Goal: Task Accomplishment & Management: Manage account settings

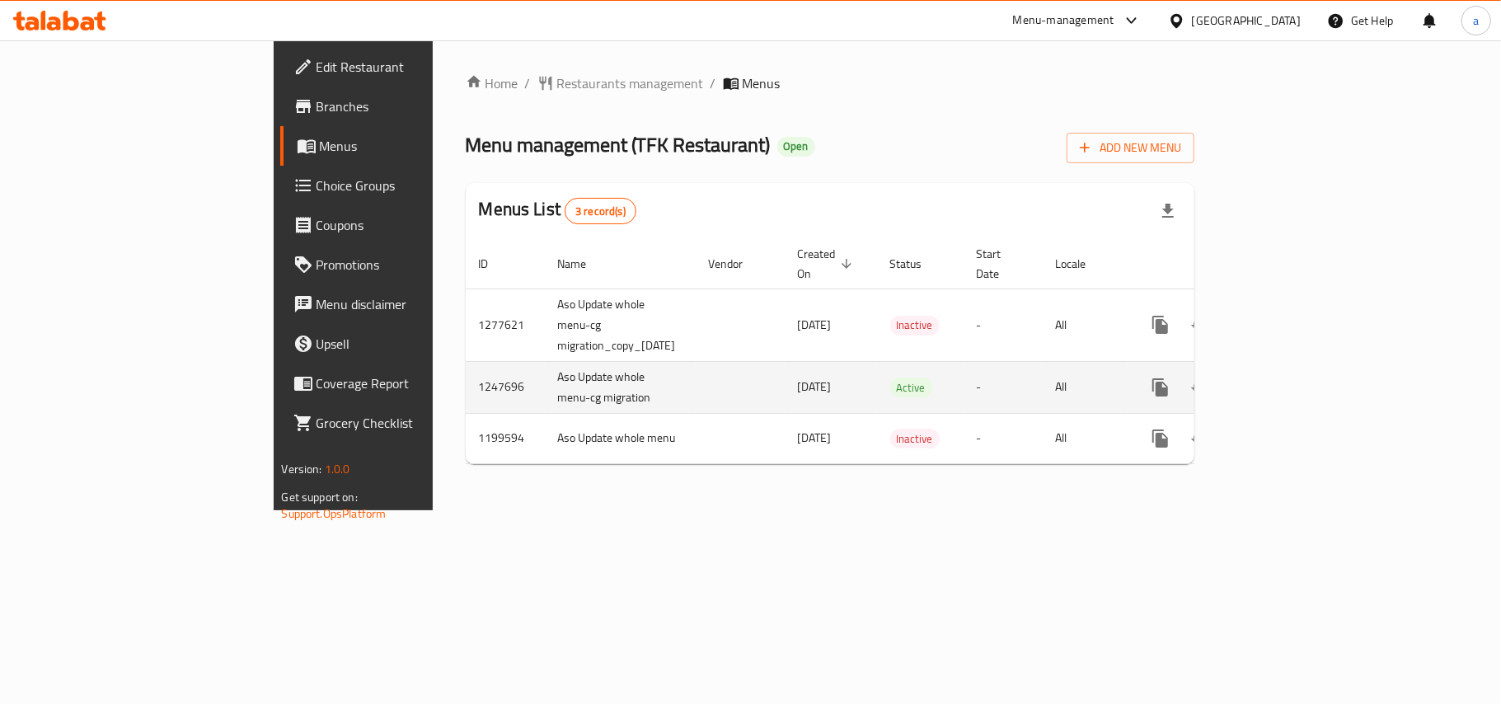
click at [1299, 368] on link "enhanced table" at bounding box center [1280, 388] width 40 height 40
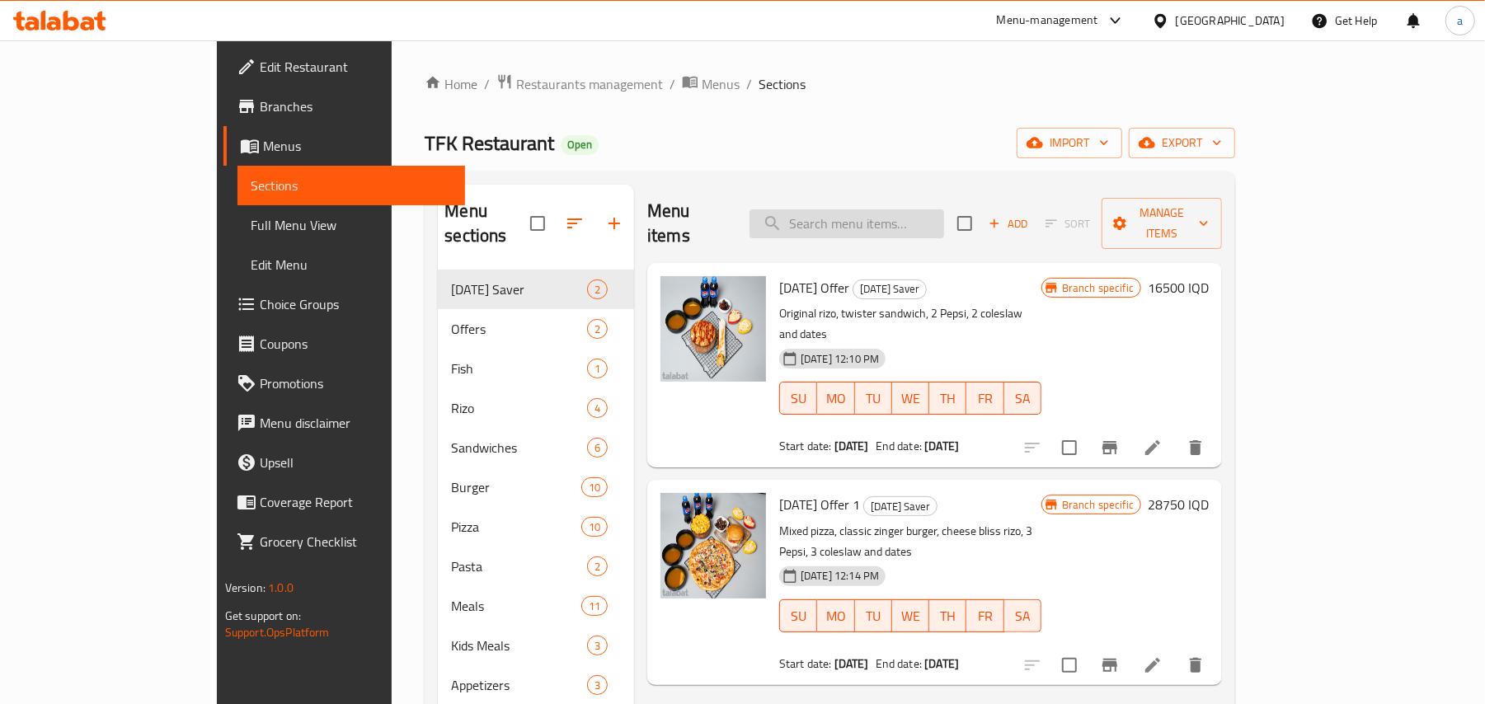
click at [871, 214] on input "search" at bounding box center [846, 223] width 195 height 29
paste input "Fried Chicken Box"
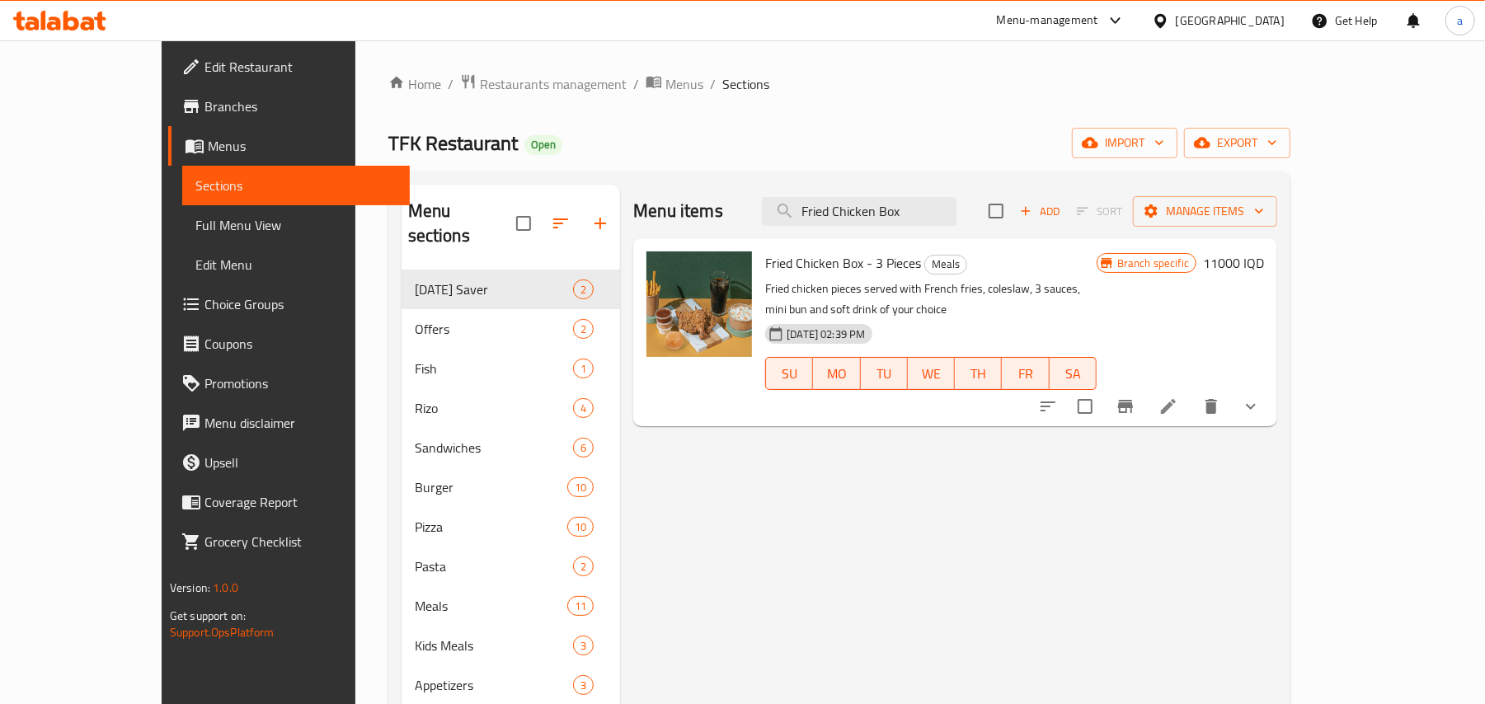
type input "Fried Chicken Box"
click at [1270, 406] on button "show more" at bounding box center [1251, 407] width 40 height 40
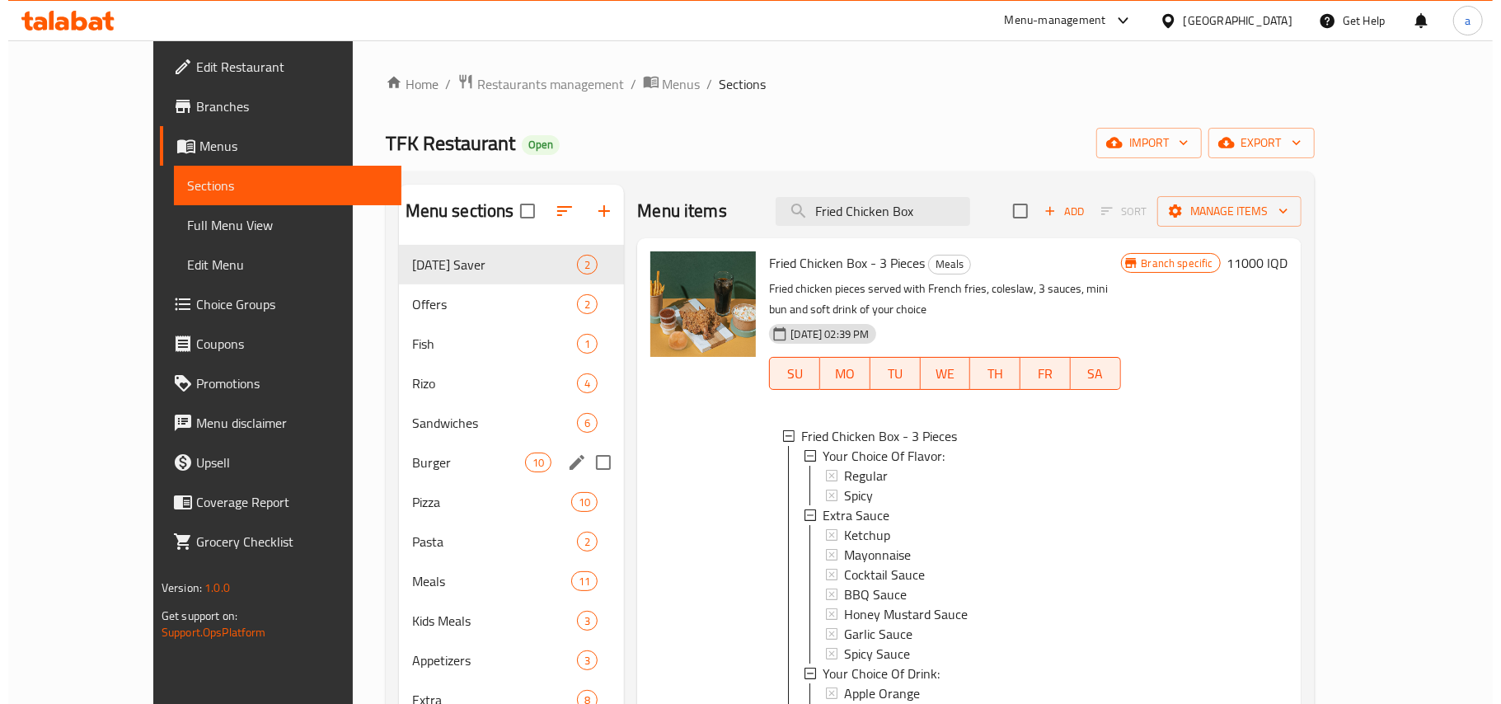
scroll to position [232, 0]
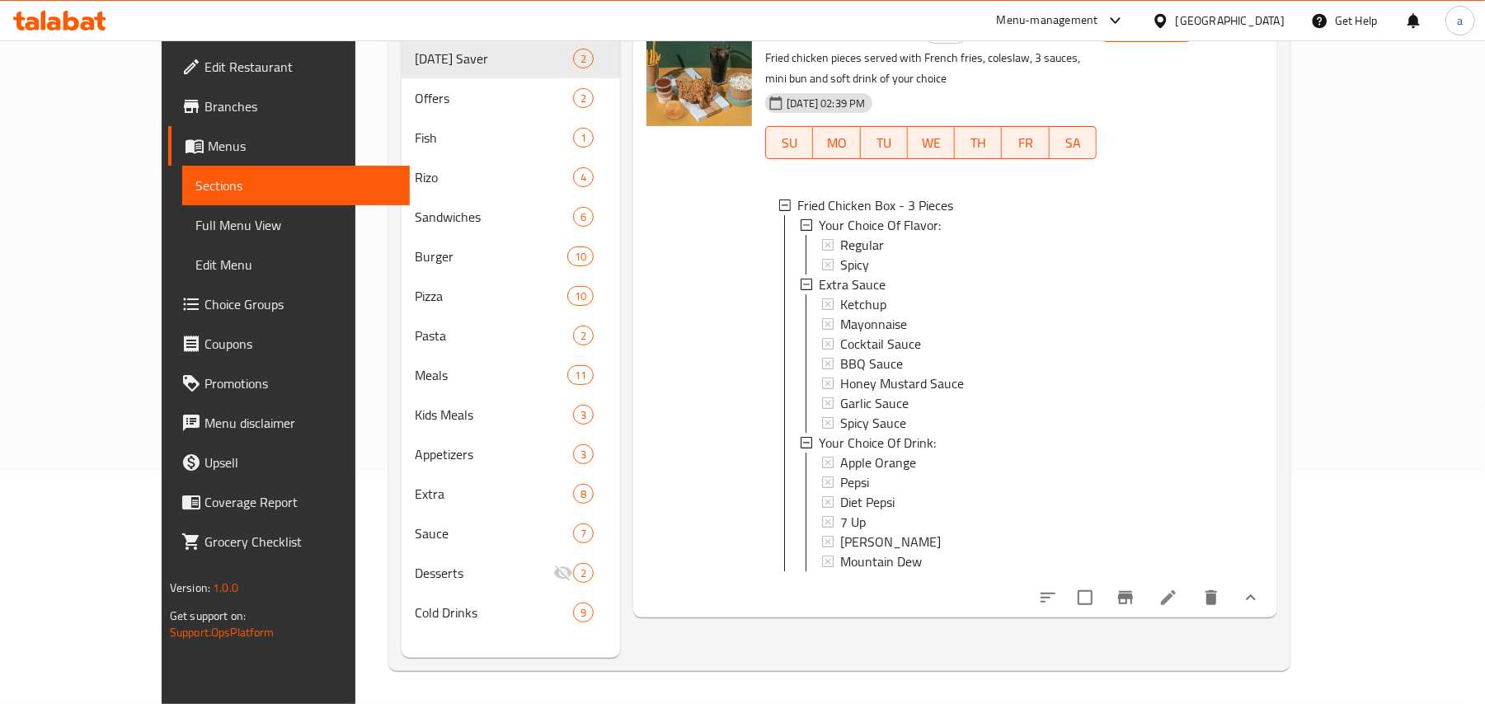
click at [1257, 663] on div "Menu sections Ramadan Saver 2 Offers 2 Fish 1 Rizo 4 Sandwiches 6 Burger 10 Piz…" at bounding box center [839, 306] width 903 height 730
click at [1135, 608] on icon "Branch-specific-item" at bounding box center [1125, 598] width 20 height 20
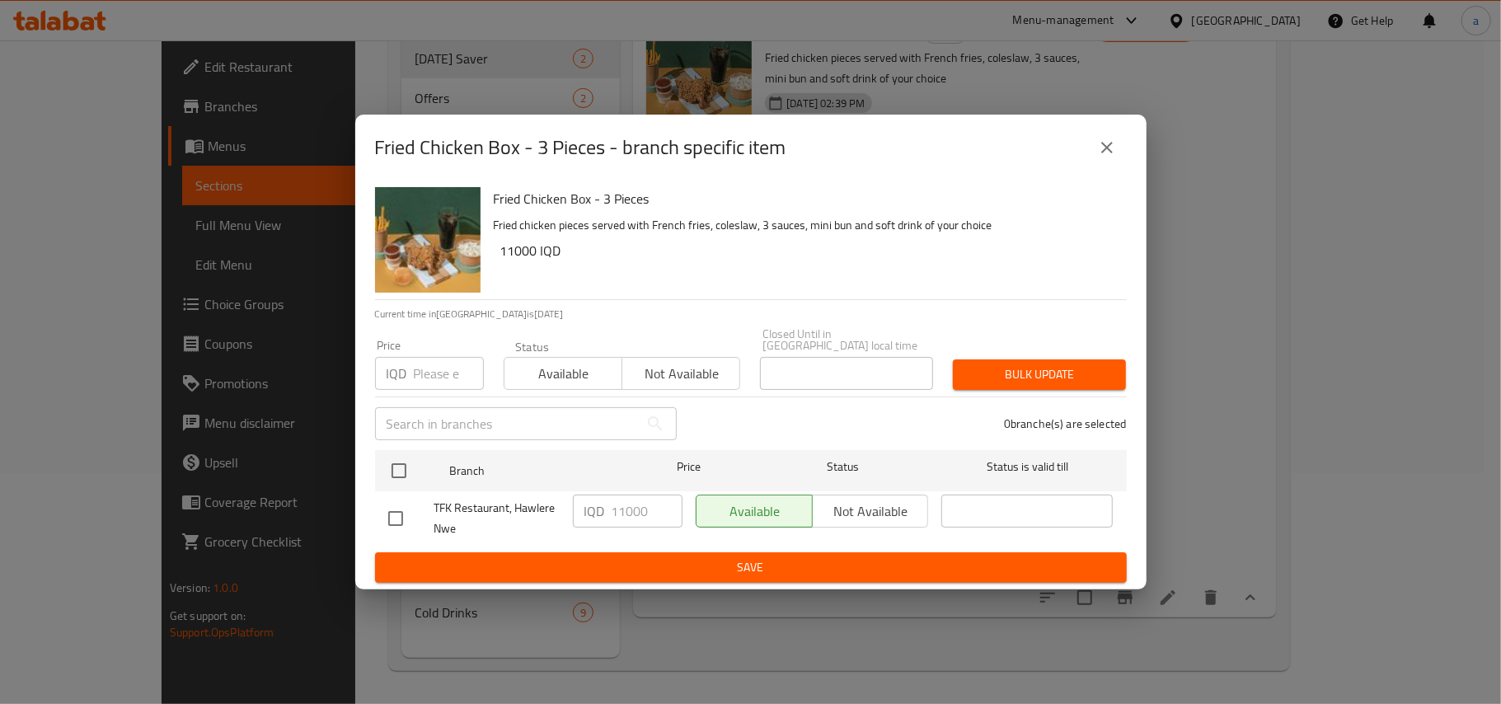
click at [1109, 139] on icon "close" at bounding box center [1107, 148] width 20 height 20
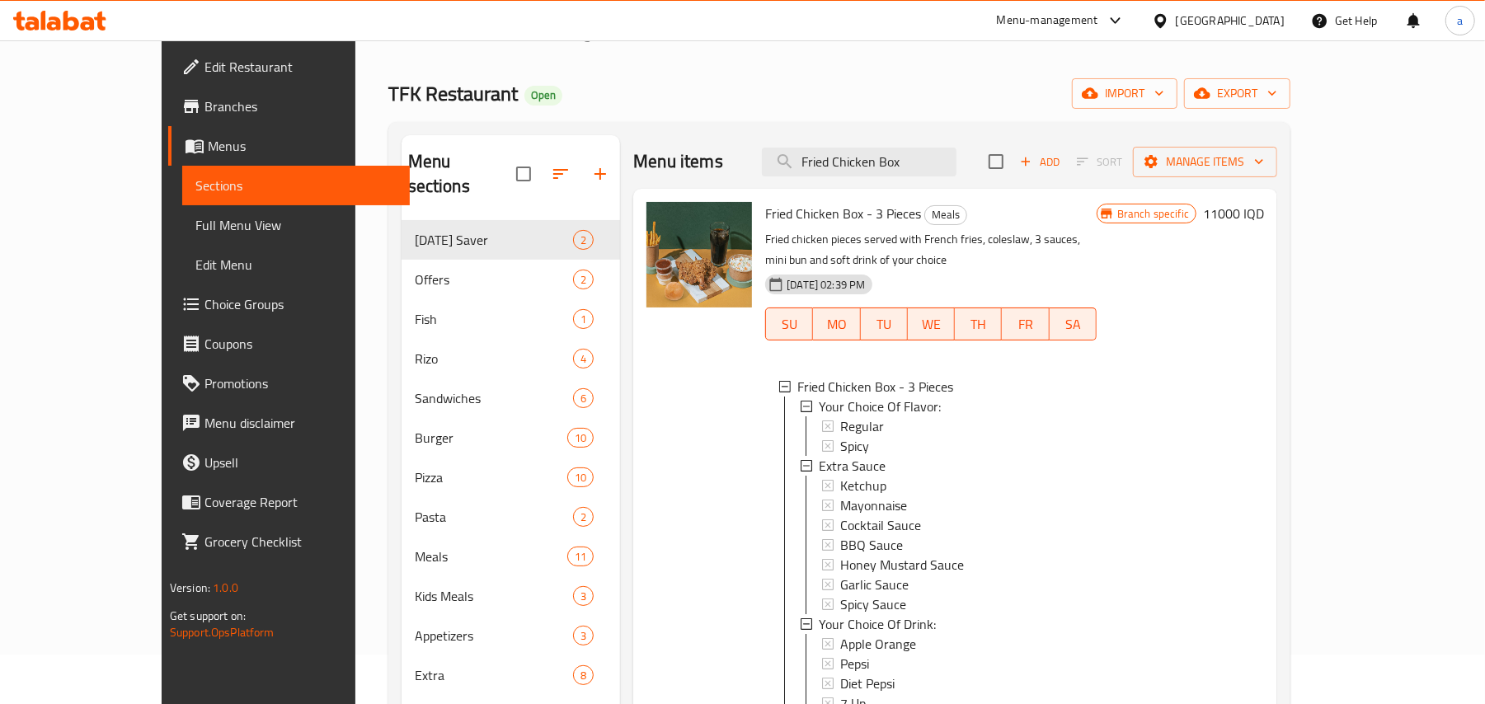
scroll to position [0, 0]
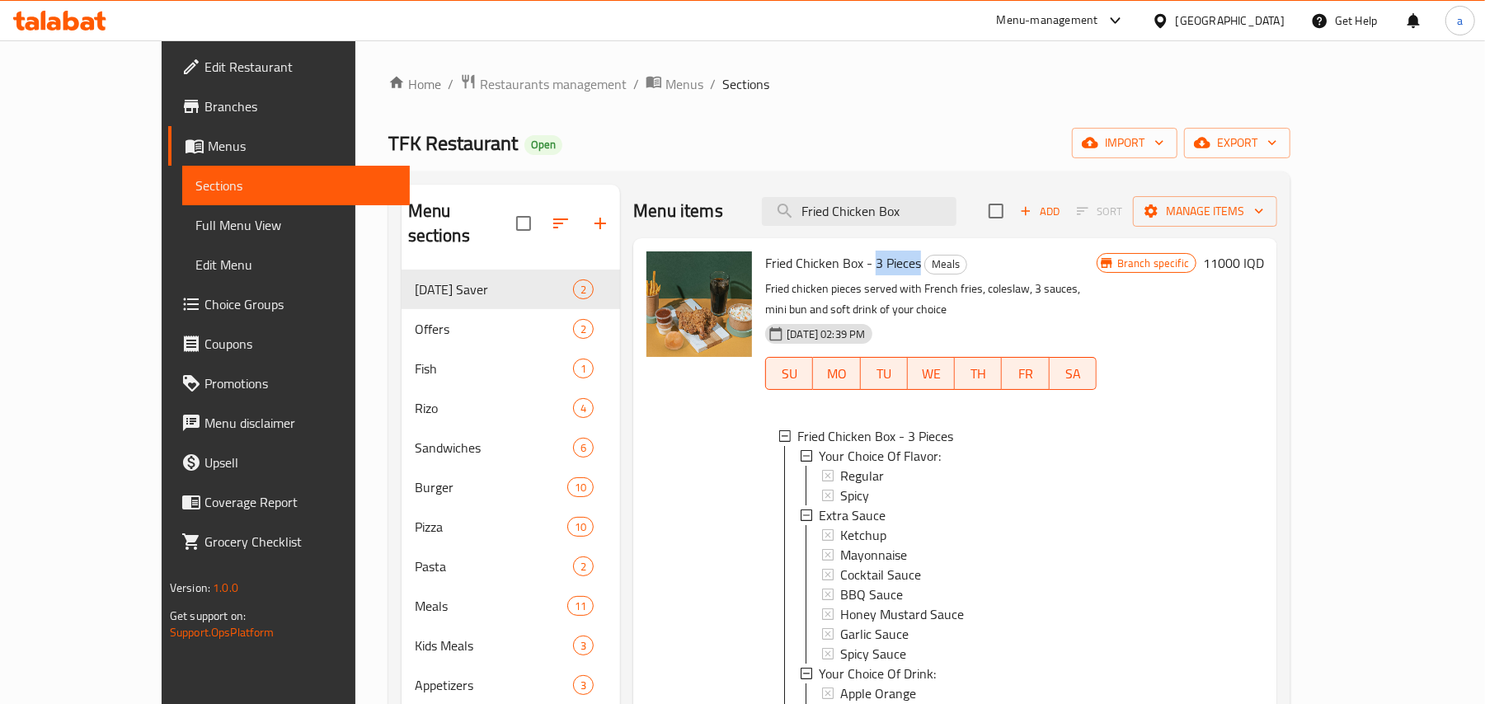
drag, startPoint x: 842, startPoint y: 275, endPoint x: 888, endPoint y: 270, distance: 45.6
click at [888, 270] on span "Fried Chicken Box - 3 Pieces" at bounding box center [843, 263] width 156 height 25
copy span "3 Pieces"
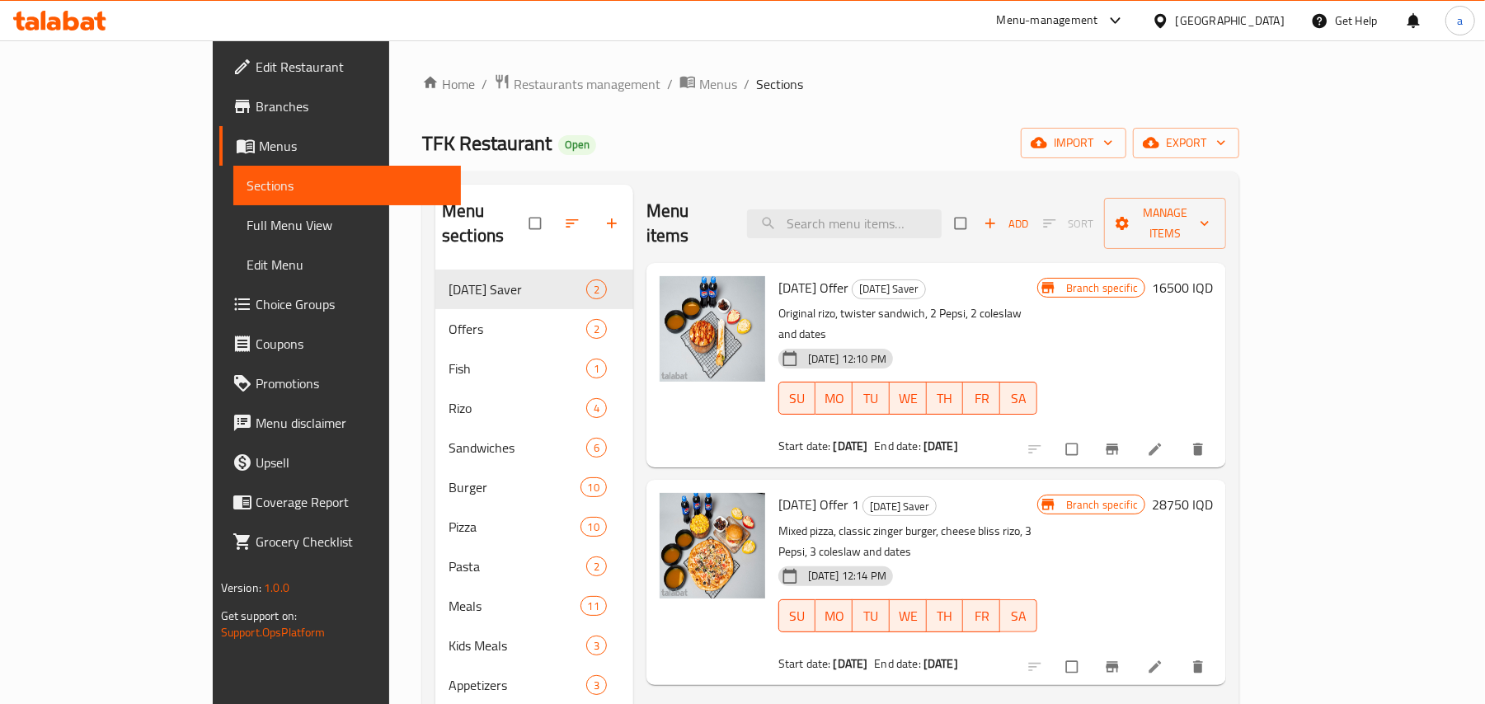
click at [256, 314] on span "Choice Groups" at bounding box center [352, 304] width 192 height 20
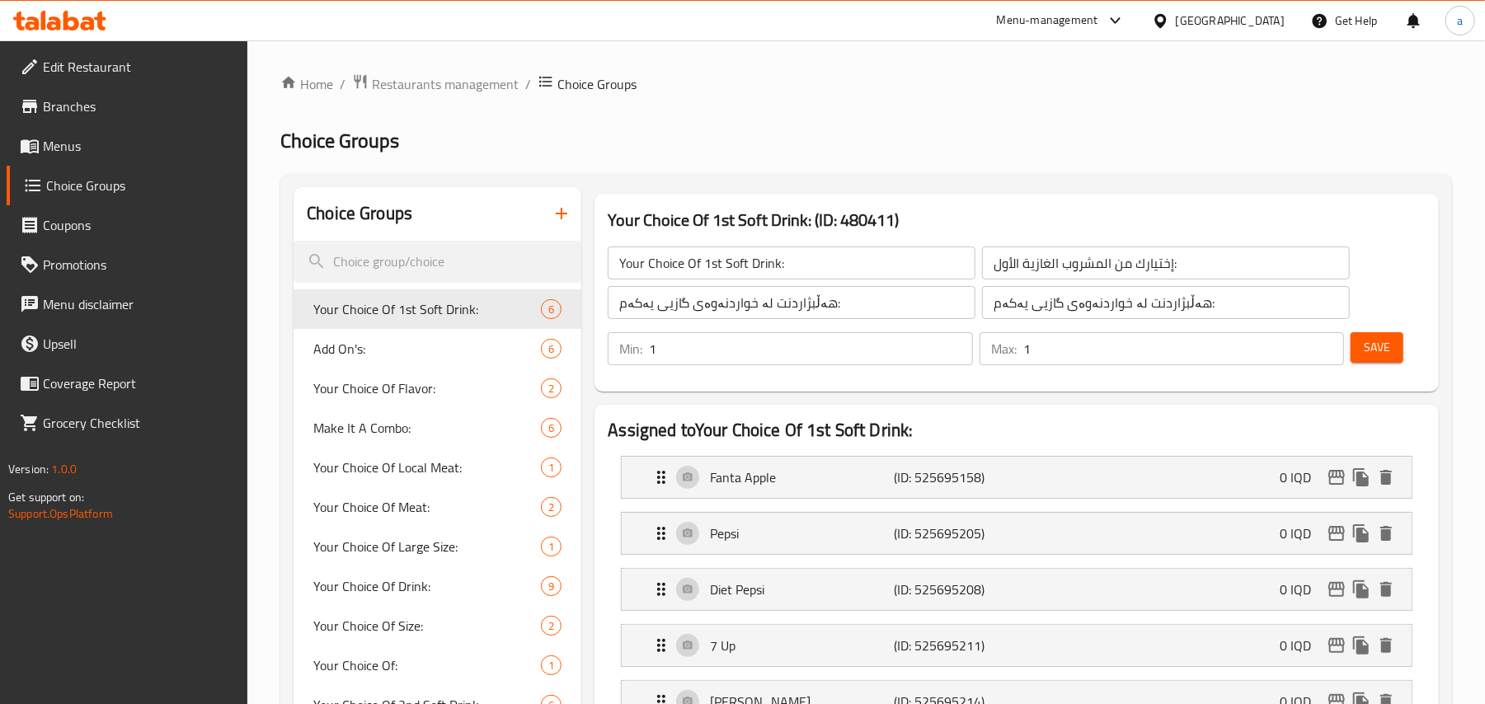
click at [561, 218] on icon "button" at bounding box center [562, 214] width 12 height 12
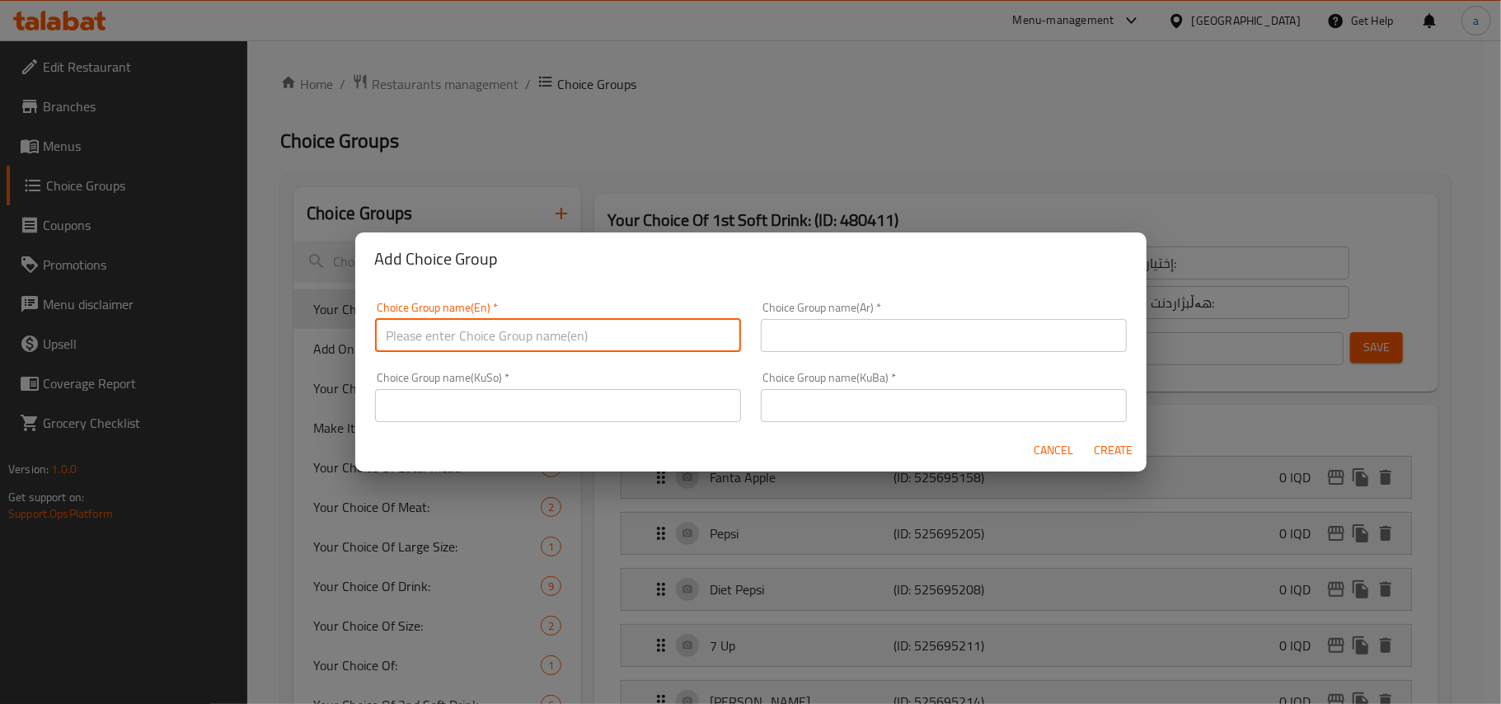
click at [532, 333] on input "text" at bounding box center [558, 335] width 366 height 33
type input "Your Choice Of:"
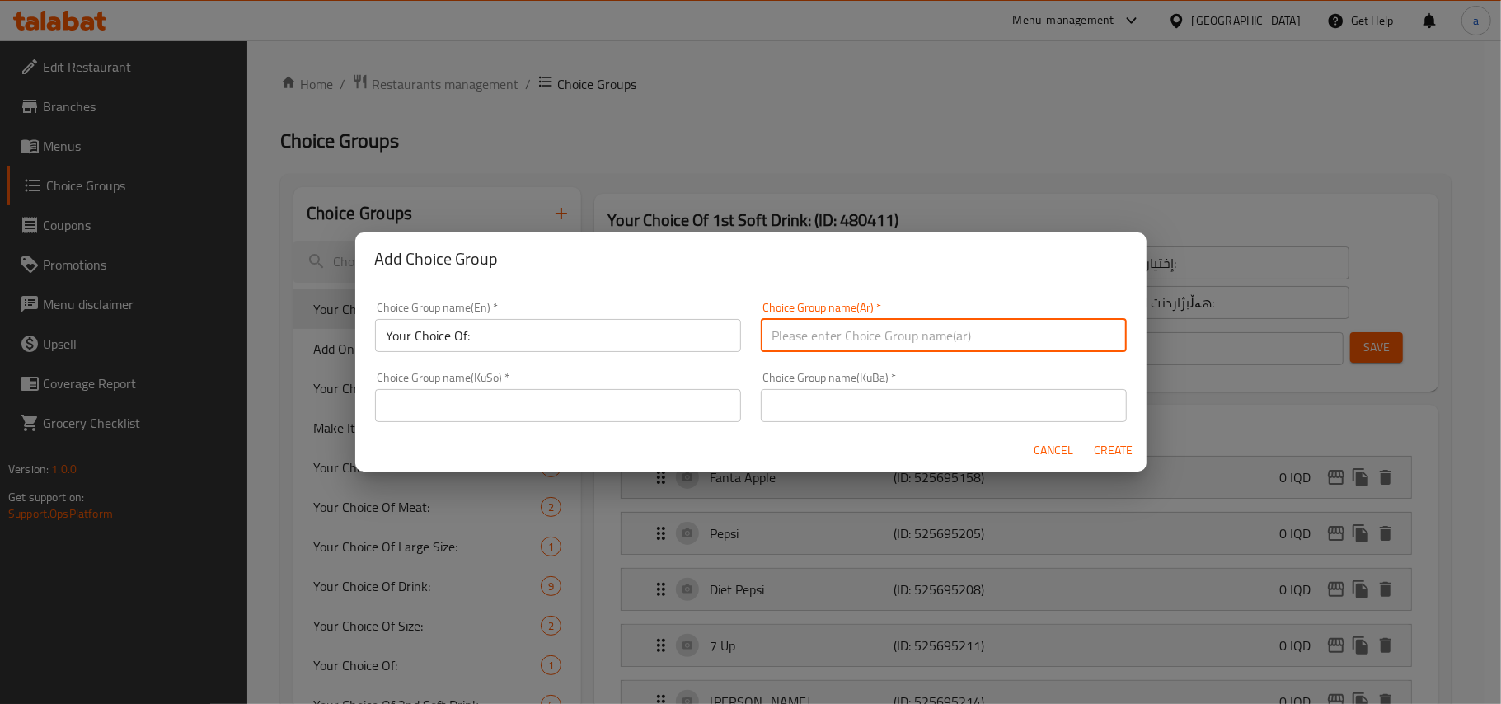
click at [994, 336] on input "text" at bounding box center [944, 335] width 366 height 33
type input "إختيارك من:"
click at [710, 392] on input "text" at bounding box center [558, 405] width 366 height 33
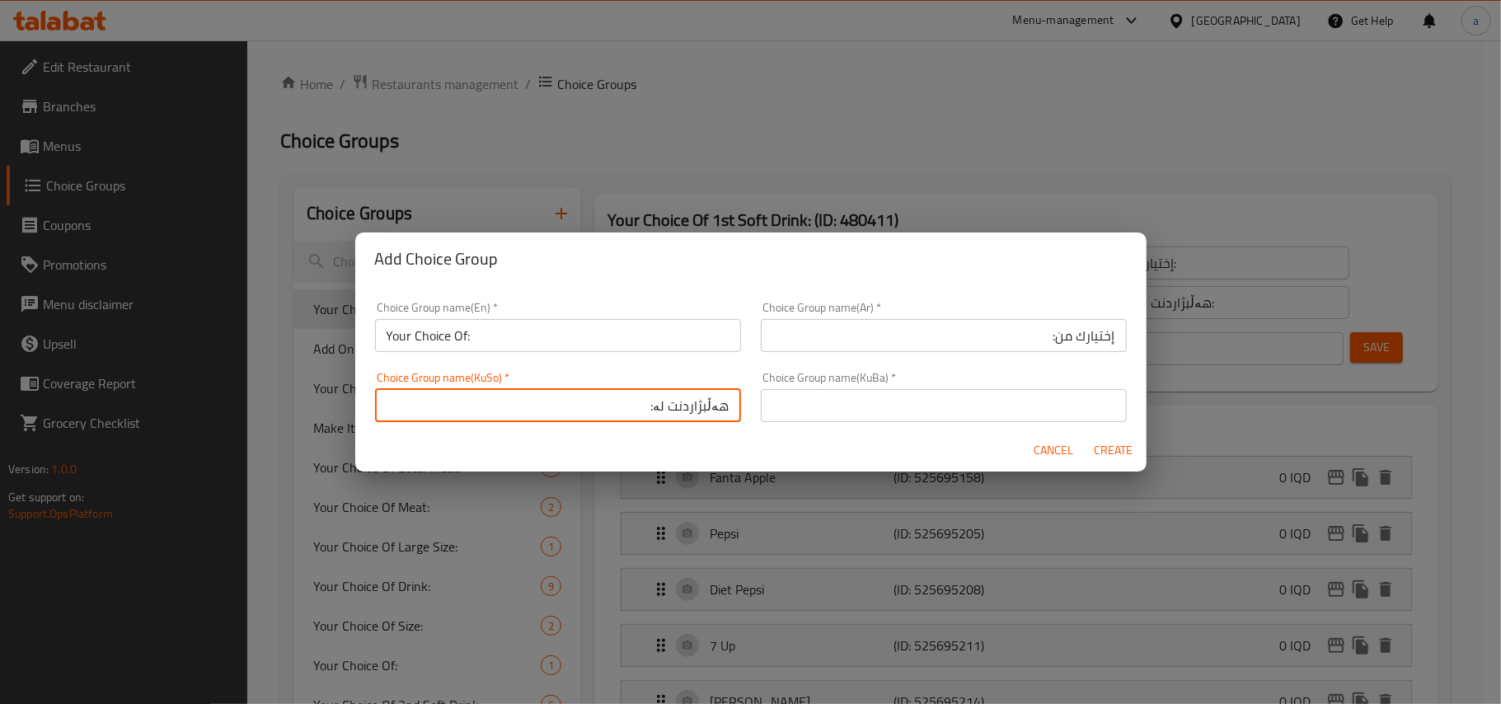
click at [720, 401] on input "هەڵبژاردنت لە:" at bounding box center [558, 405] width 366 height 33
type input "هەڵبژاردنت لە:"
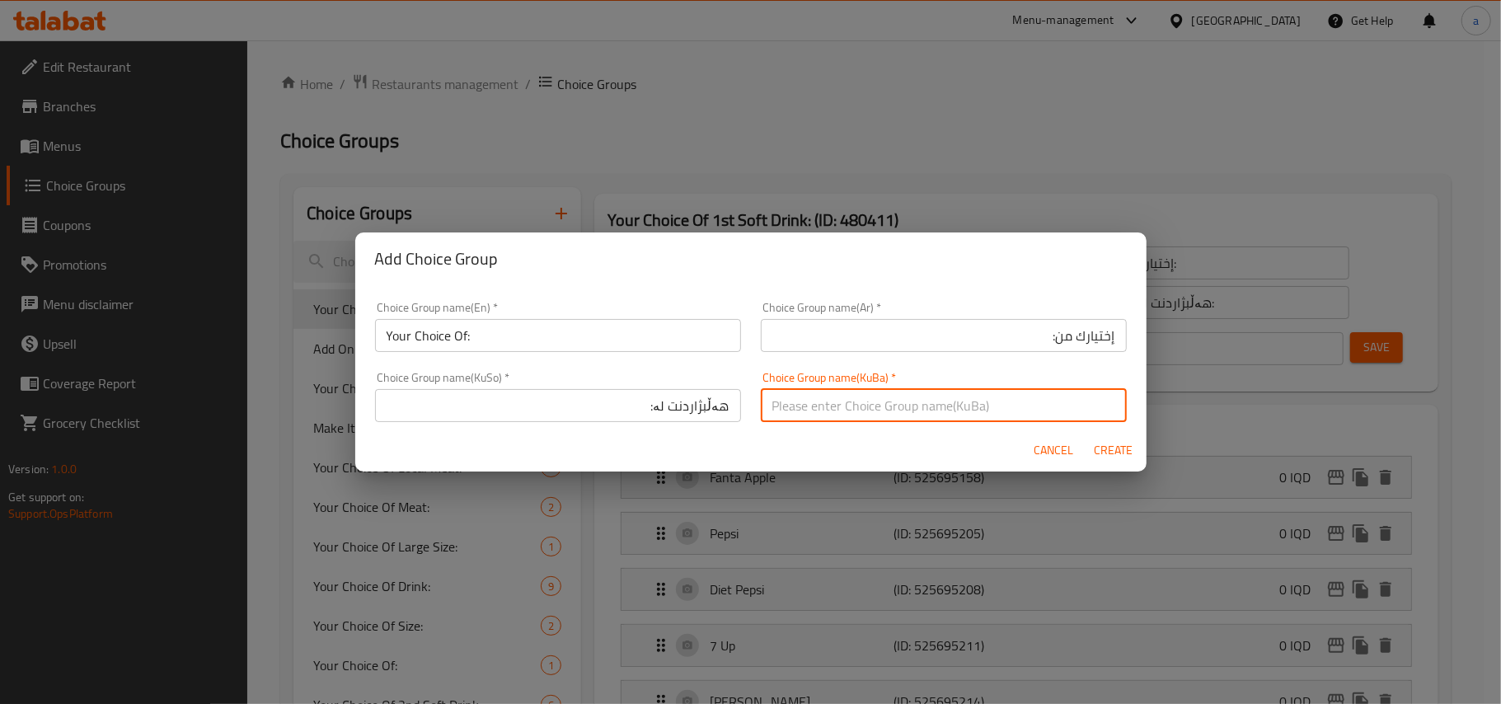
click at [927, 403] on input "text" at bounding box center [944, 405] width 366 height 33
paste input "هەڵبژاردنت لە:"
type input "هەڵبژاردنت لە:"
click at [1105, 442] on span "Create" at bounding box center [1114, 450] width 40 height 21
type input "Your Choice Of:"
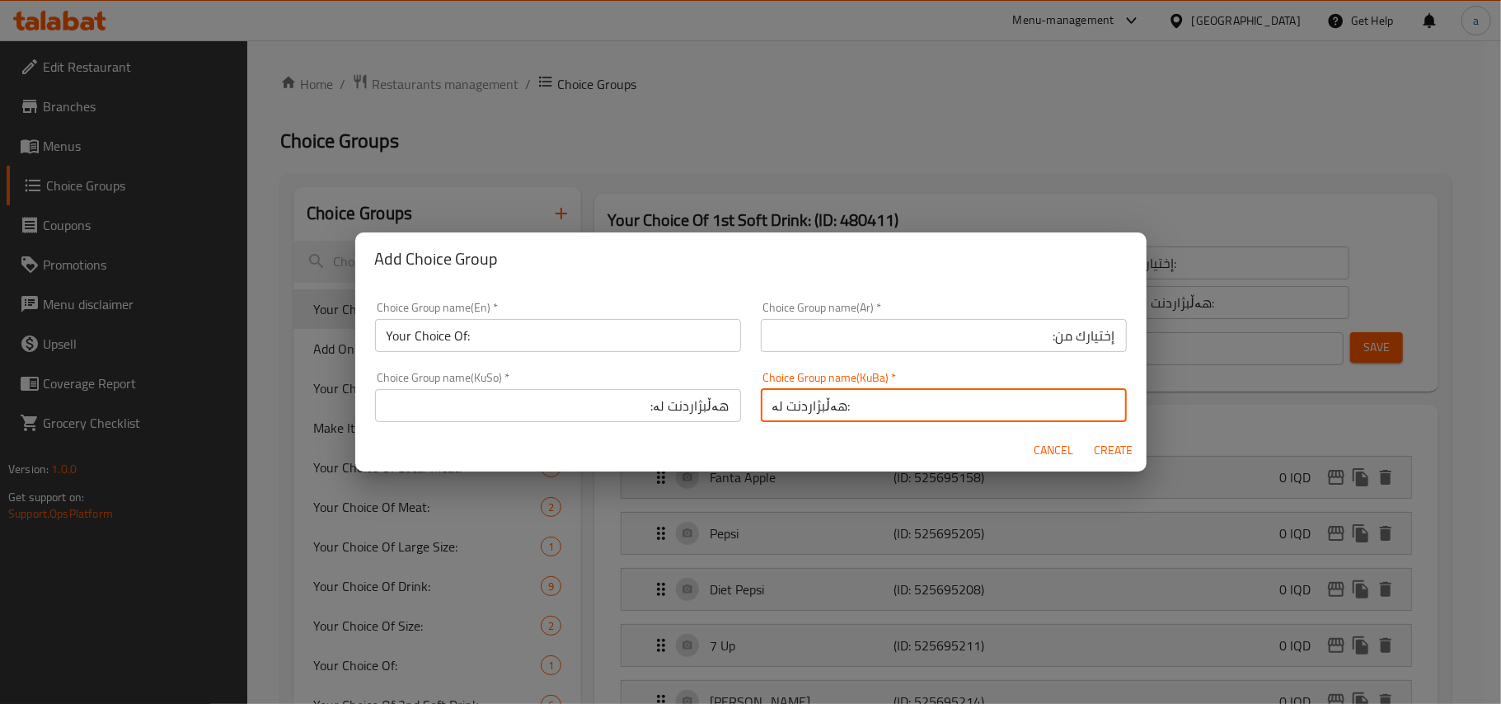
type input "إختيارك من:"
type input "هەڵبژاردنت لە:"
type input "0"
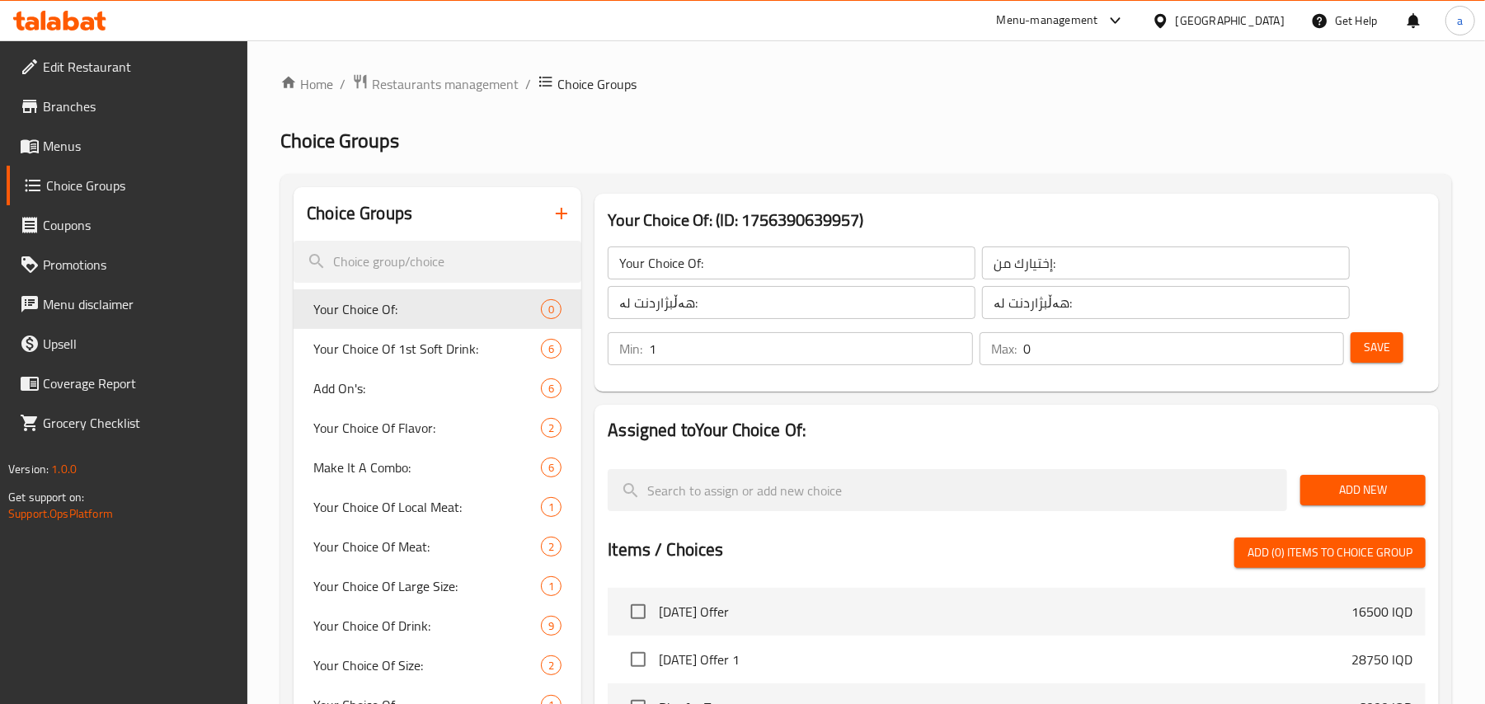
drag, startPoint x: 956, startPoint y: 347, endPoint x: 981, endPoint y: 350, distance: 24.9
type input "1"
click at [955, 345] on input "1" at bounding box center [810, 348] width 323 height 33
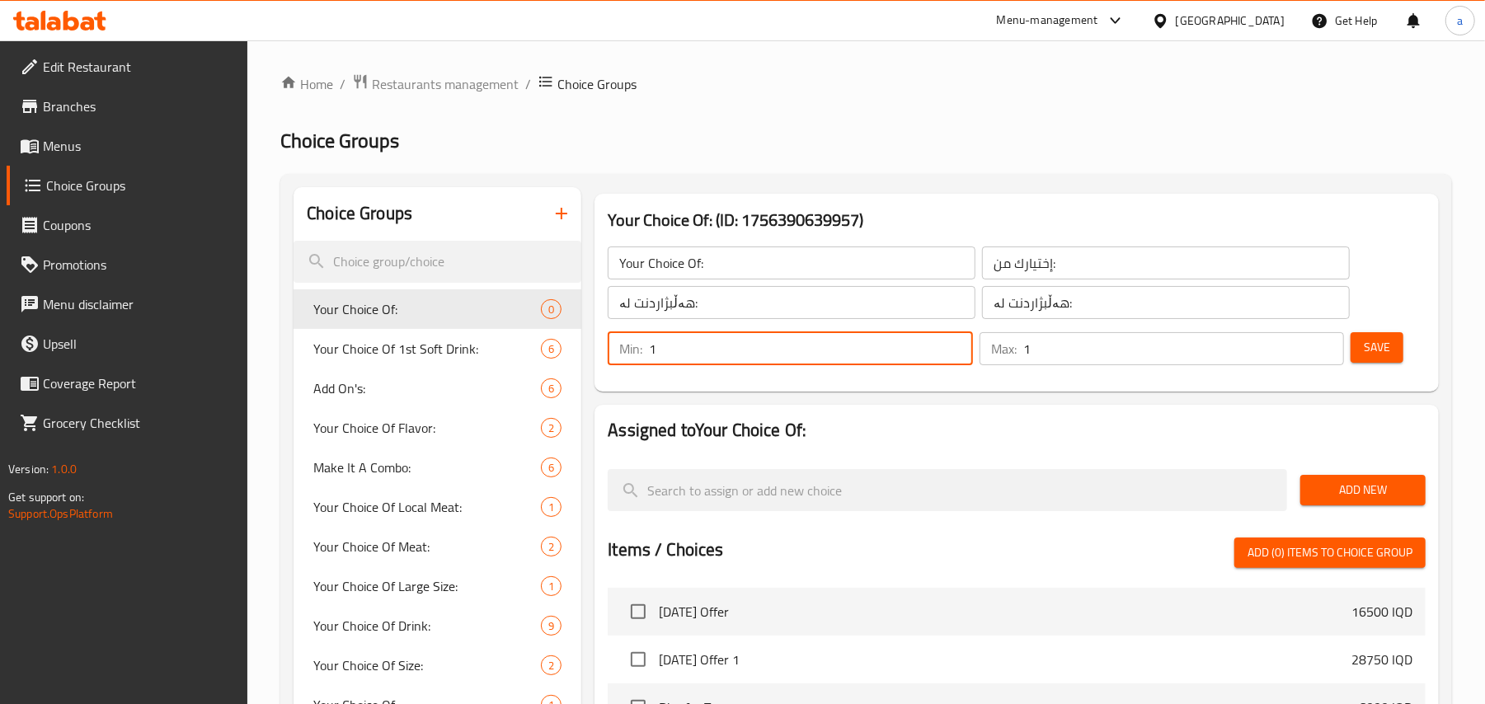
drag, startPoint x: 1326, startPoint y: 347, endPoint x: 1359, endPoint y: 348, distance: 32.2
type input "1"
click at [1327, 347] on input "1" at bounding box center [1183, 348] width 321 height 33
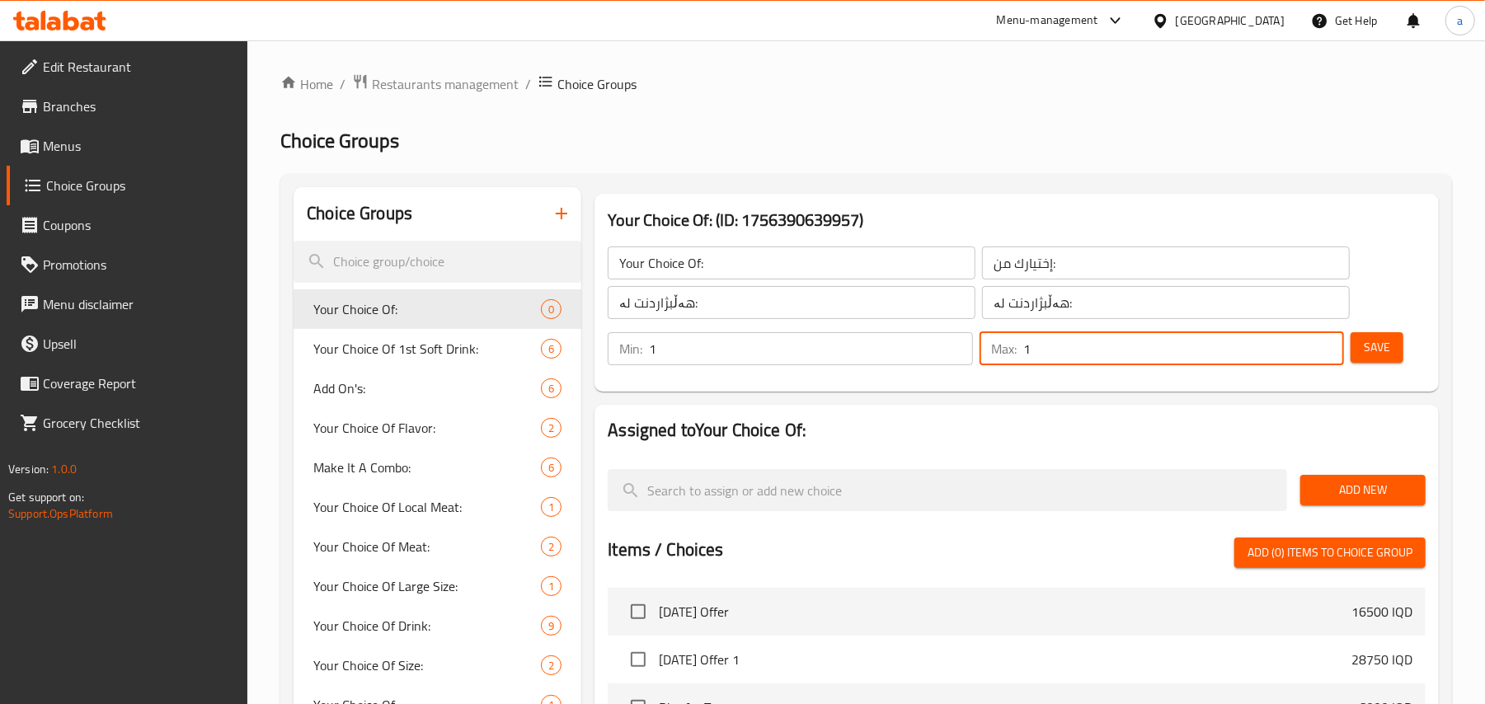
click at [1373, 346] on span "Save" at bounding box center [1376, 347] width 26 height 21
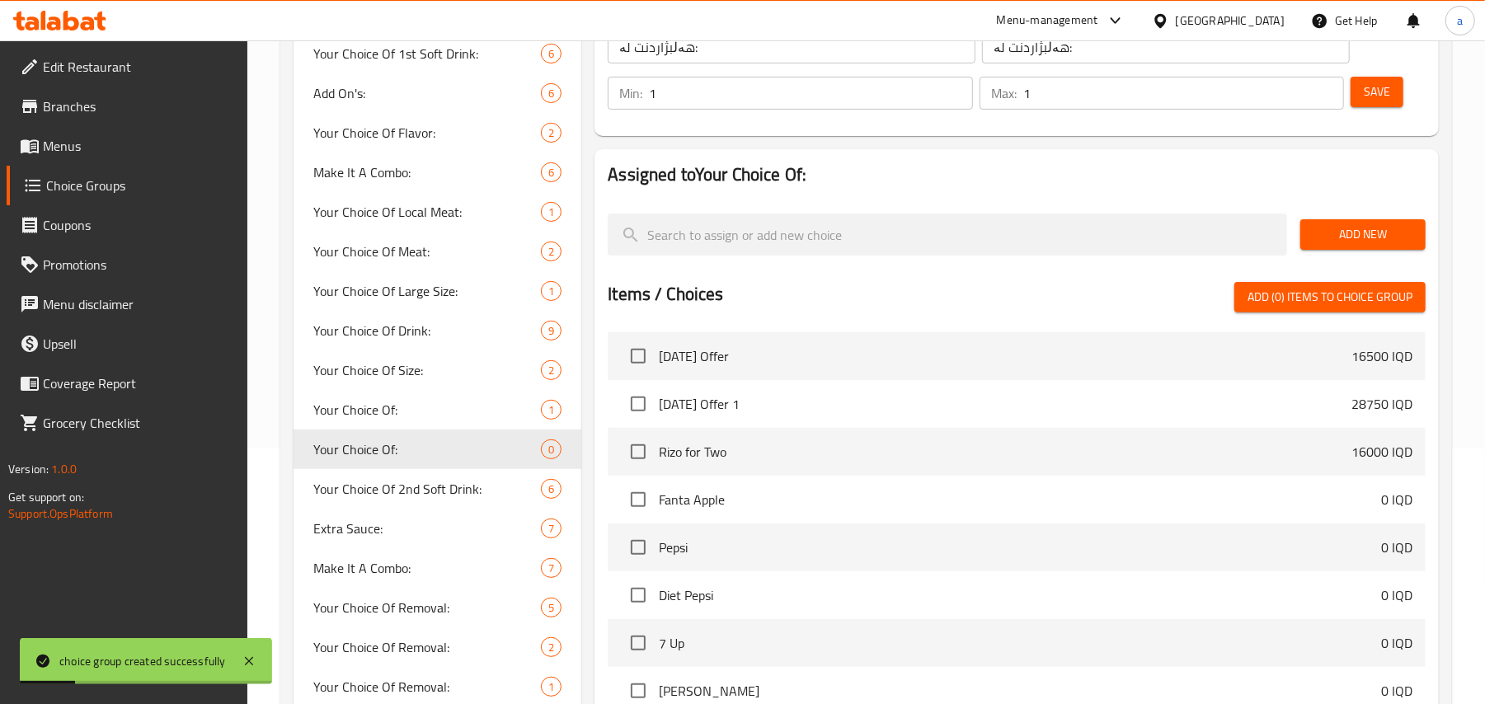
click at [1329, 250] on button "Add New" at bounding box center [1362, 234] width 125 height 31
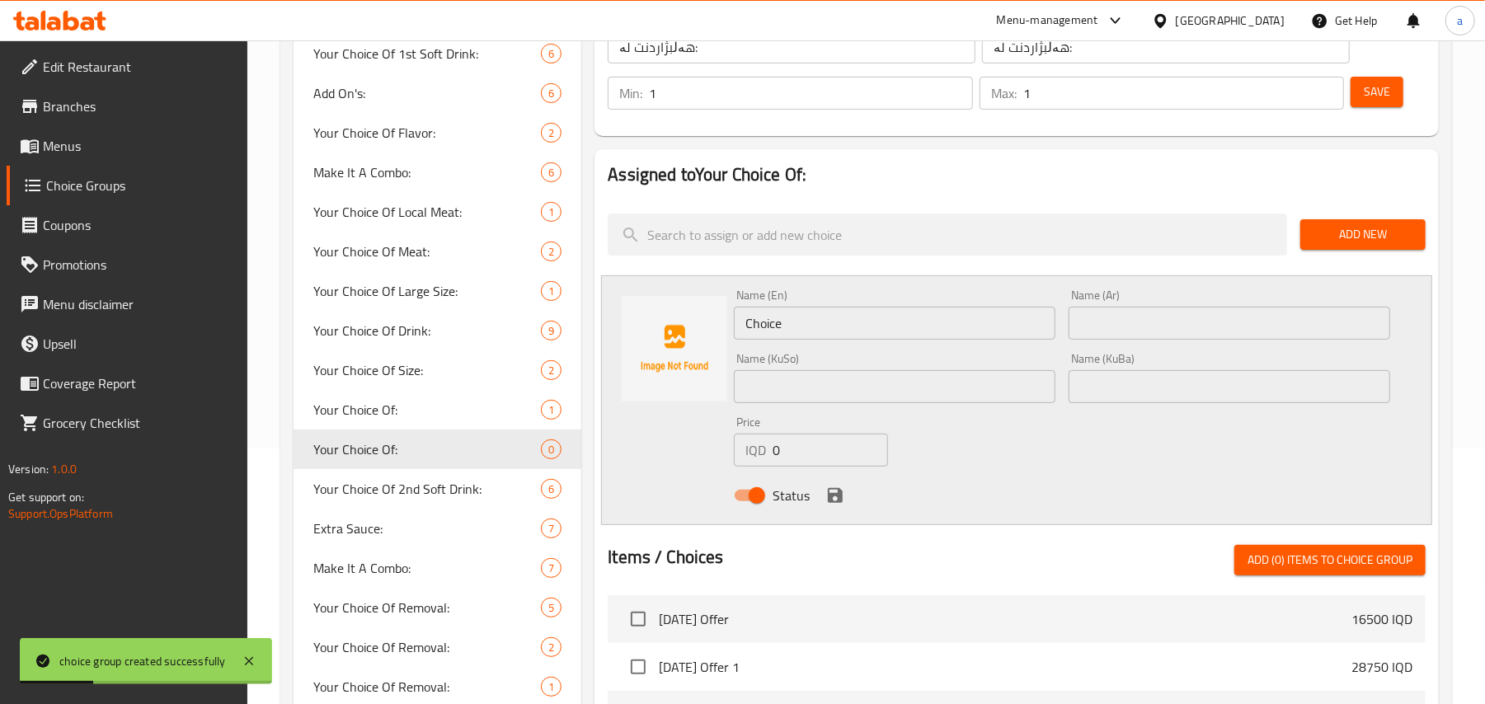
drag, startPoint x: 753, startPoint y: 336, endPoint x: 735, endPoint y: 336, distance: 18.1
click at [735, 336] on input "Choice" at bounding box center [895, 323] width 322 height 33
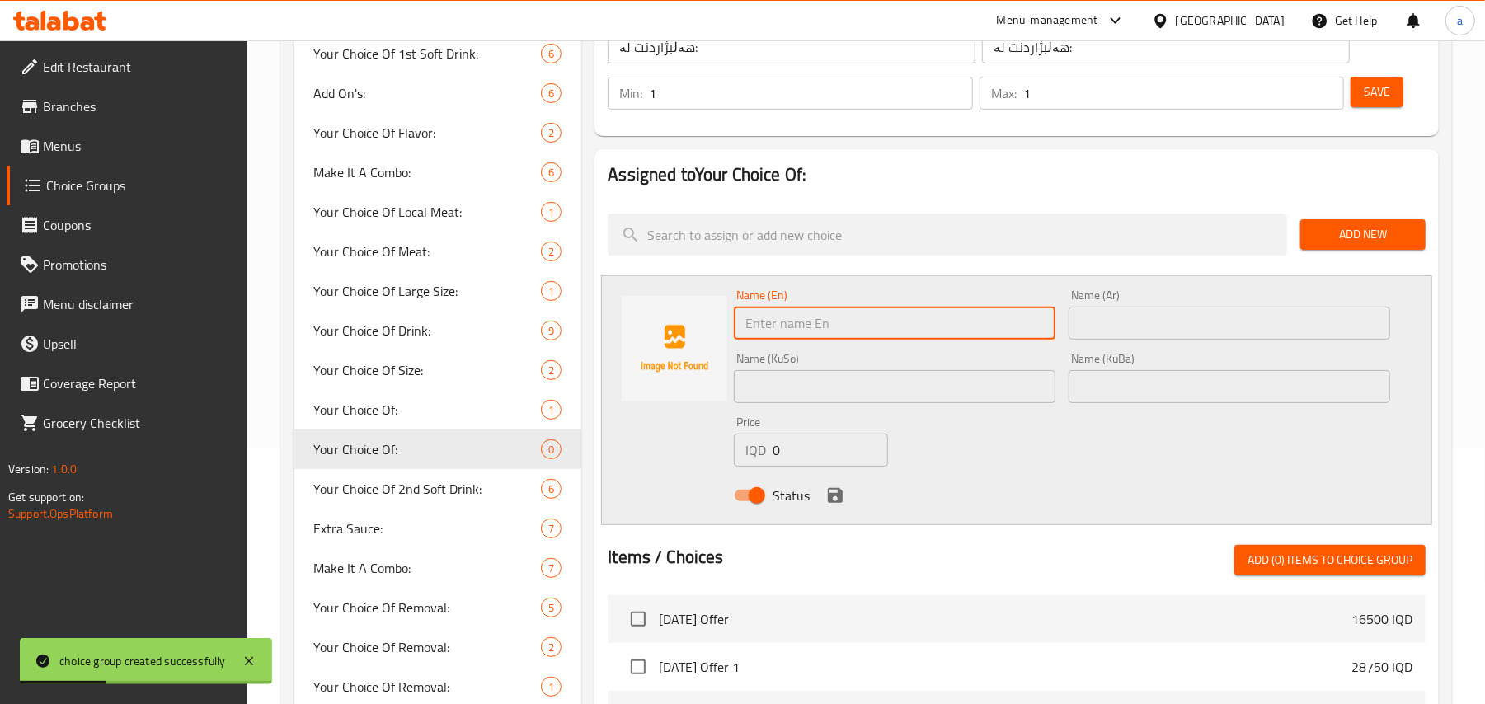
drag, startPoint x: 802, startPoint y: 338, endPoint x: 805, endPoint y: 326, distance: 11.8
click at [802, 338] on input "text" at bounding box center [895, 323] width 322 height 33
paste input "3 Pieces"
type input "3 Pieces"
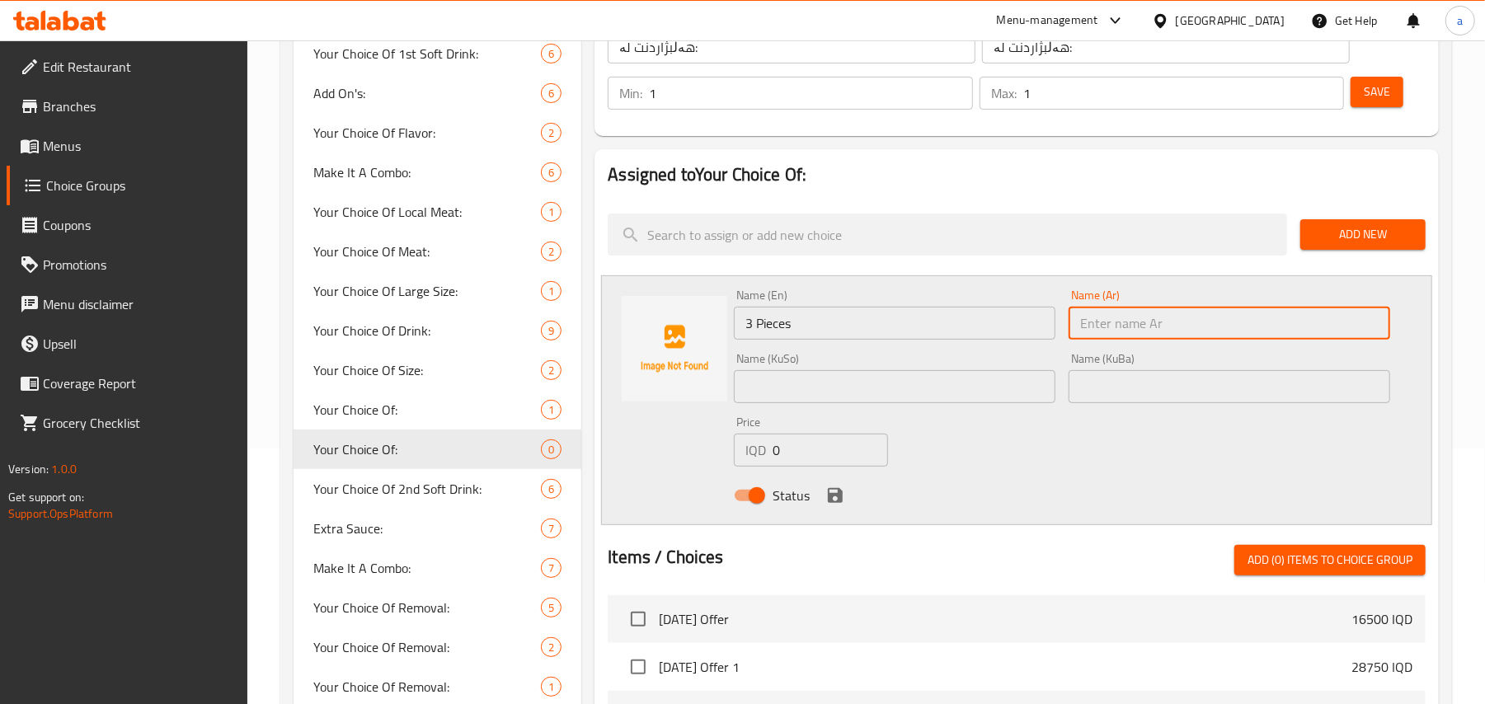
click at [1165, 326] on input "text" at bounding box center [1229, 323] width 322 height 33
type input "3 قطع"
click at [1012, 400] on input "text" at bounding box center [895, 386] width 322 height 33
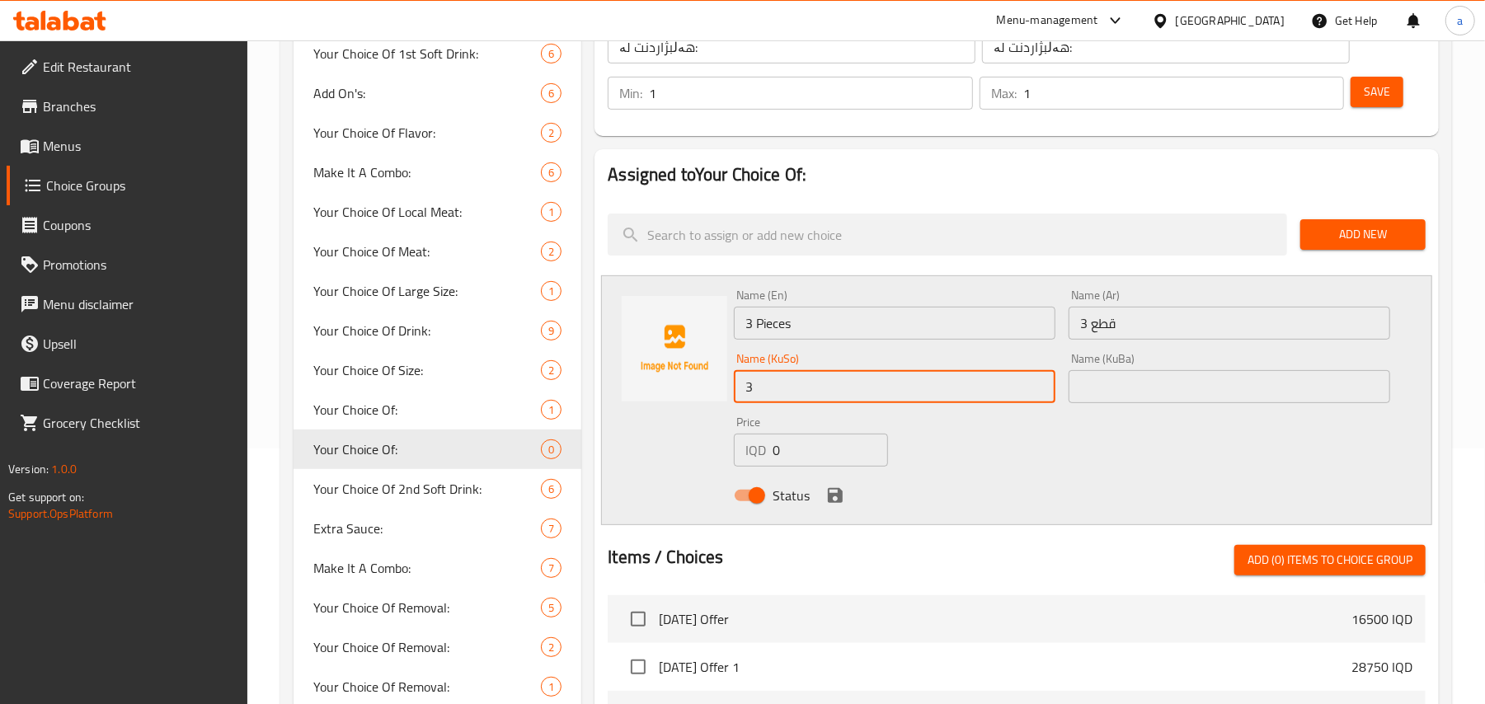
type input "3 پارچە"
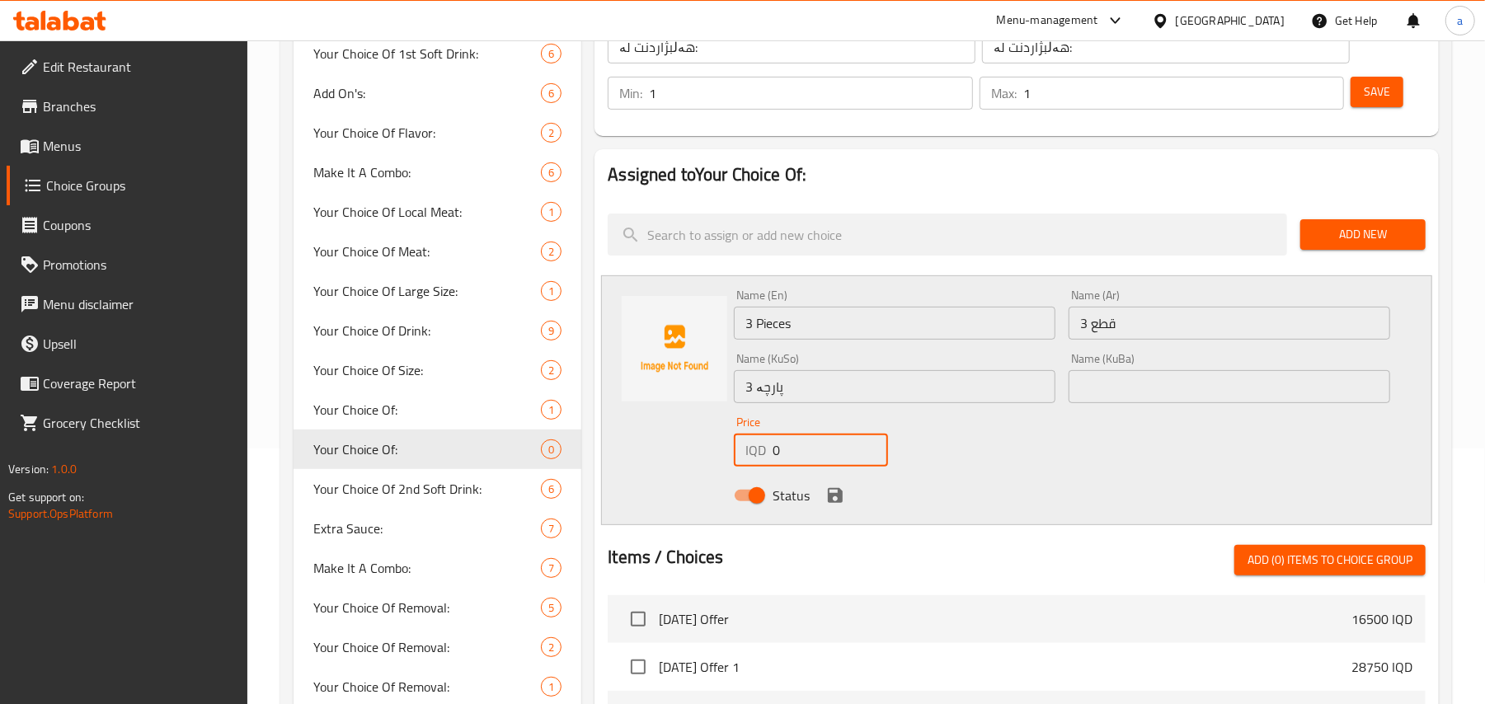
paste input "13000"
click at [781, 458] on input "013000" at bounding box center [829, 450] width 115 height 33
drag, startPoint x: 818, startPoint y: 469, endPoint x: 753, endPoint y: 469, distance: 65.1
click at [753, 467] on div "IQD 013000 Price" at bounding box center [811, 450] width 154 height 33
paste input "number"
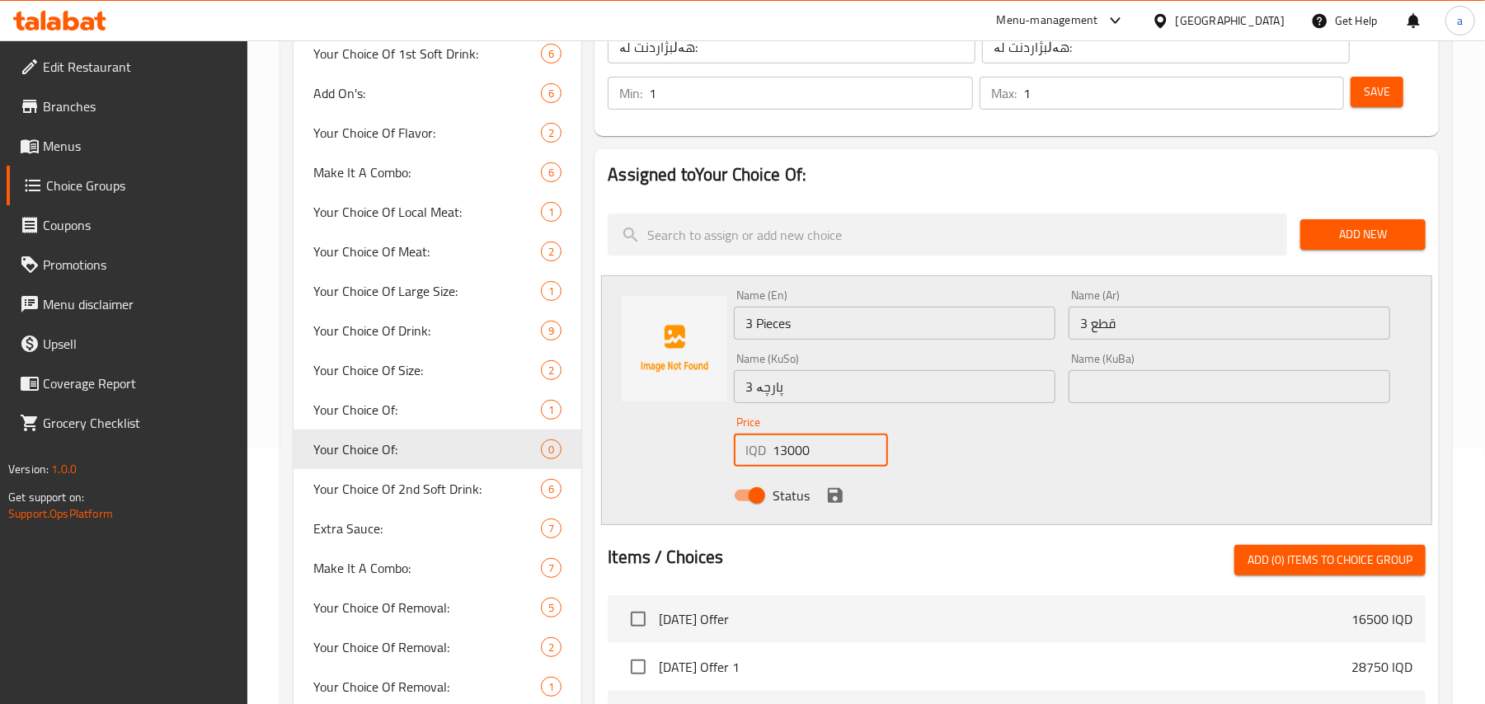
type input "13000"
click at [845, 501] on icon "save" at bounding box center [835, 496] width 20 height 20
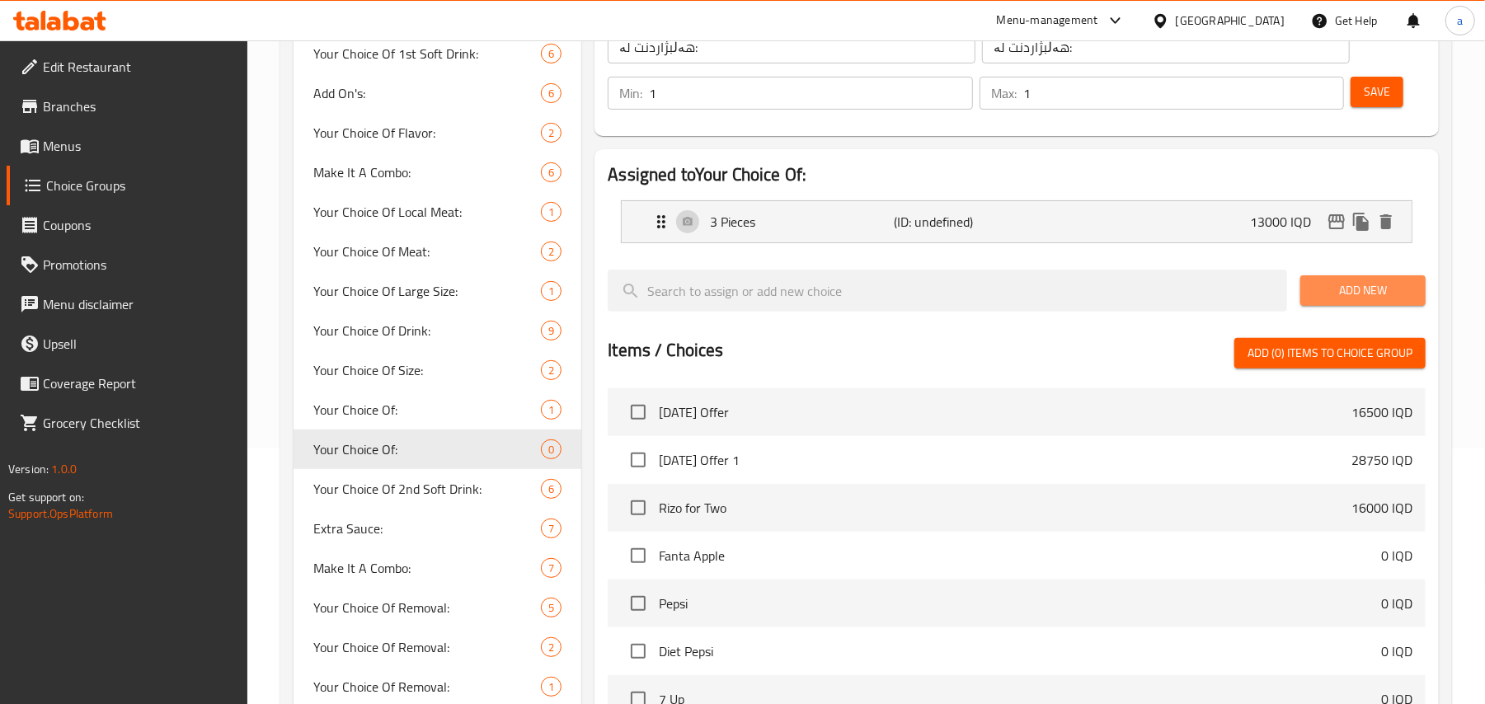
click at [1367, 298] on span "Add New" at bounding box center [1362, 290] width 99 height 21
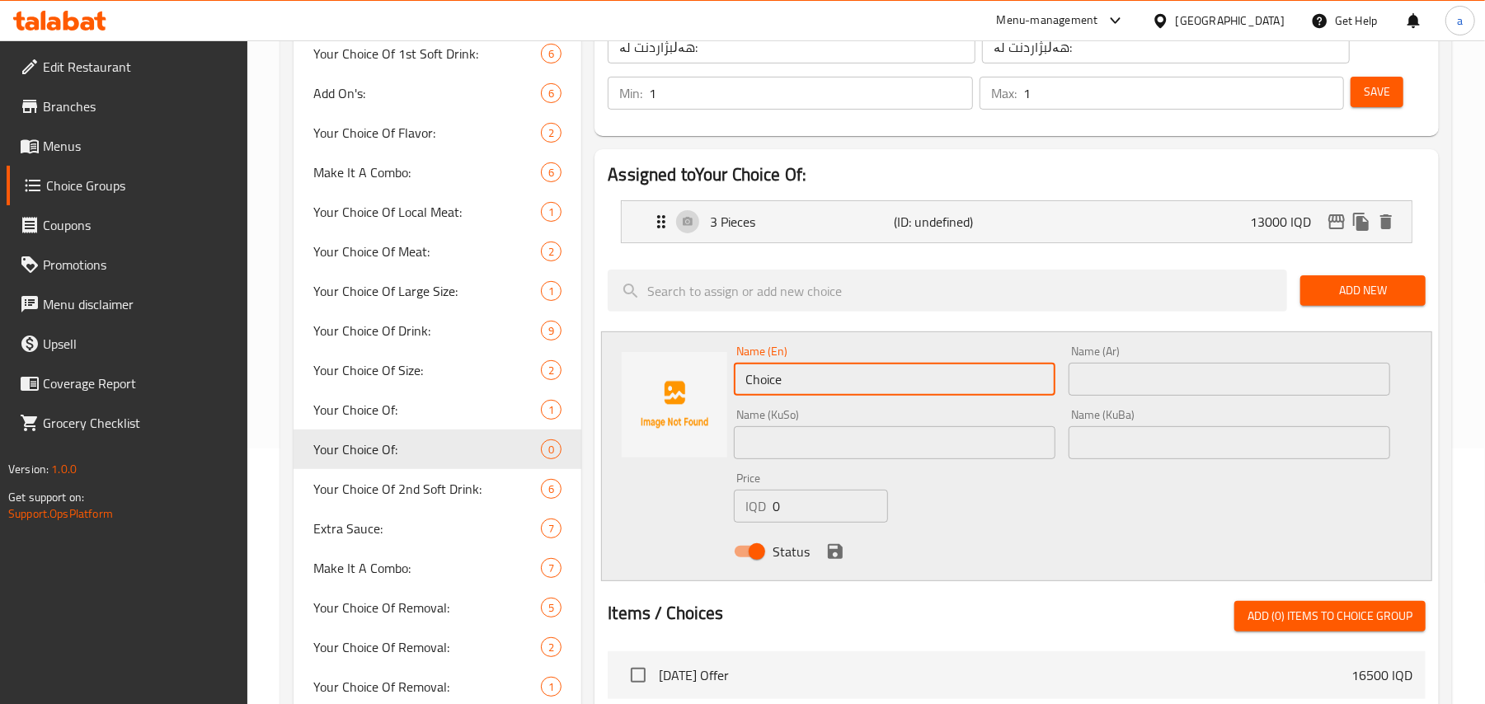
drag, startPoint x: 838, startPoint y: 392, endPoint x: 641, endPoint y: 406, distance: 196.7
click at [641, 406] on div "Name (En) Choice Name (En) Name (Ar) Name (Ar) Name (KuSo) Name (KuSo) Name (Ku…" at bounding box center [1016, 456] width 831 height 250
type input "9 Pieces"
click at [1316, 396] on input "text" at bounding box center [1229, 379] width 322 height 33
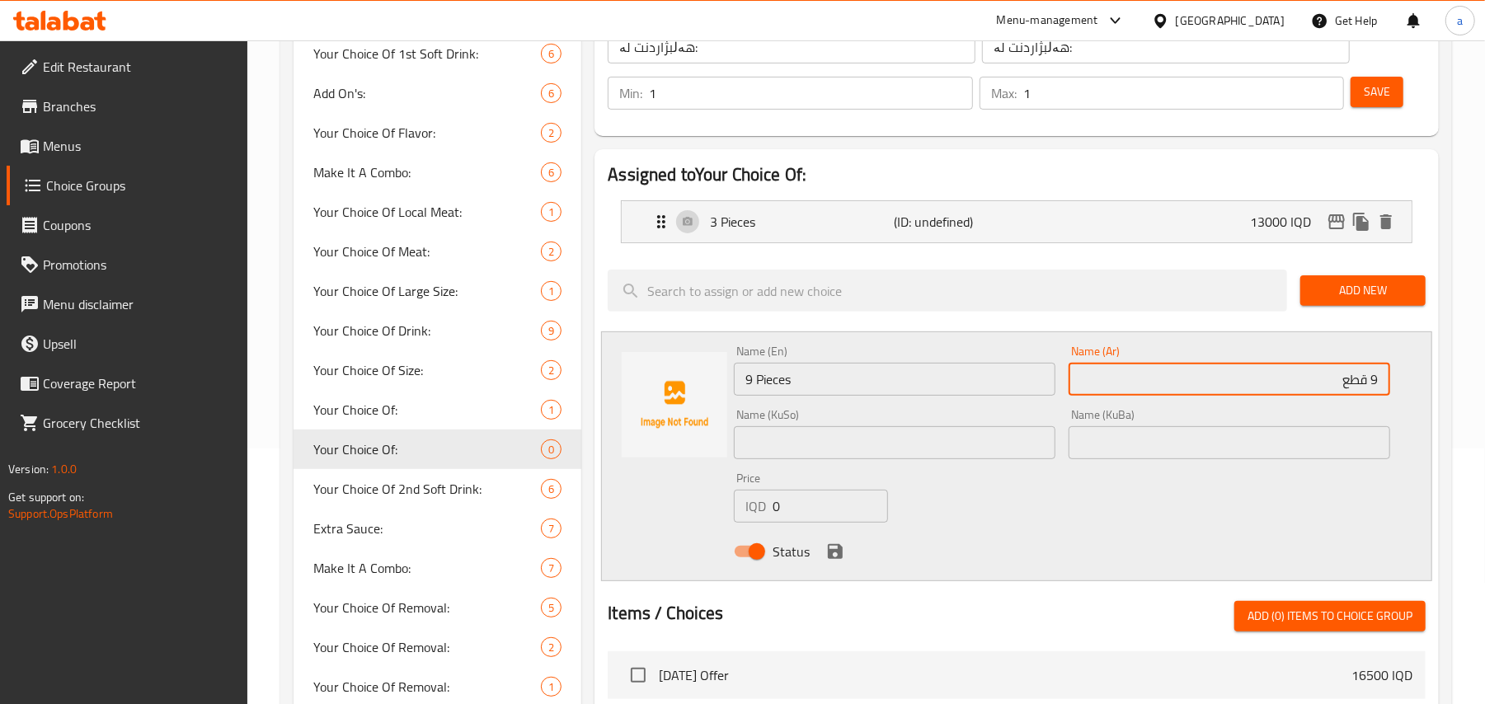
type input "9 قطع"
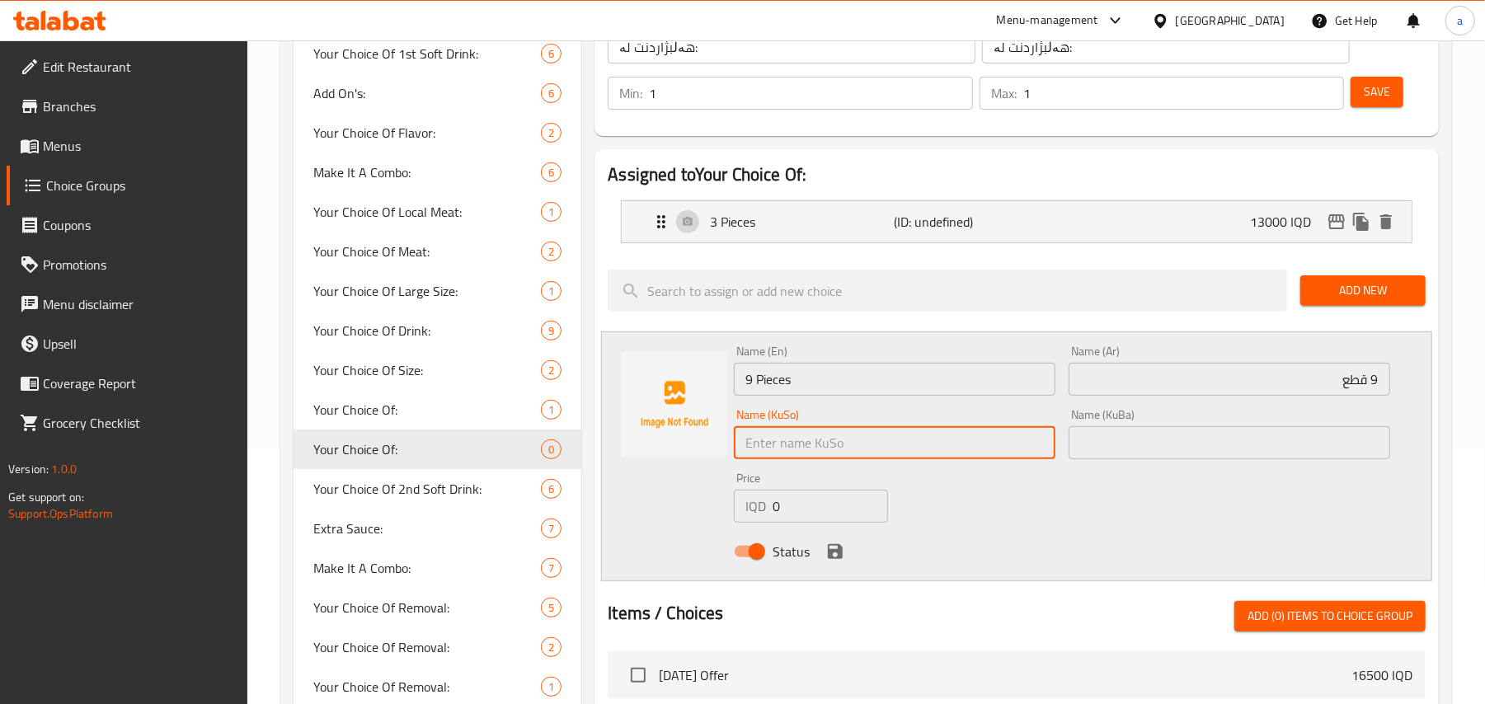
click at [1030, 449] on input "text" at bounding box center [895, 442] width 322 height 33
type input "9 پارچە"
click at [772, 396] on input "9 Pieces" at bounding box center [895, 379] width 322 height 33
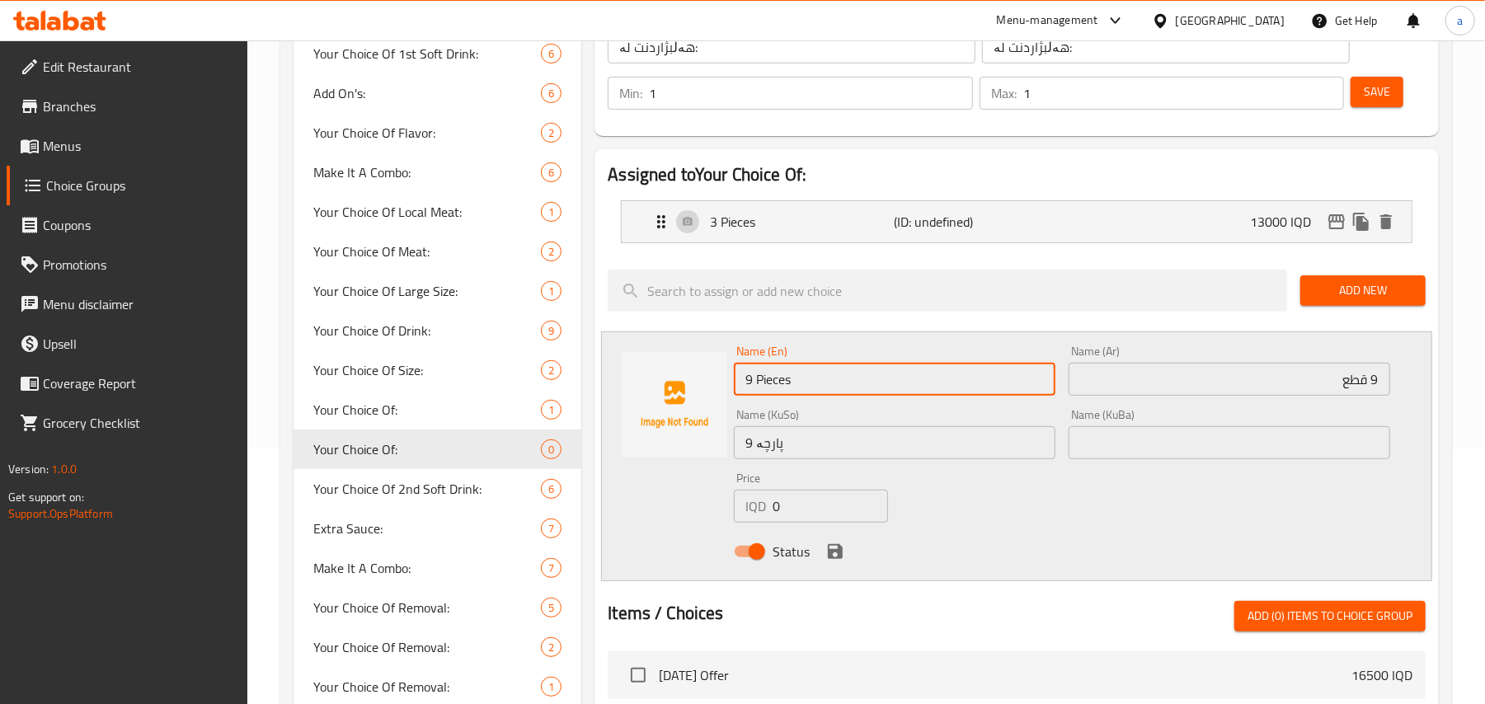
click at [772, 396] on input "9 Pieces" at bounding box center [895, 379] width 322 height 33
click at [1349, 392] on input "9 قطع" at bounding box center [1229, 379] width 322 height 33
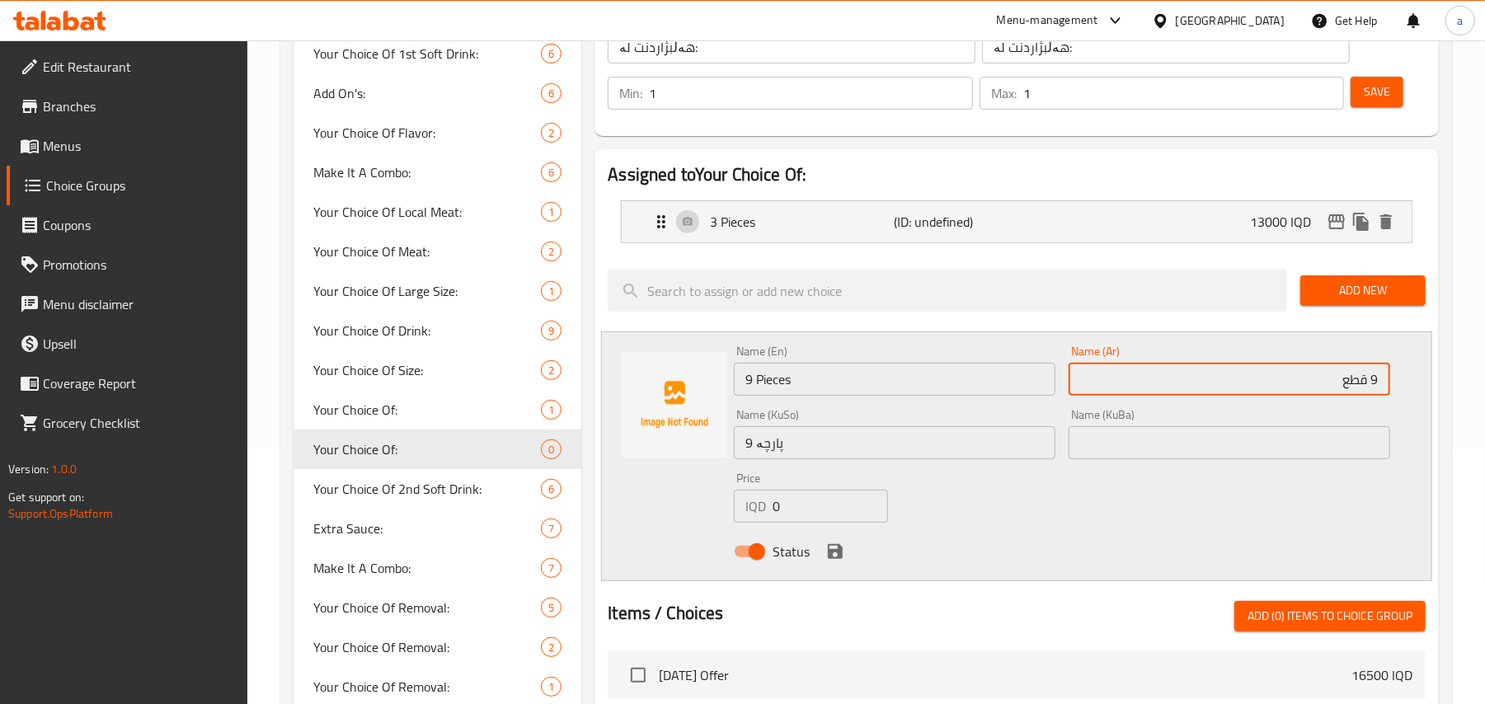
click at [1349, 392] on input "9 قطع" at bounding box center [1229, 379] width 322 height 33
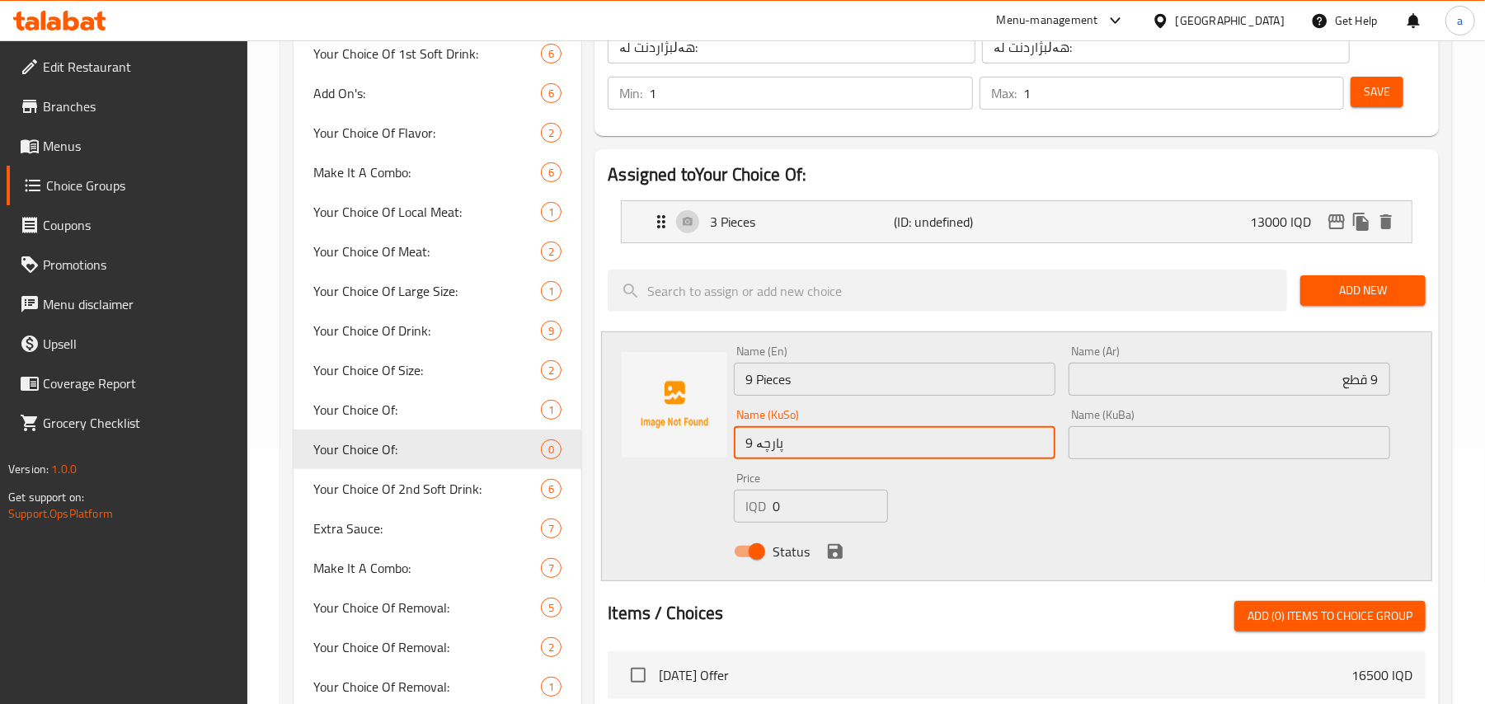
click at [768, 455] on input "9 پارچە" at bounding box center [895, 442] width 322 height 33
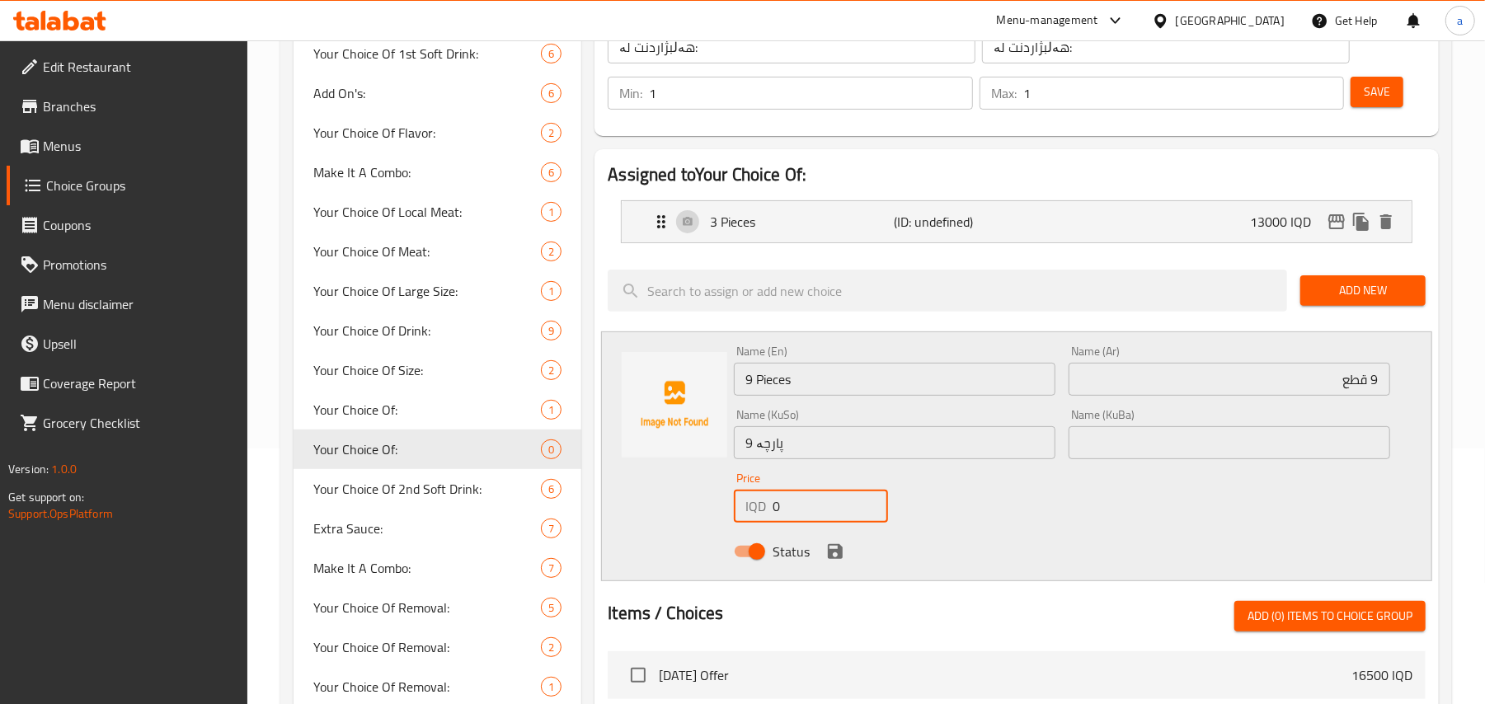
drag, startPoint x: 782, startPoint y: 509, endPoint x: 762, endPoint y: 508, distance: 20.6
click at [763, 509] on div "IQD 0 Price" at bounding box center [811, 506] width 154 height 33
paste input "2500"
type input "25000"
click at [834, 559] on icon "save" at bounding box center [835, 551] width 15 height 15
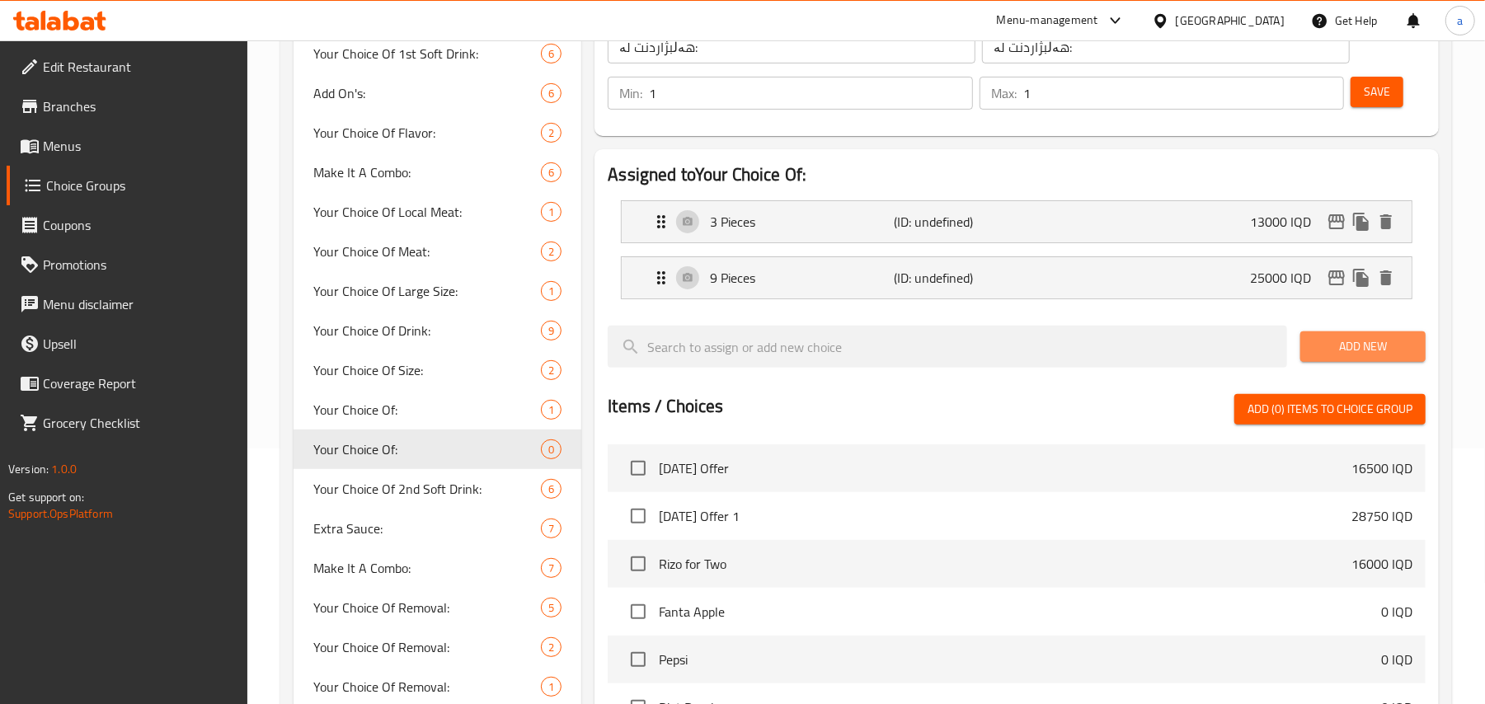
click at [1331, 353] on span "Add New" at bounding box center [1362, 346] width 99 height 21
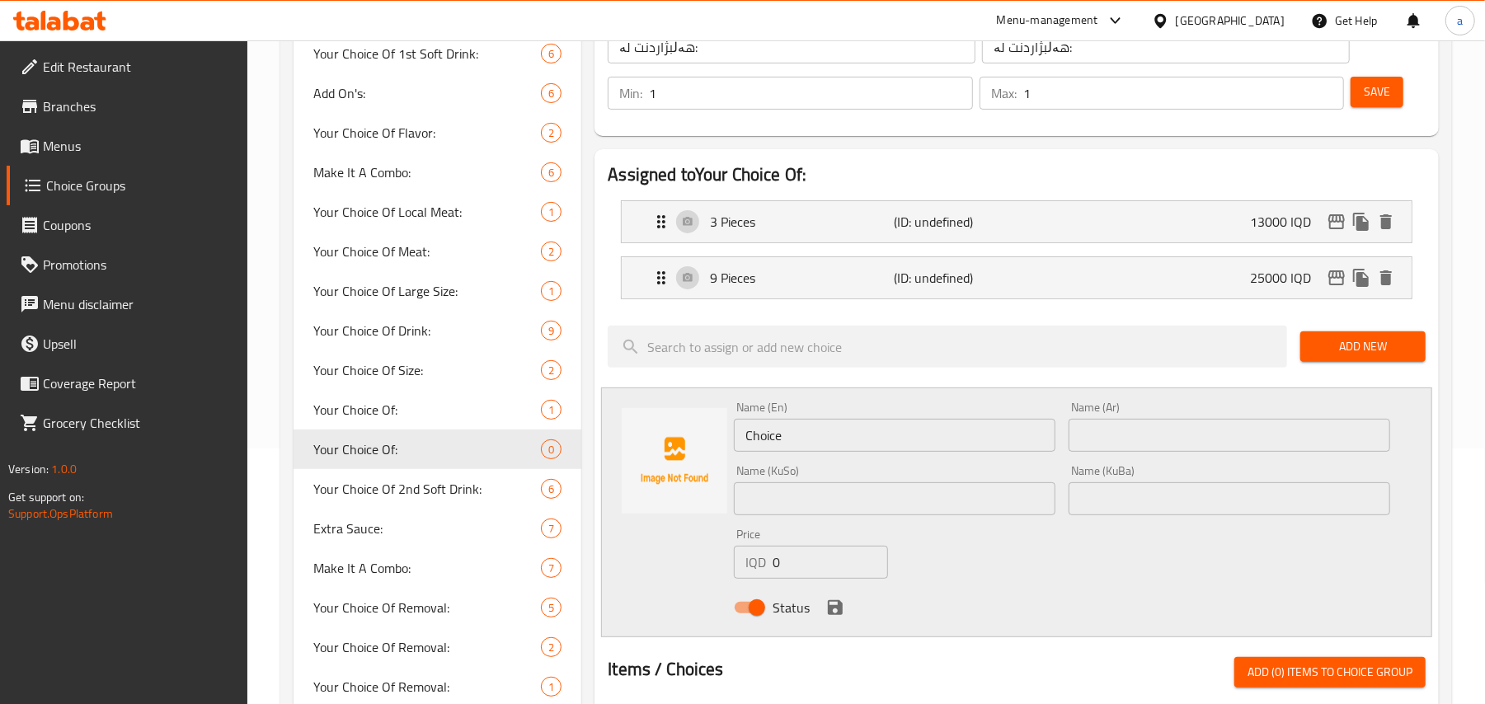
click at [637, 452] on div "Name (En) Choice Name (En) Name (Ar) Name (Ar) Name (KuSo) Name (KuSo) Name (Ku…" at bounding box center [1016, 512] width 831 height 250
click at [766, 444] on input "text" at bounding box center [895, 435] width 322 height 33
click at [948, 440] on input "15" at bounding box center [895, 435] width 322 height 33
paste input "Pieces"
type input "15 Pieces"
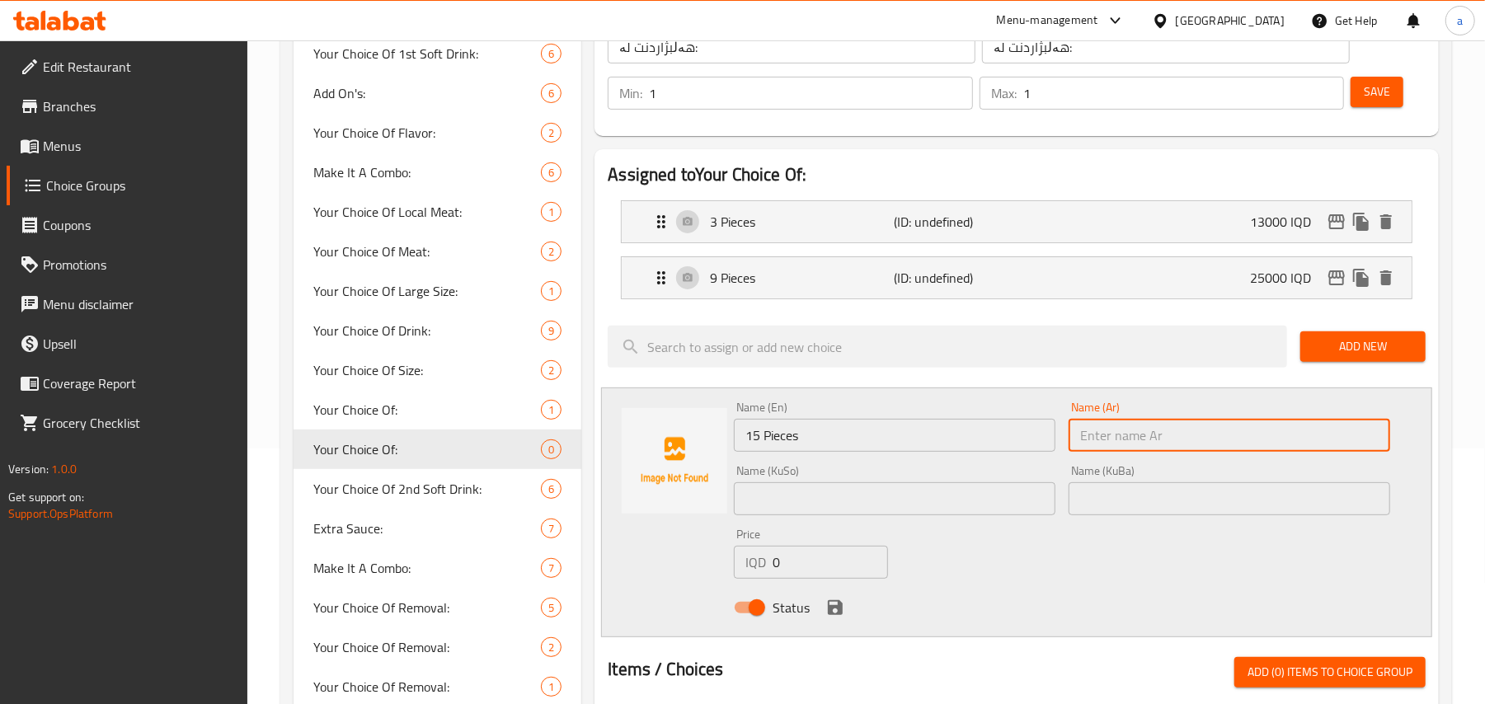
click at [1241, 446] on input "text" at bounding box center [1229, 435] width 322 height 33
paste input "قطع"
type input "15 قطع"
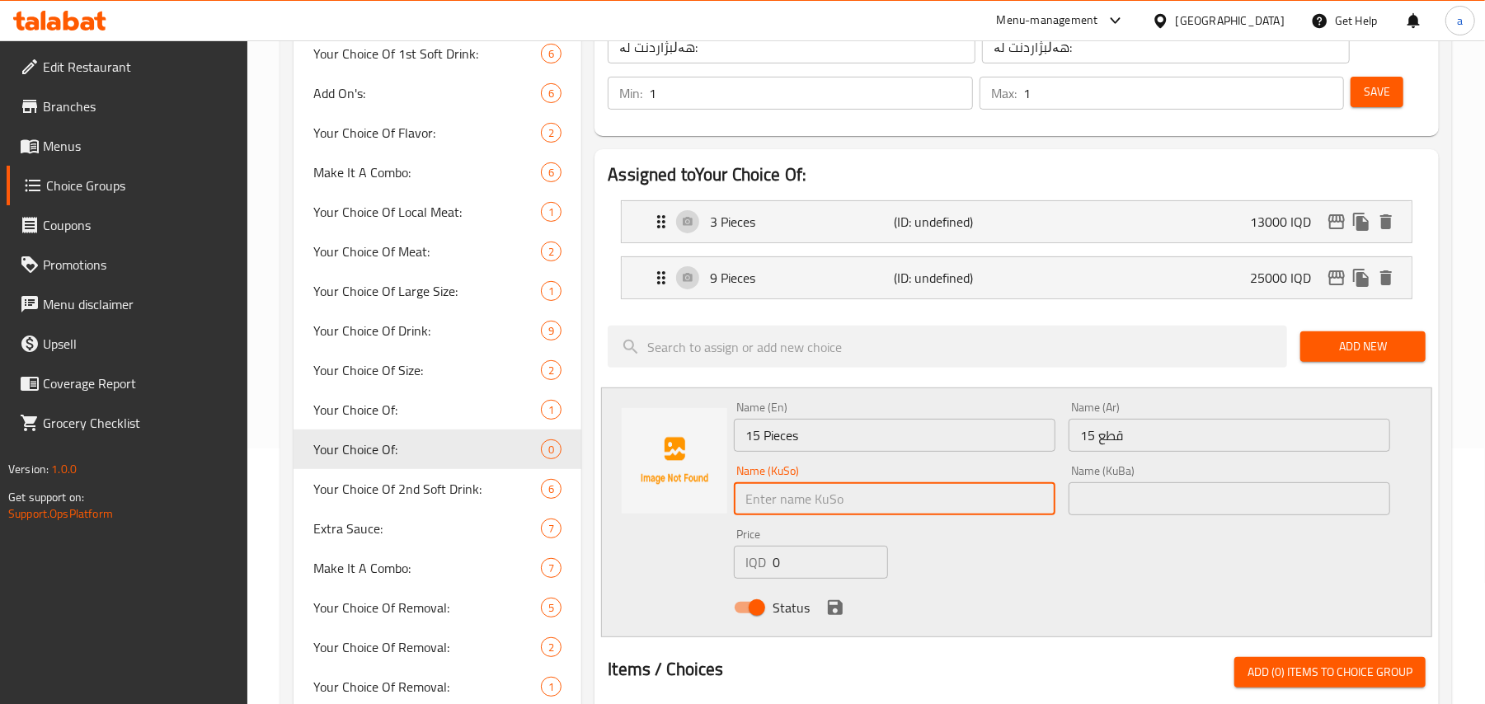
click at [895, 509] on input "text" at bounding box center [895, 498] width 322 height 33
paste input "پارچە"
type input "15 پارچە"
drag, startPoint x: 786, startPoint y: 579, endPoint x: 763, endPoint y: 581, distance: 23.2
click at [763, 579] on div "IQD 0 Price" at bounding box center [811, 562] width 154 height 33
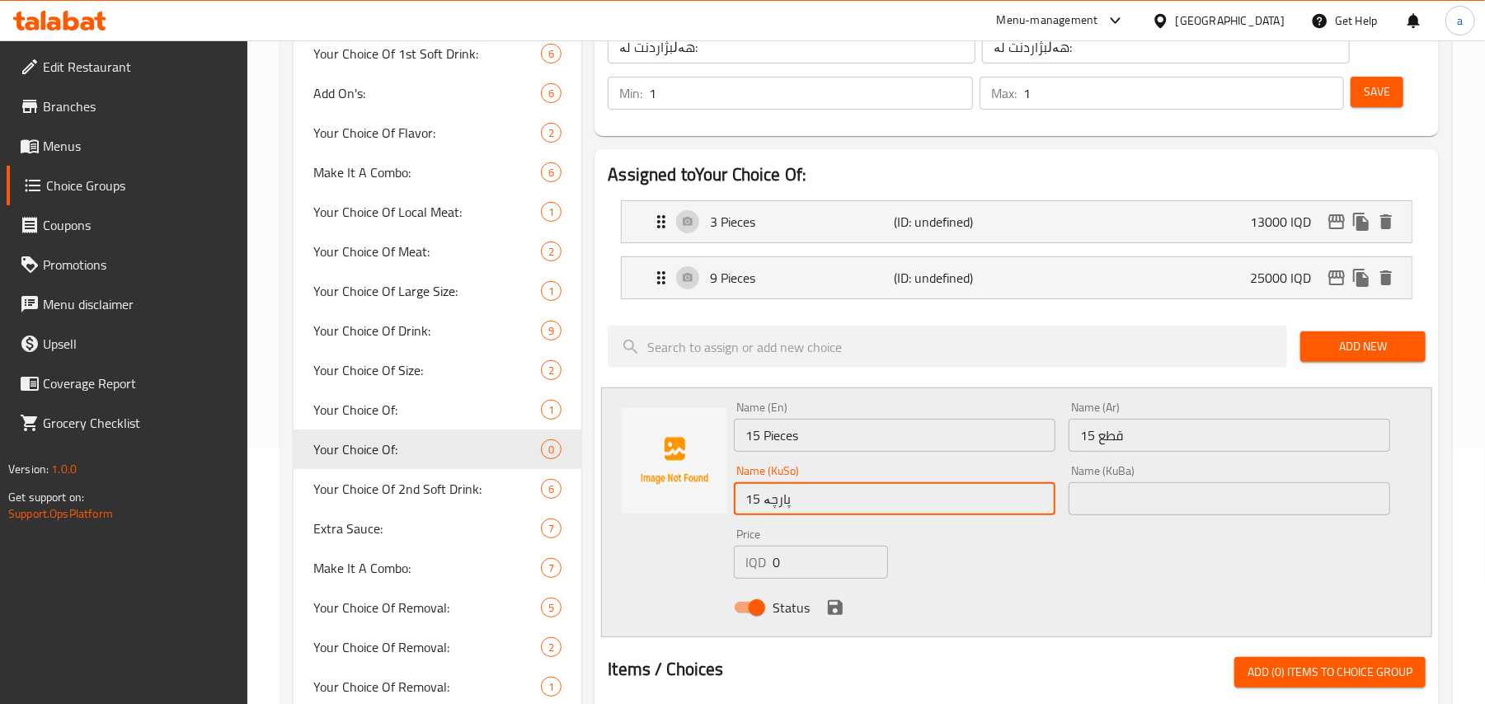
paste input "3700"
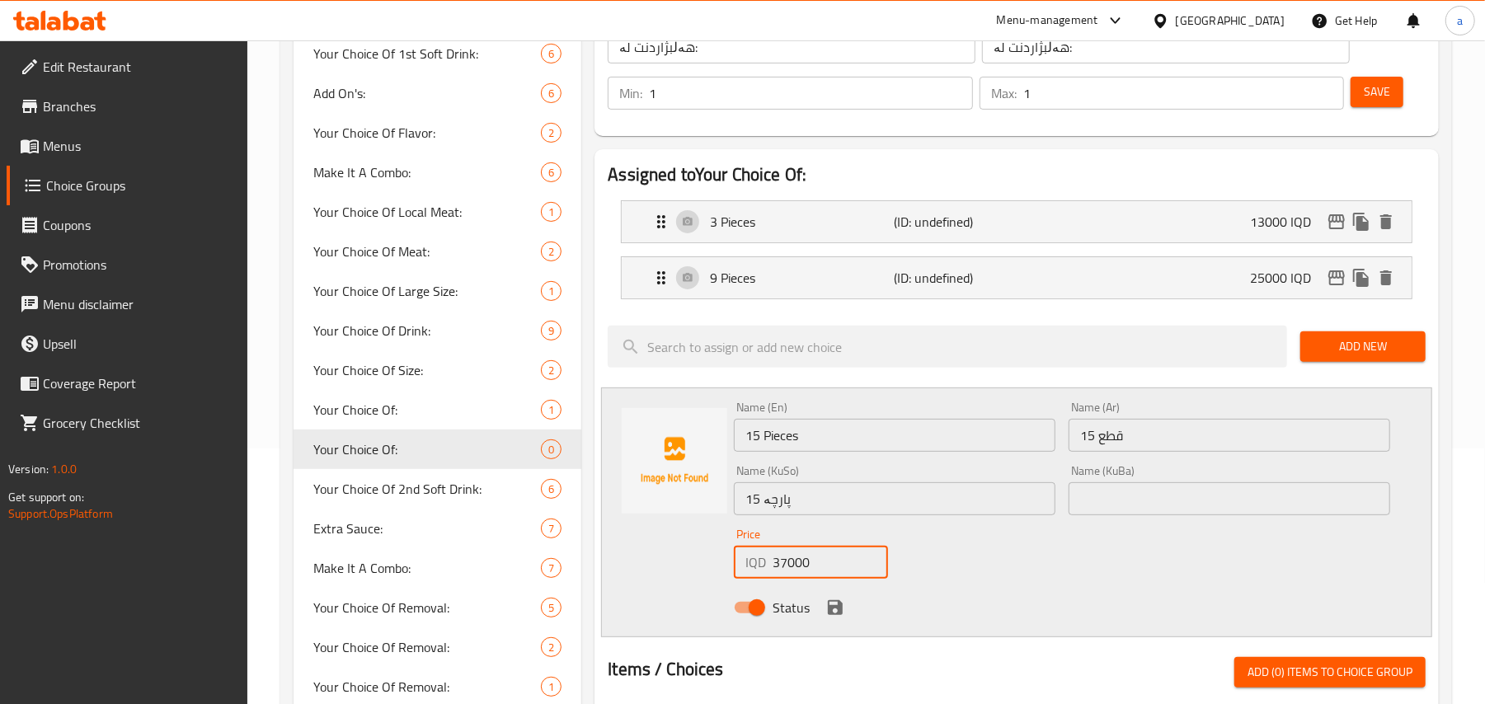
type input "37000"
click at [828, 612] on icon "save" at bounding box center [835, 608] width 20 height 20
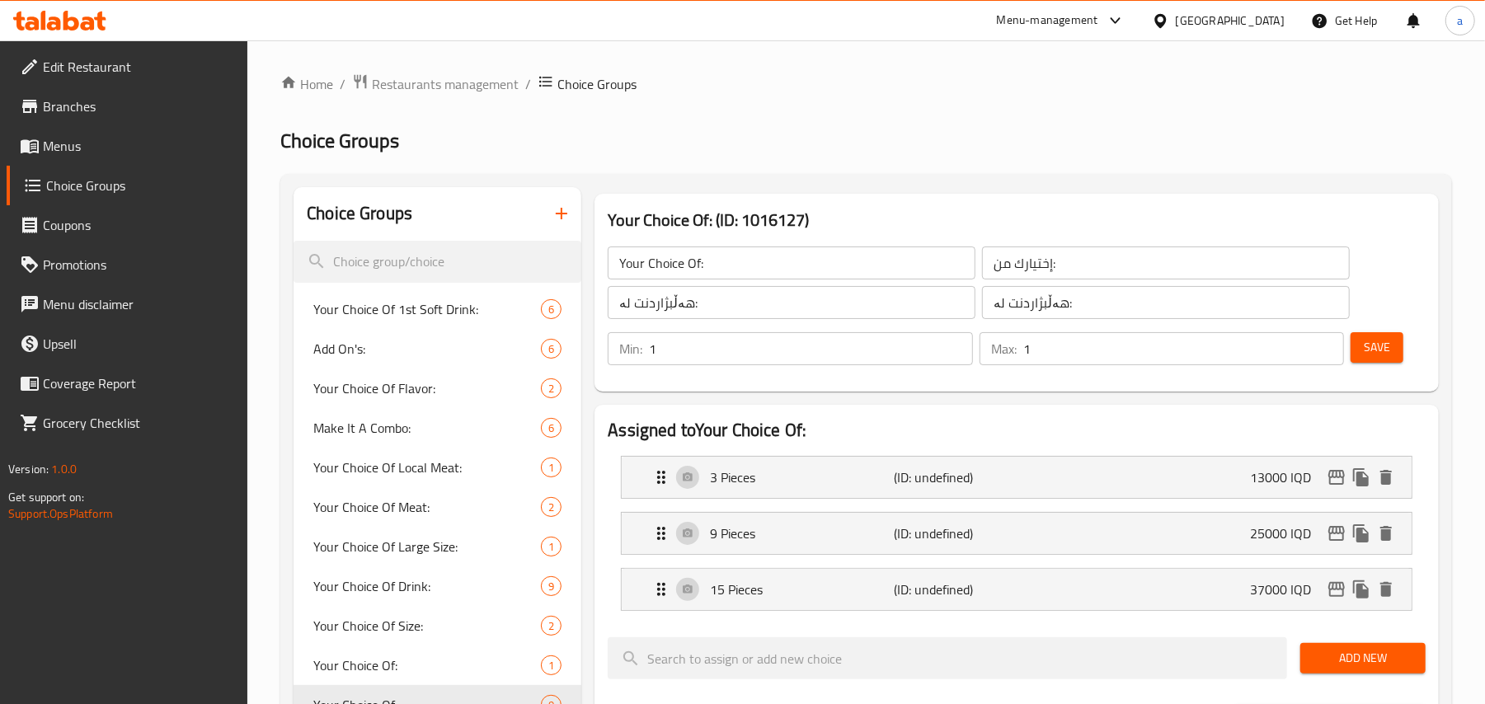
drag, startPoint x: 1376, startPoint y: 357, endPoint x: 1324, endPoint y: 379, distance: 56.5
click at [1378, 357] on span "Save" at bounding box center [1376, 347] width 26 height 21
click at [565, 223] on icon "button" at bounding box center [561, 214] width 20 height 20
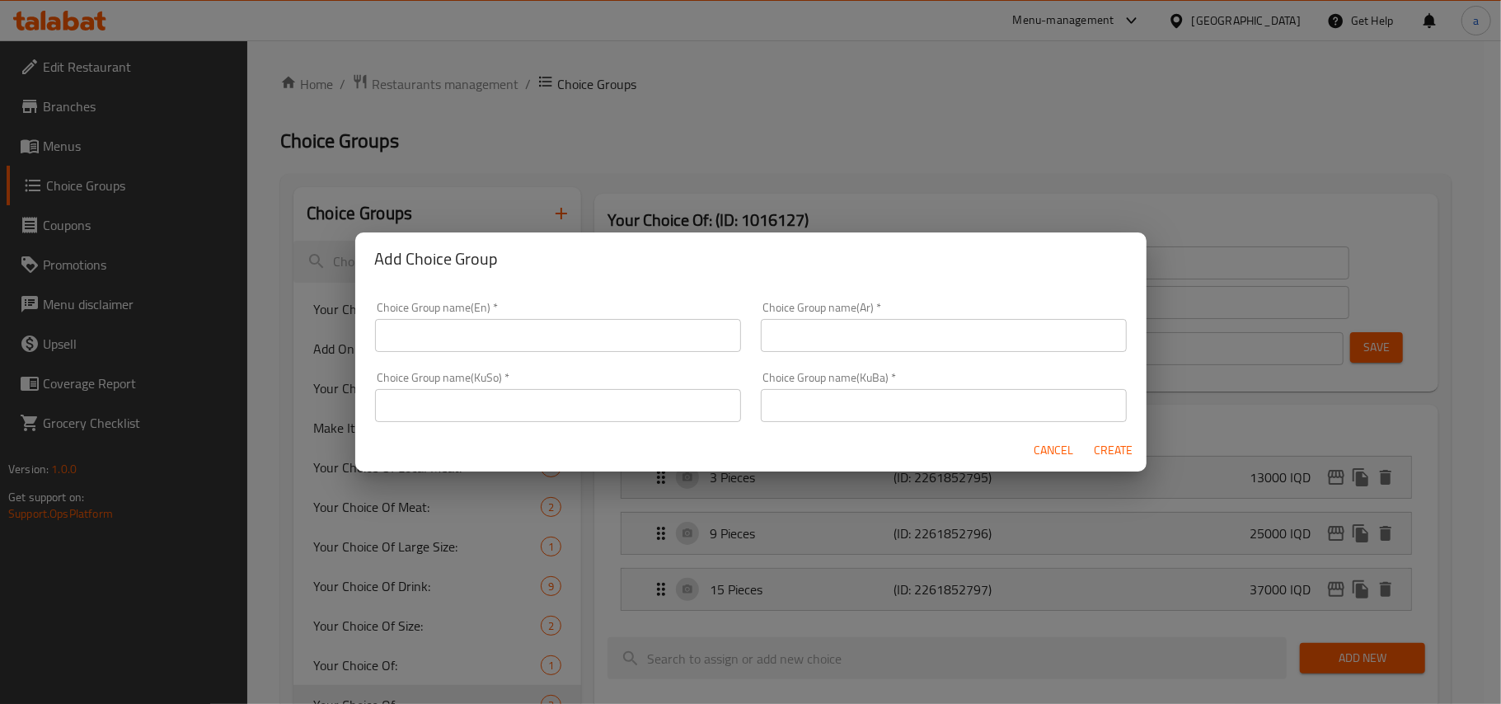
click at [508, 327] on input "text" at bounding box center [558, 335] width 366 height 33
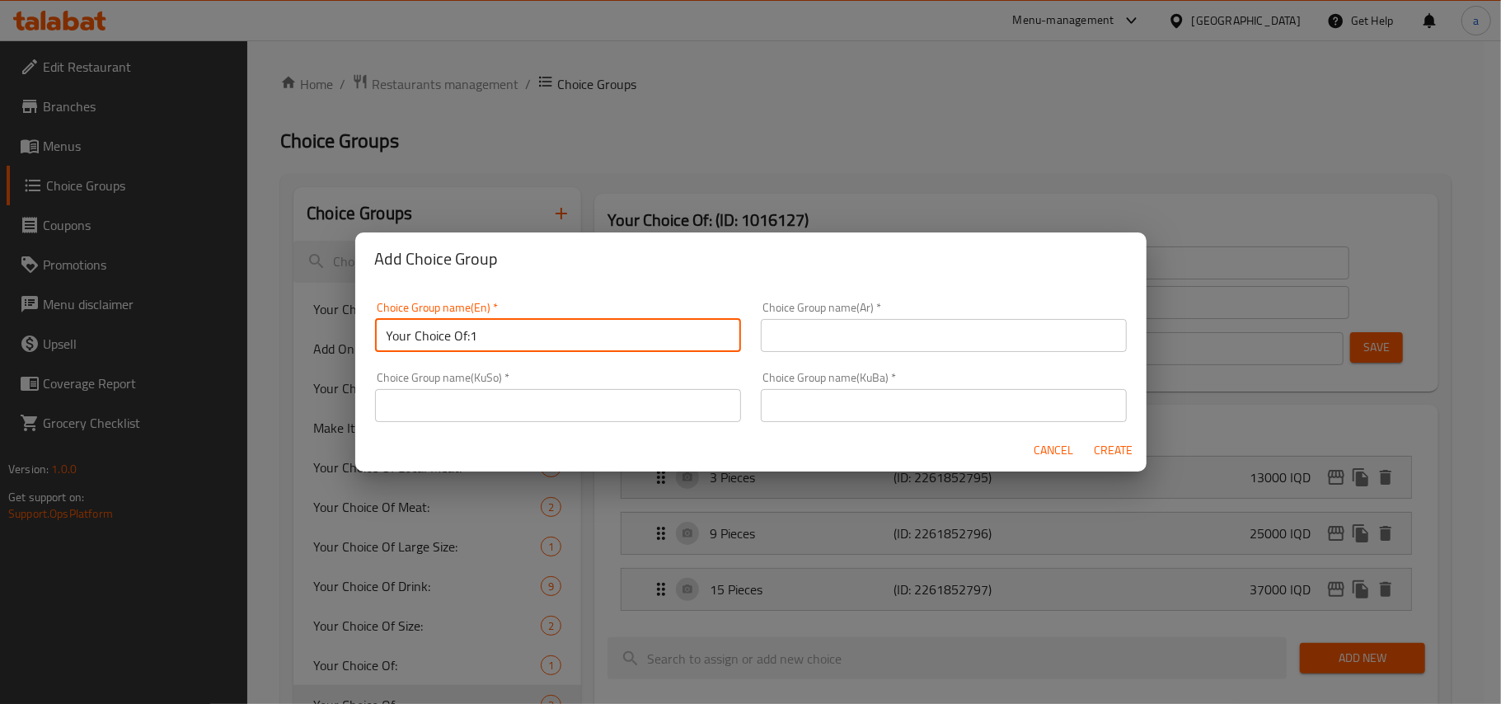
type input "Your Choice Of:1"
drag, startPoint x: 1013, startPoint y: 354, endPoint x: 1016, endPoint y: 337, distance: 16.7
click at [1013, 353] on div "Choice Group name(Ar)   * Choice Group name(Ar) *" at bounding box center [944, 327] width 386 height 70
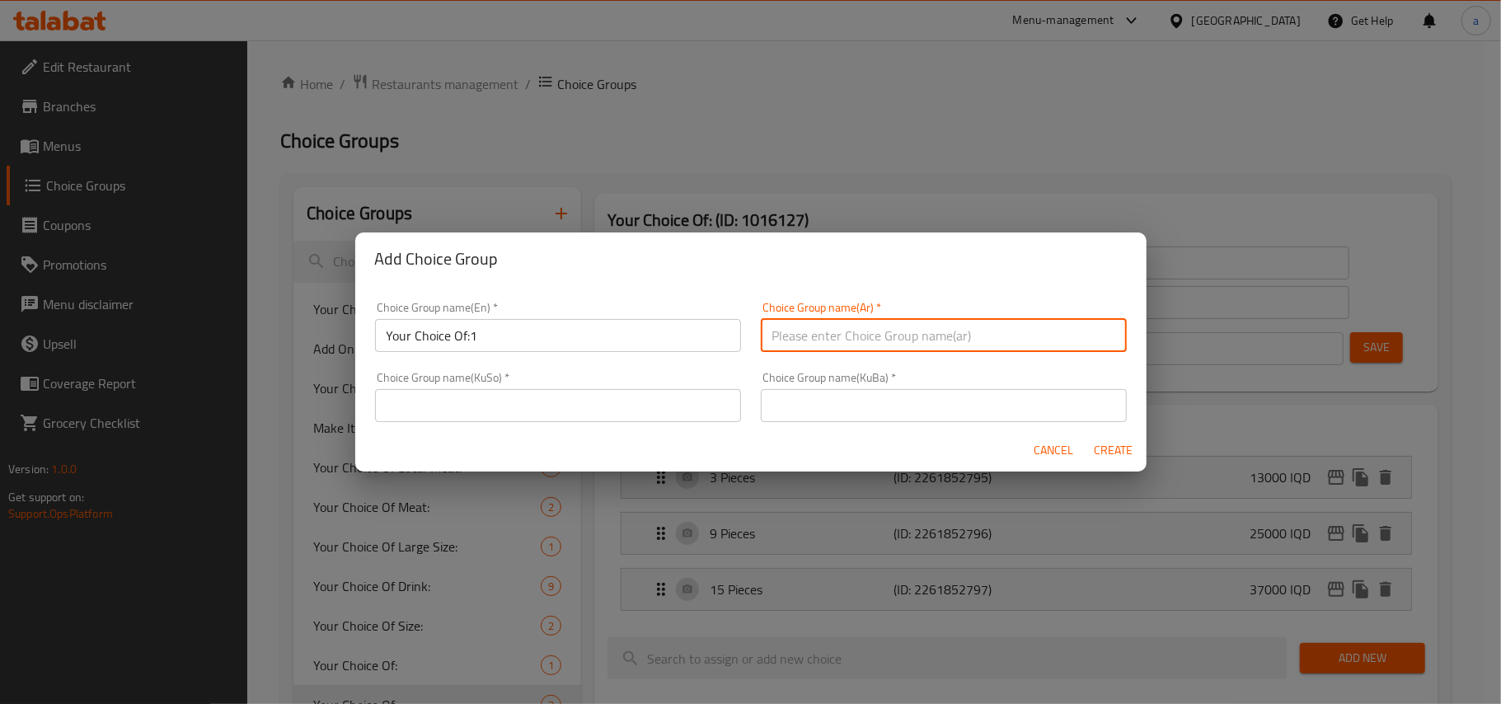
click at [1016, 337] on input "text" at bounding box center [944, 335] width 366 height 33
type input "إختيارك من:1"
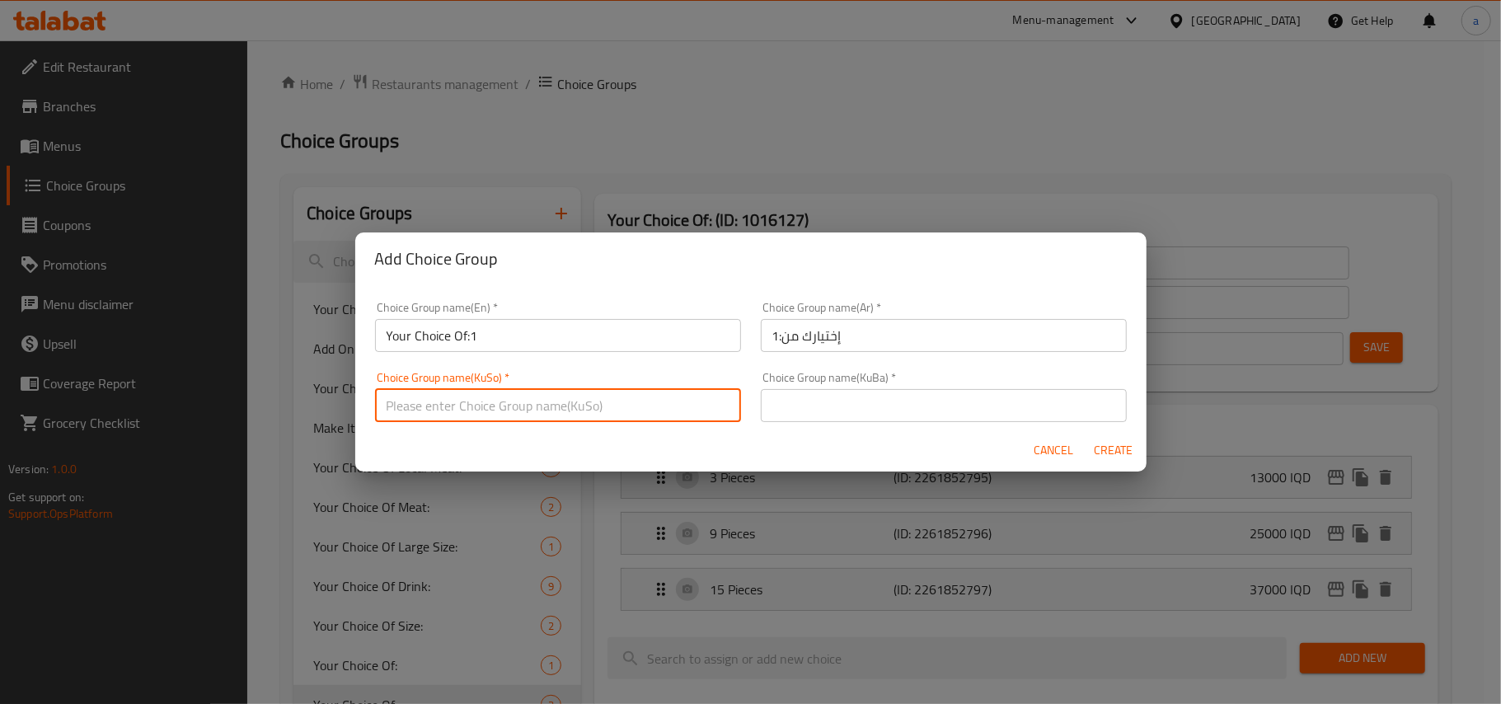
click at [691, 407] on input "text" at bounding box center [558, 405] width 366 height 33
type input "هەڵبژاردنت لە:1"
click at [903, 394] on input "text" at bounding box center [944, 405] width 366 height 33
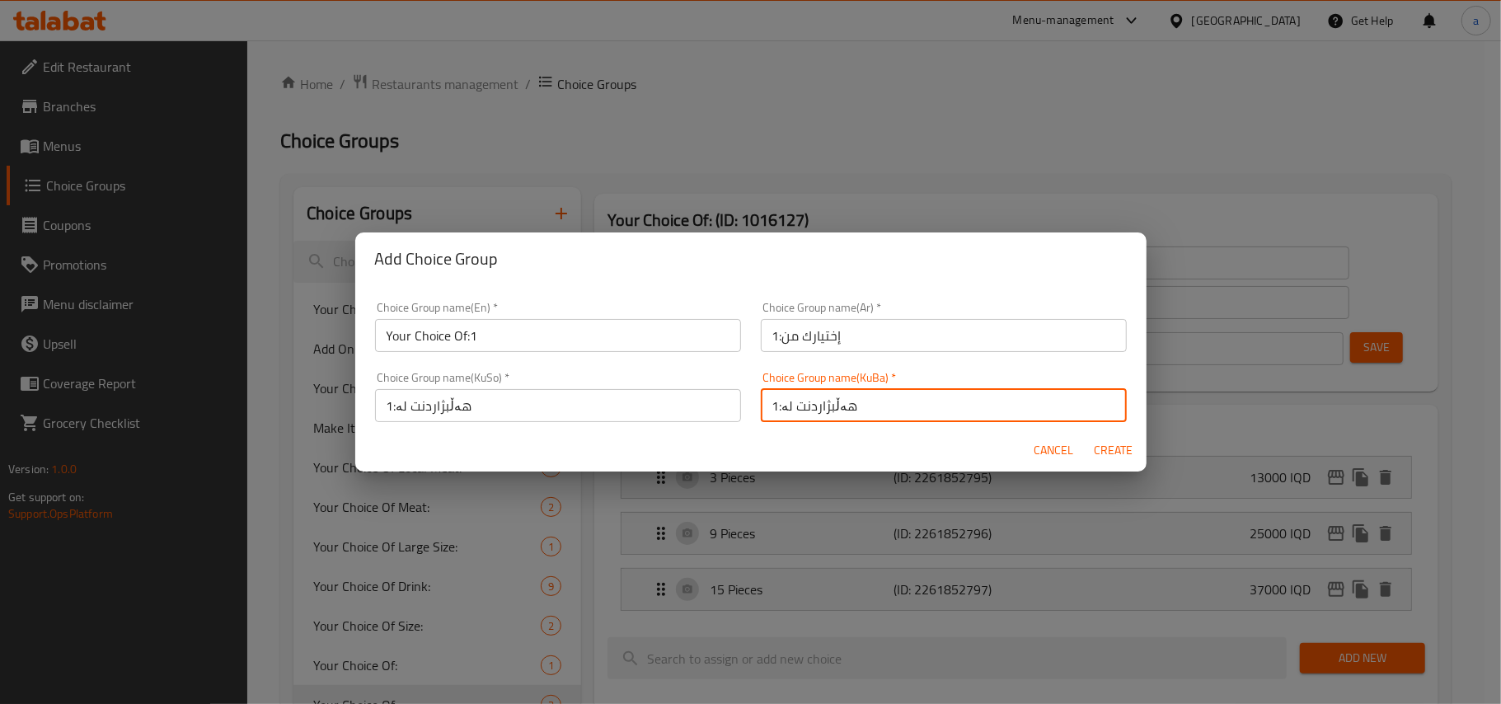
type input "هەڵبژاردنت لە:1"
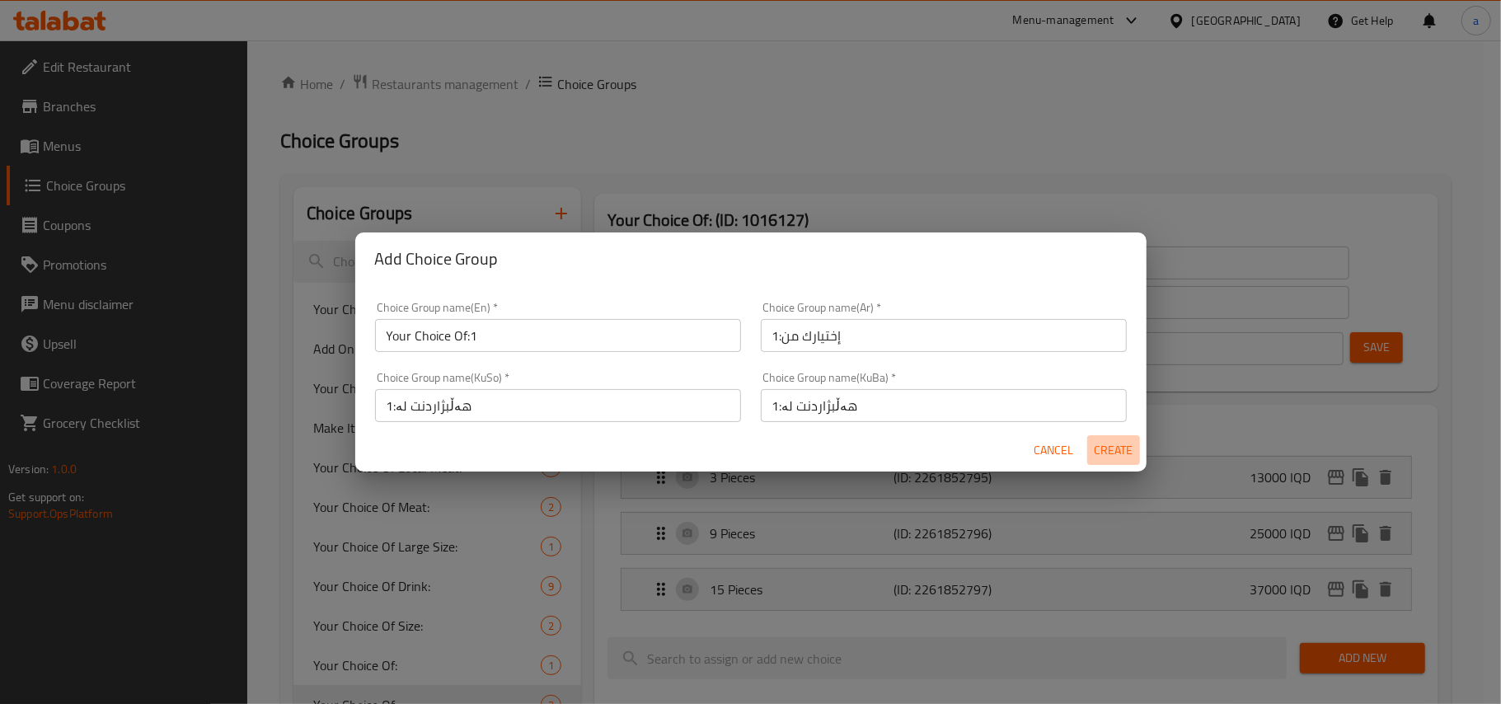
click at [1119, 449] on span "Create" at bounding box center [1114, 450] width 40 height 21
type input "Your Choice Of:1"
type input "إختيارك من:1"
type input "هەڵبژاردنت لە:1"
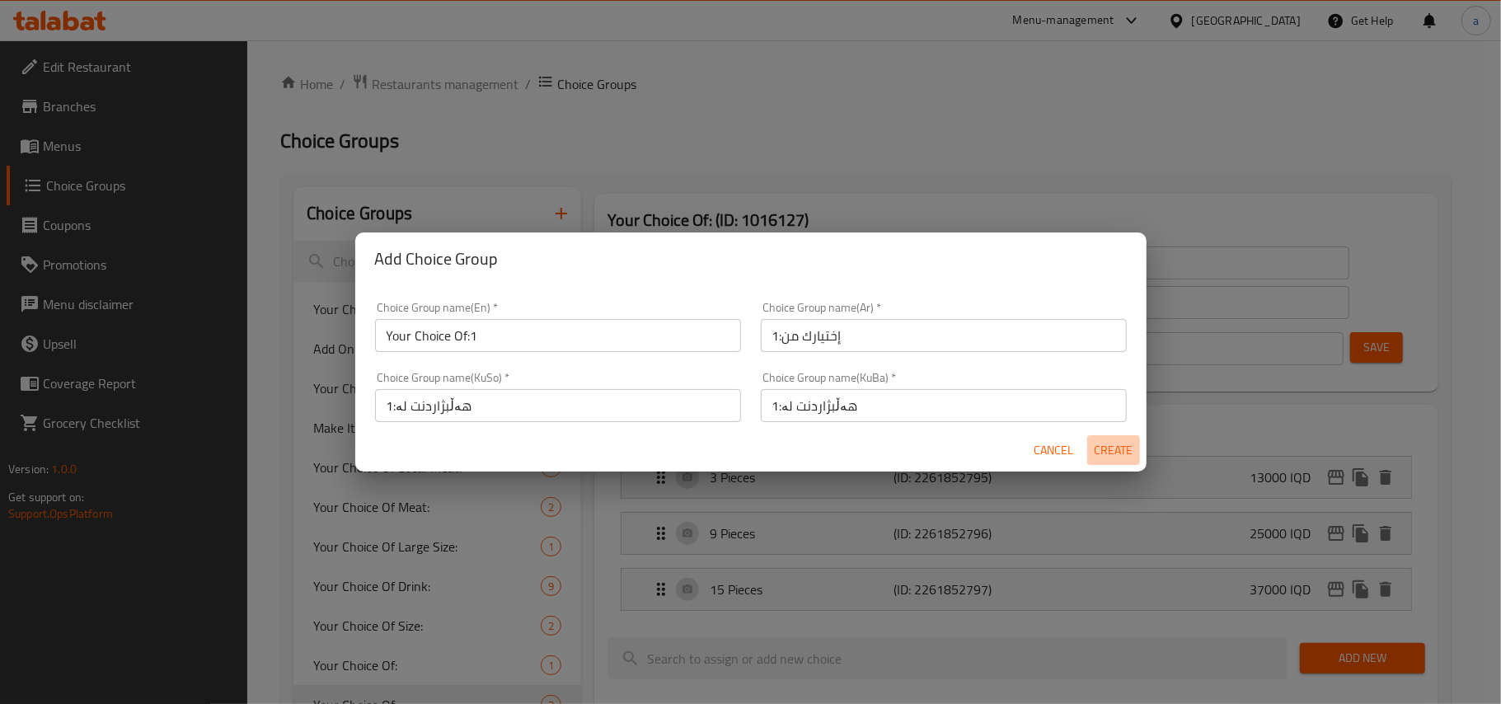
type input "0"
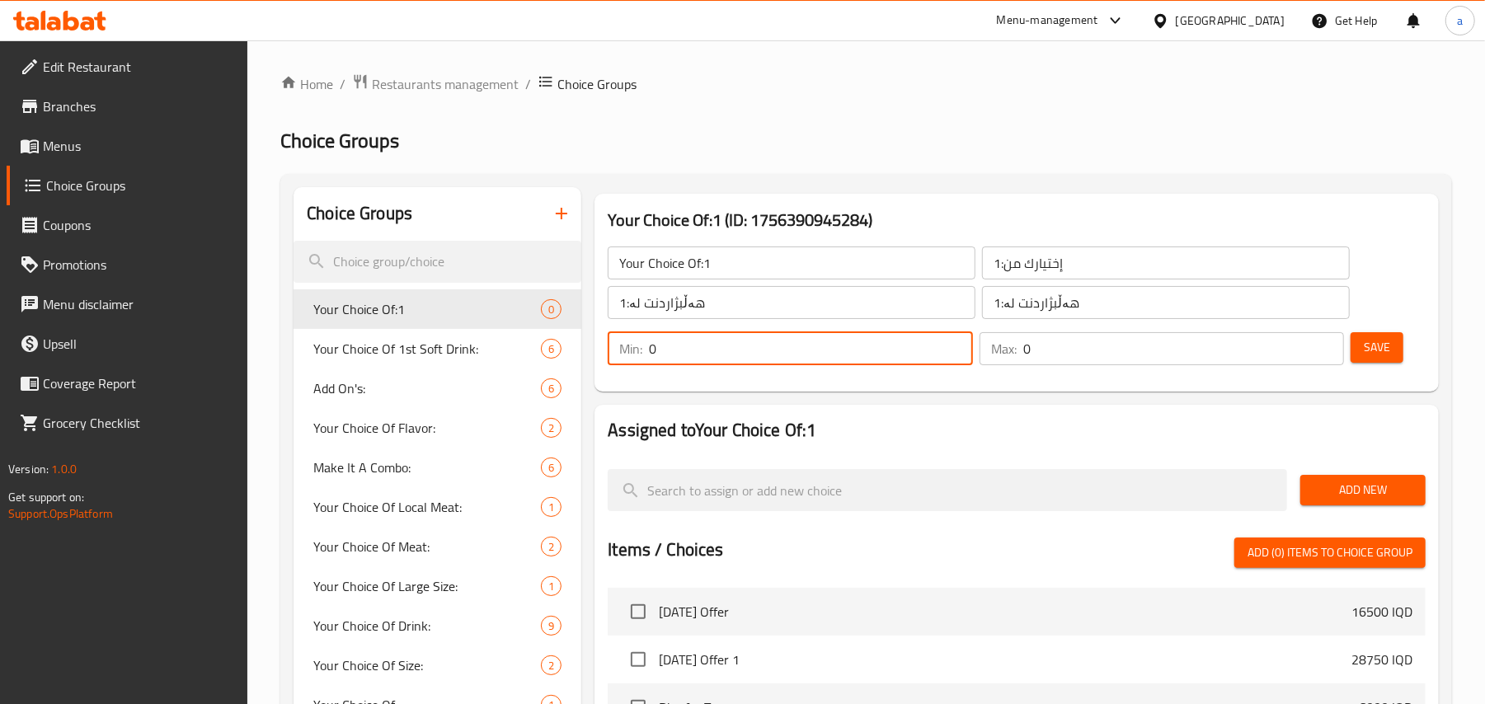
click at [956, 354] on input "0" at bounding box center [810, 348] width 323 height 33
type input "1"
click at [953, 344] on input "1" at bounding box center [810, 348] width 323 height 33
type input "1"
click at [1326, 343] on input "1" at bounding box center [1183, 348] width 321 height 33
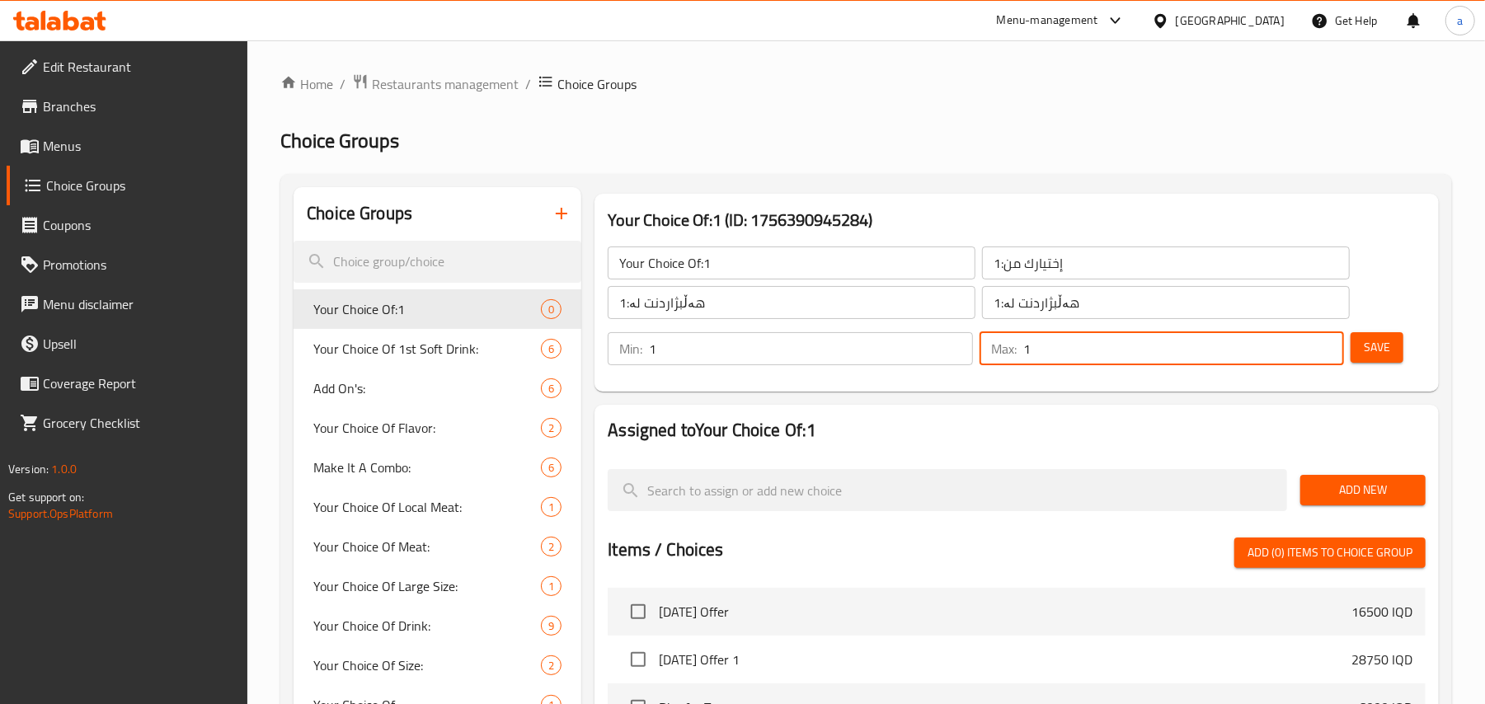
click at [1360, 493] on span "Add New" at bounding box center [1362, 490] width 99 height 21
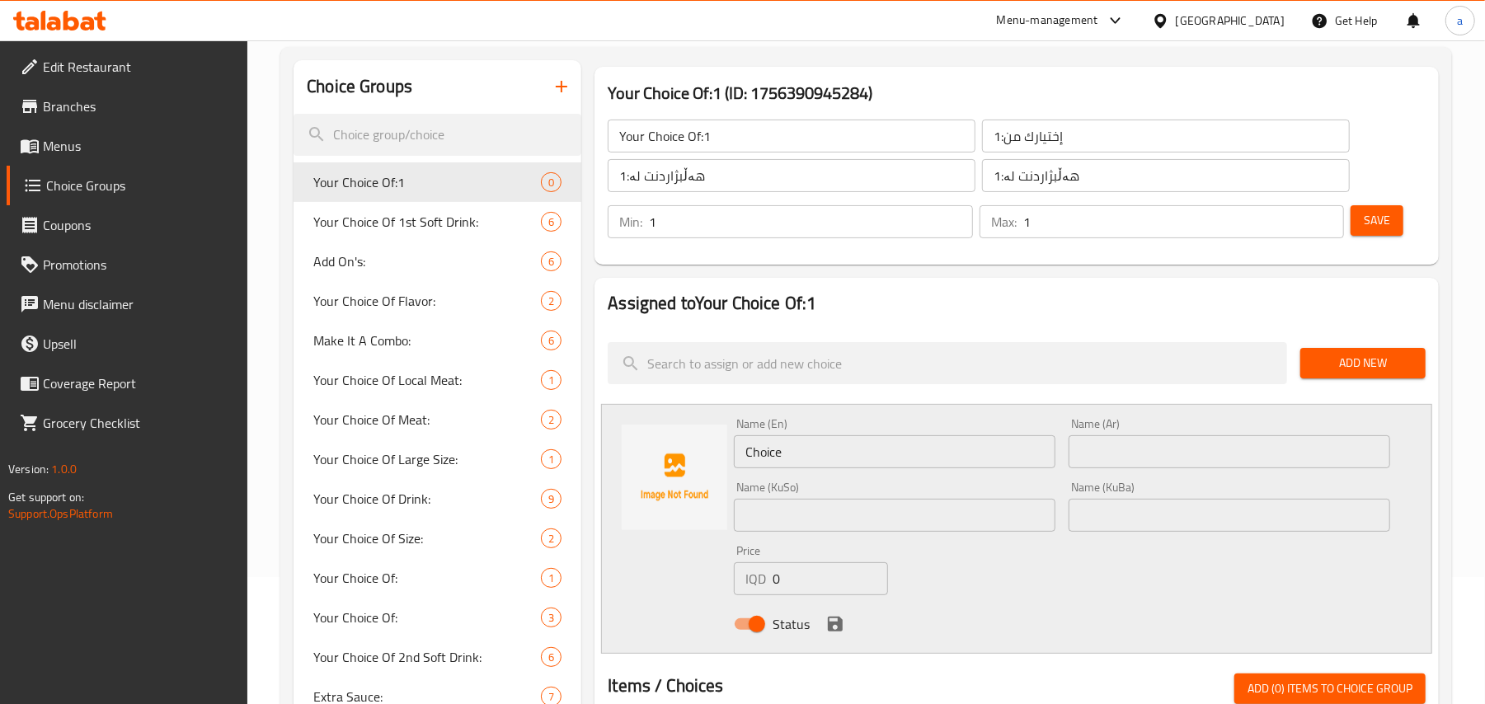
scroll to position [256, 0]
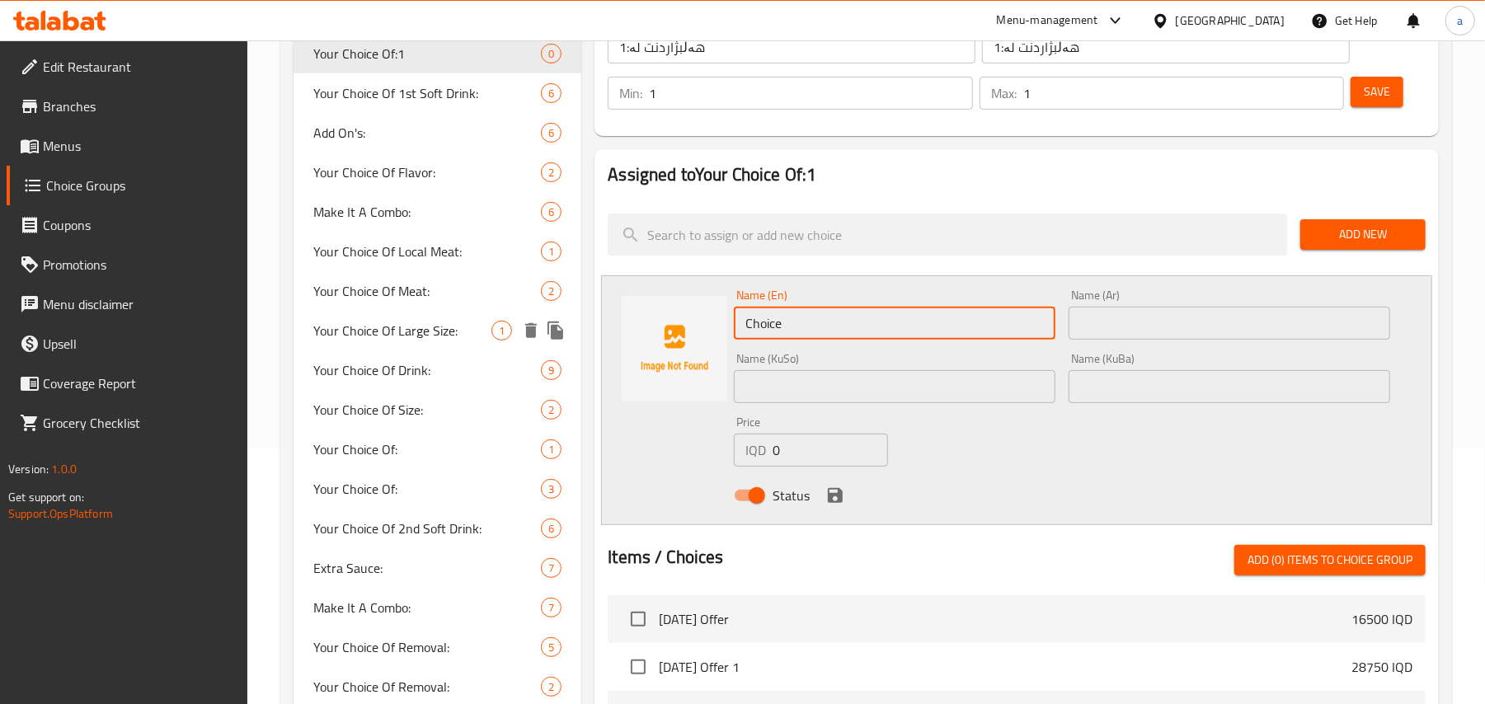
drag, startPoint x: 598, startPoint y: 338, endPoint x: 875, endPoint y: 212, distance: 304.3
click at [579, 340] on div "Choice Groups Your Choice Of:1 0 Your Choice Of 1st Soft Drink: 6 Add On's: 6 Y…" at bounding box center [869, 539] width 1152 height 1214
type input "4 Pieces"
click at [1159, 340] on input "text" at bounding box center [1229, 323] width 322 height 33
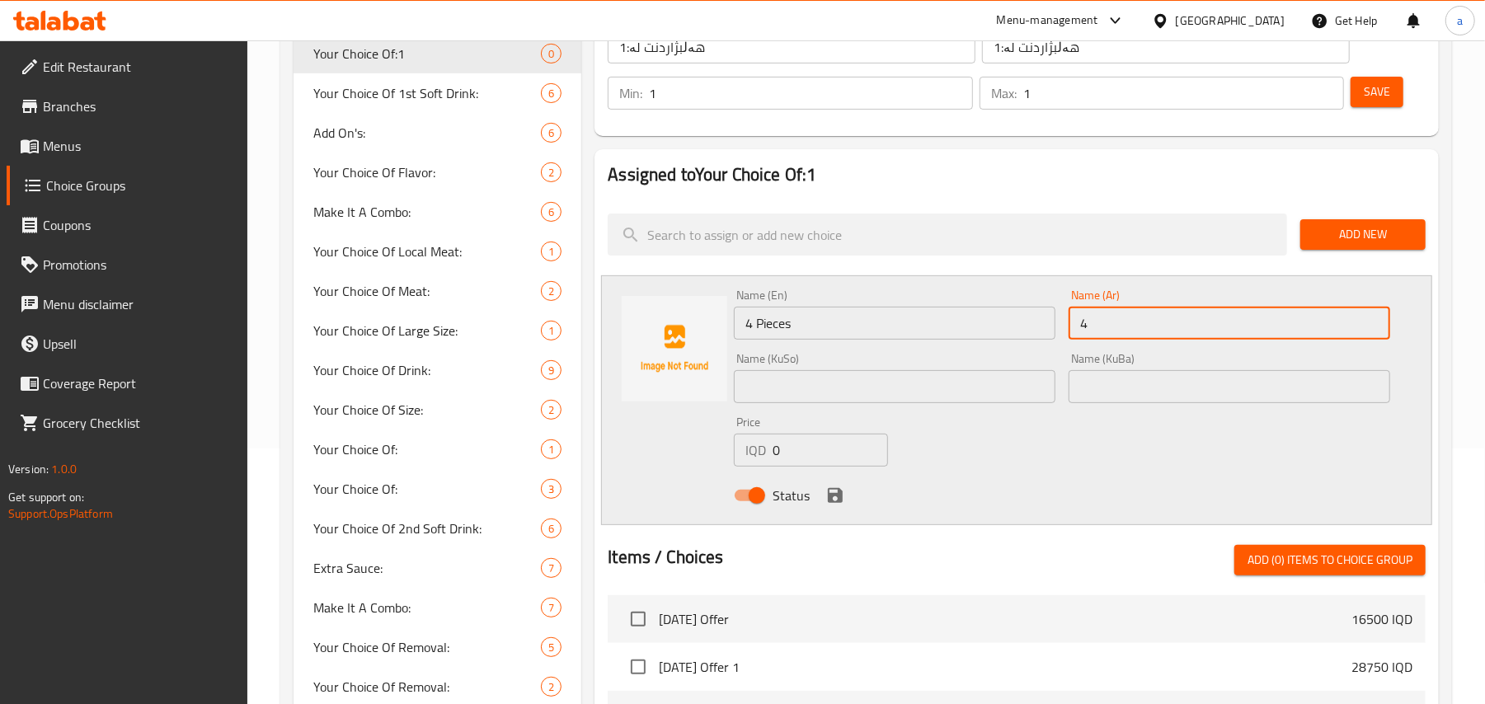
type input "4 قطع"
click at [986, 425] on div "Name (En) 4 Pieces Name (En) Name (Ar) 4 قطع Name (Ar) Name (KuSo) Name (KuSo) …" at bounding box center [1061, 400] width 669 height 235
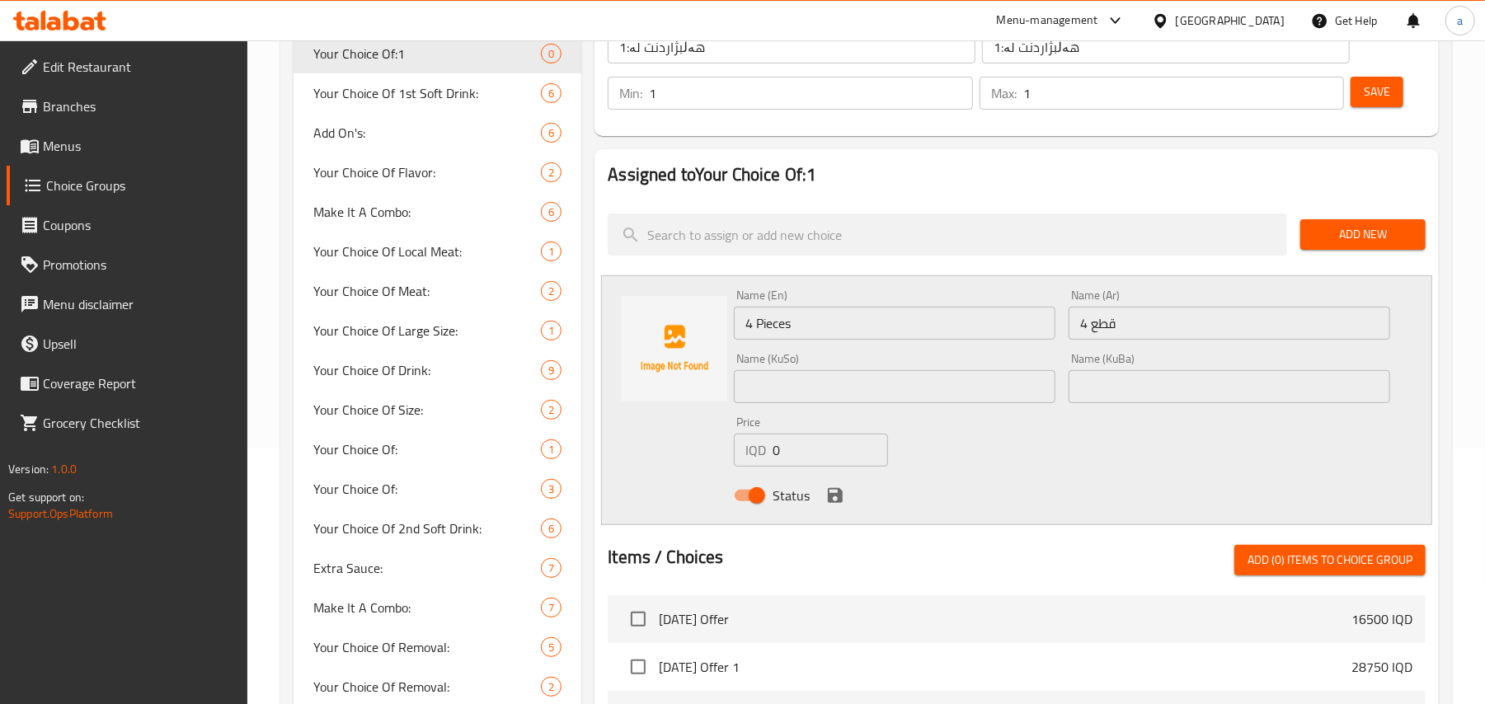
click at [960, 403] on input "text" at bounding box center [895, 386] width 322 height 33
type input "4 کەس"
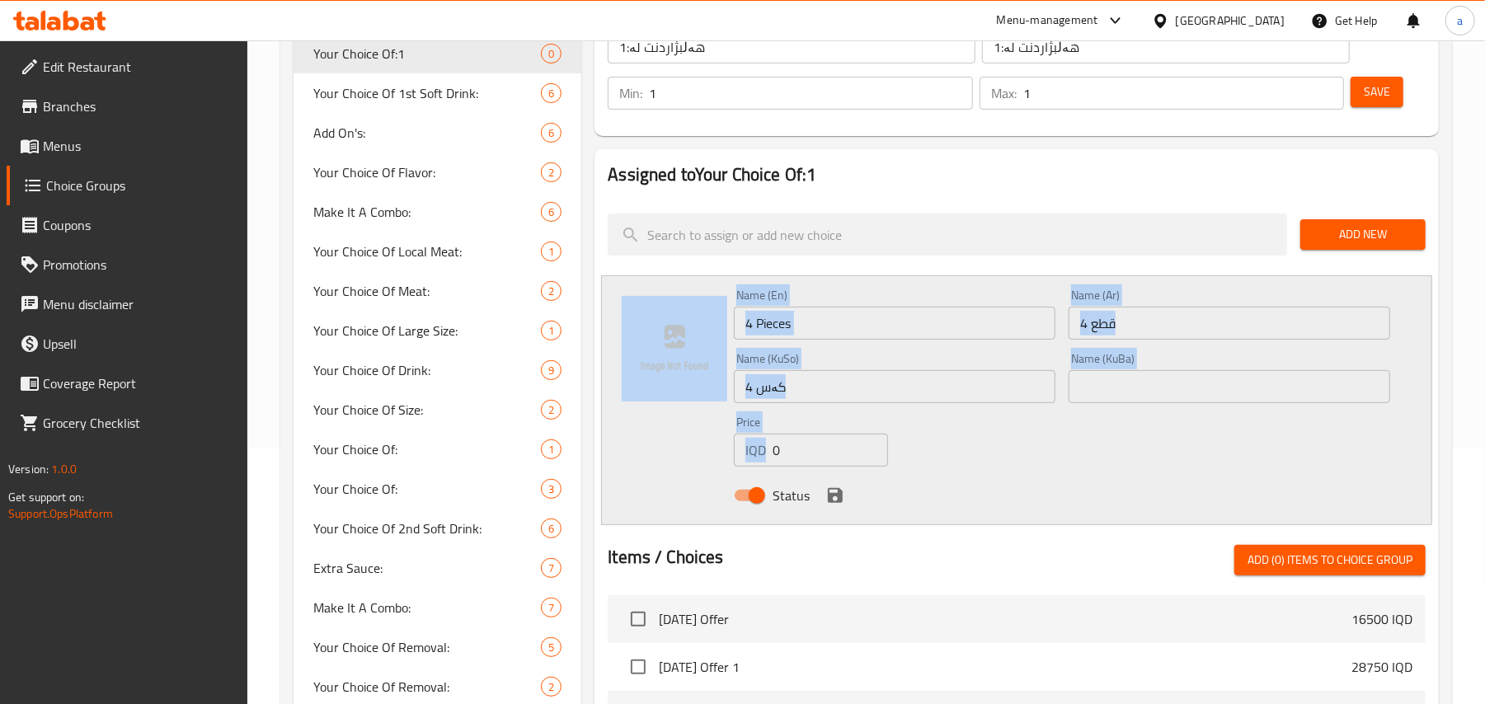
drag, startPoint x: 788, startPoint y: 416, endPoint x: 795, endPoint y: 424, distance: 9.9
click at [668, 414] on div "Name (En) 4 Pieces Name (En) Name (Ar) 4 قطع Name (Ar) Name (KuSo) 4 کەس Name (…" at bounding box center [1016, 400] width 831 height 250
click at [836, 400] on input "4 کەس" at bounding box center [895, 386] width 322 height 33
click at [825, 400] on input "4 کەس" at bounding box center [895, 386] width 322 height 33
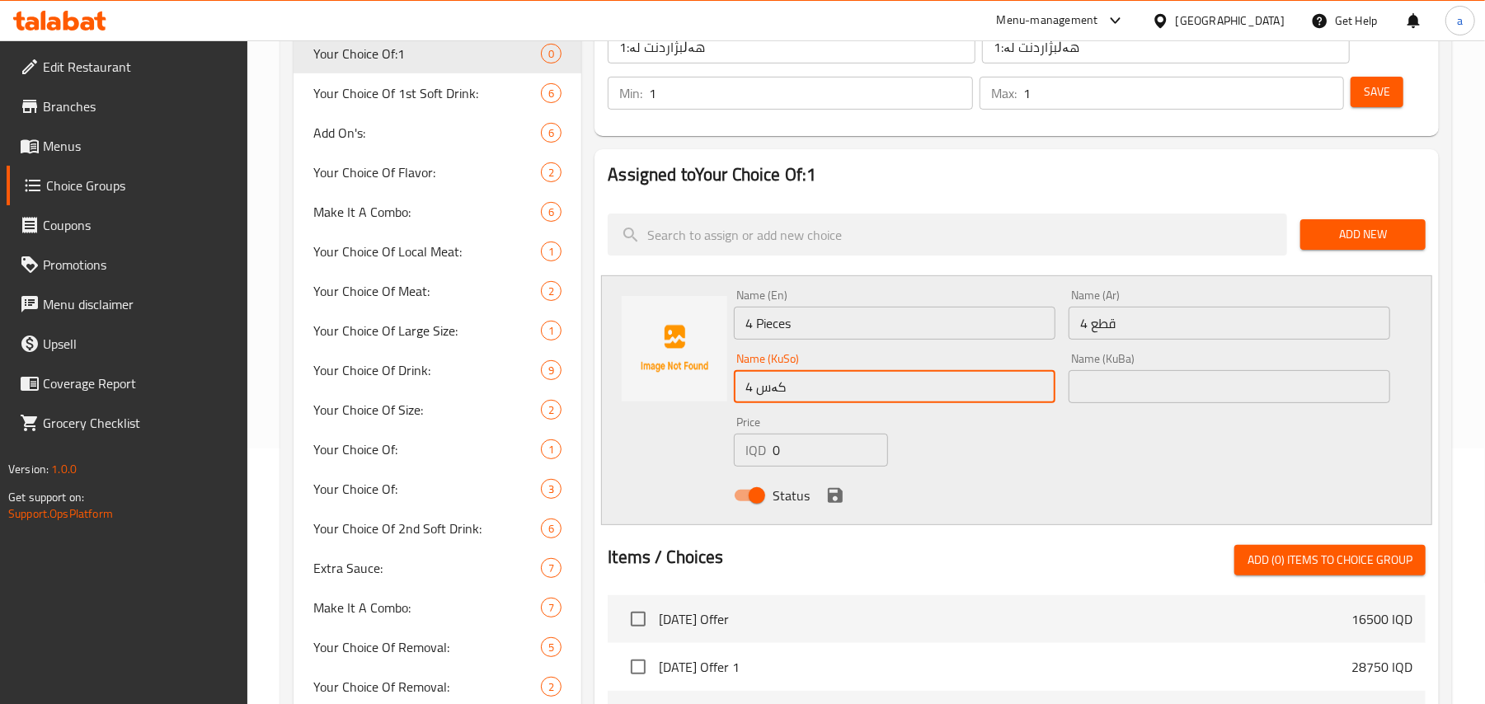
click at [825, 400] on input "4 کەس" at bounding box center [895, 386] width 322 height 33
click at [823, 401] on input "4 کەس" at bounding box center [895, 386] width 322 height 33
type input "4 پارجە"
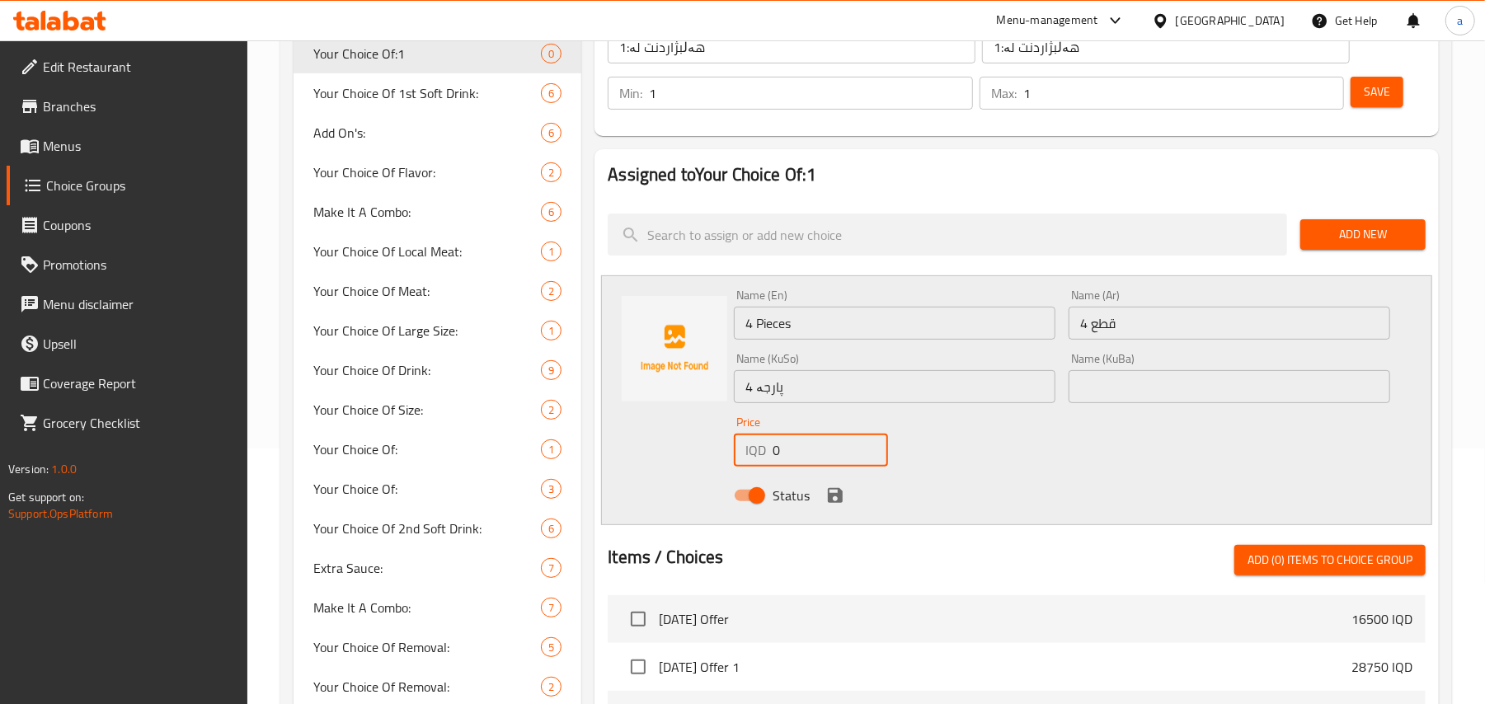
drag, startPoint x: 799, startPoint y: 459, endPoint x: 753, endPoint y: 458, distance: 46.2
click at [753, 458] on div "IQD 0 Price" at bounding box center [811, 450] width 154 height 33
type input "12000"
click at [838, 503] on icon "save" at bounding box center [835, 496] width 20 height 20
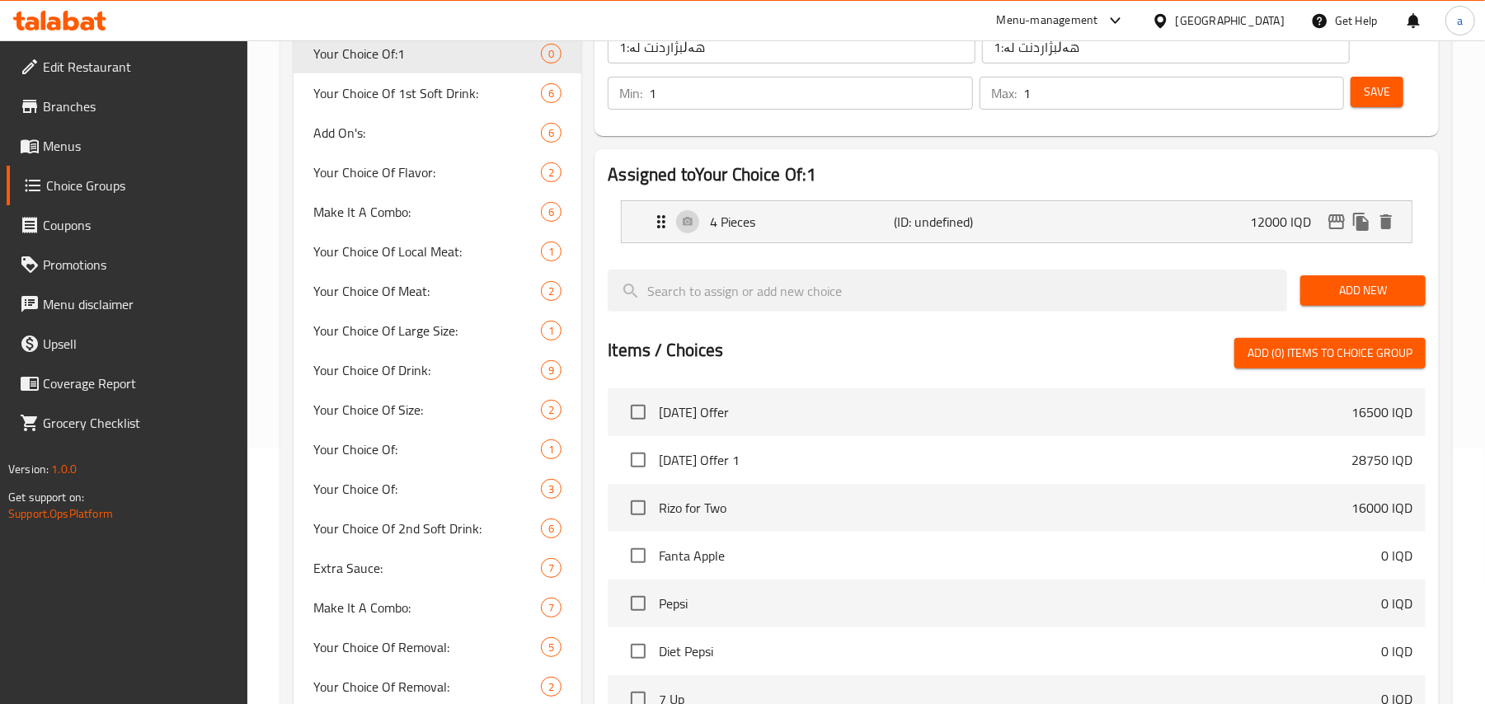
click at [1347, 290] on span "Add New" at bounding box center [1362, 290] width 99 height 21
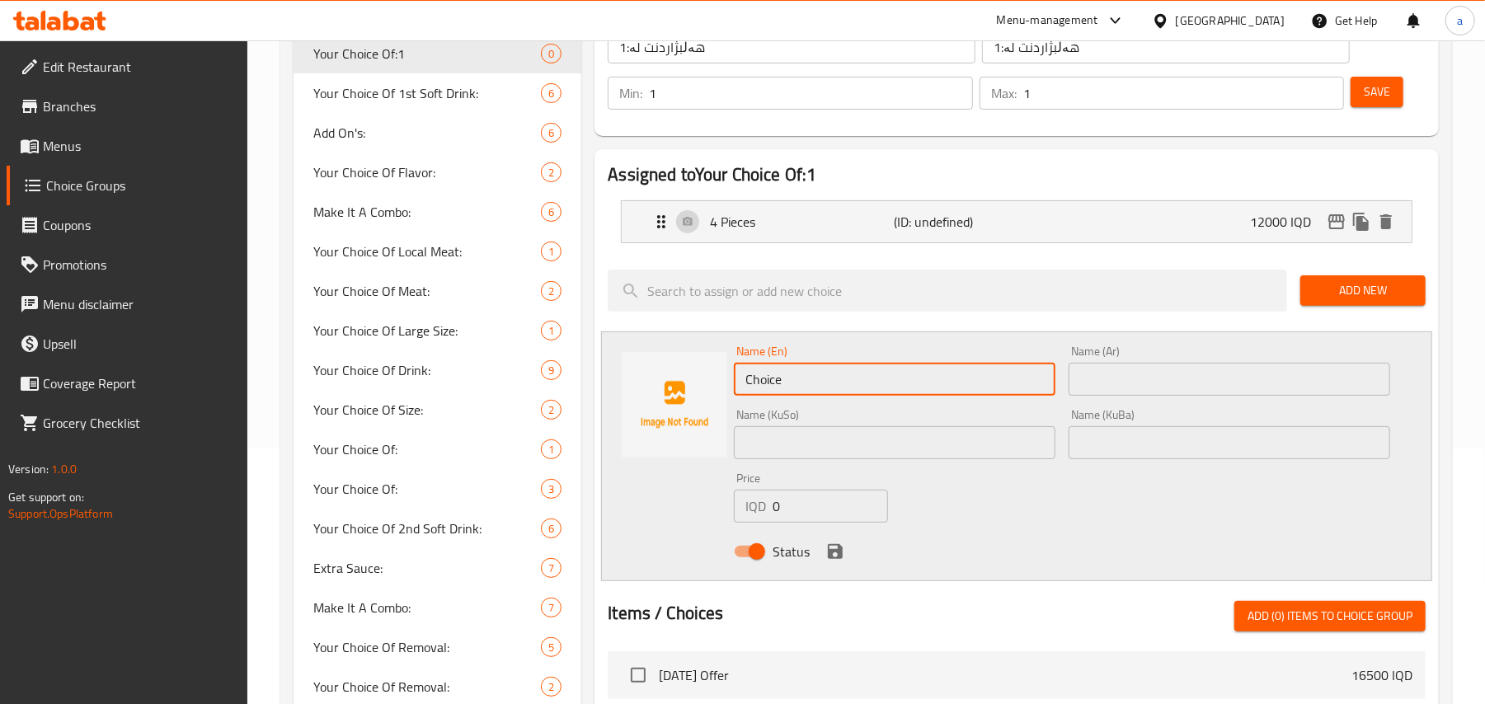
drag, startPoint x: 768, startPoint y: 399, endPoint x: 617, endPoint y: 410, distance: 152.1
click at [617, 410] on div "Name (En) Choice Name (En) Name (Ar) Name (Ar) Name (KuSo) Name (KuSo) Name (Ku…" at bounding box center [1016, 456] width 831 height 250
type input "9 Pieces"
click at [1134, 383] on input "text" at bounding box center [1229, 379] width 322 height 33
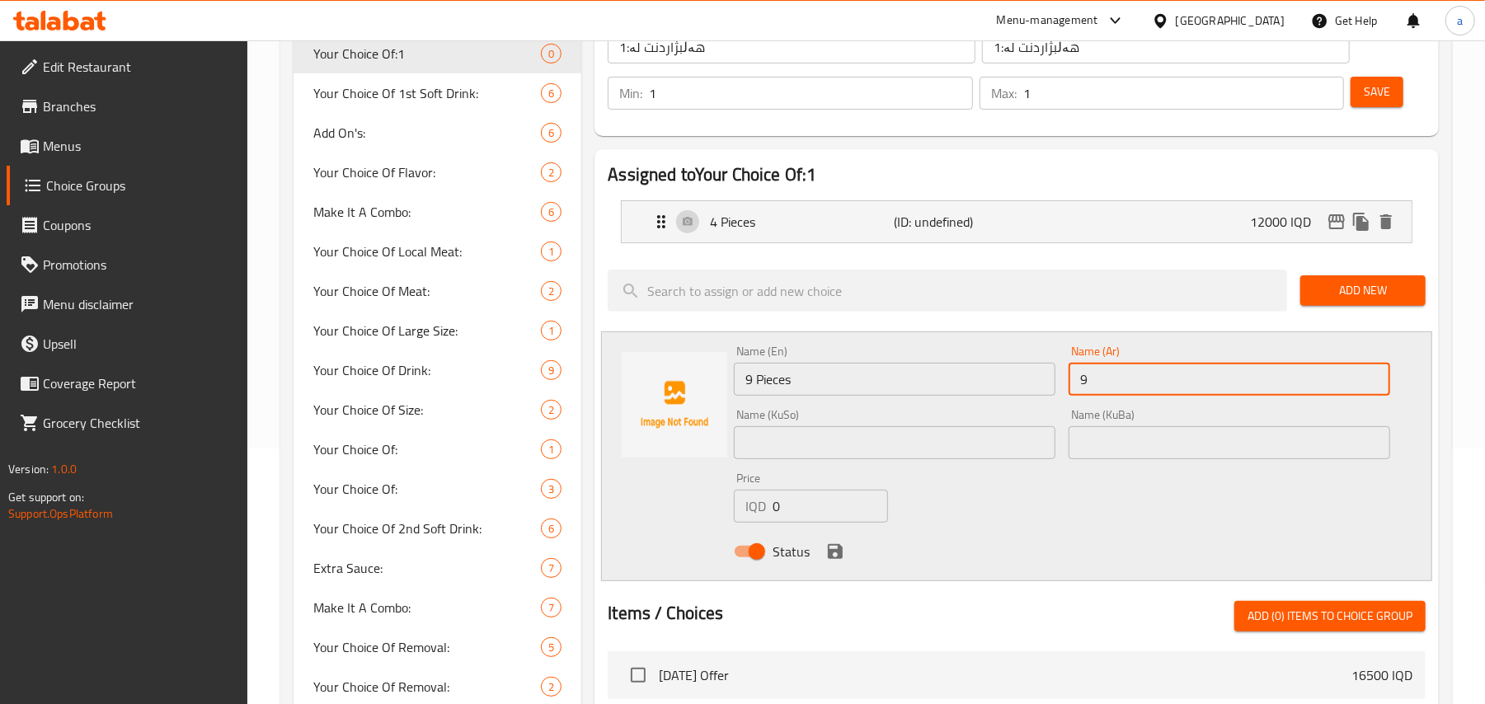
type input "9 قطع"
click at [934, 448] on input "text" at bounding box center [895, 442] width 322 height 33
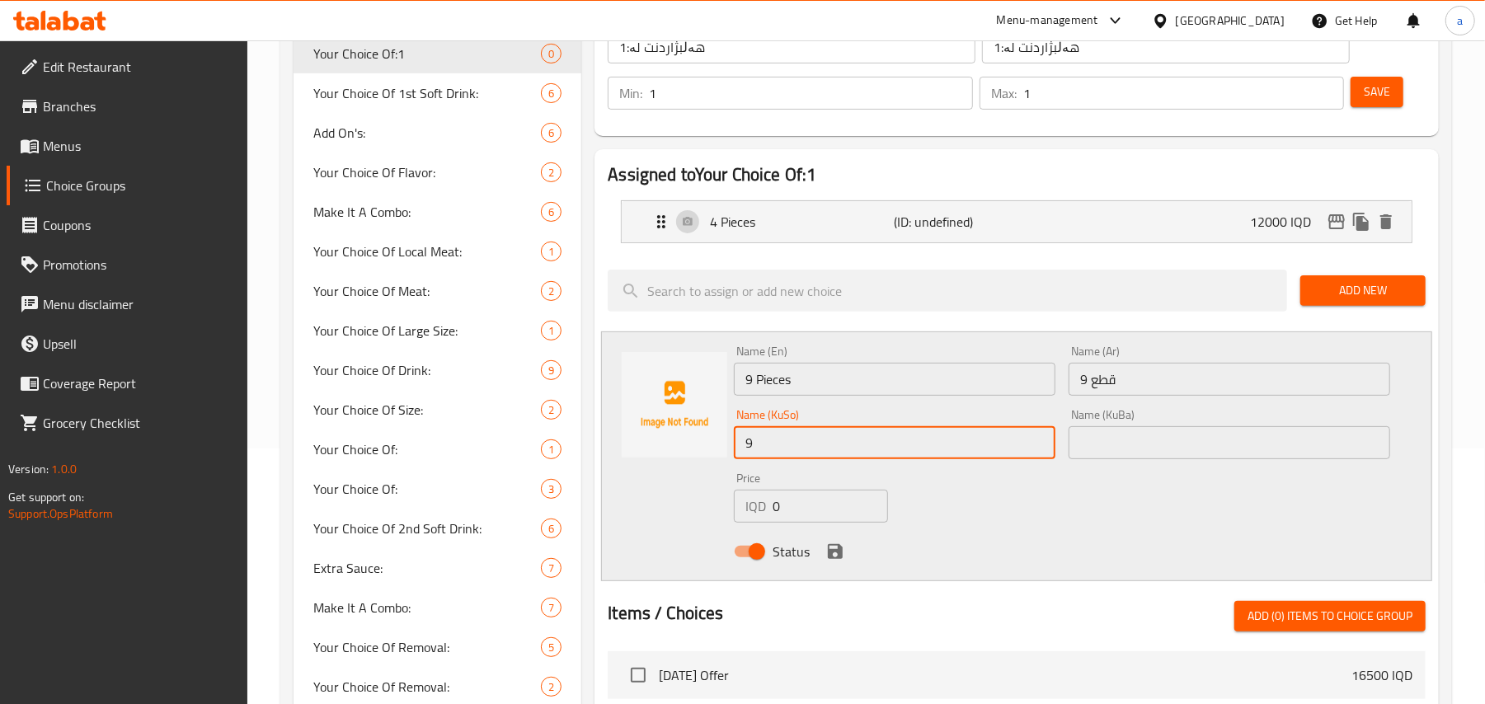
type input "9 پارچە"
drag, startPoint x: 796, startPoint y: 522, endPoint x: 683, endPoint y: 538, distance: 114.1
click at [683, 538] on div "Name (En) 9 Pieces Name (En) Name (Ar) 9 قطع Name (Ar) Name (KuSo) 9 پارچە Name…" at bounding box center [1016, 456] width 831 height 250
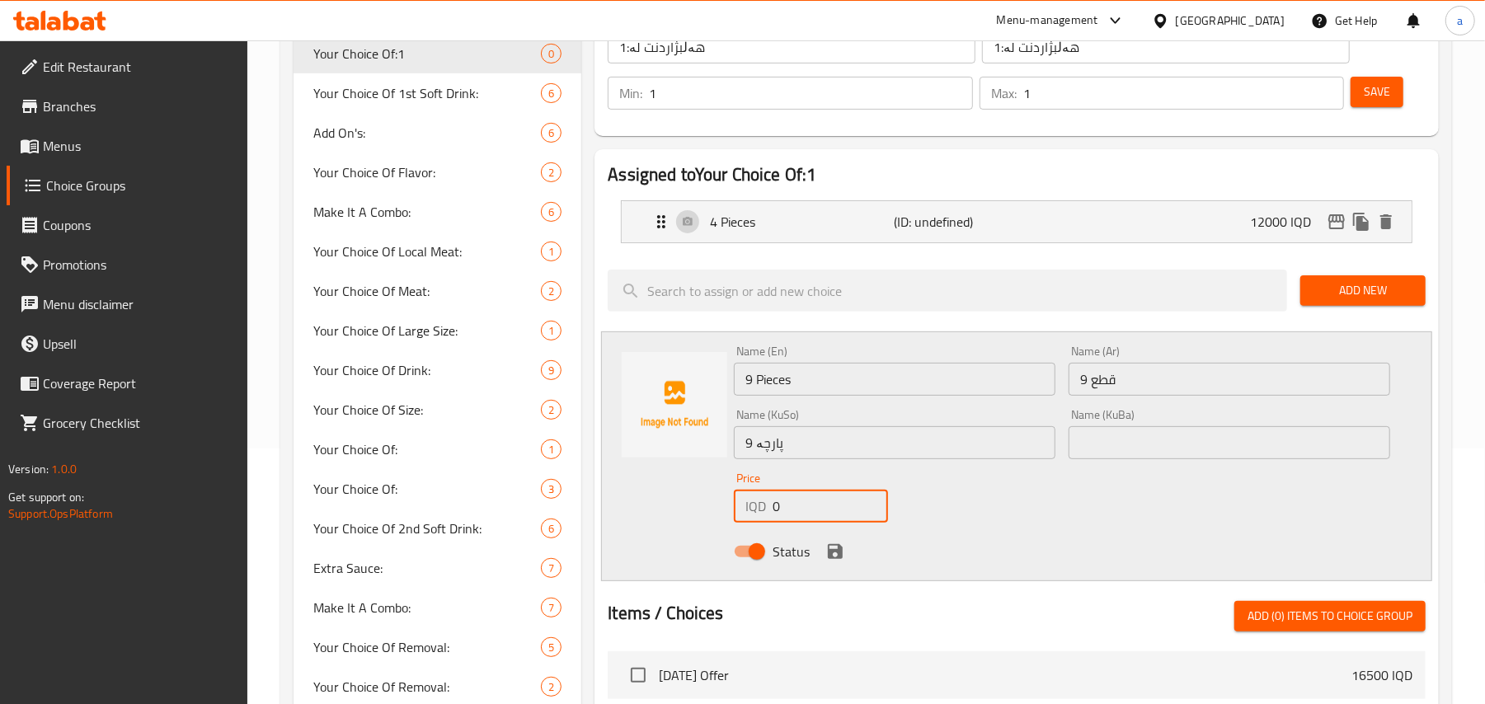
paste input "2200"
type input "22000"
click at [838, 559] on icon "save" at bounding box center [835, 551] width 15 height 15
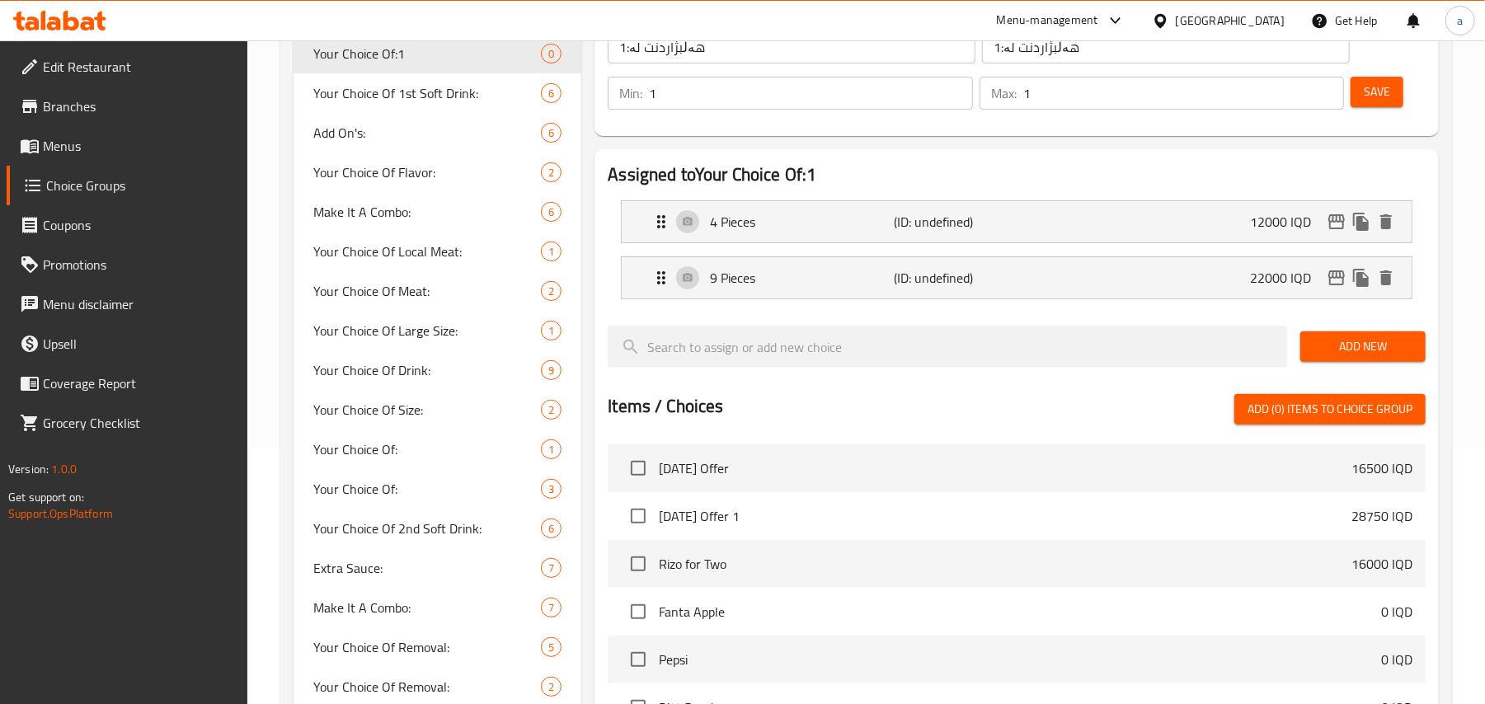
click at [1333, 357] on span "Add New" at bounding box center [1362, 346] width 99 height 21
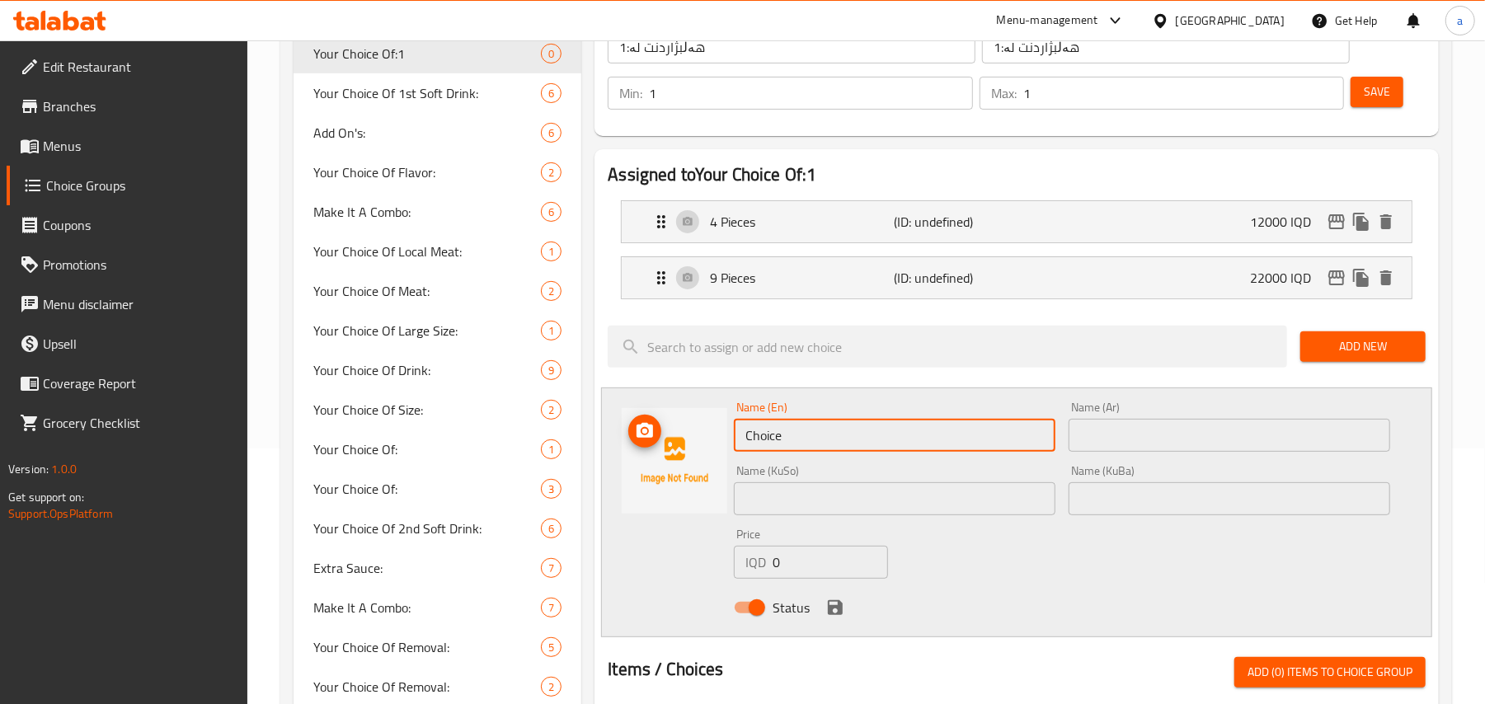
drag, startPoint x: 838, startPoint y: 450, endPoint x: 661, endPoint y: 466, distance: 177.1
click at [661, 466] on div "Name (En) Choice Name (En) Name (Ar) Name (Ar) Name (KuSo) Name (KuSo) Name (Ku…" at bounding box center [1016, 512] width 831 height 250
type input "15 Pieces"
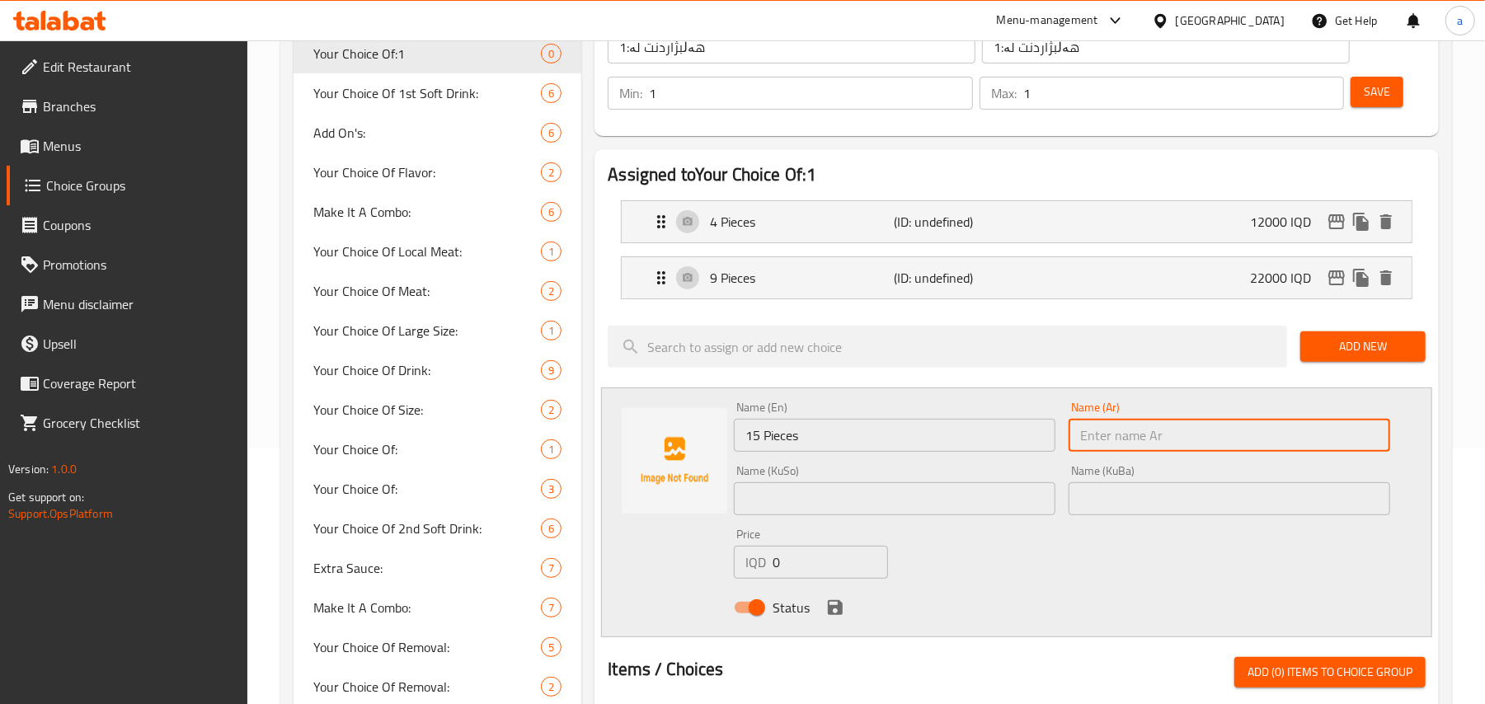
click at [1154, 449] on input "text" at bounding box center [1229, 435] width 322 height 33
type input "15 قطع"
click at [1052, 505] on input "text" at bounding box center [895, 498] width 322 height 33
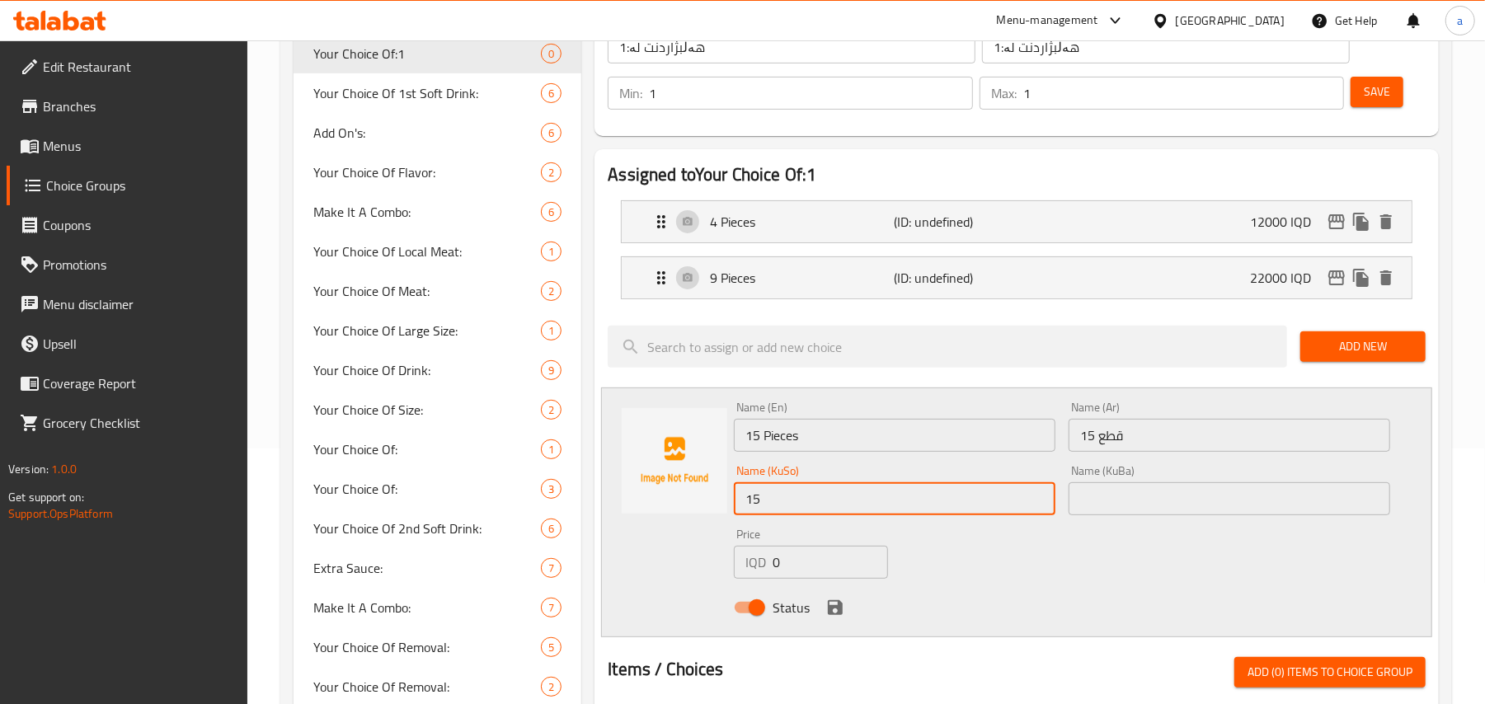
type input "15 پارچە"
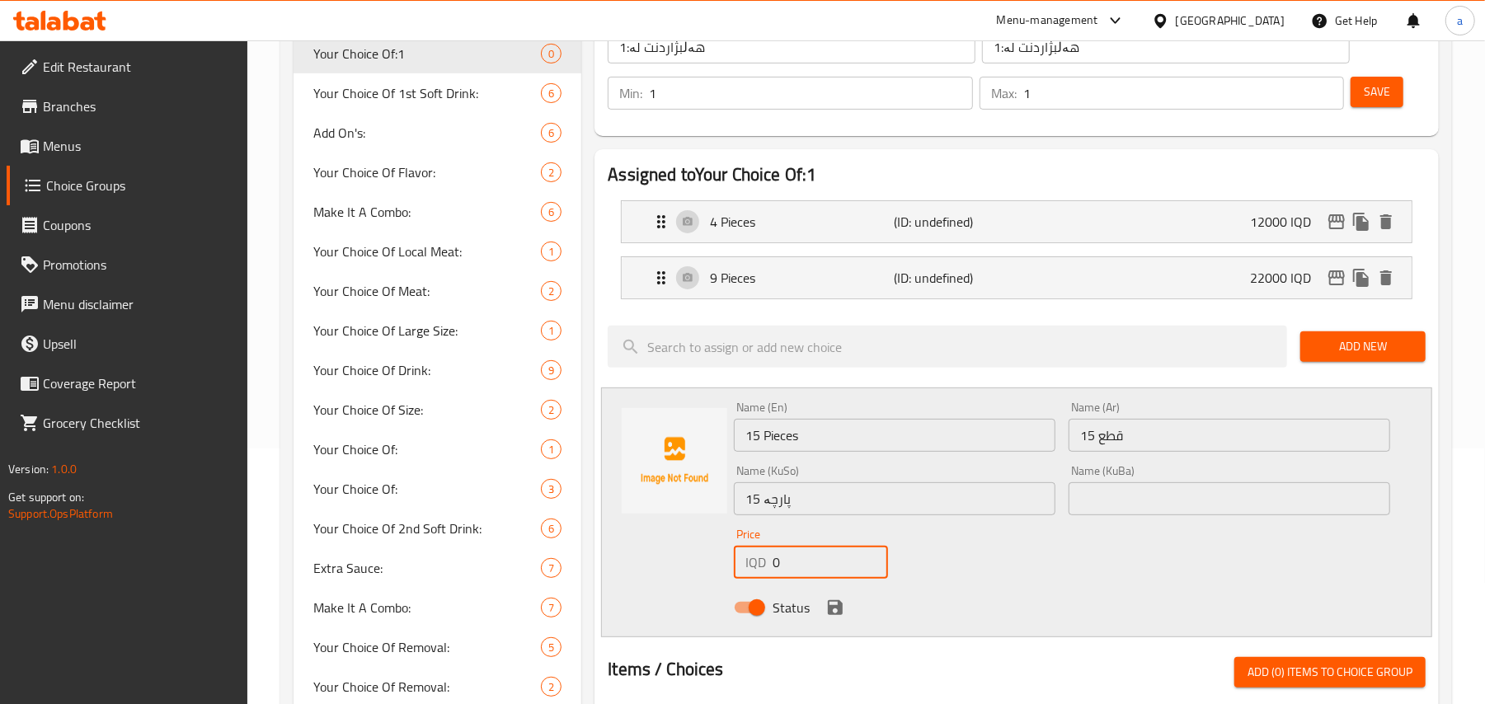
drag, startPoint x: 805, startPoint y: 578, endPoint x: 677, endPoint y: 592, distance: 128.5
click at [677, 592] on div "Name (En) 15 Pieces Name (En) Name (Ar) 15 قطع Name (Ar) Name (KuSo) 15 پارچە N…" at bounding box center [1016, 512] width 831 height 250
paste input "3100"
type input "31000"
click at [841, 615] on icon "save" at bounding box center [835, 607] width 15 height 15
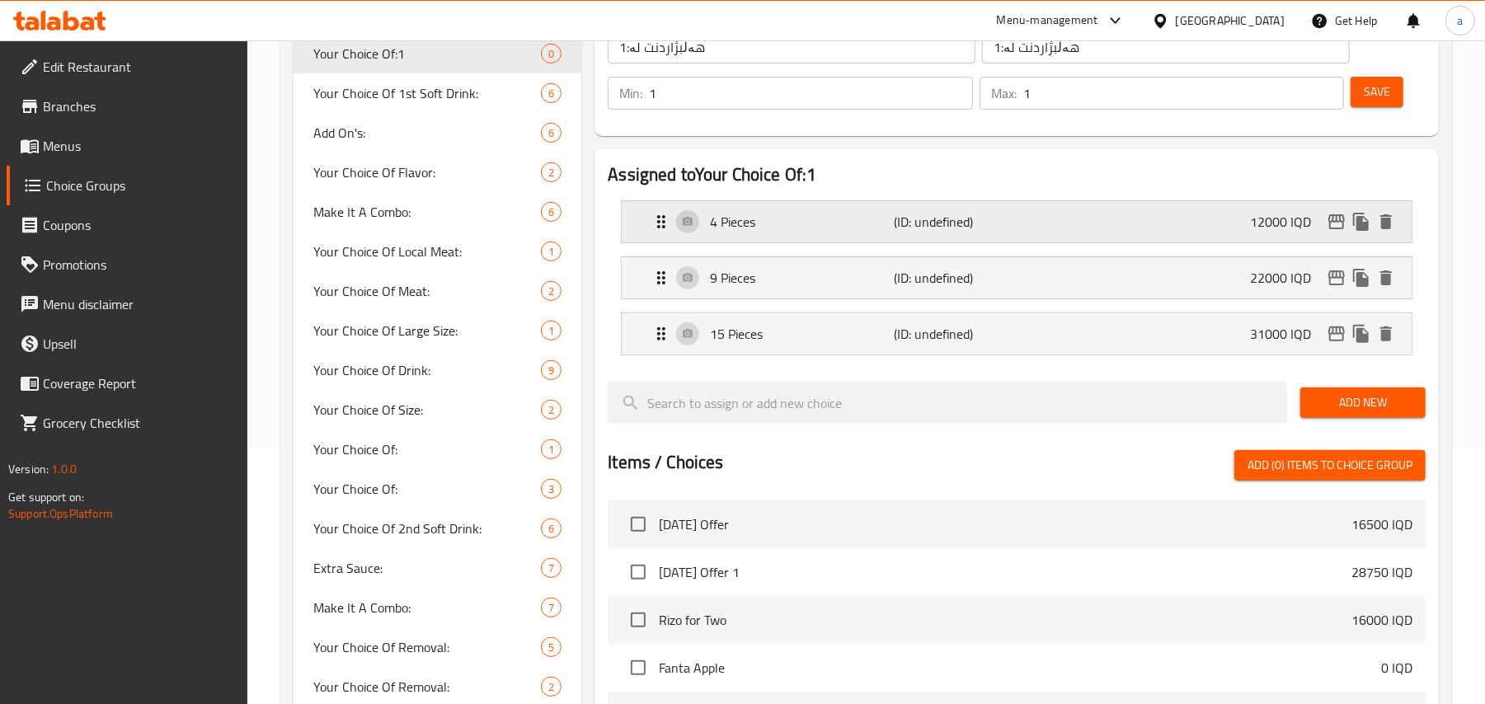
click at [805, 232] on p "4 Pieces" at bounding box center [802, 222] width 184 height 20
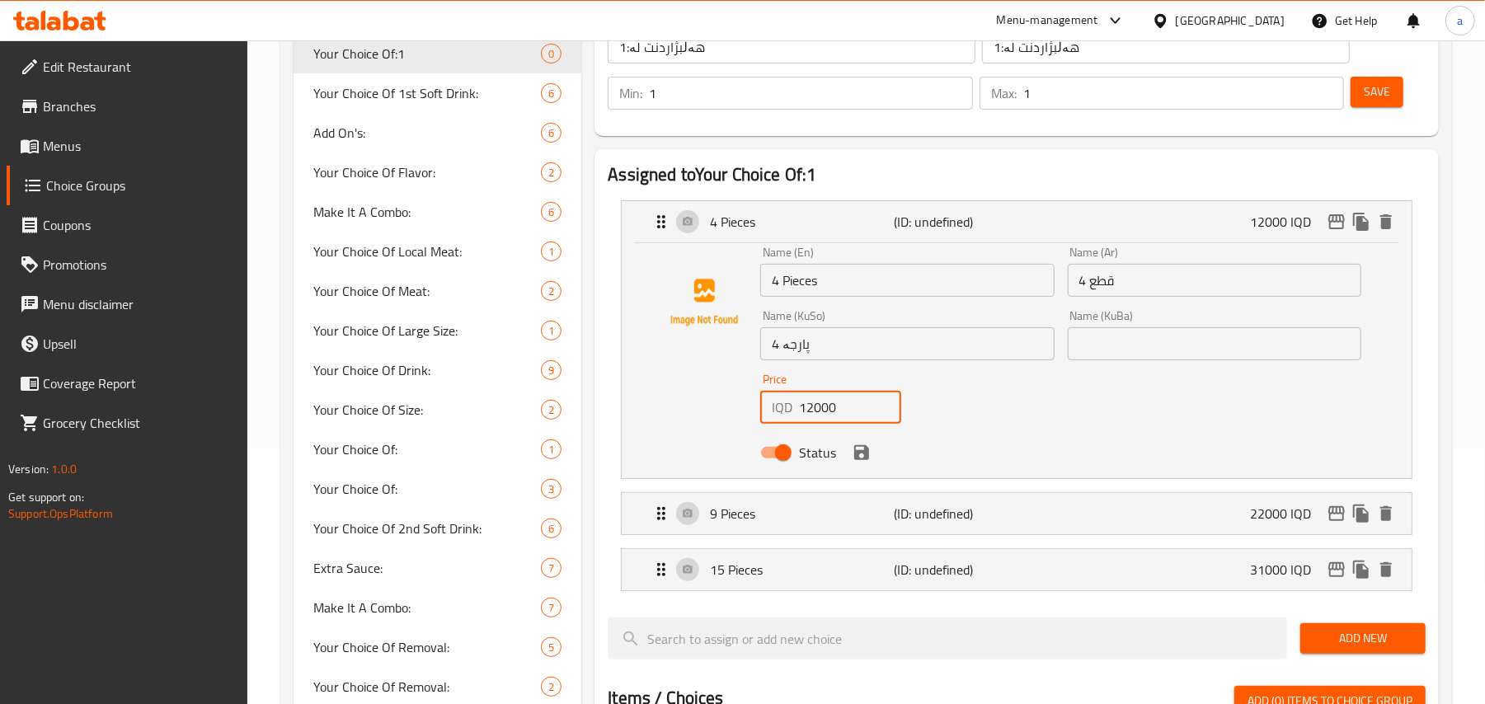
drag, startPoint x: 846, startPoint y: 415, endPoint x: 612, endPoint y: 453, distance: 237.2
click at [610, 455] on li "4 Pieces (ID: undefined) 12000 IQD Name (En) 4 Pieces Name (En) Name (Ar) 4 قطع…" at bounding box center [1017, 340] width 818 height 292
paste input "55"
click at [862, 462] on icon "save" at bounding box center [862, 453] width 20 height 20
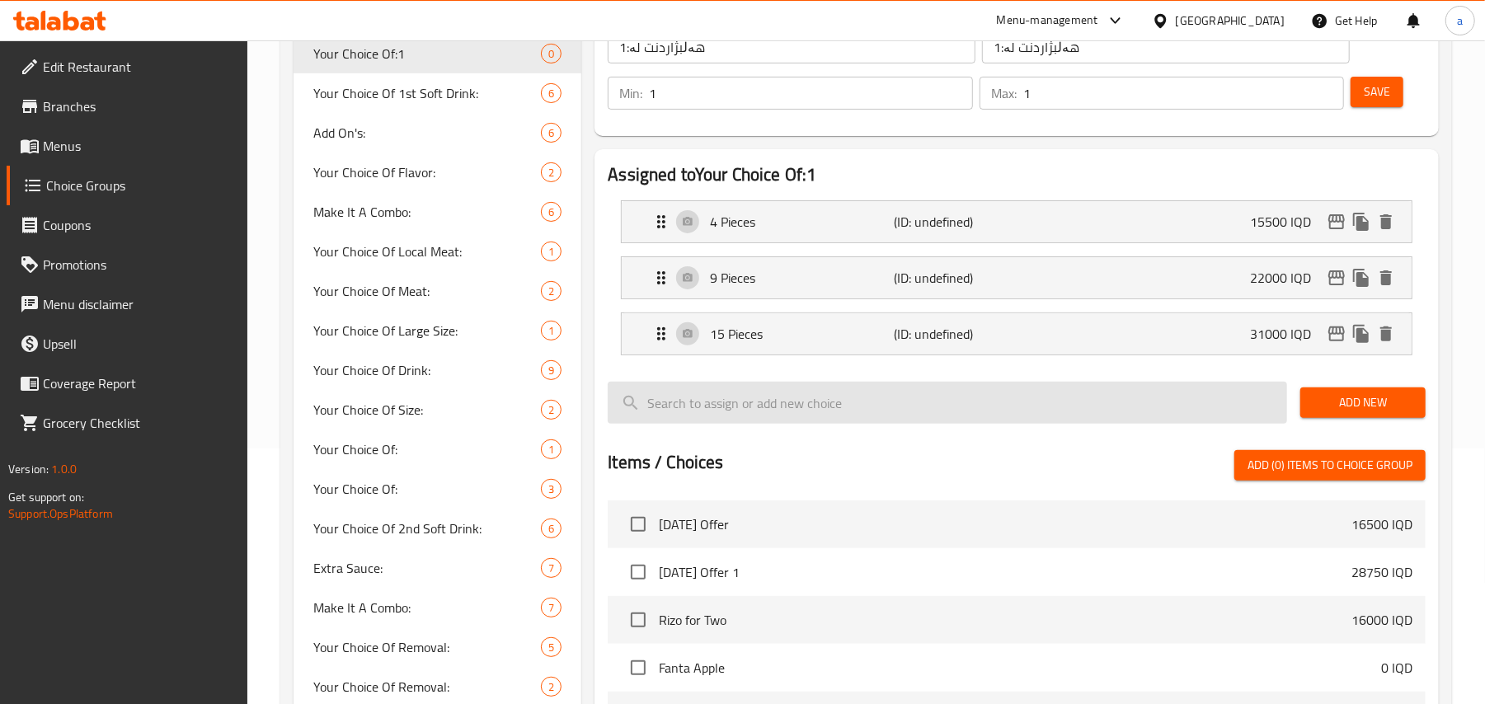
type input "15500"
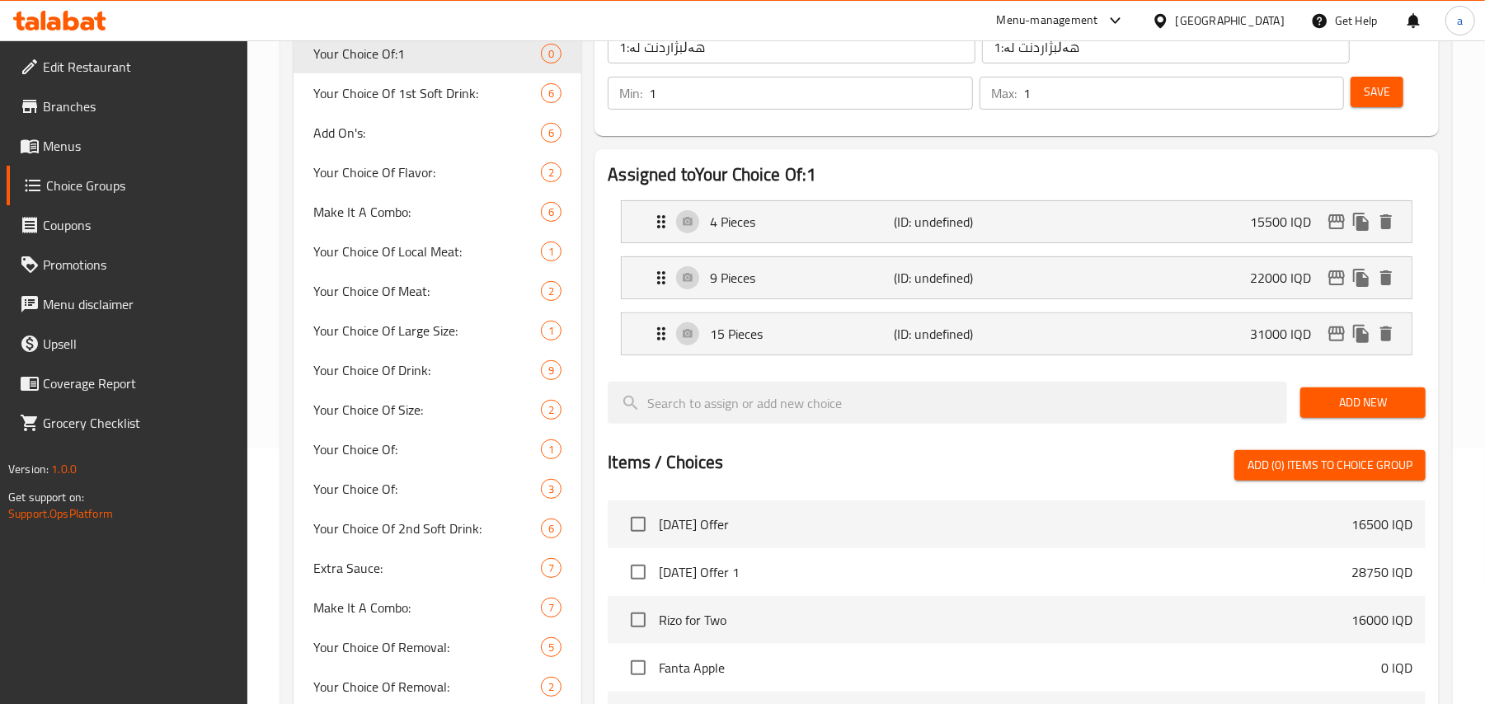
drag, startPoint x: 1382, startPoint y: 104, endPoint x: 1367, endPoint y: 112, distance: 17.7
click at [1382, 102] on span "Save" at bounding box center [1376, 92] width 26 height 21
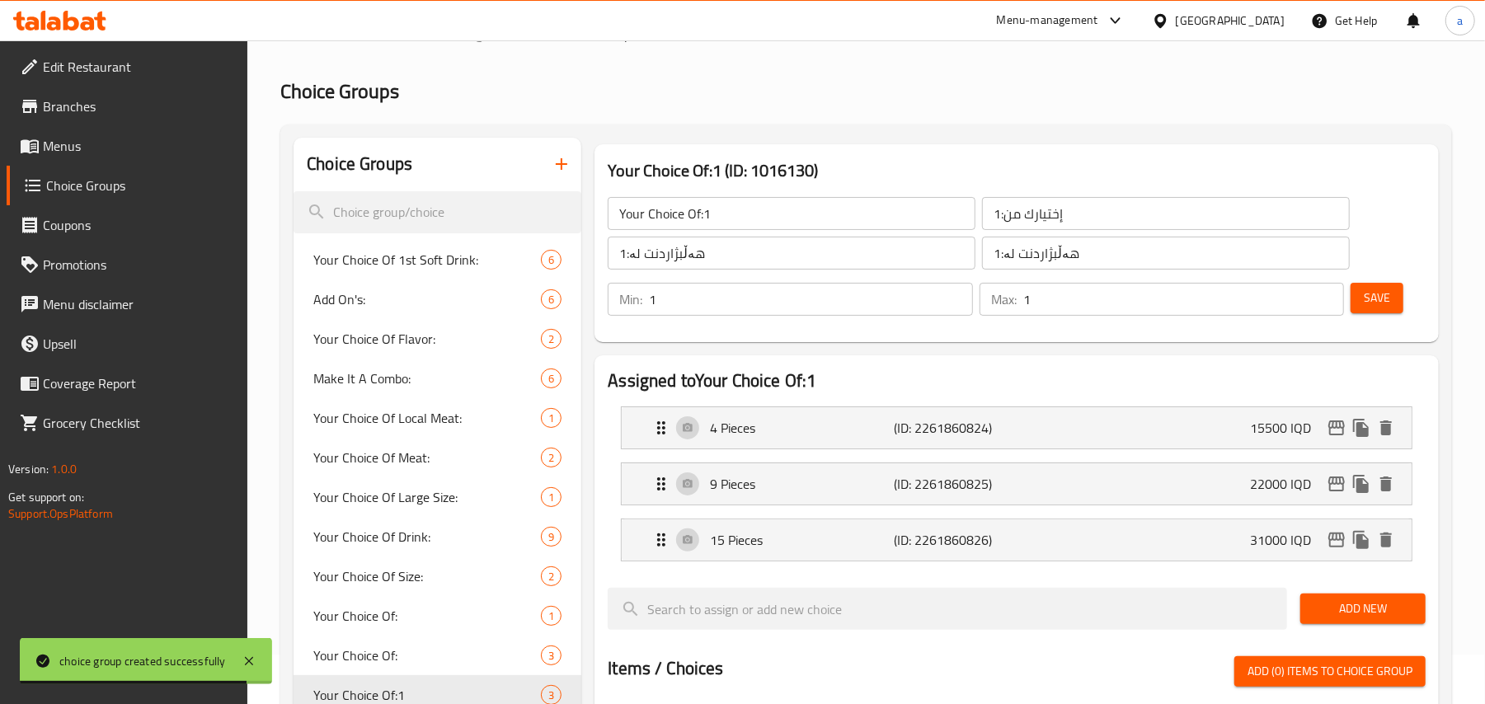
scroll to position [0, 0]
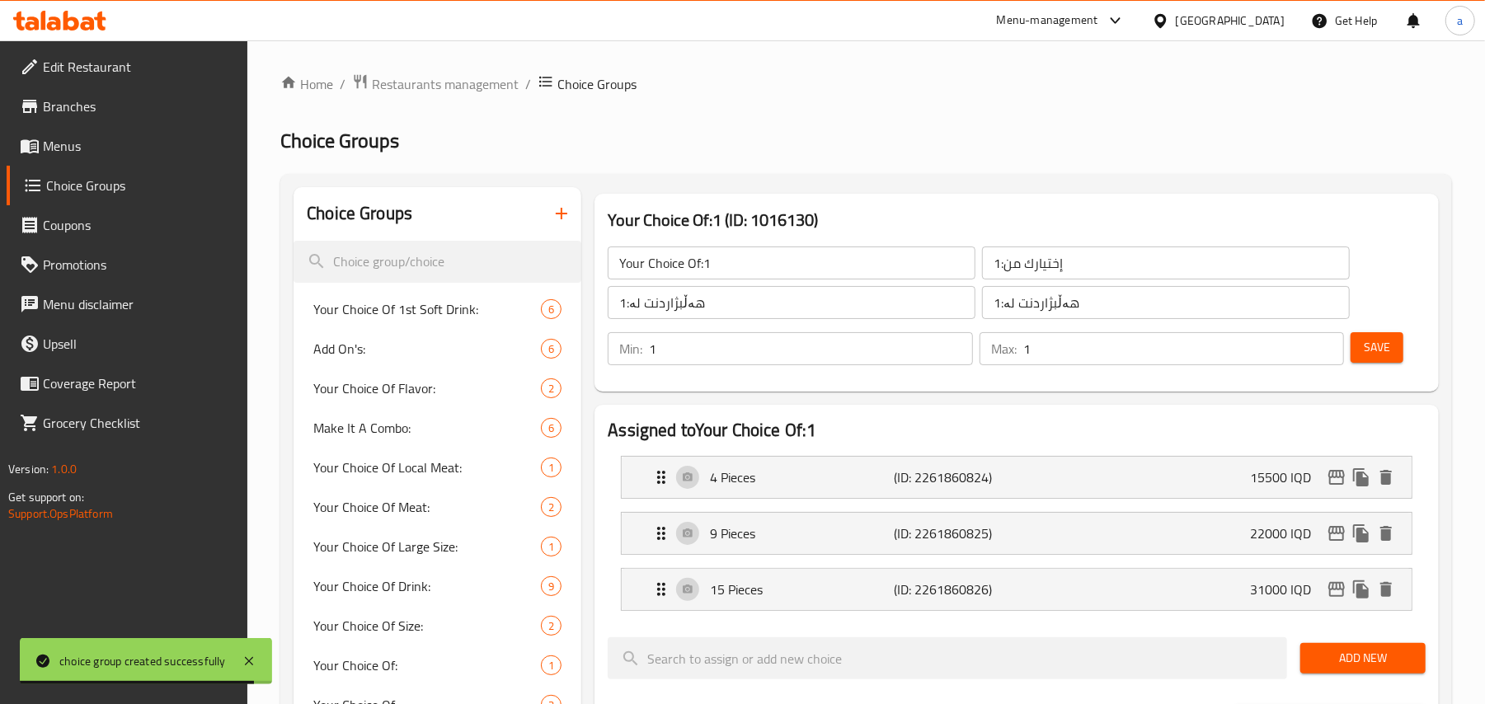
click at [735, 261] on input "Your Choice Of:1" at bounding box center [792, 262] width 368 height 33
type input "Your Choice Of:"
click at [1180, 279] on input "إختيارك من:1" at bounding box center [1166, 262] width 368 height 33
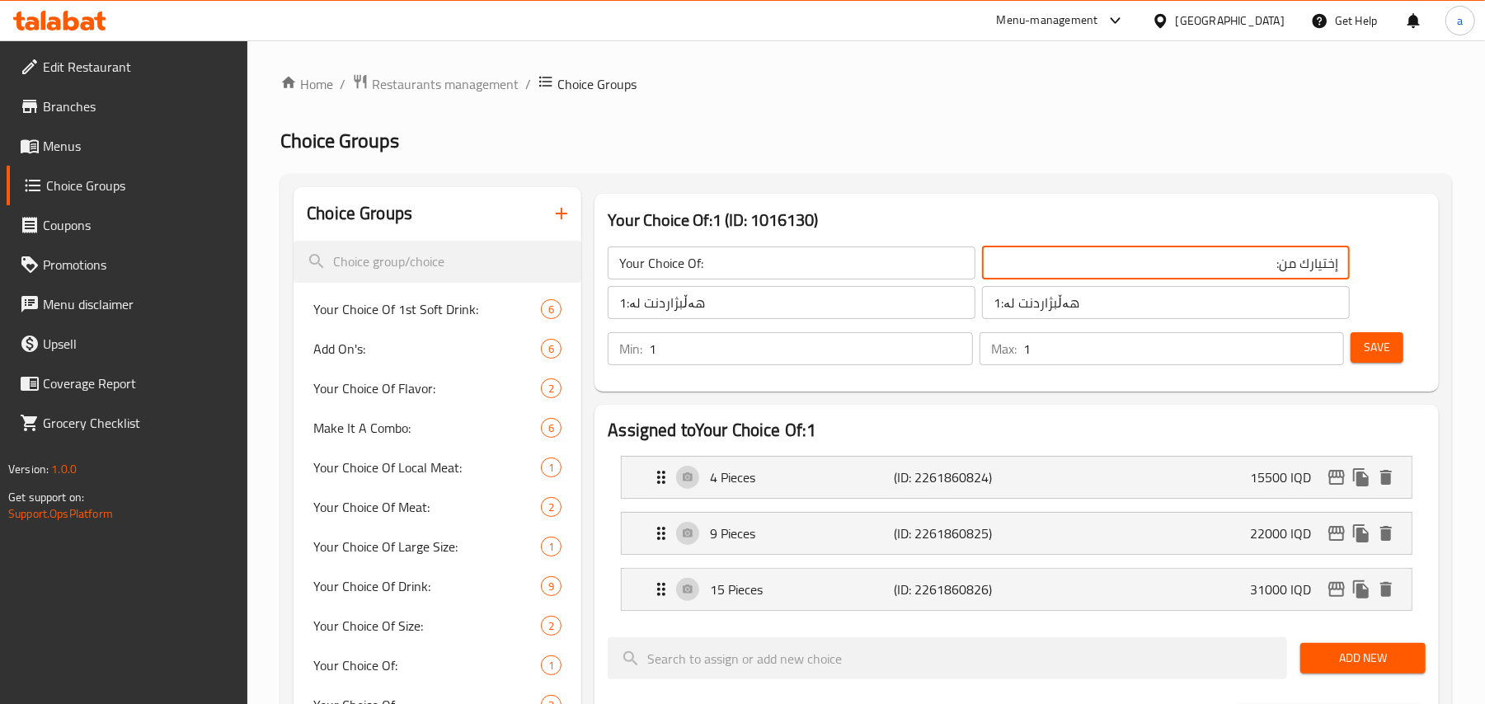
type input "إختيارك من:"
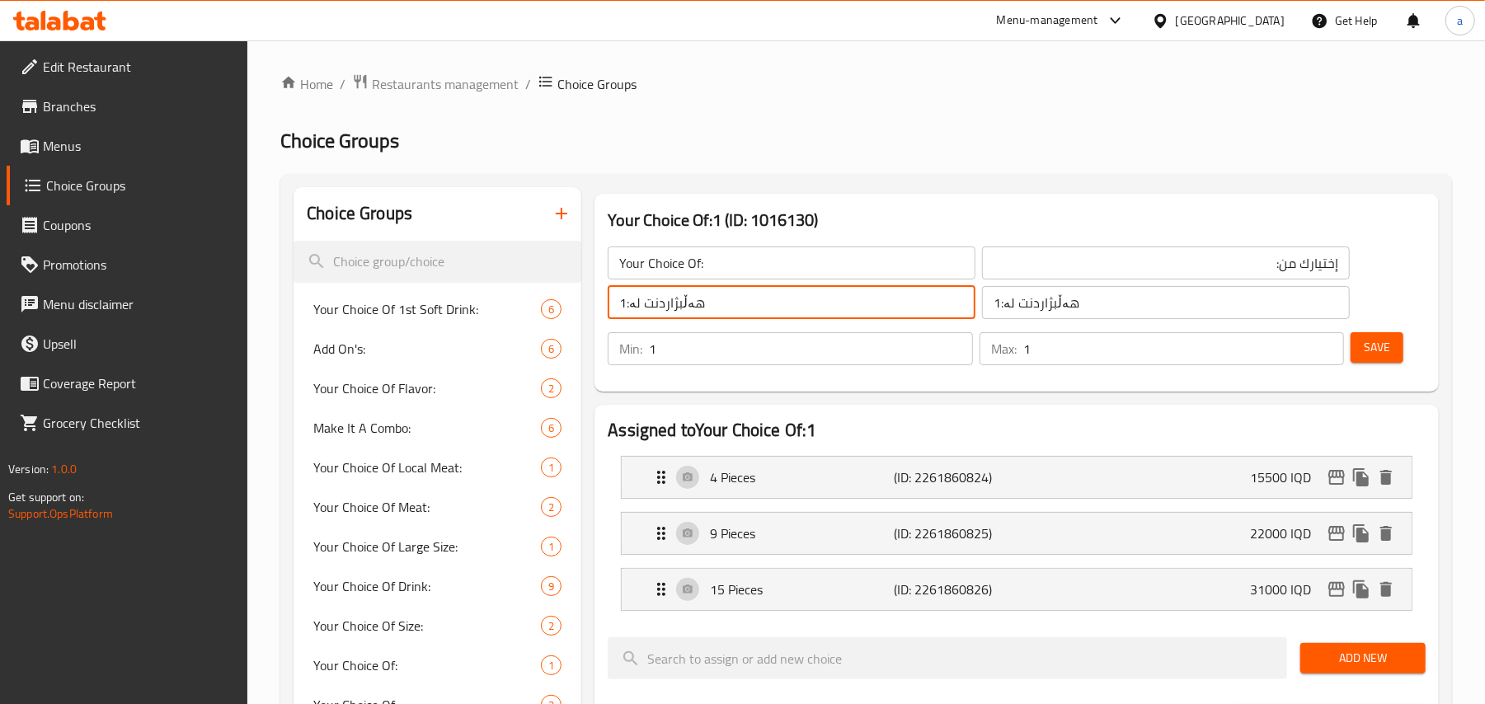
click at [763, 301] on input "هەڵبژاردنت لە:1" at bounding box center [792, 302] width 368 height 33
type input "هەڵبژاردنت لە:"
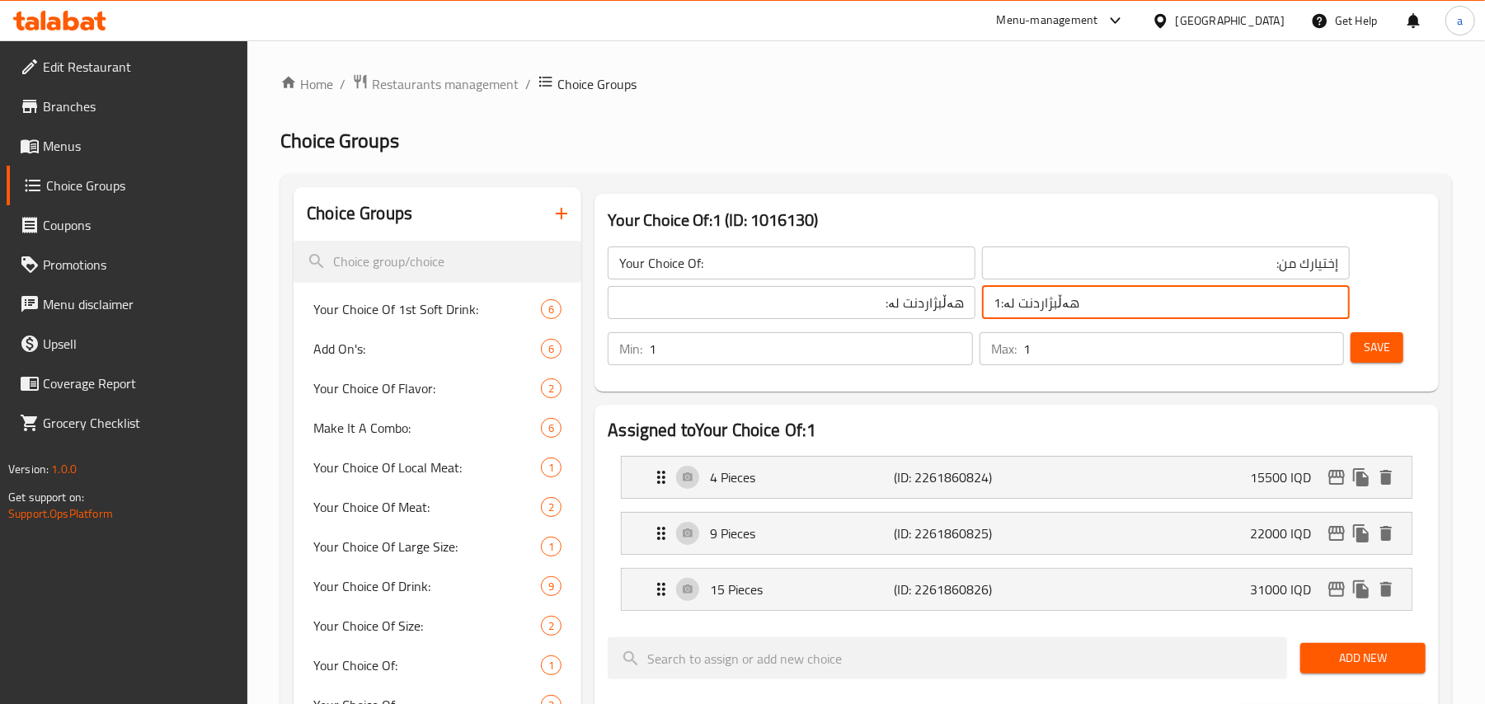
click at [1105, 310] on input "هەڵبژاردنت لە:1" at bounding box center [1166, 302] width 368 height 33
type input "هەڵبژاردنت لە:"
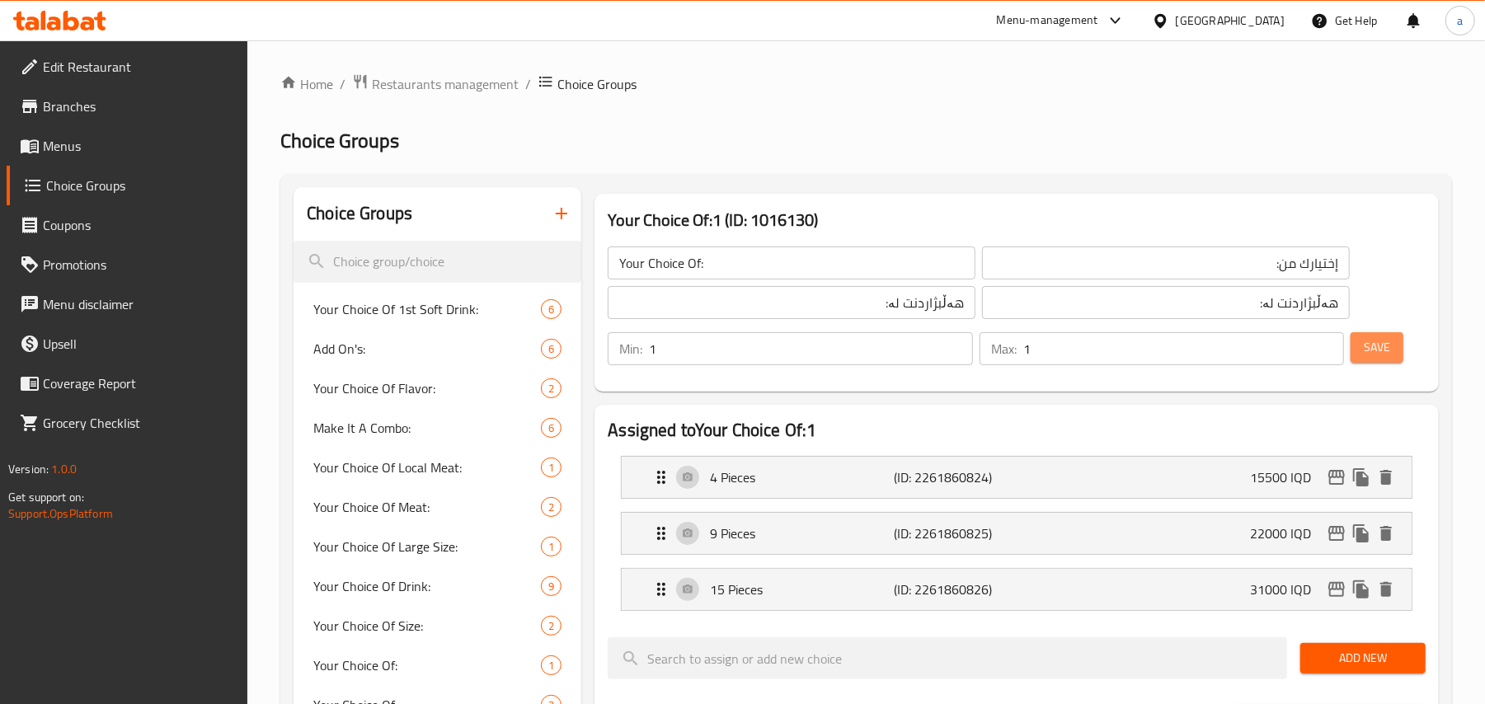
click at [1396, 354] on button "Save" at bounding box center [1376, 347] width 53 height 31
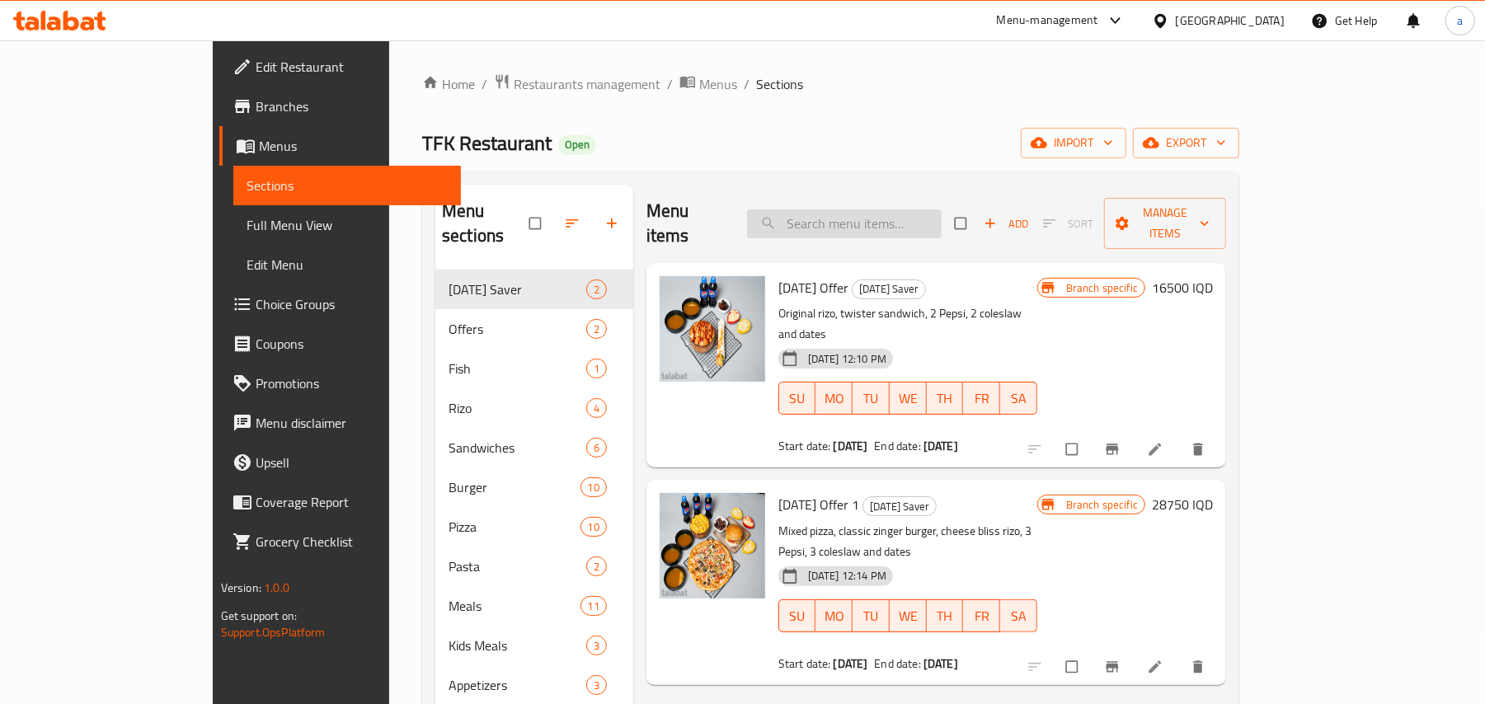
click at [881, 225] on input "search" at bounding box center [844, 223] width 195 height 29
paste input "Fried Chicken"
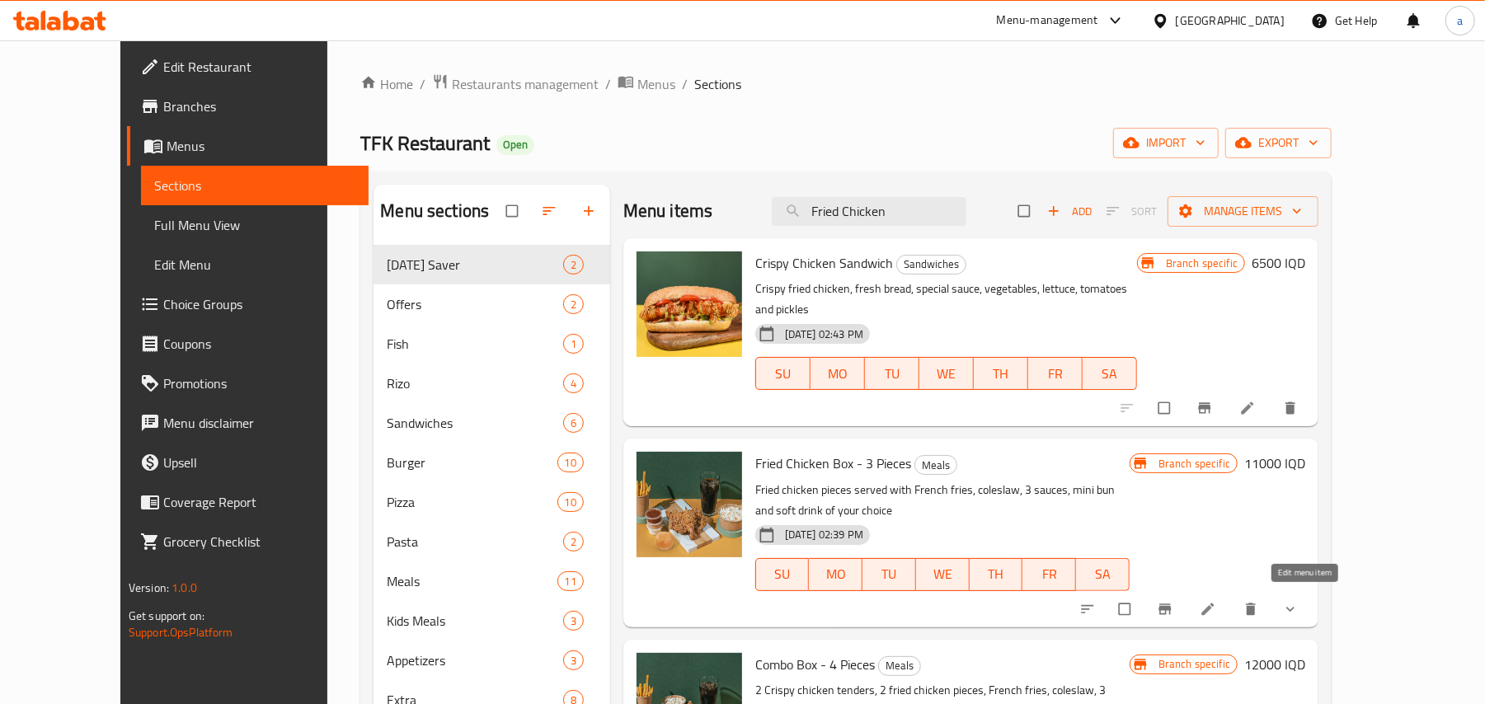
type input "Fried Chicken"
click at [1214, 603] on icon at bounding box center [1208, 609] width 12 height 12
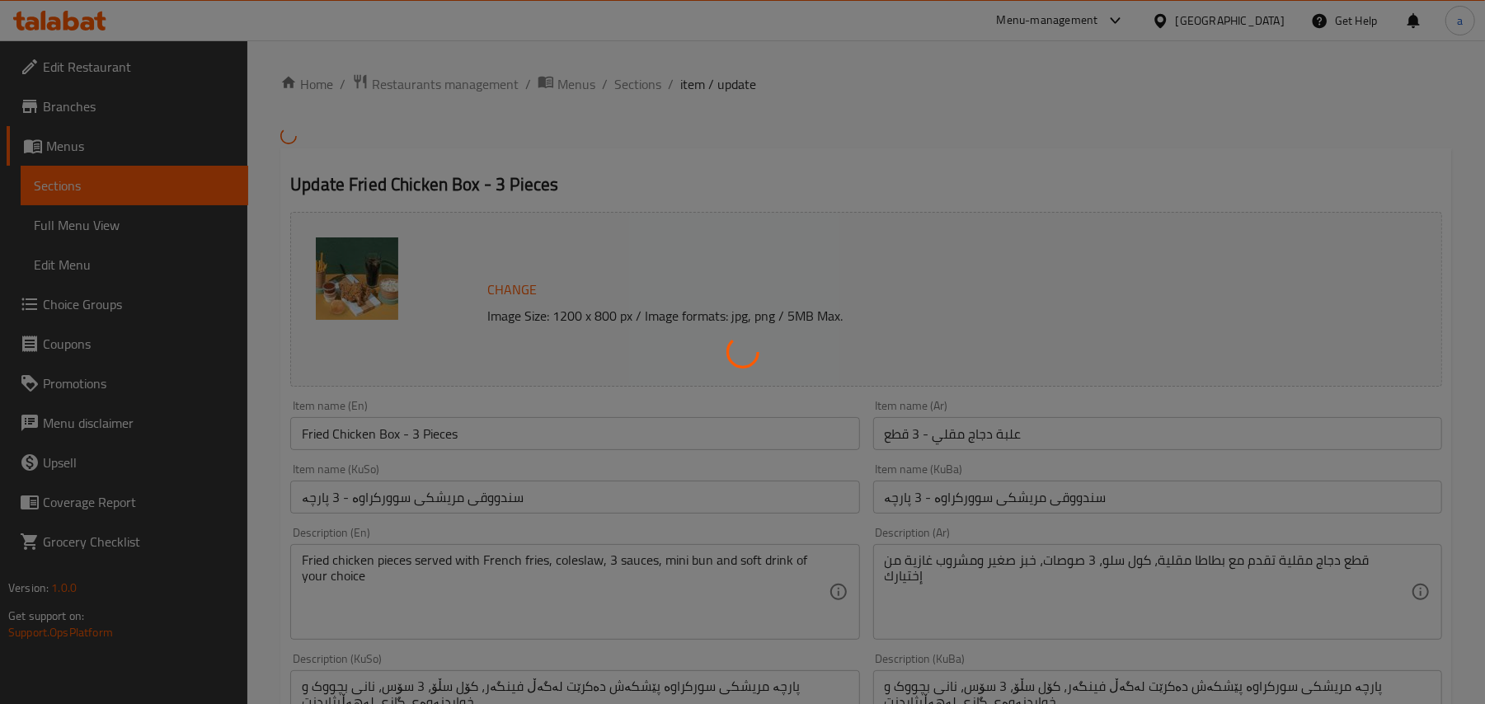
type input "إختيارك من النكهة:"
type input "هەڵبژاردنت لە تام:"
type input "1"
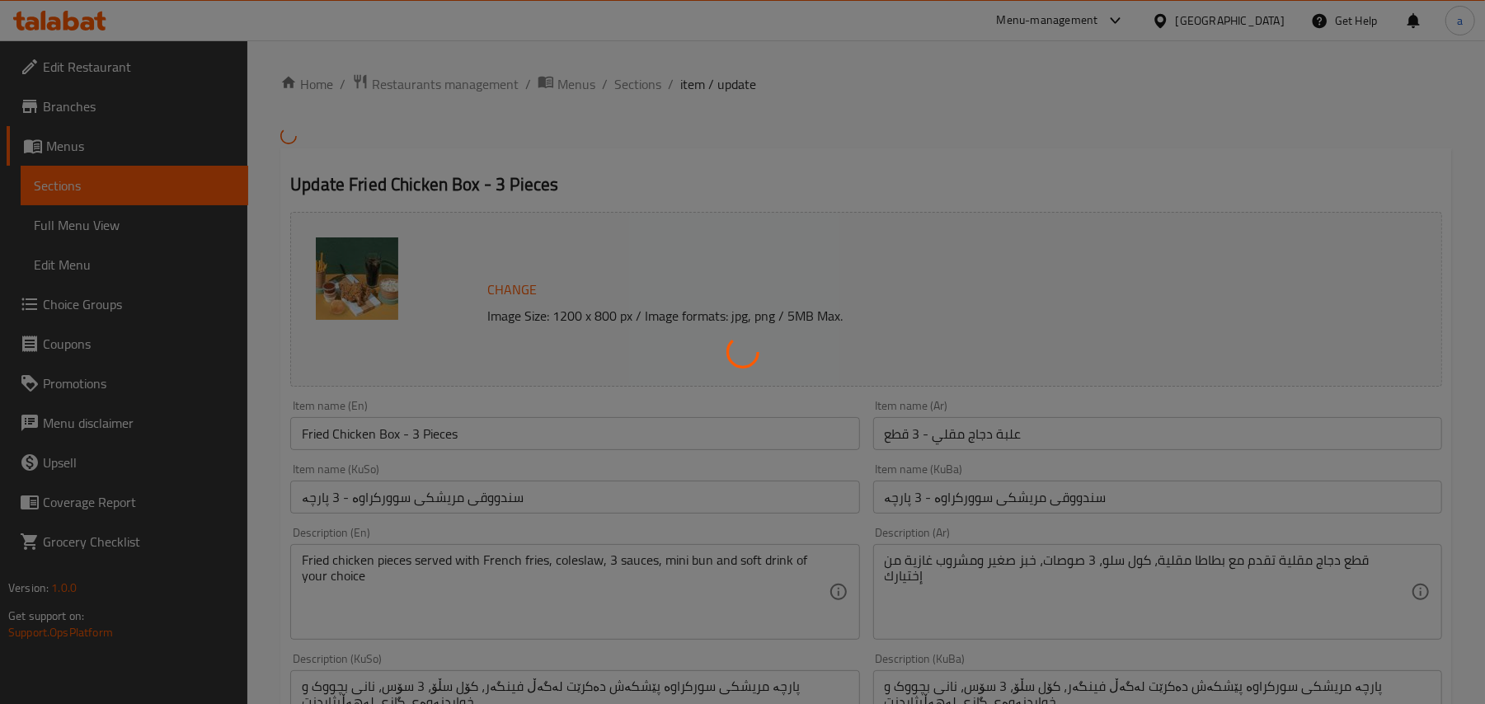
type input "إكسترا صوص"
type input "ئێکسترا ساس"
type input "0"
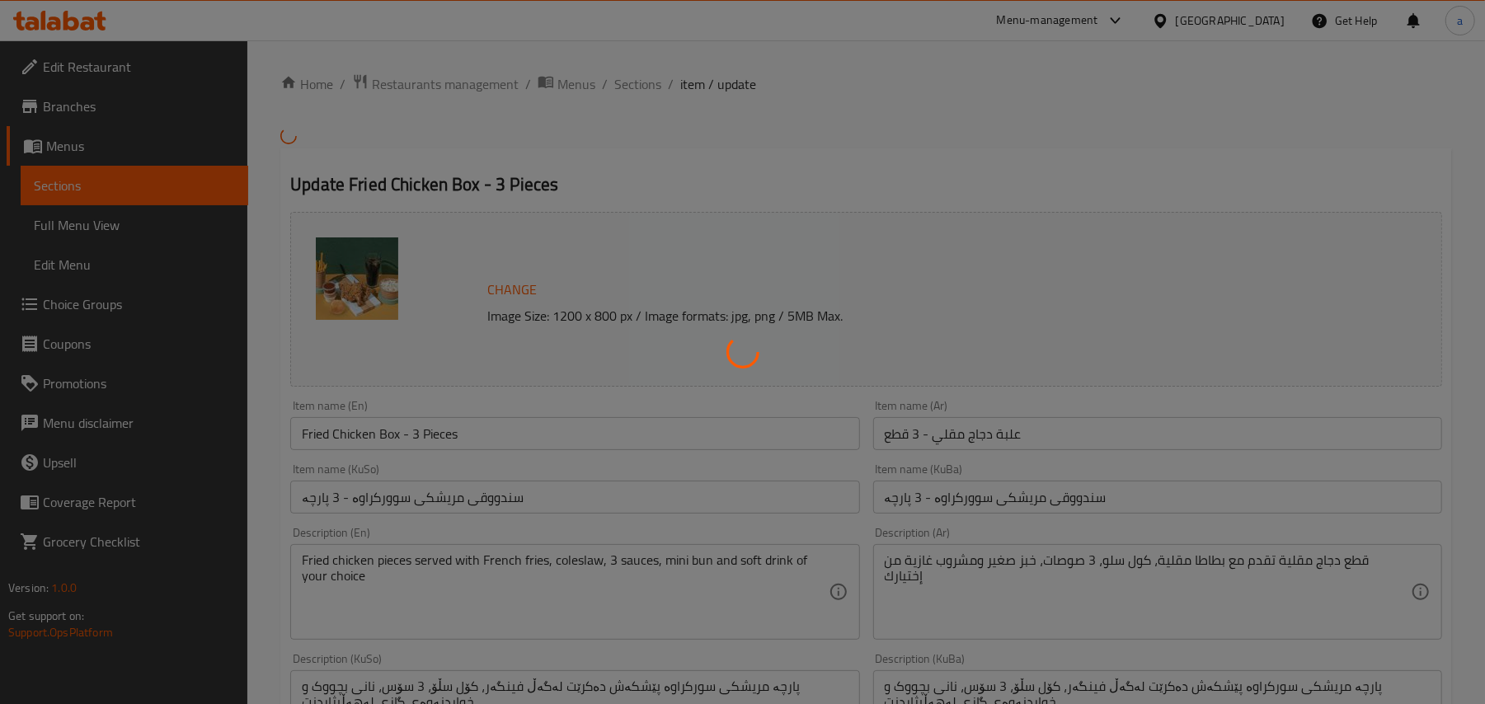
type input "إختيارك من المشروب:"
type input "هەڵبژاردنت لە خواردنەوە:"
type input "1"
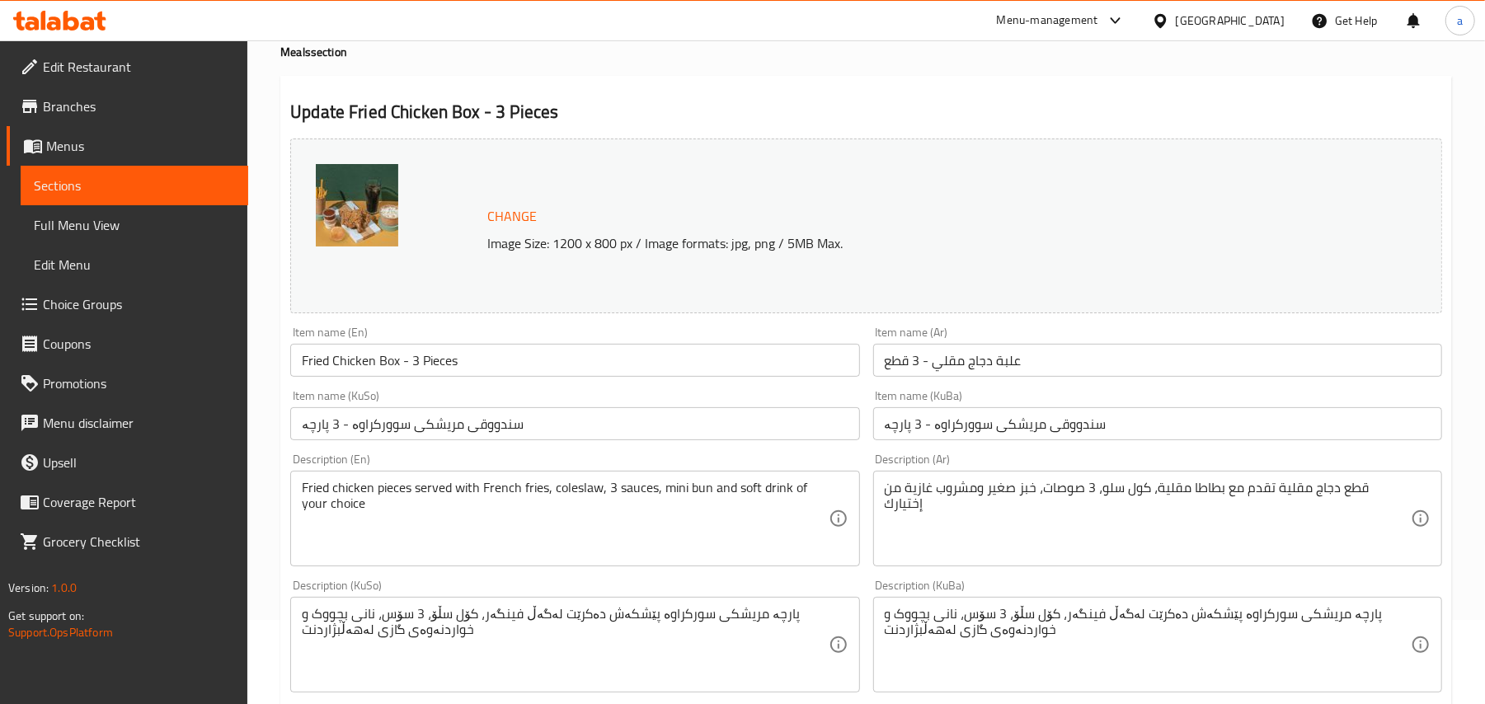
scroll to position [256, 0]
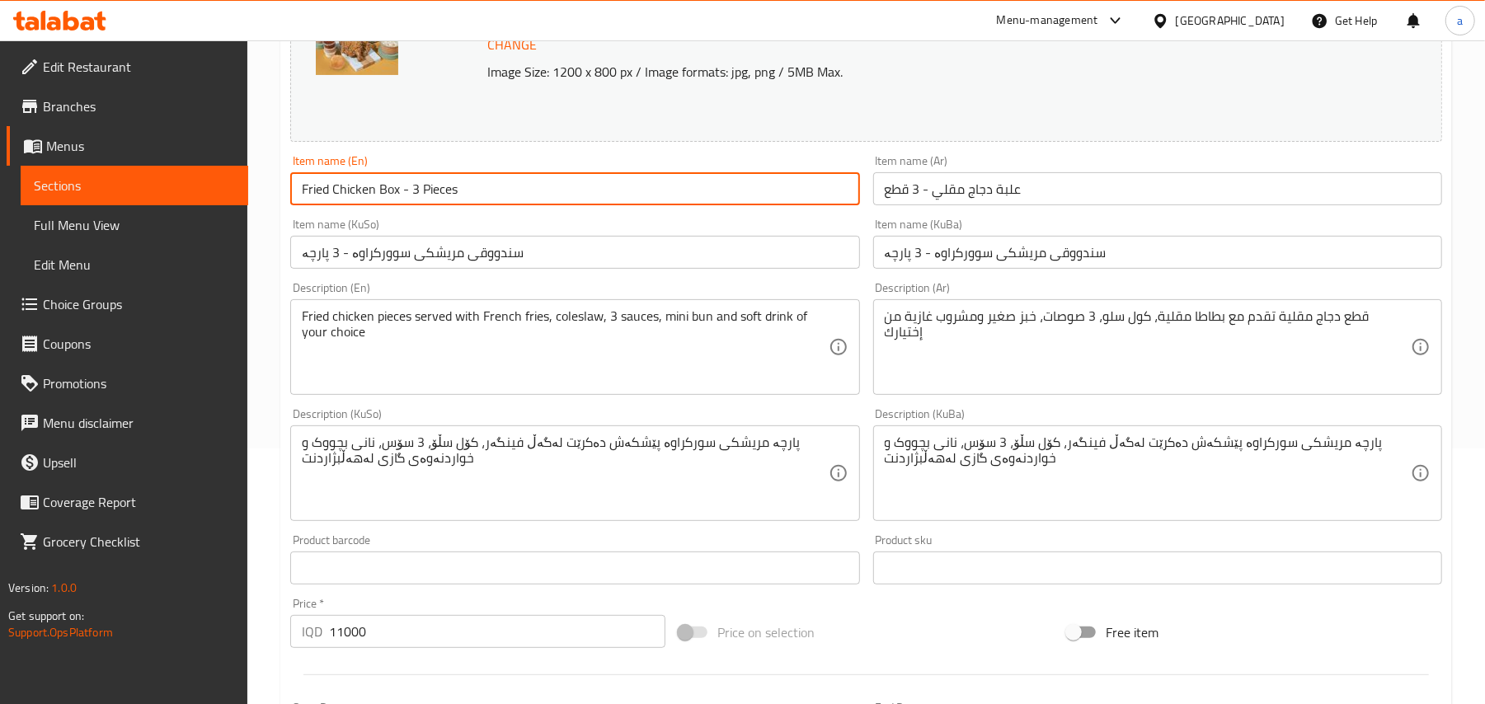
drag, startPoint x: 522, startPoint y: 203, endPoint x: 404, endPoint y: 206, distance: 117.9
click at [404, 205] on input "Fried Chicken Box - 3 Pieces" at bounding box center [574, 188] width 569 height 33
type input "Fried Chicken Box"
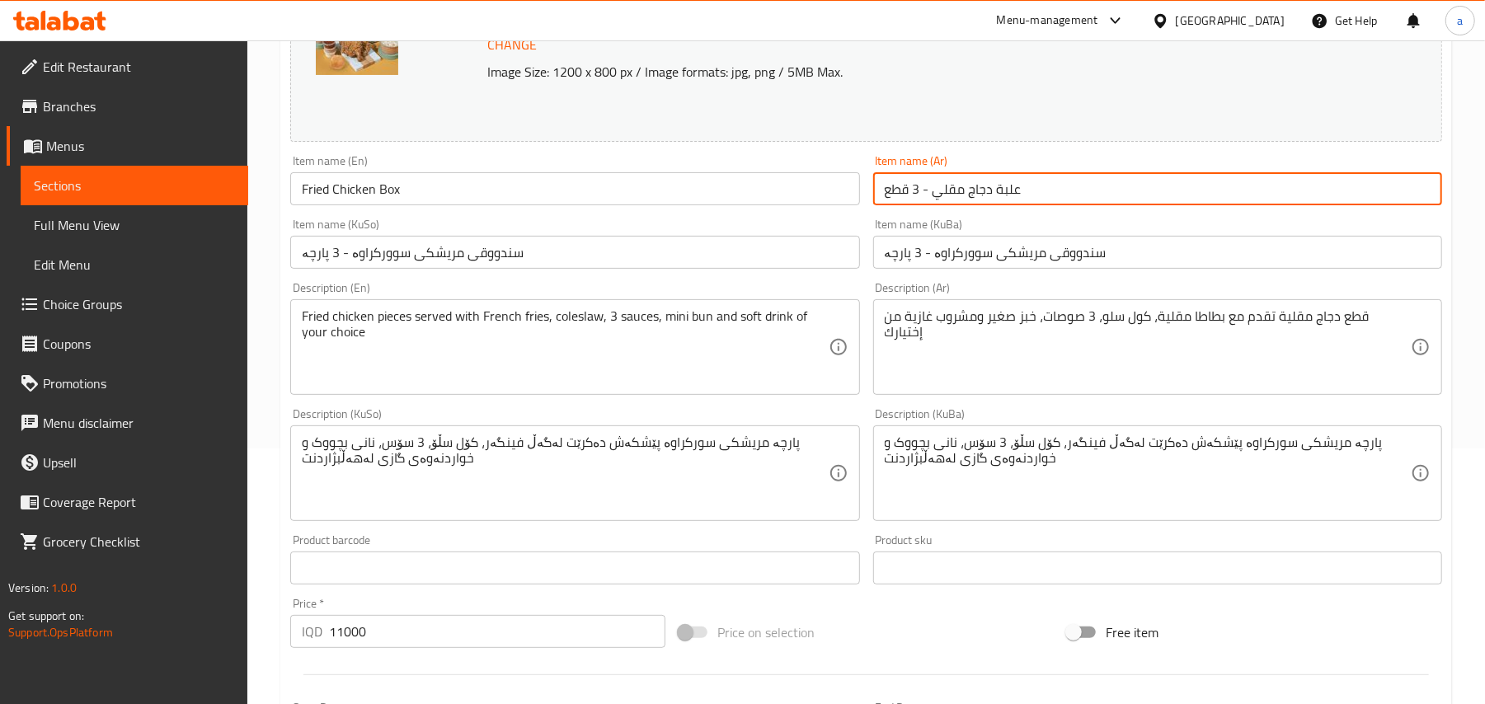
click at [1040, 186] on input "علبة دجاج مقلي - 3 قطع" at bounding box center [1157, 188] width 569 height 33
drag, startPoint x: 1181, startPoint y: 202, endPoint x: 1340, endPoint y: 209, distance: 159.3
click at [1340, 205] on input "علبة دجاج مقلي - 3 قطع" at bounding box center [1157, 188] width 569 height 33
type input "علبة دجاج مقلي"
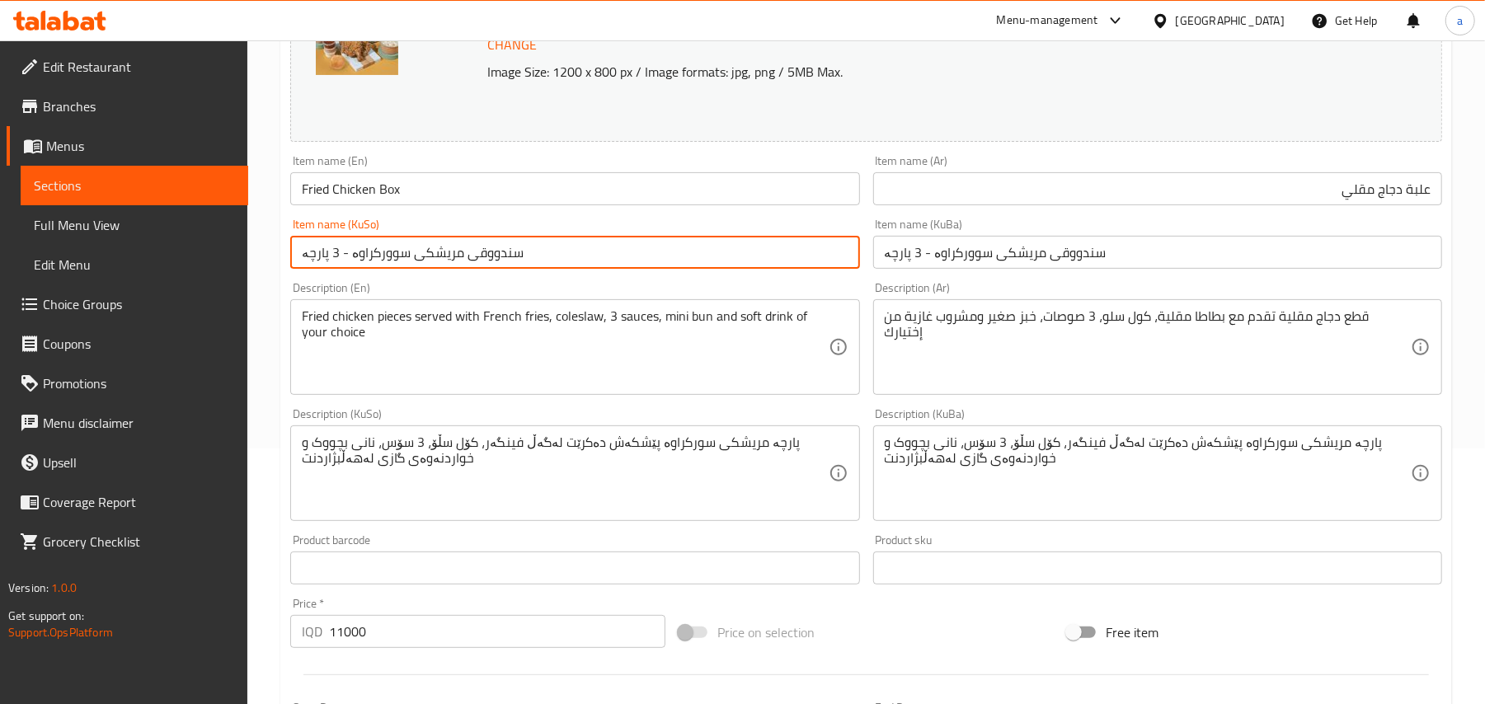
click at [650, 269] on input "سندووقی مریشکی سوورکراوە - 3 پارچە" at bounding box center [574, 252] width 569 height 33
drag, startPoint x: 595, startPoint y: 261, endPoint x: 671, endPoint y: 270, distance: 76.4
click at [671, 269] on input "سندووقی مریشکی سوورکراوە - 3 پارچە" at bounding box center [574, 252] width 569 height 33
click at [690, 267] on input "سندووقی مریشکی سوورکراو" at bounding box center [574, 252] width 569 height 33
type input "سندووقی مریشکی سوورکراو"
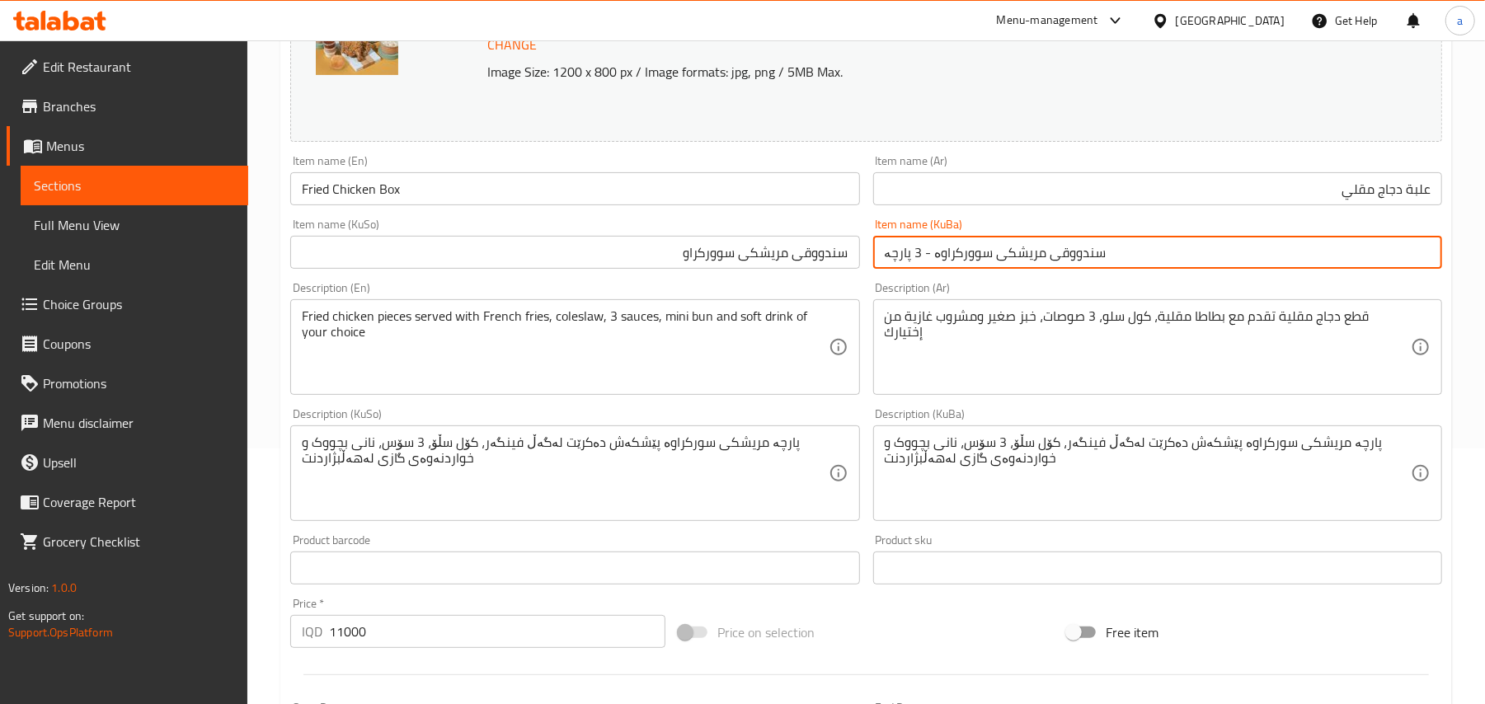
click at [974, 269] on input "سندووقی مریشکی سوورکراوە - 3 پارچە" at bounding box center [1157, 252] width 569 height 33
paste input "text"
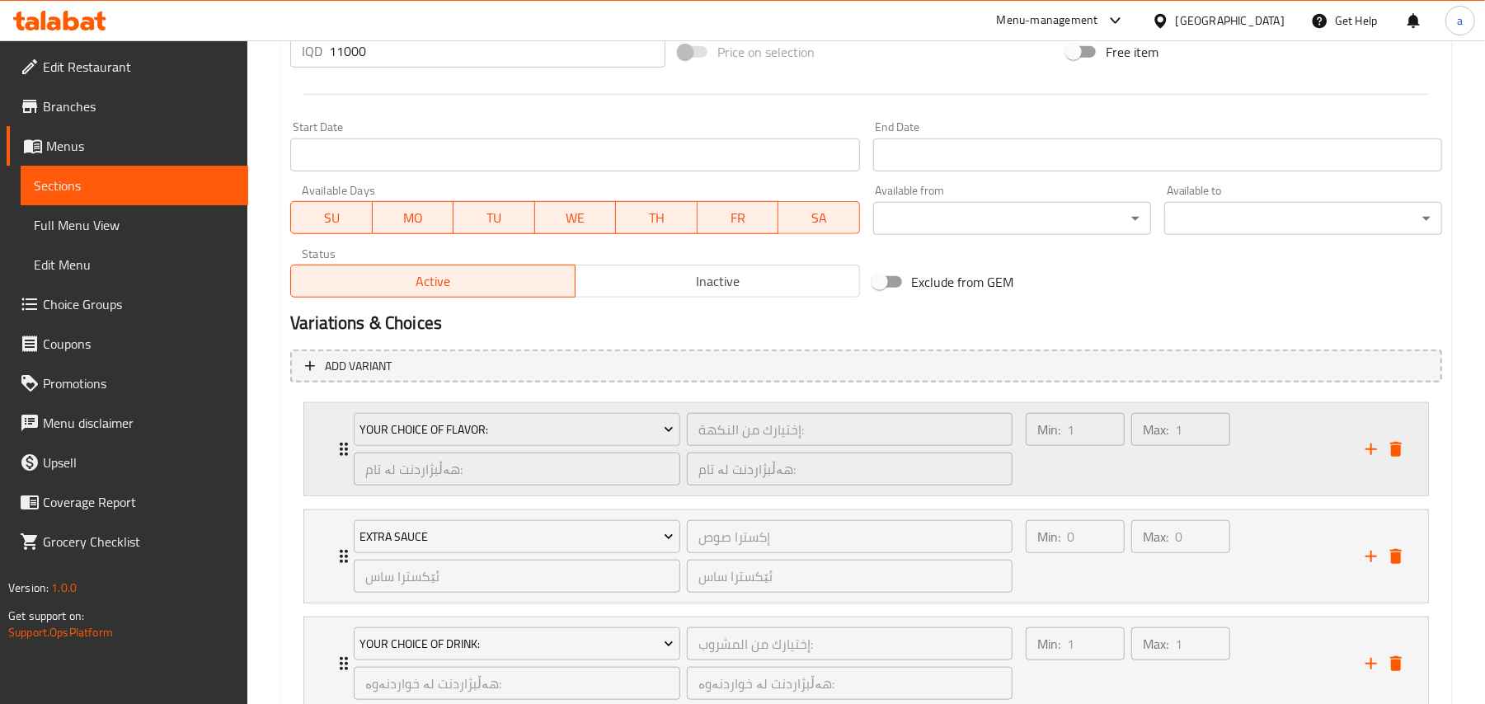
scroll to position [989, 0]
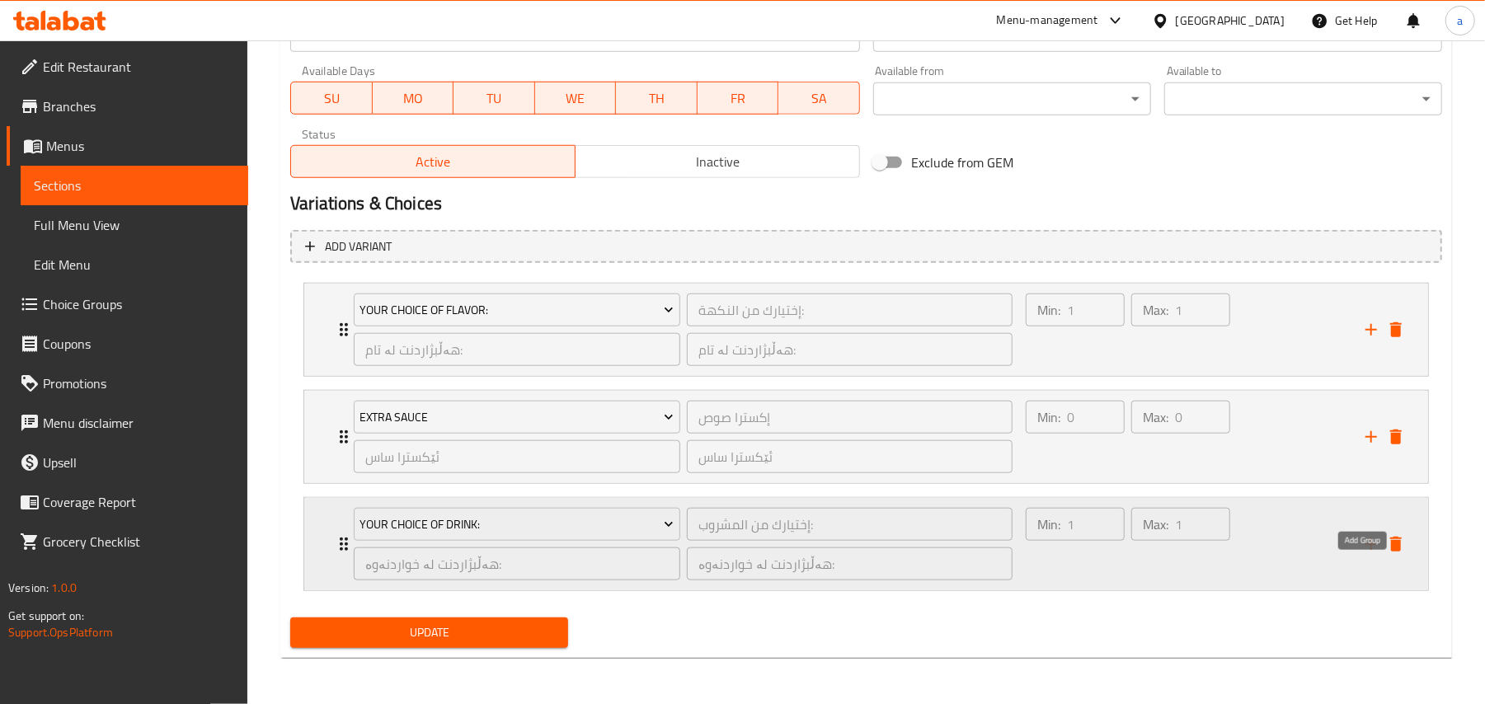
click at [1365, 545] on icon "add" at bounding box center [1371, 544] width 20 height 20
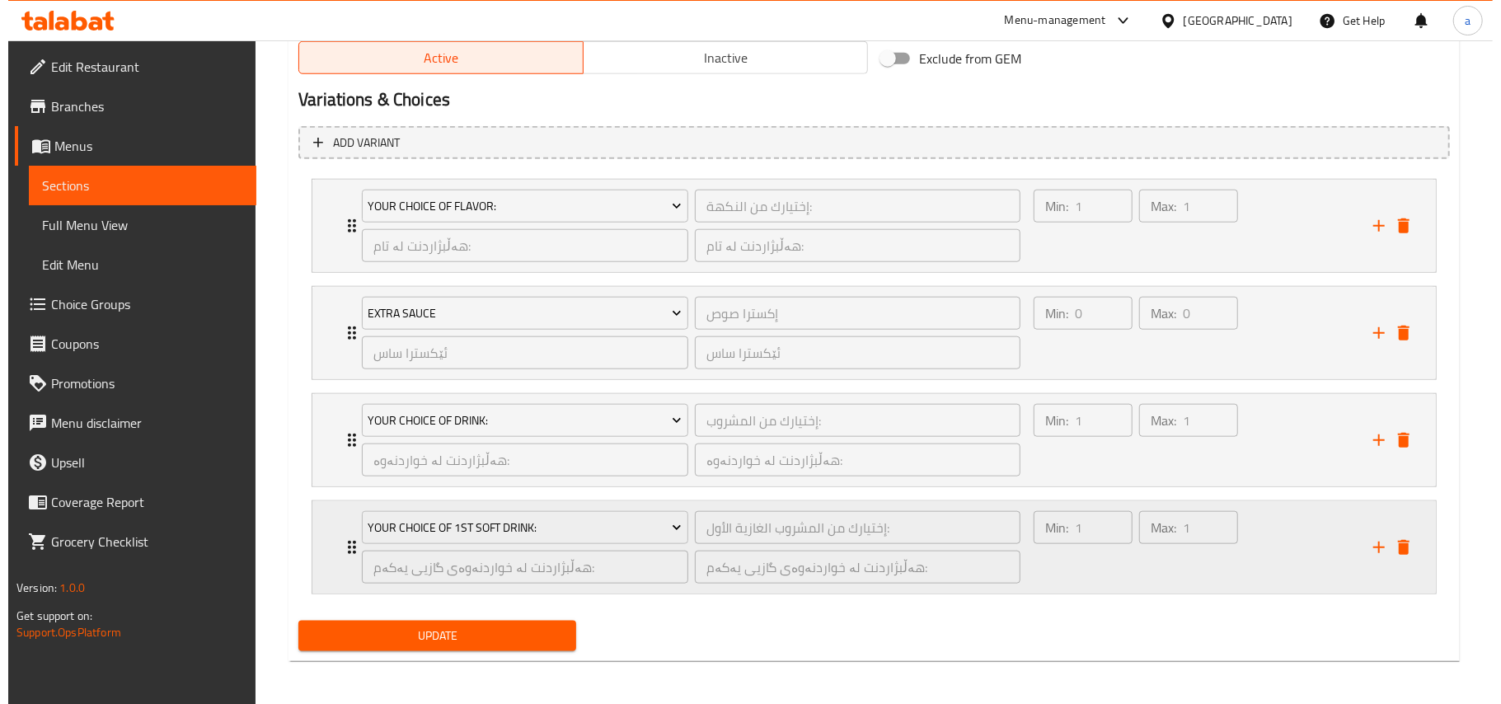
scroll to position [1099, 0]
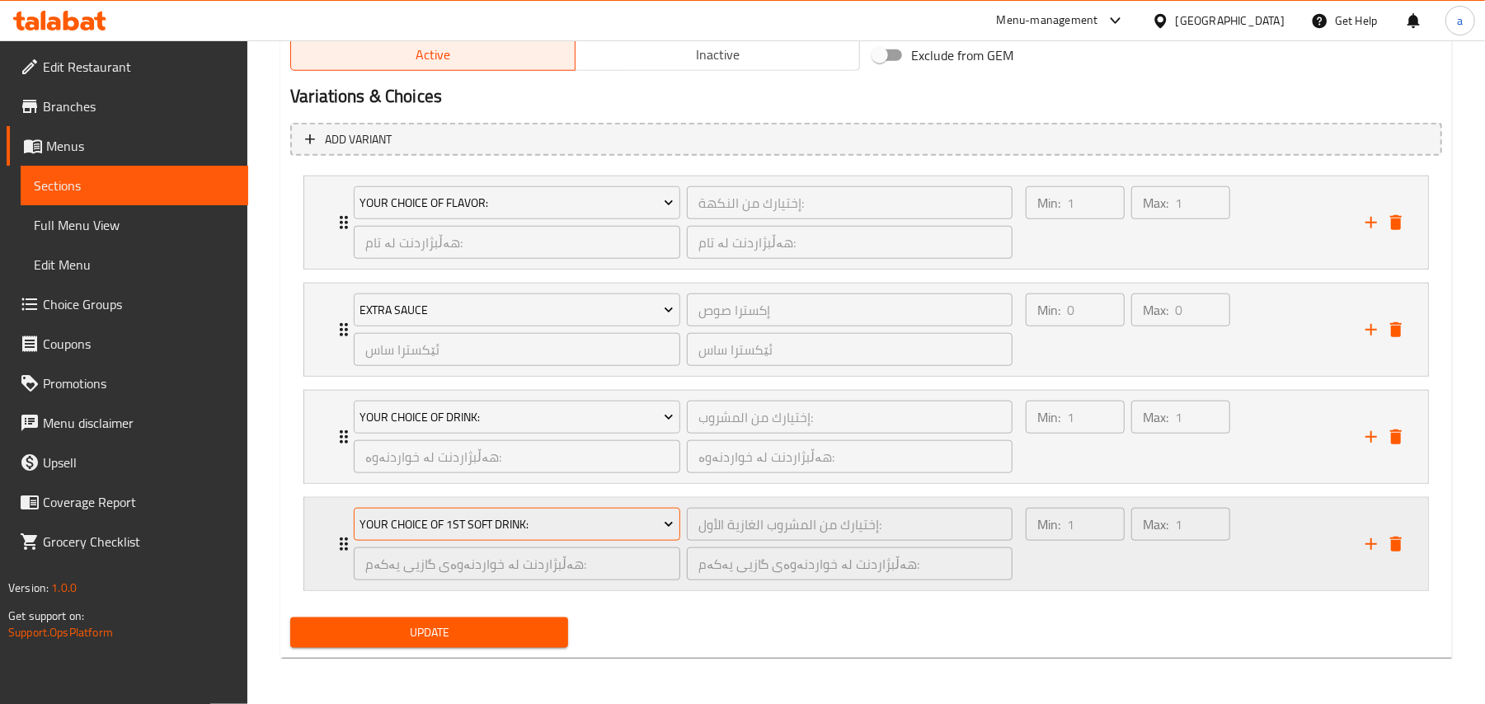
type input "سندووقی مریشکی سوورکراو"
click at [591, 519] on span "Your Choice Of 1st Soft Drink:" at bounding box center [517, 524] width 314 height 21
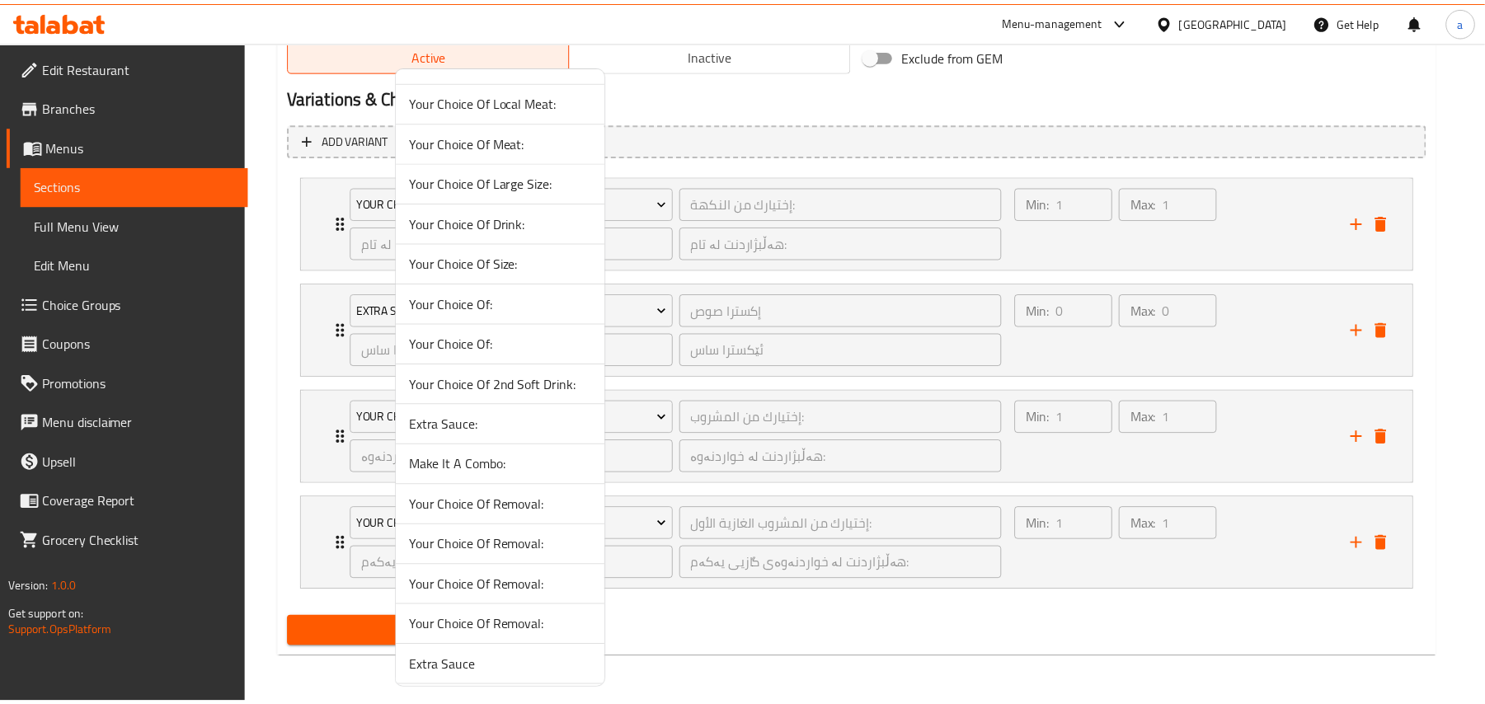
scroll to position [228, 0]
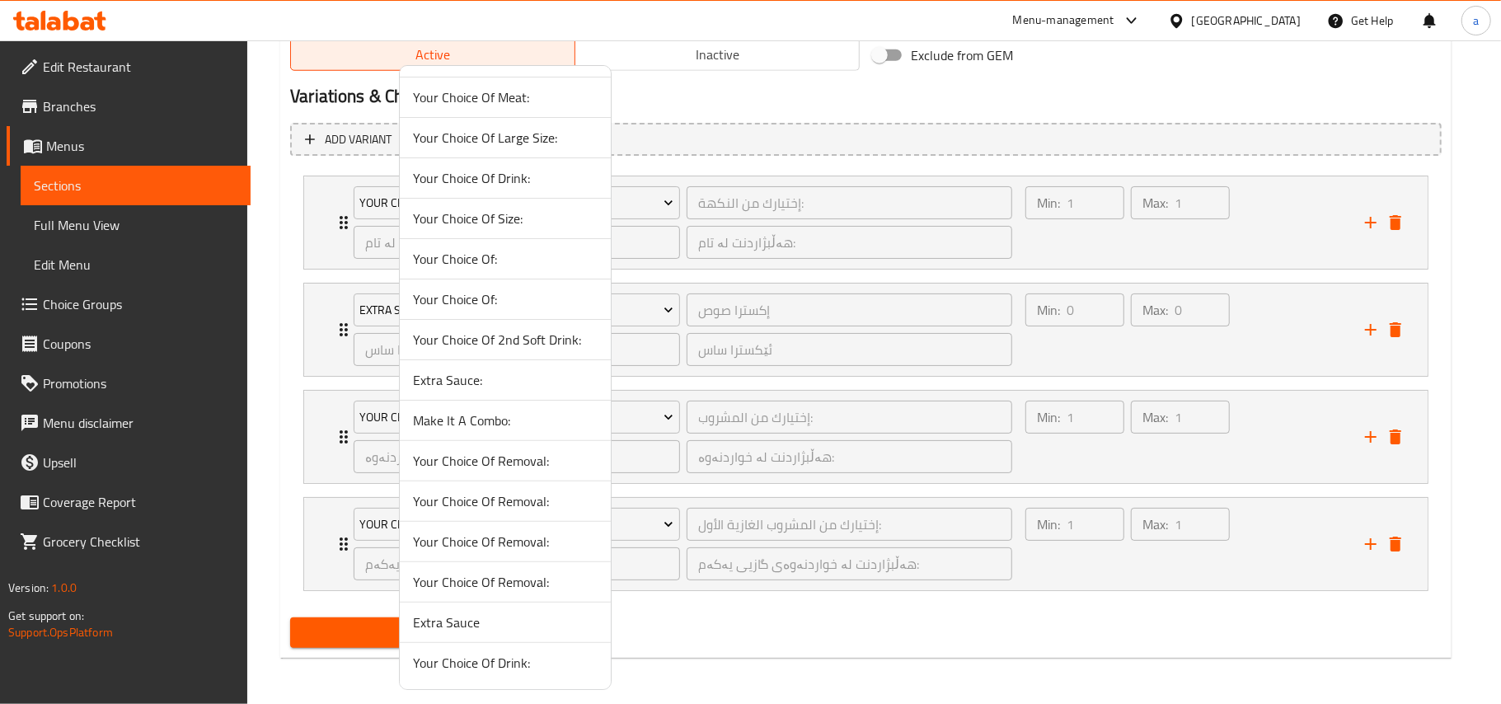
click at [524, 289] on span "Your Choice Of:" at bounding box center [505, 299] width 185 height 20
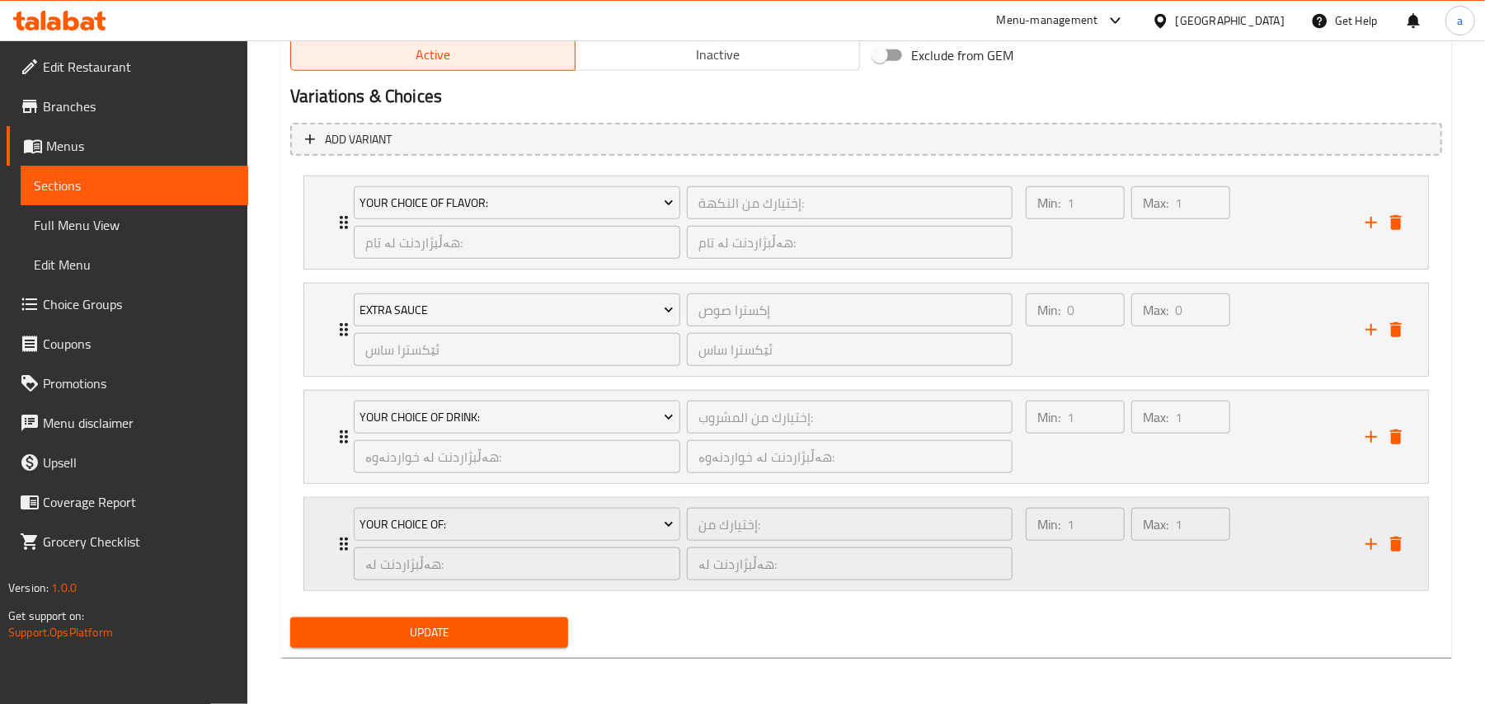
click at [1062, 561] on div "Min: 1 ​" at bounding box center [1075, 544] width 106 height 79
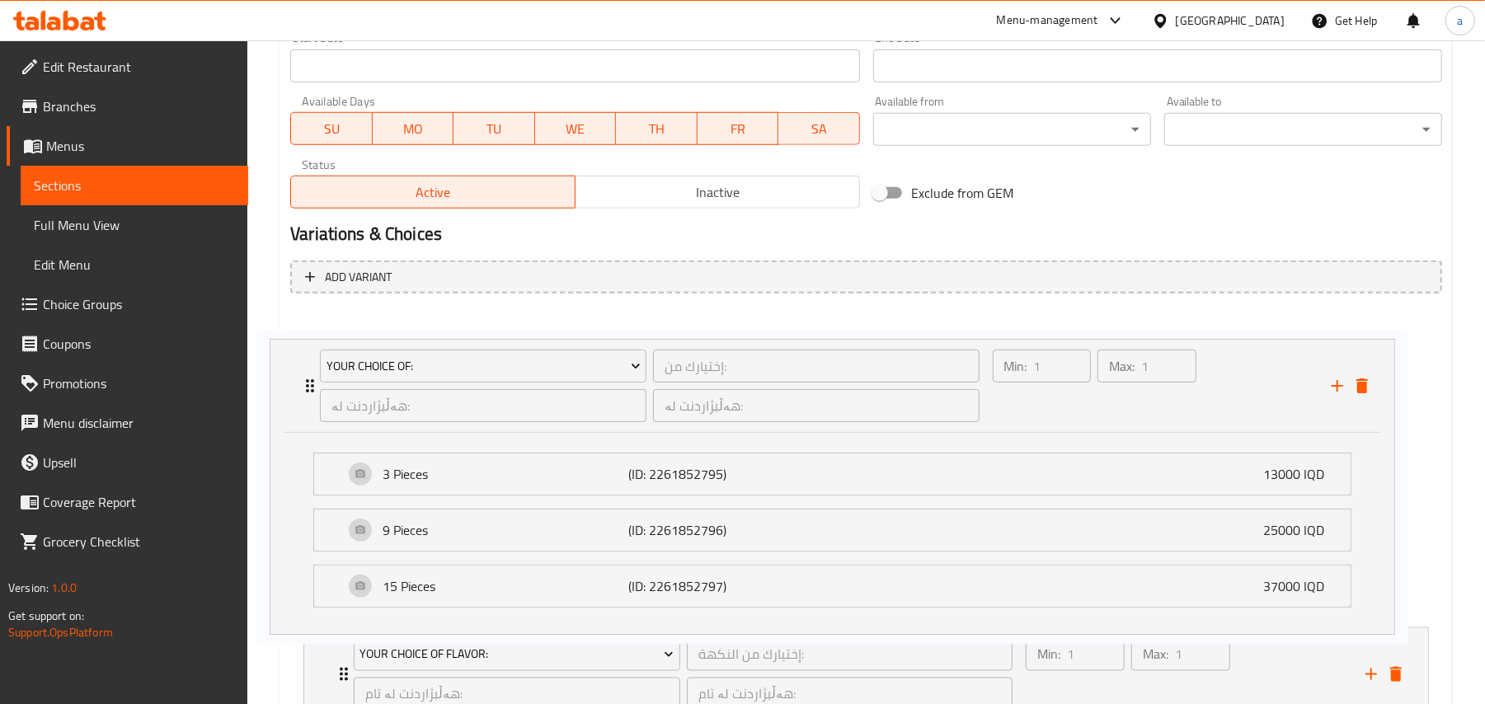
scroll to position [928, 0]
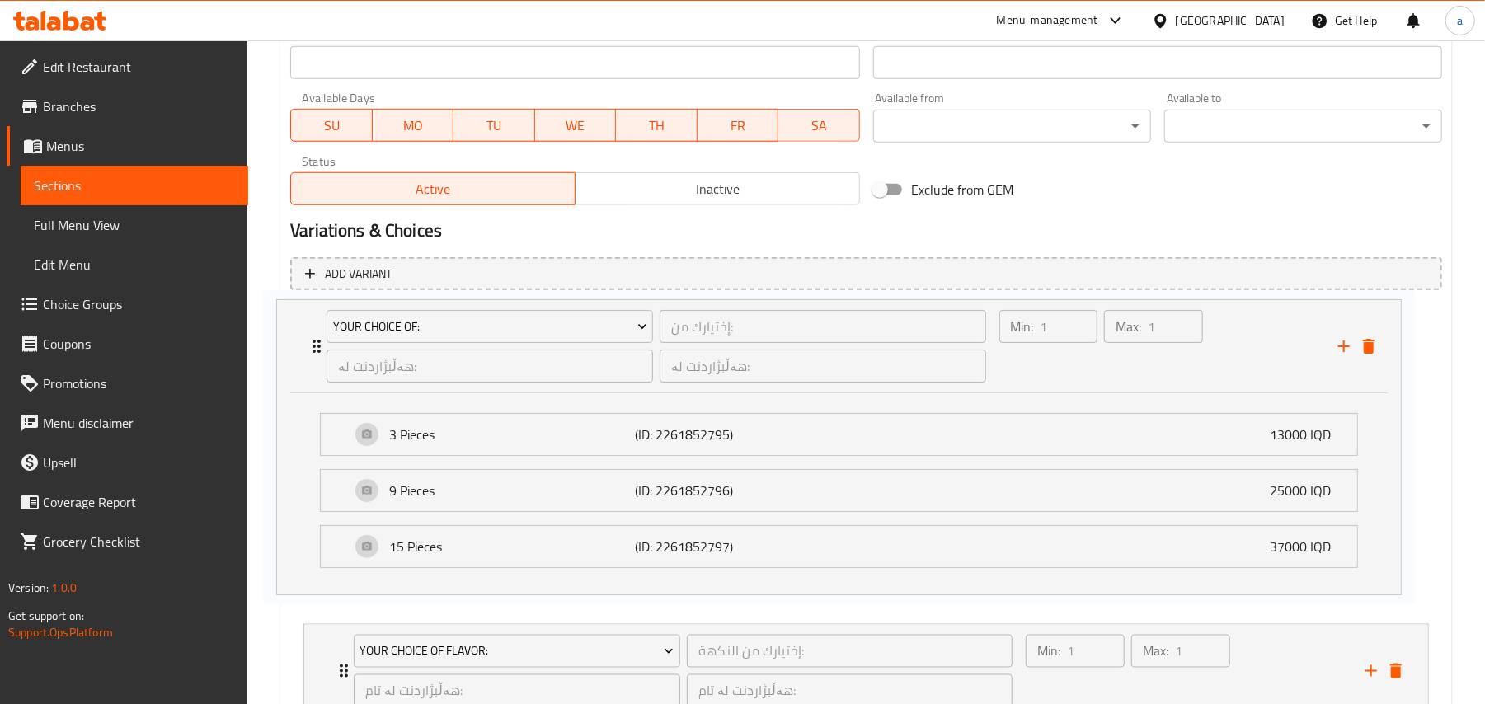
drag, startPoint x: 331, startPoint y: 356, endPoint x: 307, endPoint y: 358, distance: 24.0
click at [307, 358] on div "Your Choice Of Flavor: إختيارك من النكهة: ​ هەڵبژاردنت لە تام: ​ هەڵبژاردنت لە …" at bounding box center [866, 621] width 1152 height 636
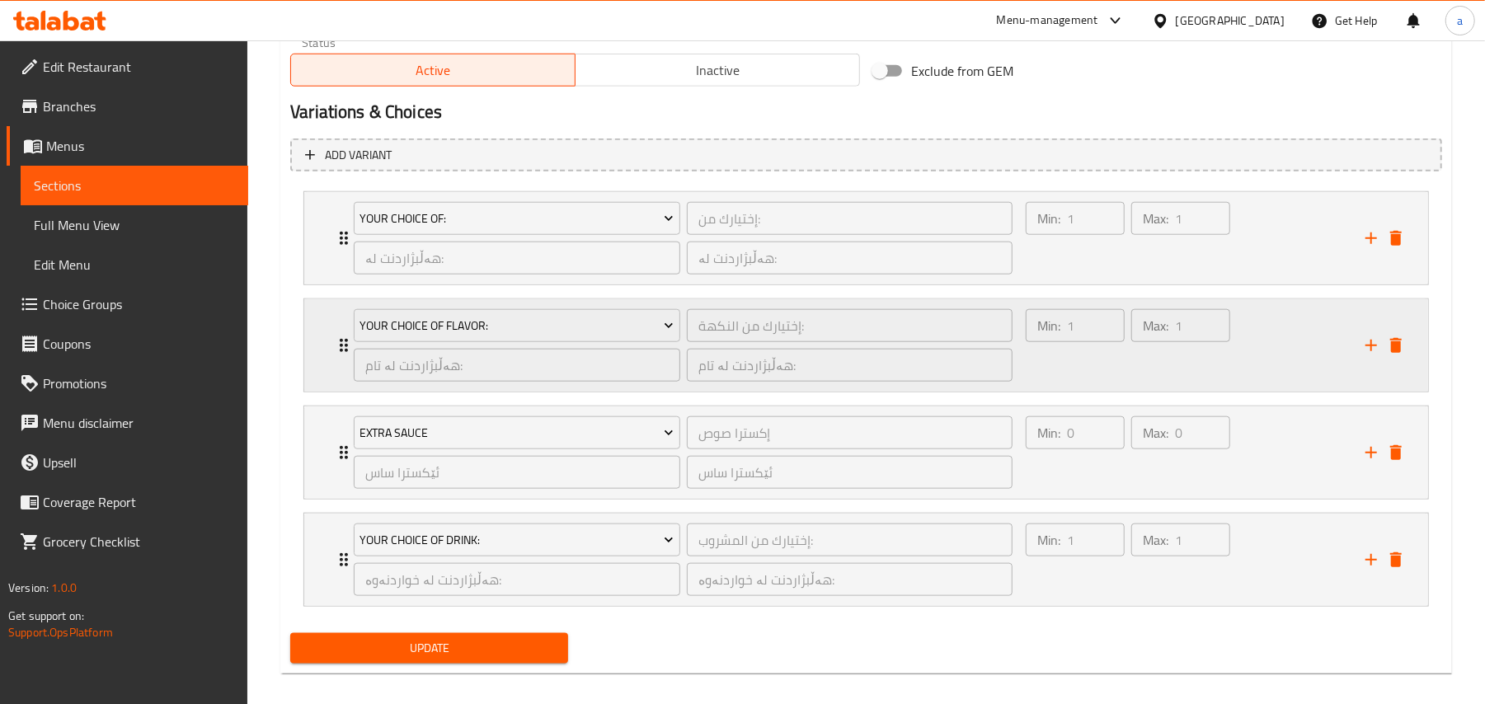
scroll to position [1099, 0]
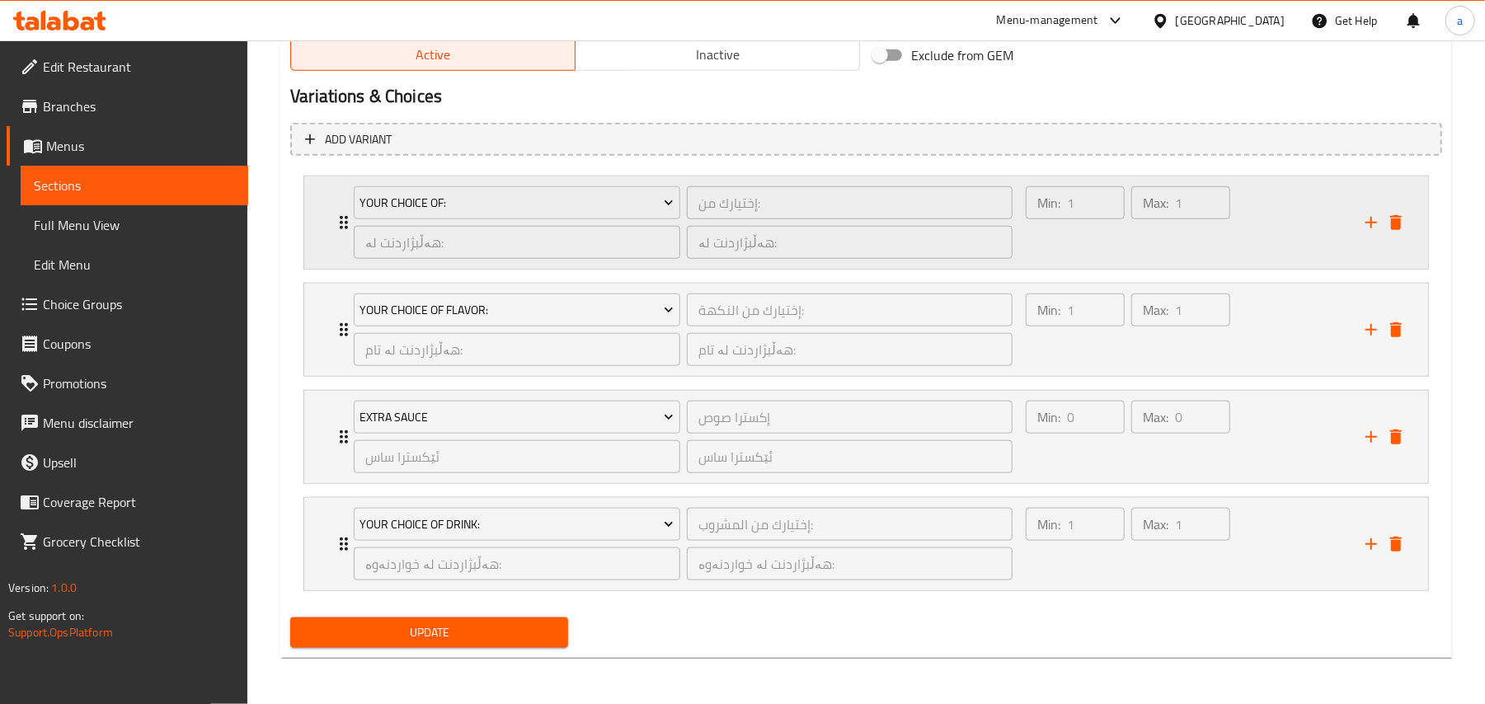
click at [1138, 215] on div "Max: 1 ​" at bounding box center [1181, 222] width 106 height 79
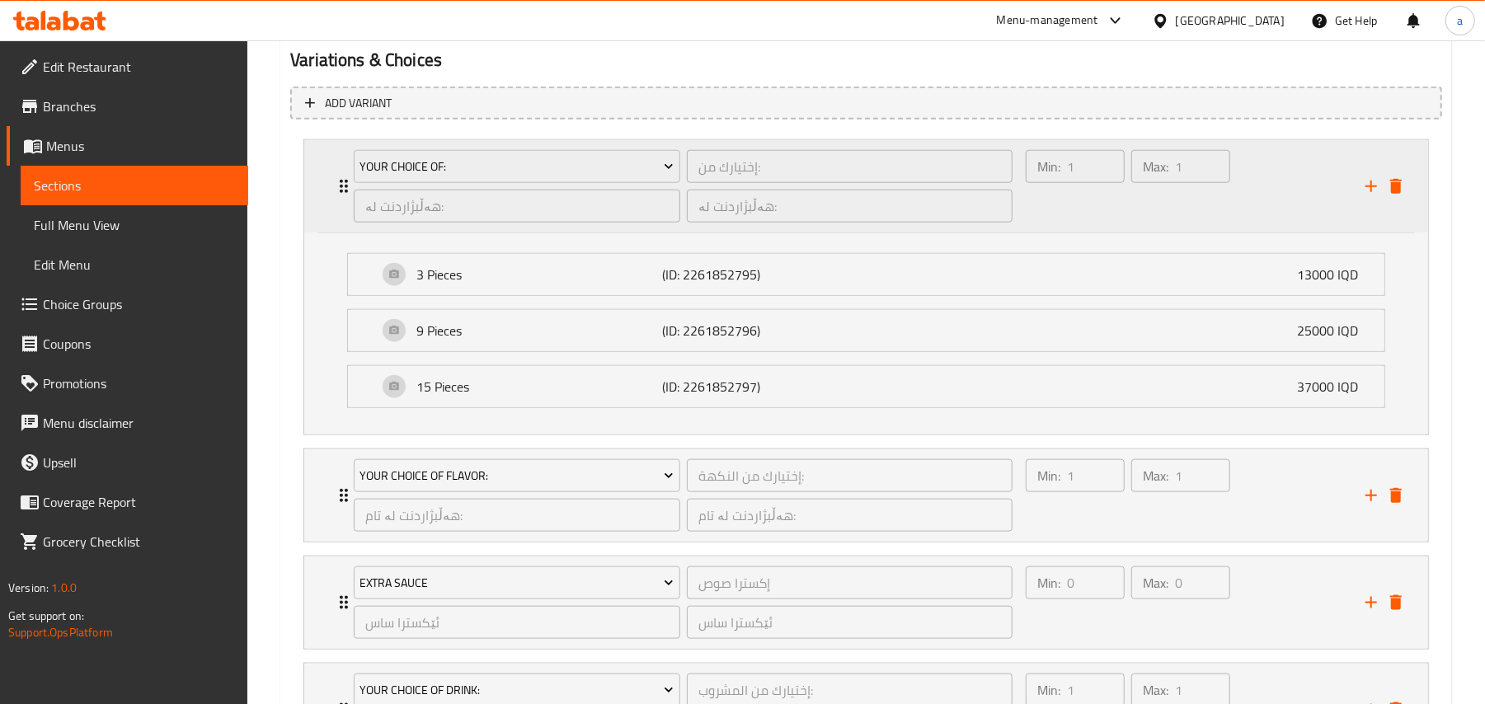
click at [1138, 223] on div "Max: 1 ​" at bounding box center [1181, 186] width 106 height 79
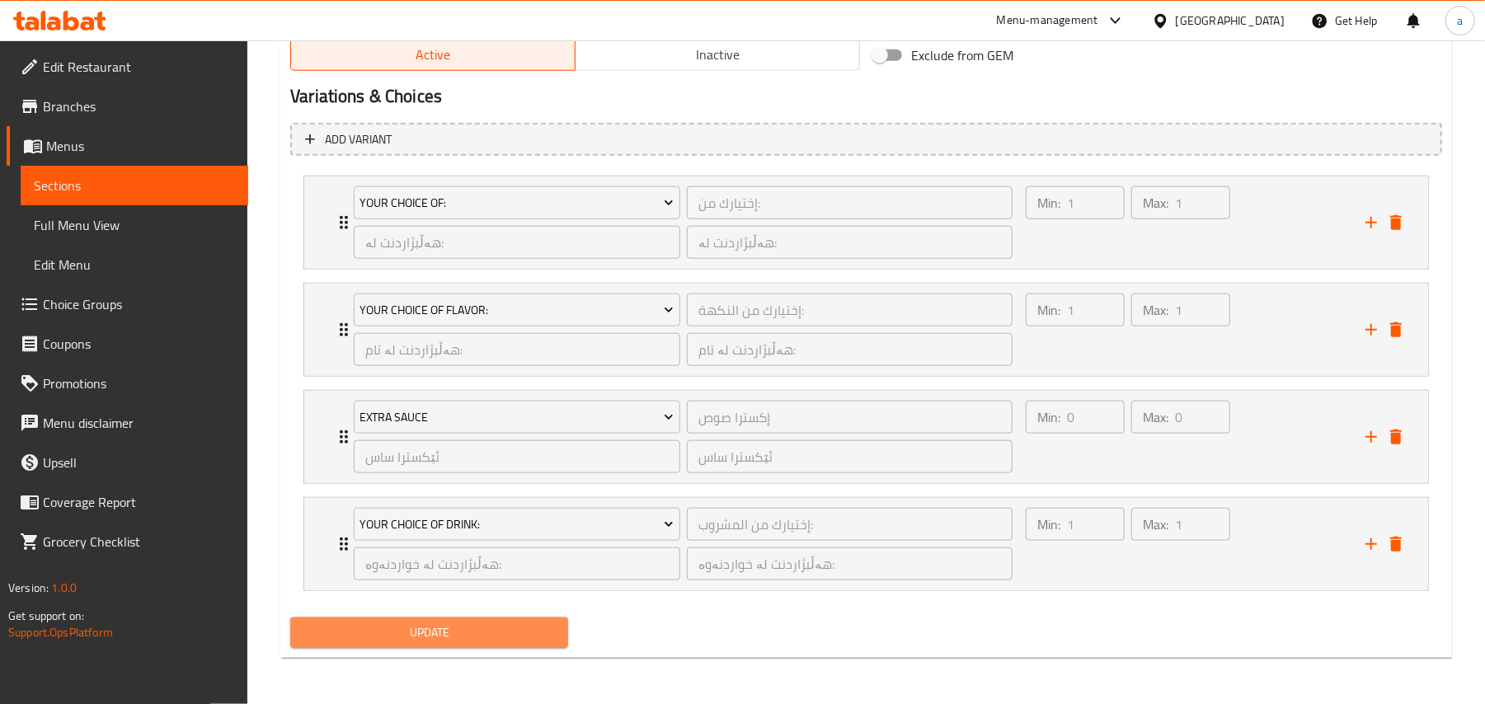
click at [490, 627] on span "Update" at bounding box center [428, 632] width 251 height 21
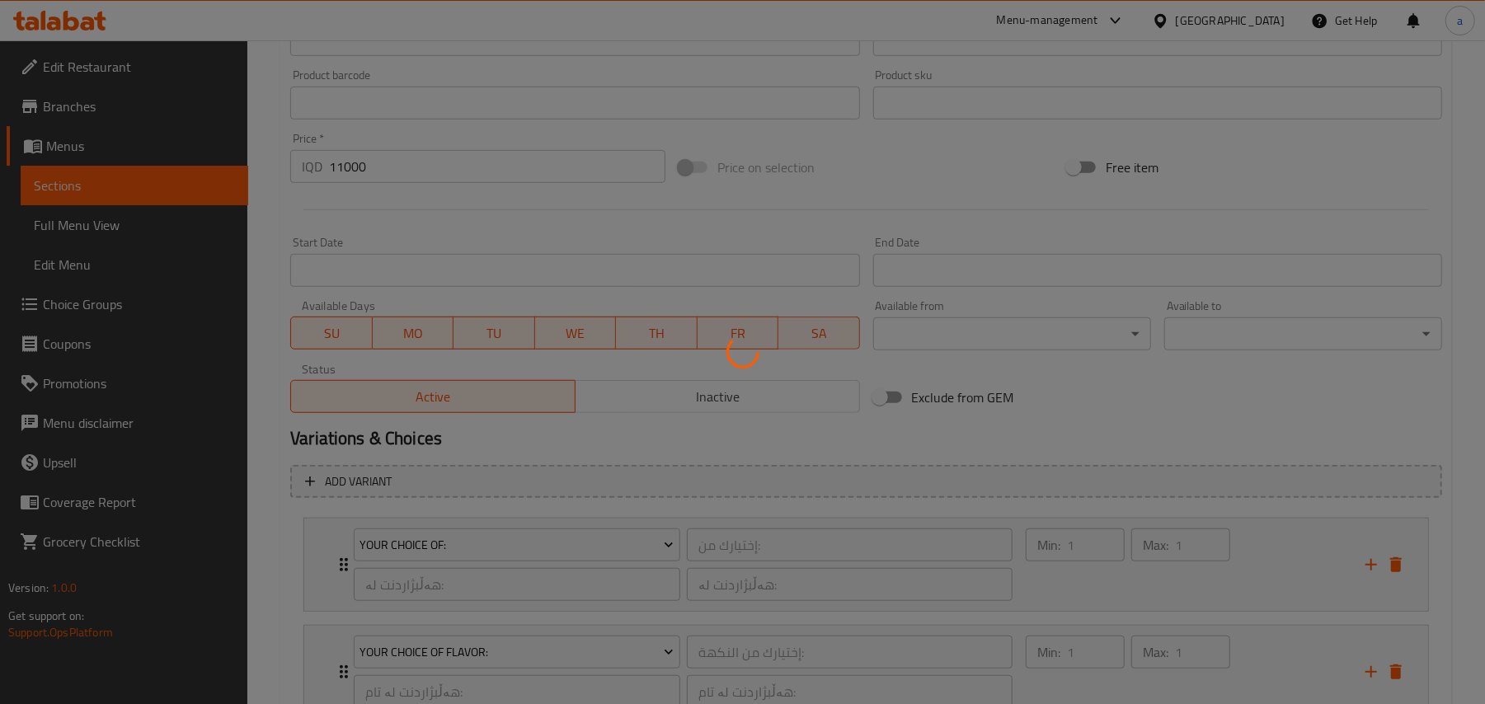
scroll to position [330, 0]
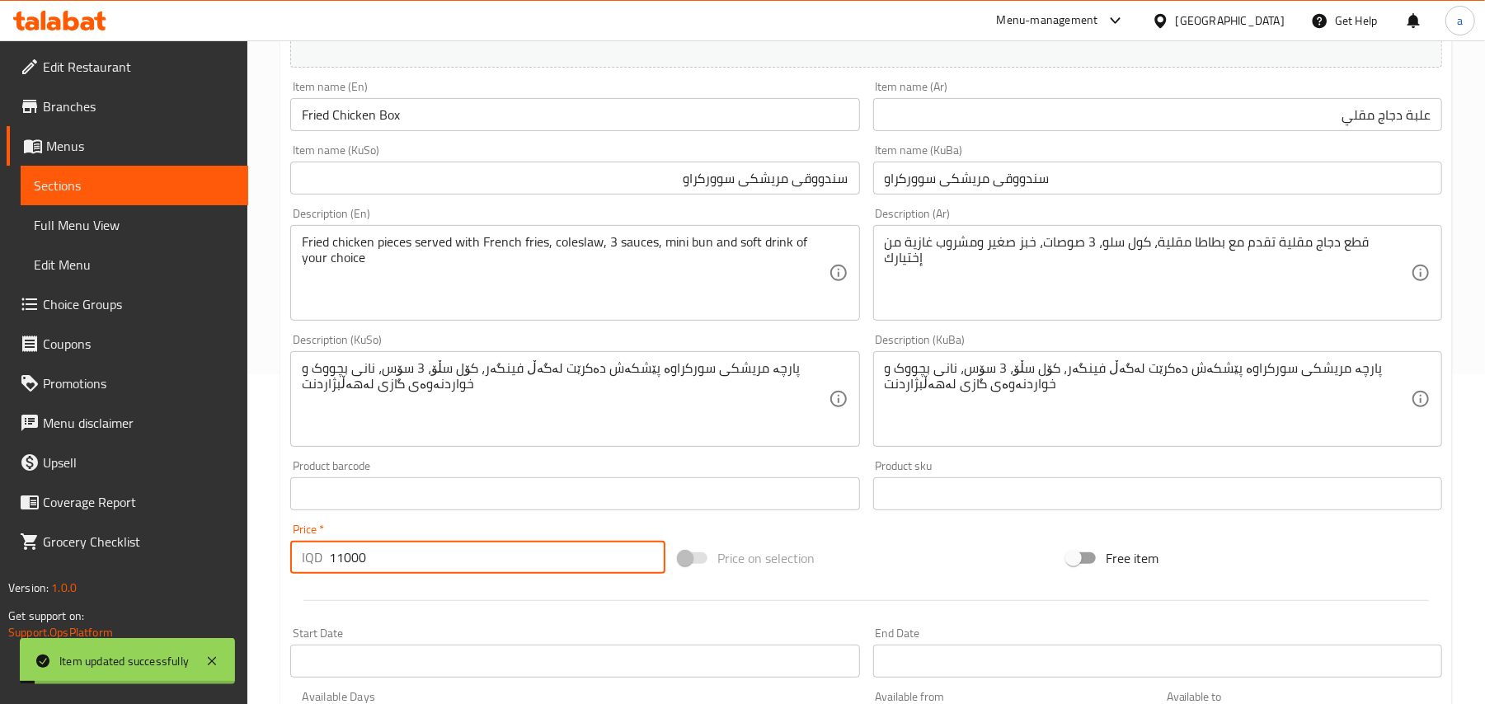
drag, startPoint x: 380, startPoint y: 584, endPoint x: 291, endPoint y: 591, distance: 89.3
click at [291, 574] on div "IQD 11000 Price *" at bounding box center [477, 557] width 375 height 33
type input "0"
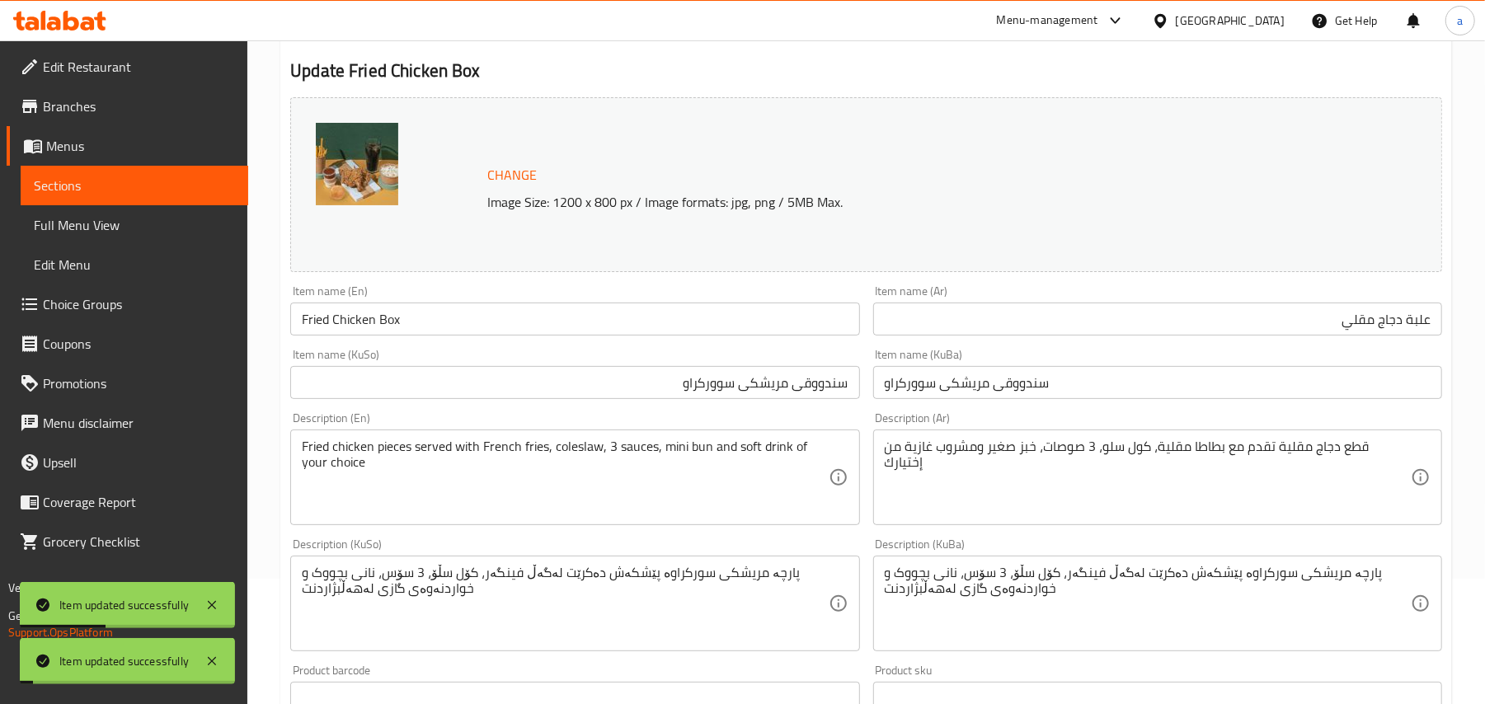
scroll to position [0, 0]
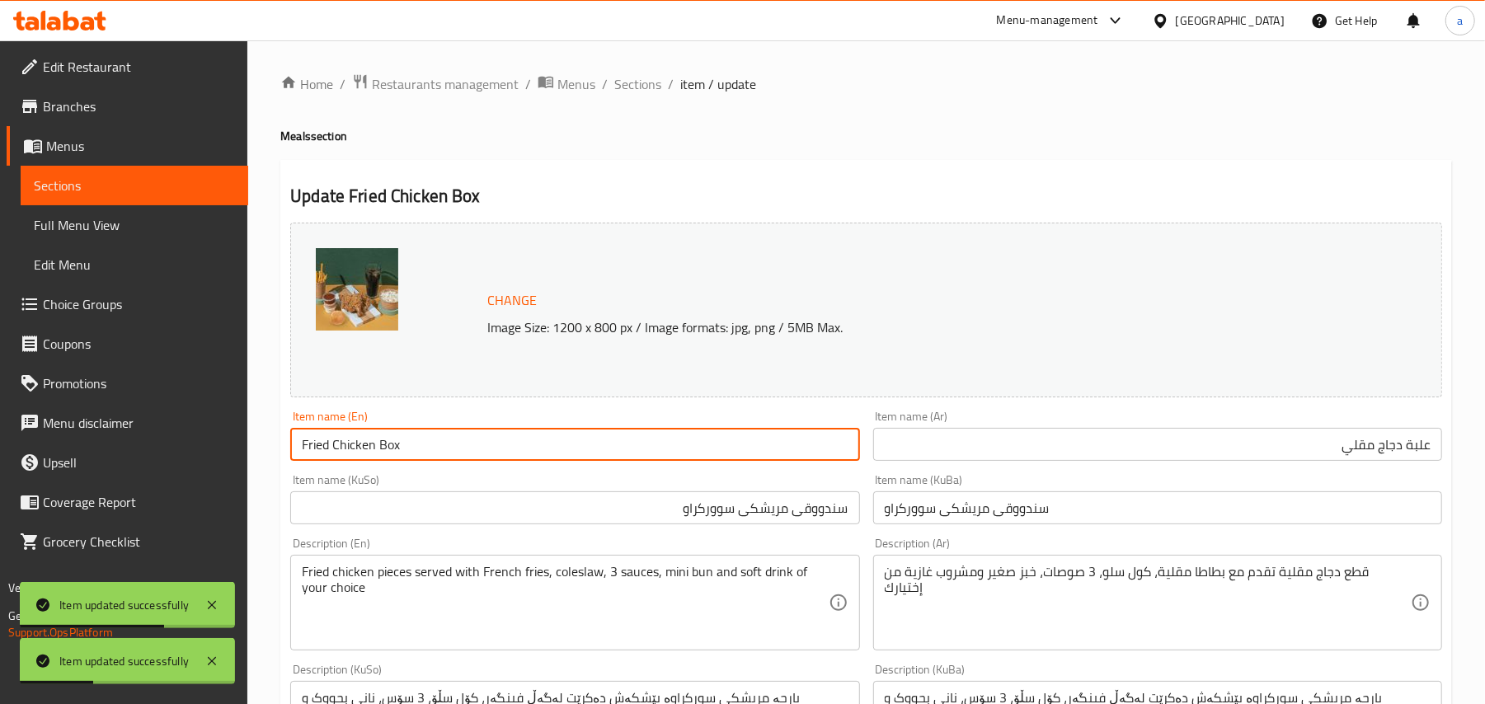
drag, startPoint x: 410, startPoint y: 455, endPoint x: 252, endPoint y: 465, distance: 157.8
click at [659, 87] on span "Sections" at bounding box center [637, 84] width 47 height 20
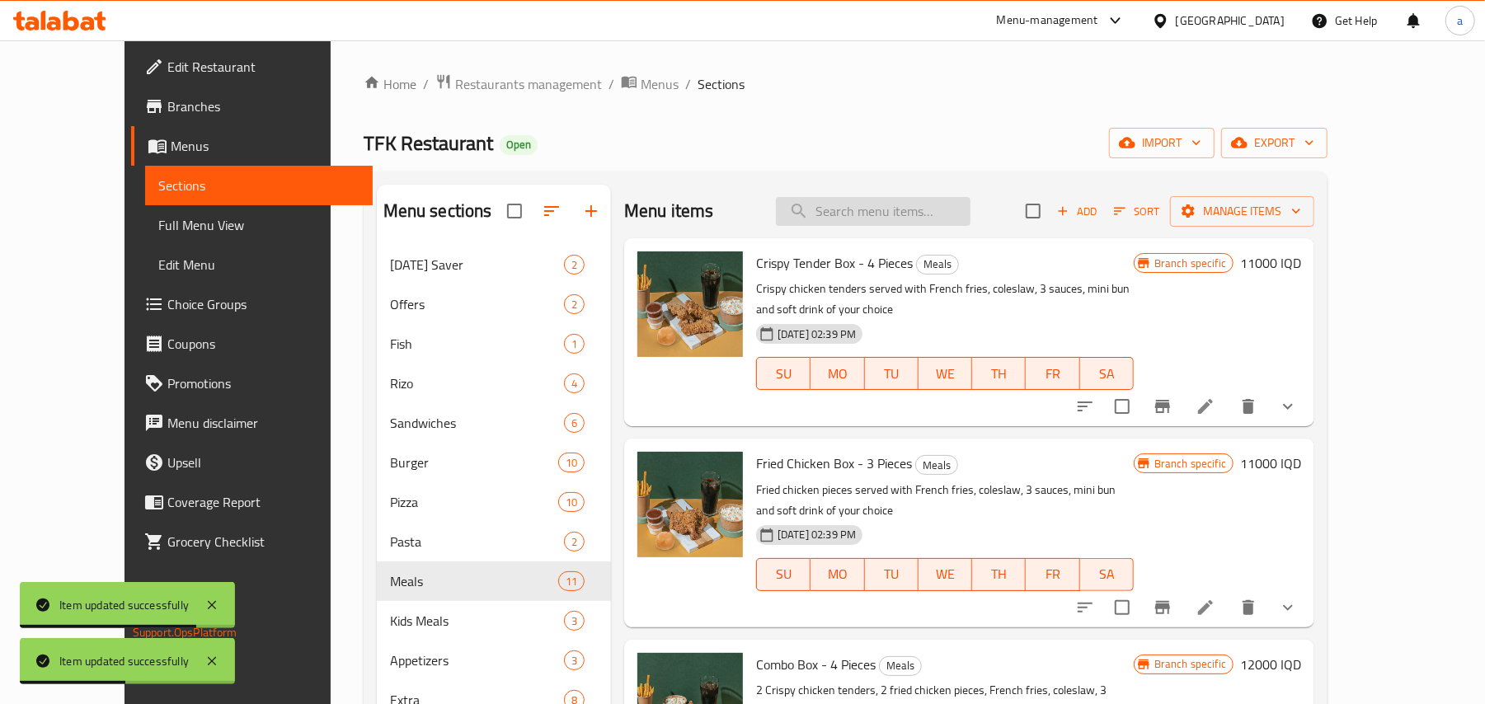
click at [912, 219] on input "search" at bounding box center [873, 211] width 195 height 29
paste input "Fried Chicken Box"
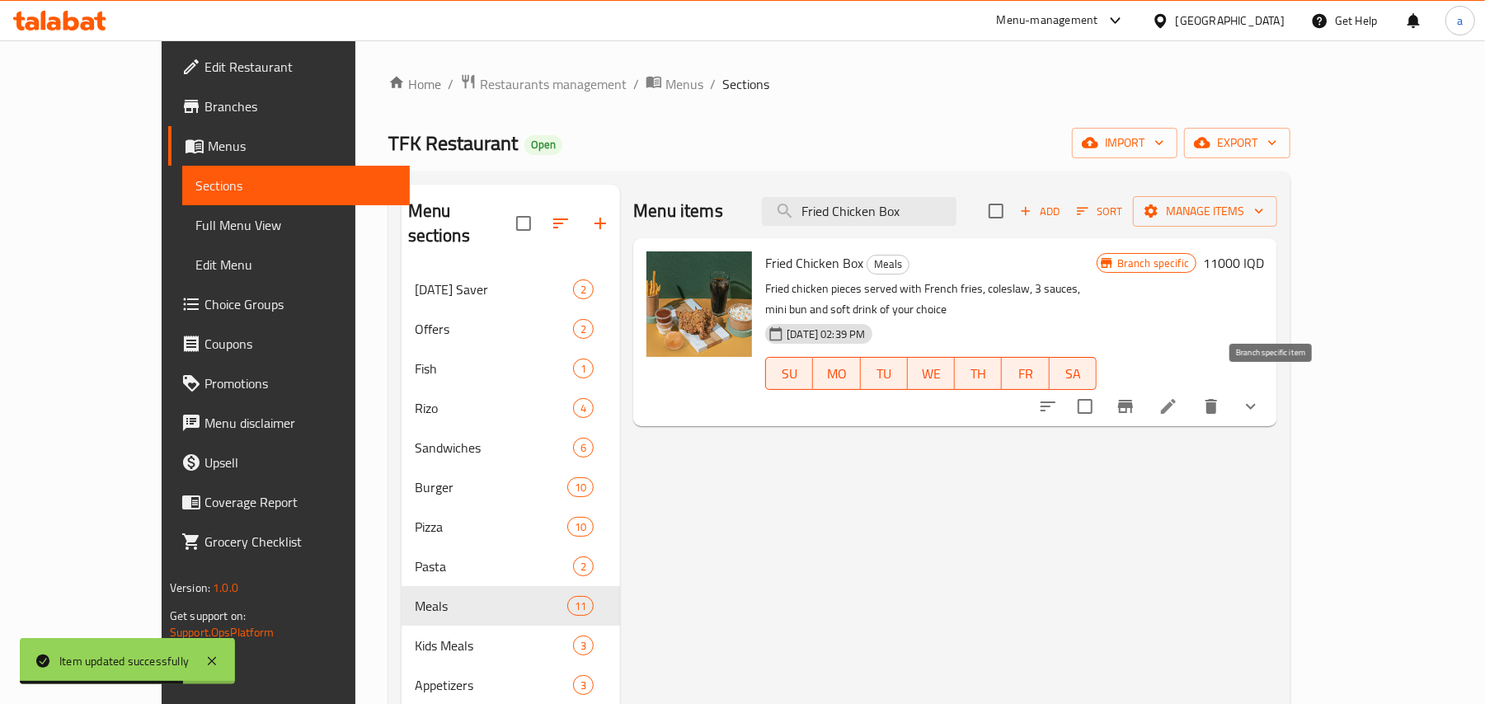
type input "Fried Chicken Box"
click at [1145, 387] on button "Branch-specific-item" at bounding box center [1125, 407] width 40 height 40
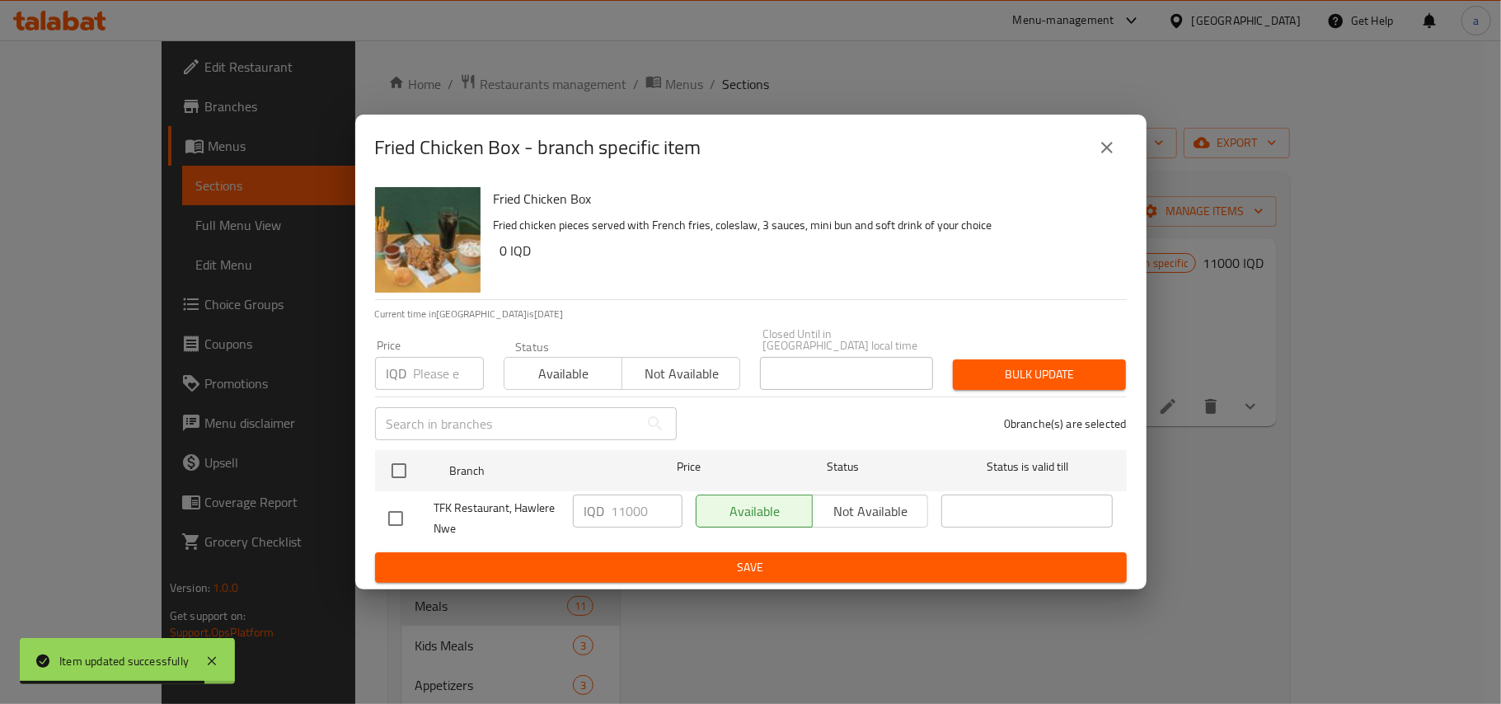
click at [401, 511] on input "checkbox" at bounding box center [395, 518] width 35 height 35
checkbox input "true"
click at [625, 502] on input "11000" at bounding box center [647, 511] width 71 height 33
click at [618, 502] on input "11000" at bounding box center [647, 511] width 71 height 33
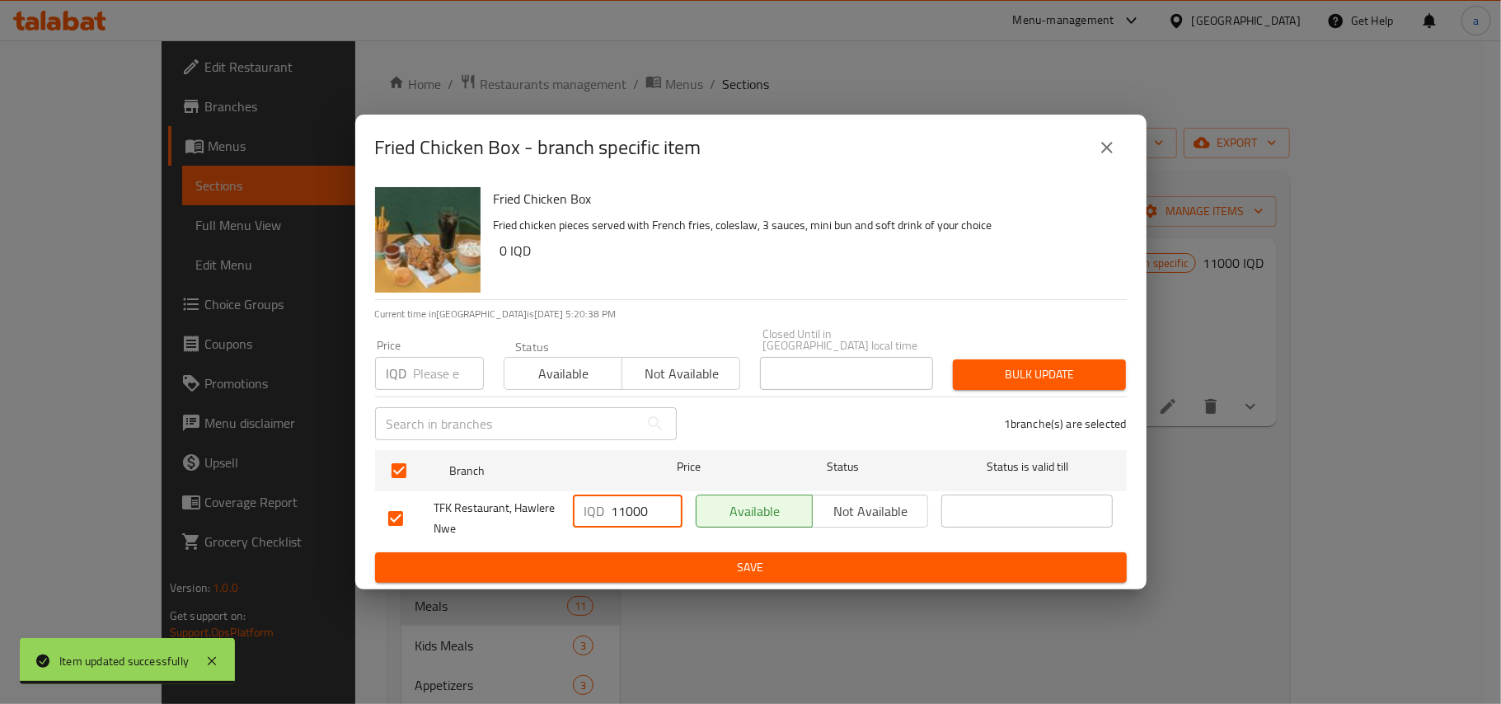
click at [634, 509] on input "11000" at bounding box center [647, 511] width 71 height 33
type input "0"
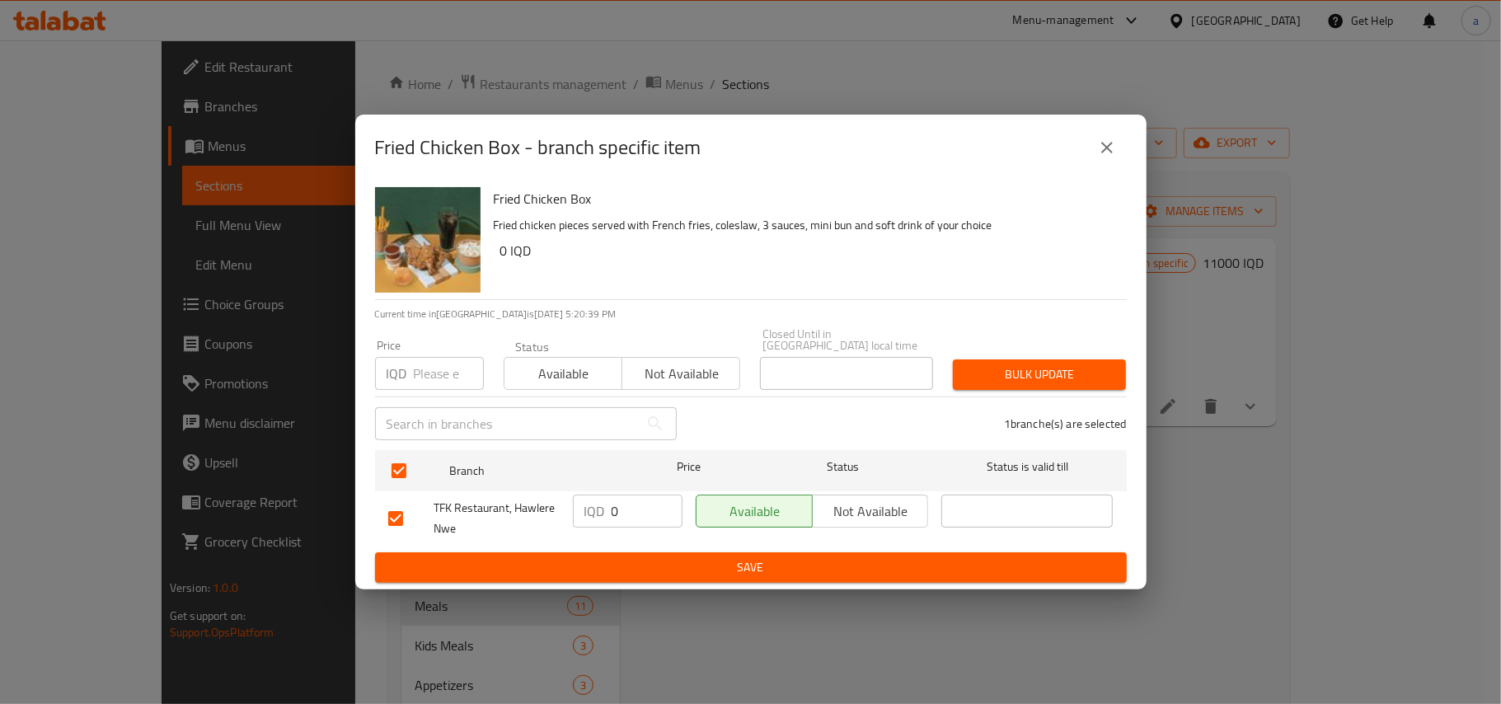
click at [635, 549] on ul "Branch Price Status Status is valid till TFK Restaurant, Hawlere Nwe IQD 0 ​ Av…" at bounding box center [751, 498] width 752 height 109
click at [635, 552] on button "Save" at bounding box center [751, 567] width 752 height 31
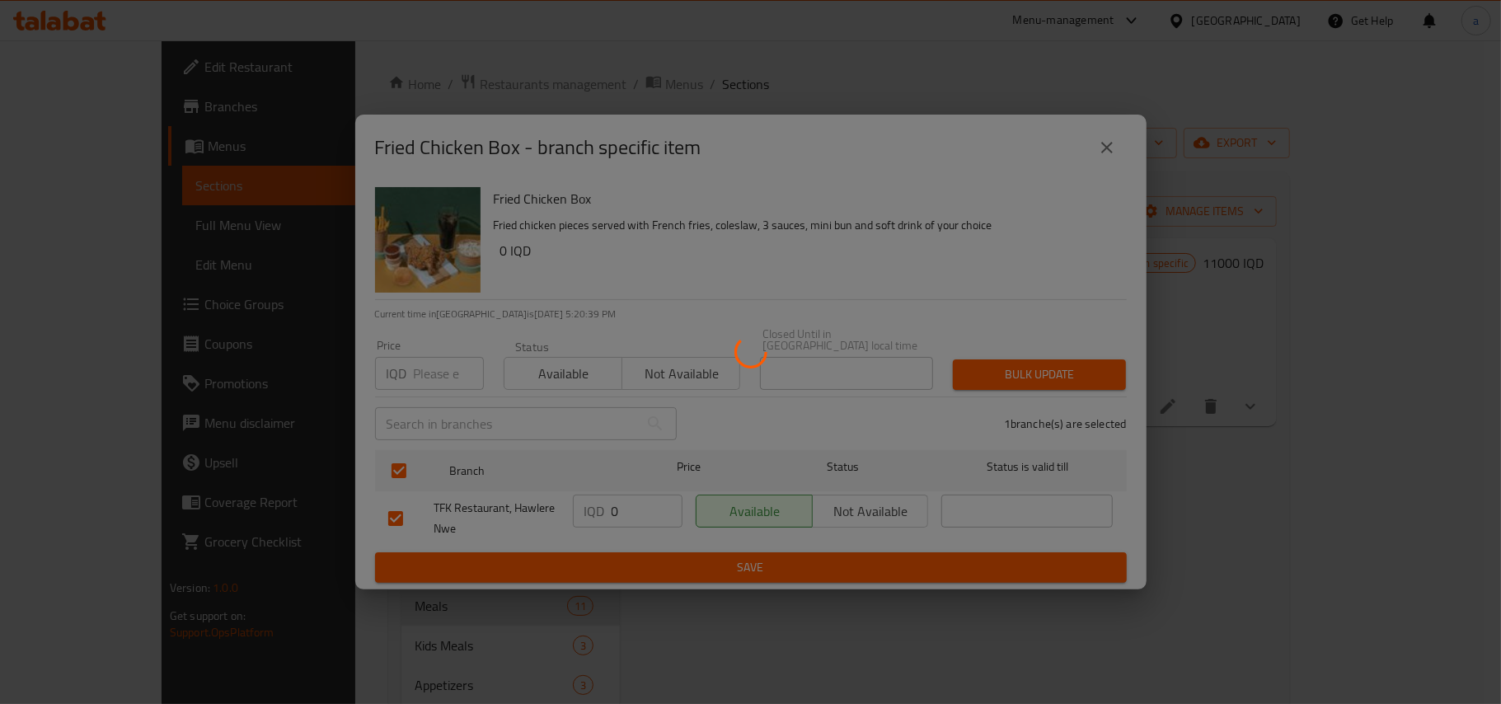
click at [633, 564] on div at bounding box center [750, 352] width 1501 height 704
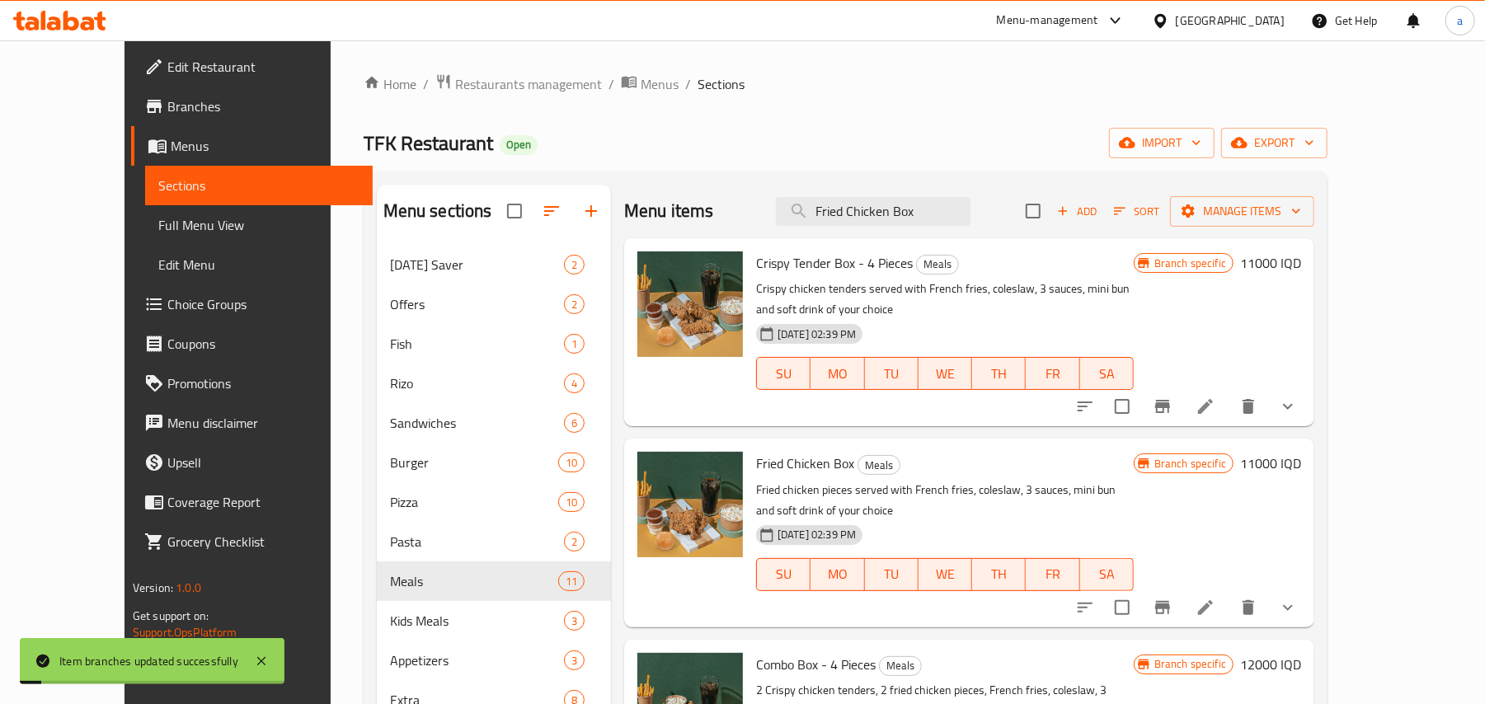
click at [1301, 275] on h6 "11000 IQD" at bounding box center [1270, 262] width 61 height 23
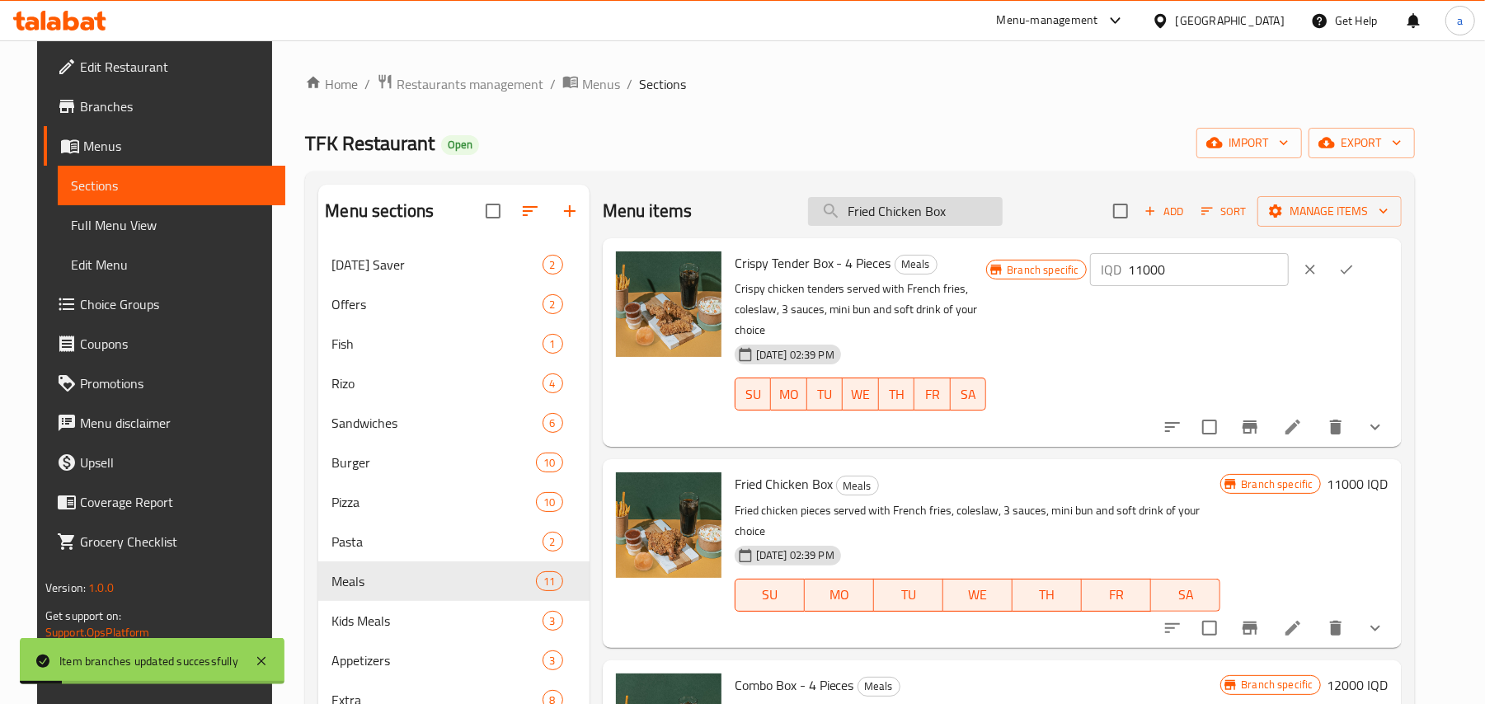
click at [979, 223] on input "Fried Chicken Box" at bounding box center [905, 211] width 195 height 29
click at [1318, 278] on icon "clear" at bounding box center [1310, 269] width 16 height 16
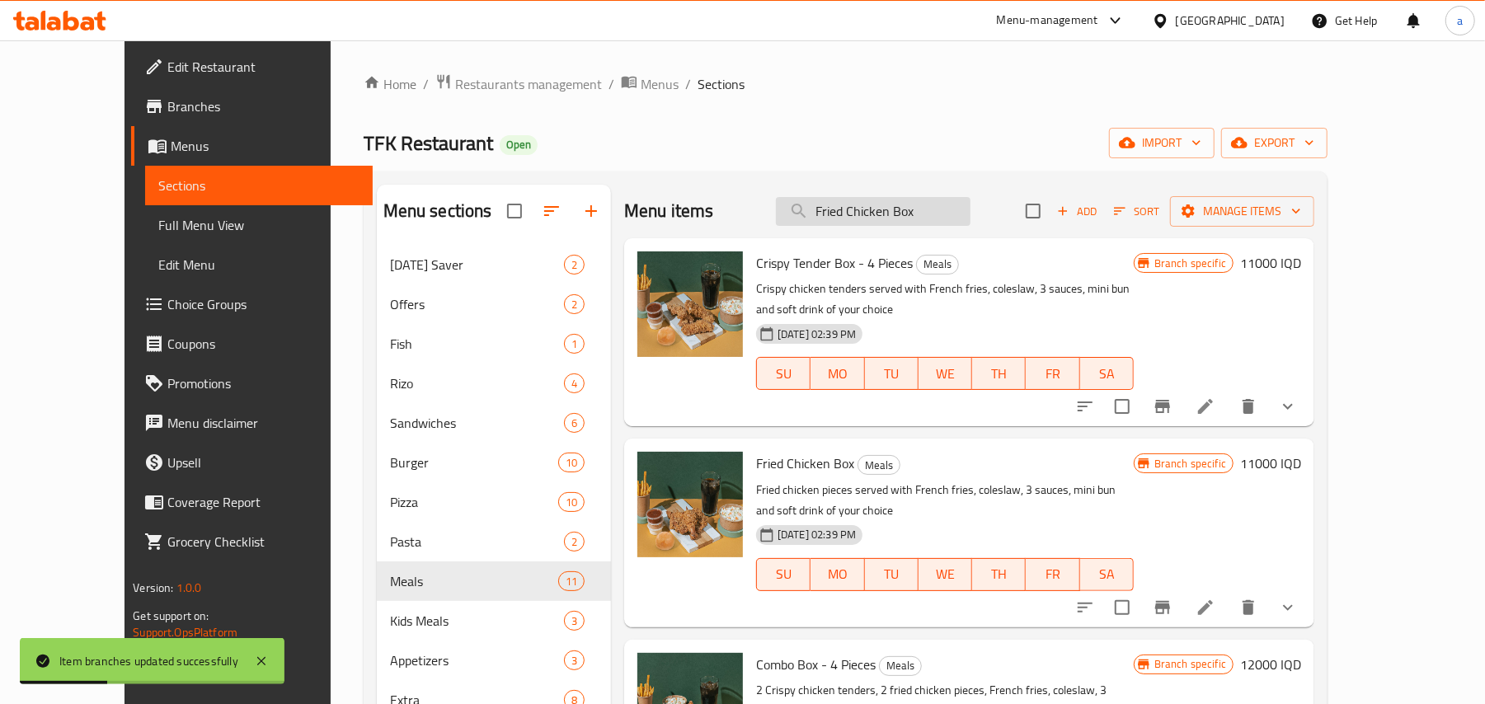
click at [970, 221] on input "Fried Chicken Box" at bounding box center [873, 211] width 195 height 29
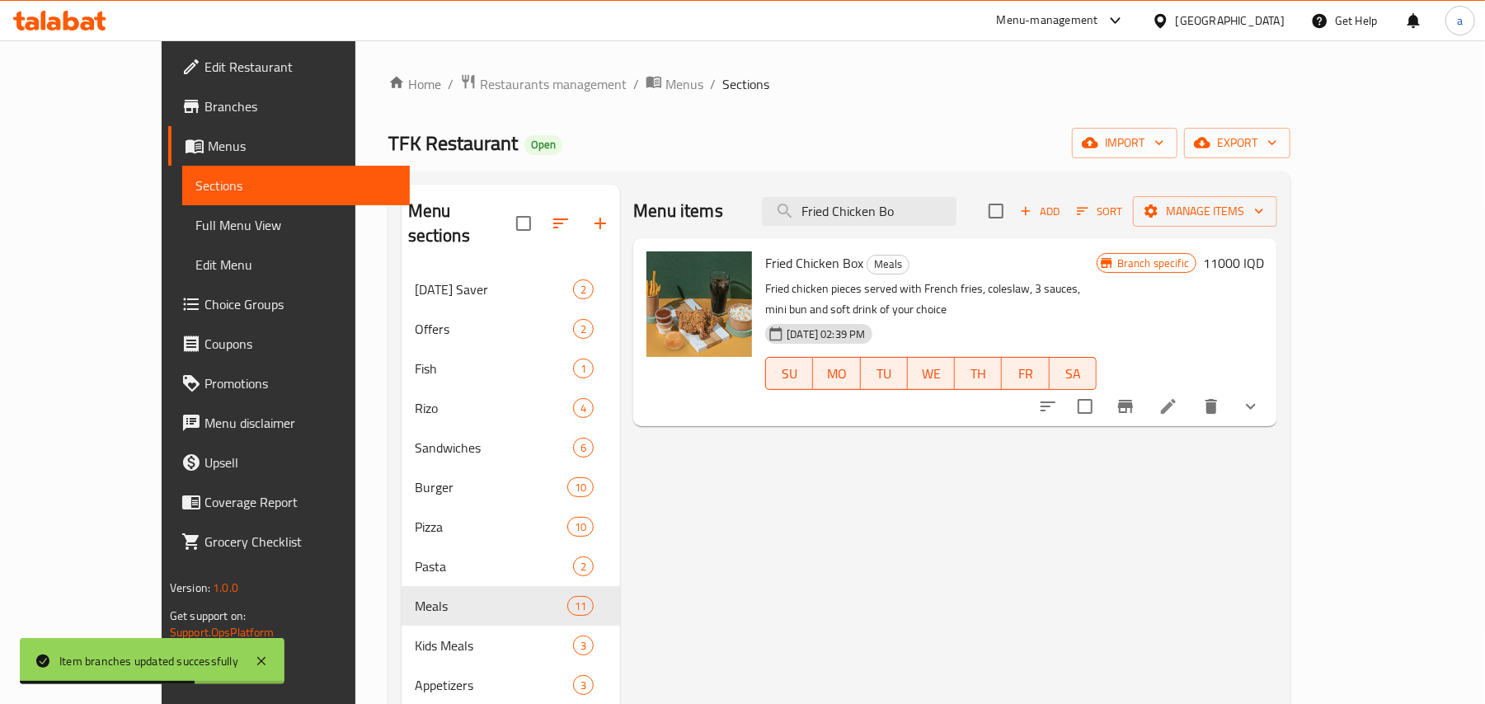
type input "Fried Chicken Bo"
click at [1264, 275] on h6 "11000 IQD" at bounding box center [1233, 262] width 61 height 23
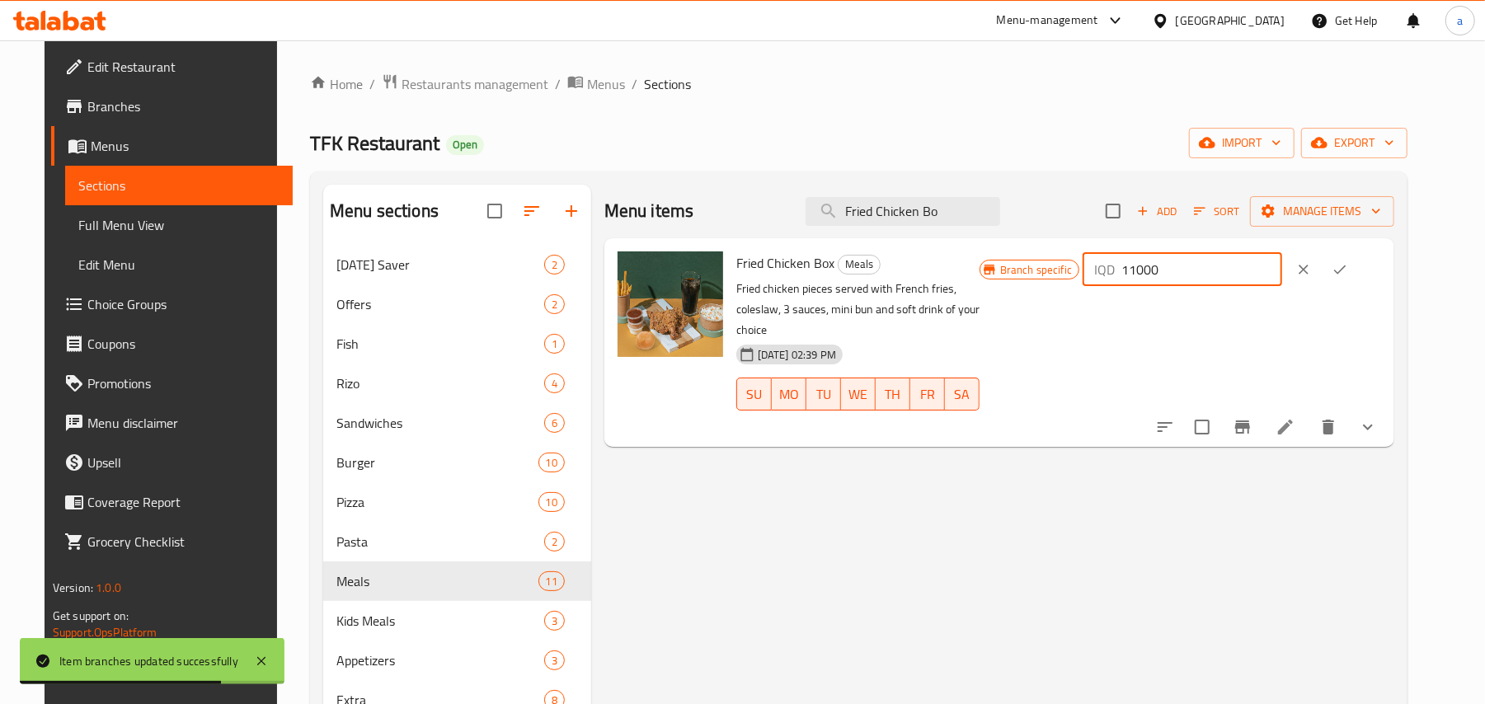
drag, startPoint x: 1245, startPoint y: 275, endPoint x: 1063, endPoint y: 310, distance: 184.8
click at [1063, 308] on div "Branch specific IQD 11000 ​" at bounding box center [1179, 342] width 401 height 182
type input "0"
click at [1358, 288] on button "ok" at bounding box center [1339, 269] width 36 height 36
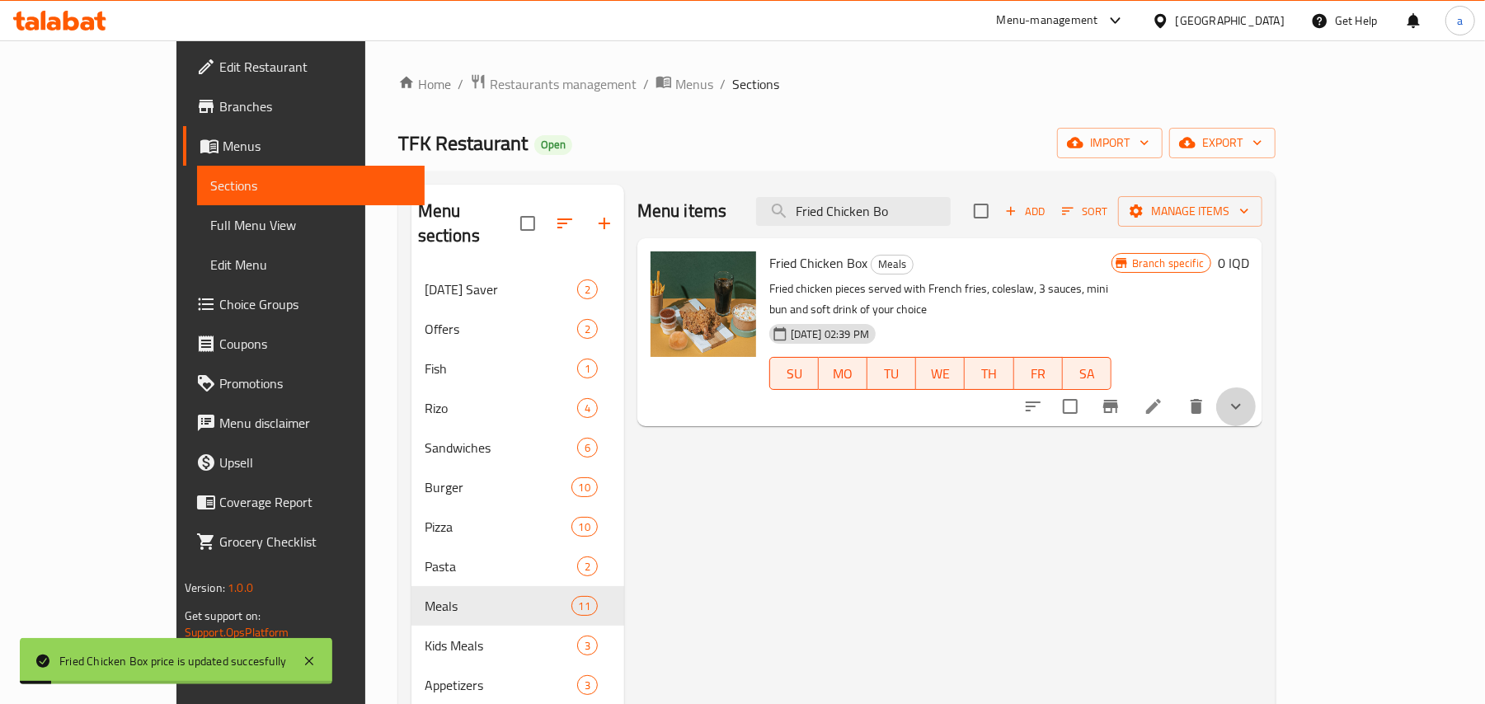
click at [1246, 403] on icon "show more" at bounding box center [1236, 407] width 20 height 20
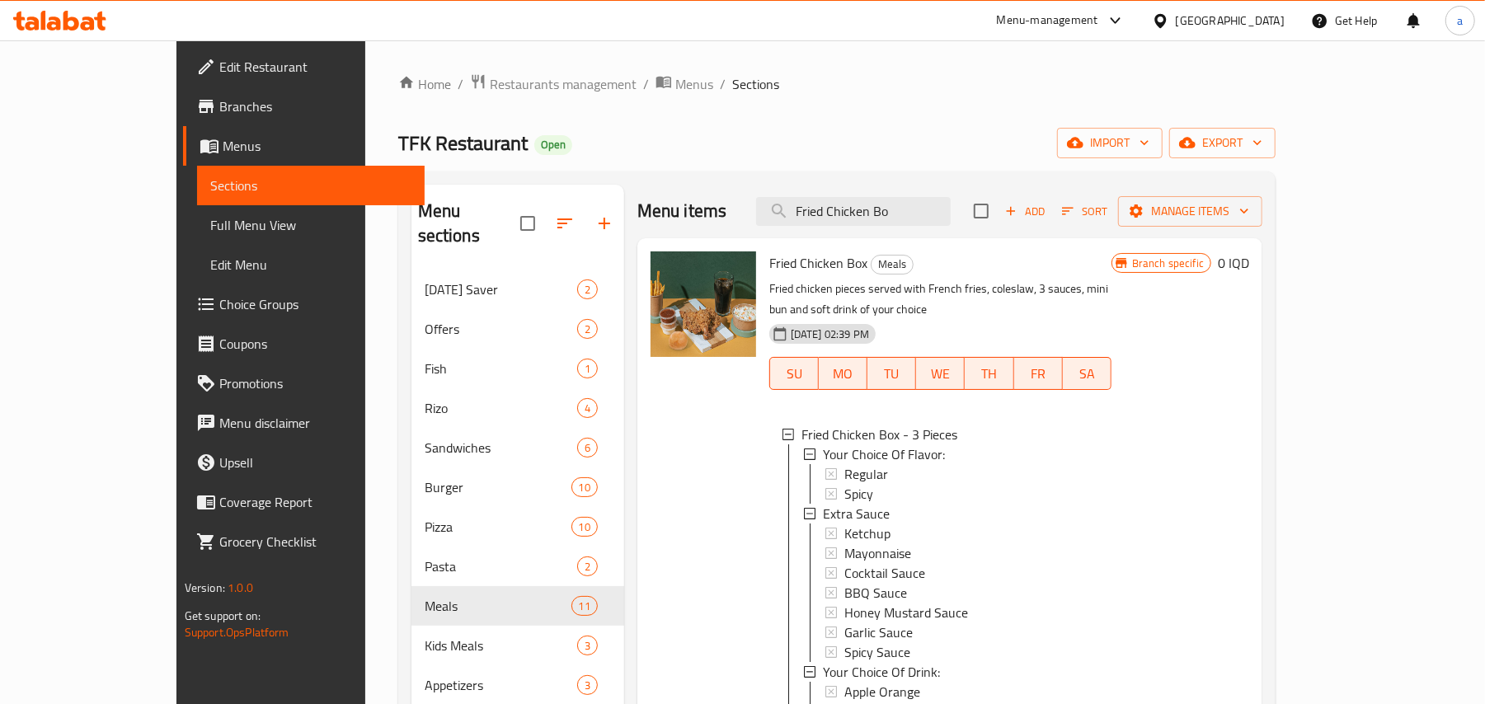
scroll to position [232, 0]
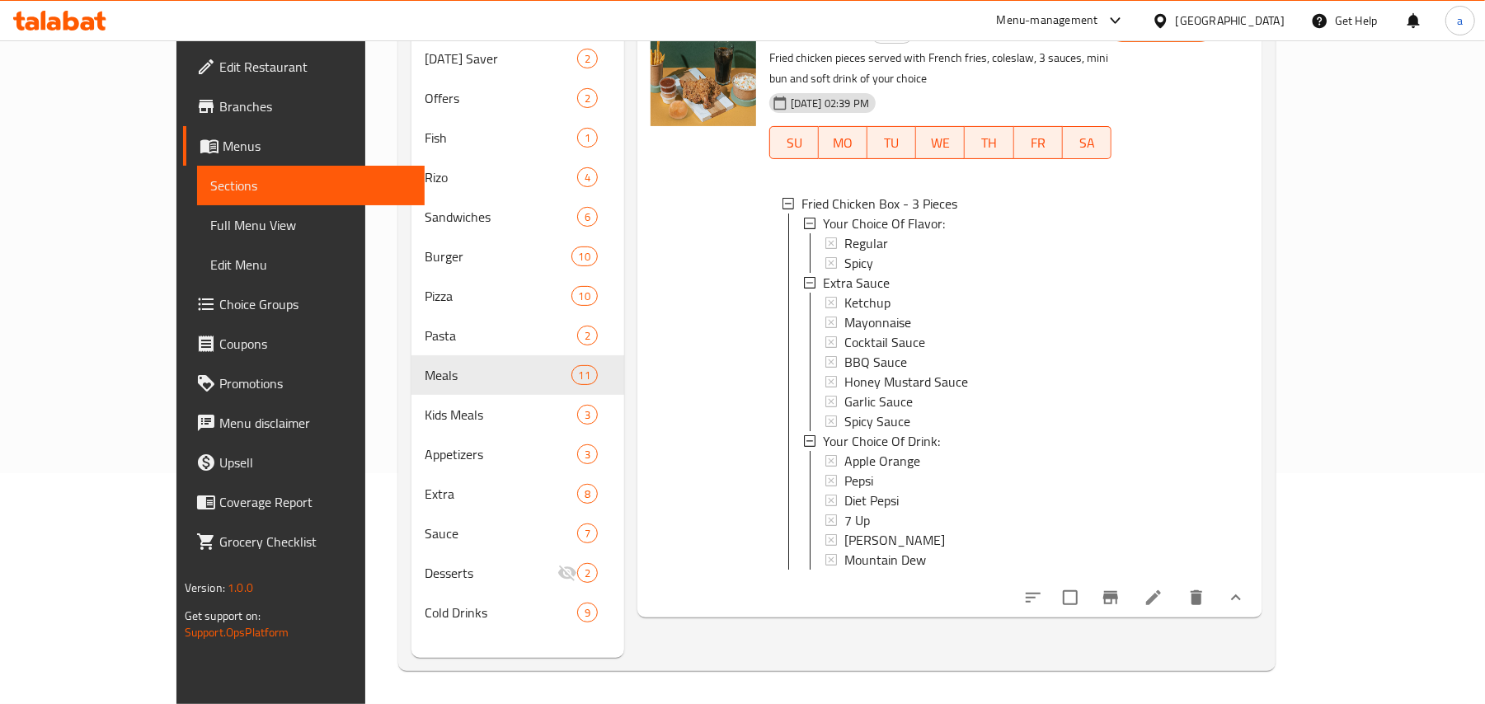
click at [1176, 612] on li at bounding box center [1153, 598] width 46 height 30
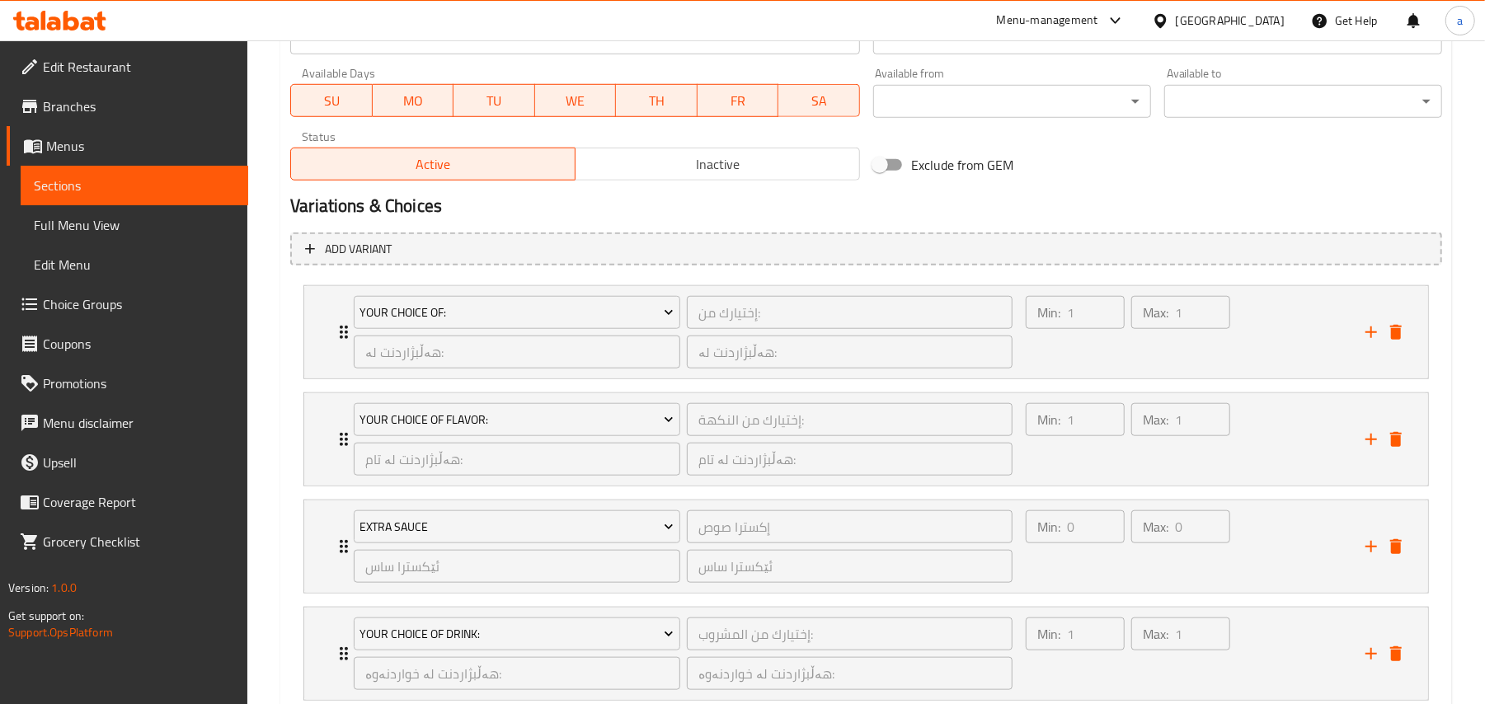
scroll to position [1026, 0]
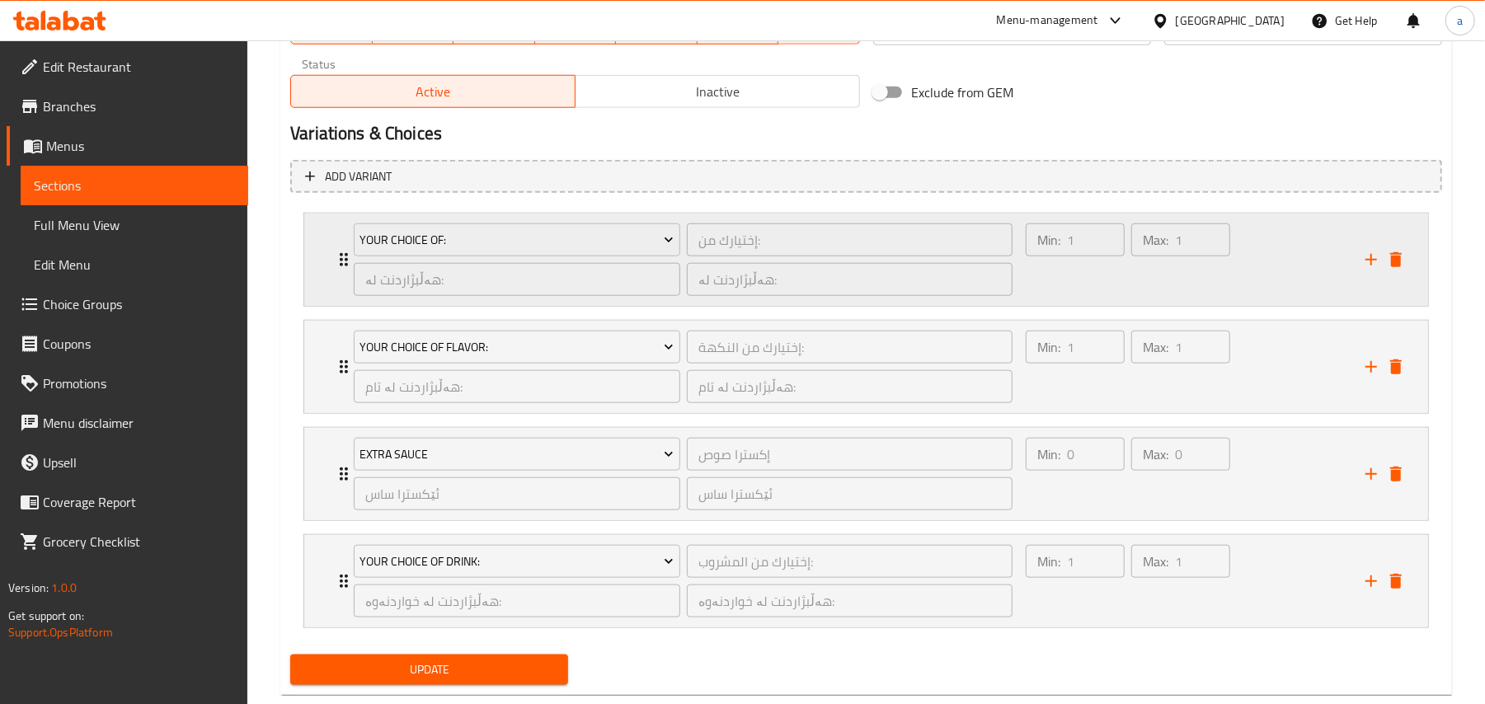
click at [1161, 299] on div "Max: 1 ​" at bounding box center [1181, 259] width 106 height 79
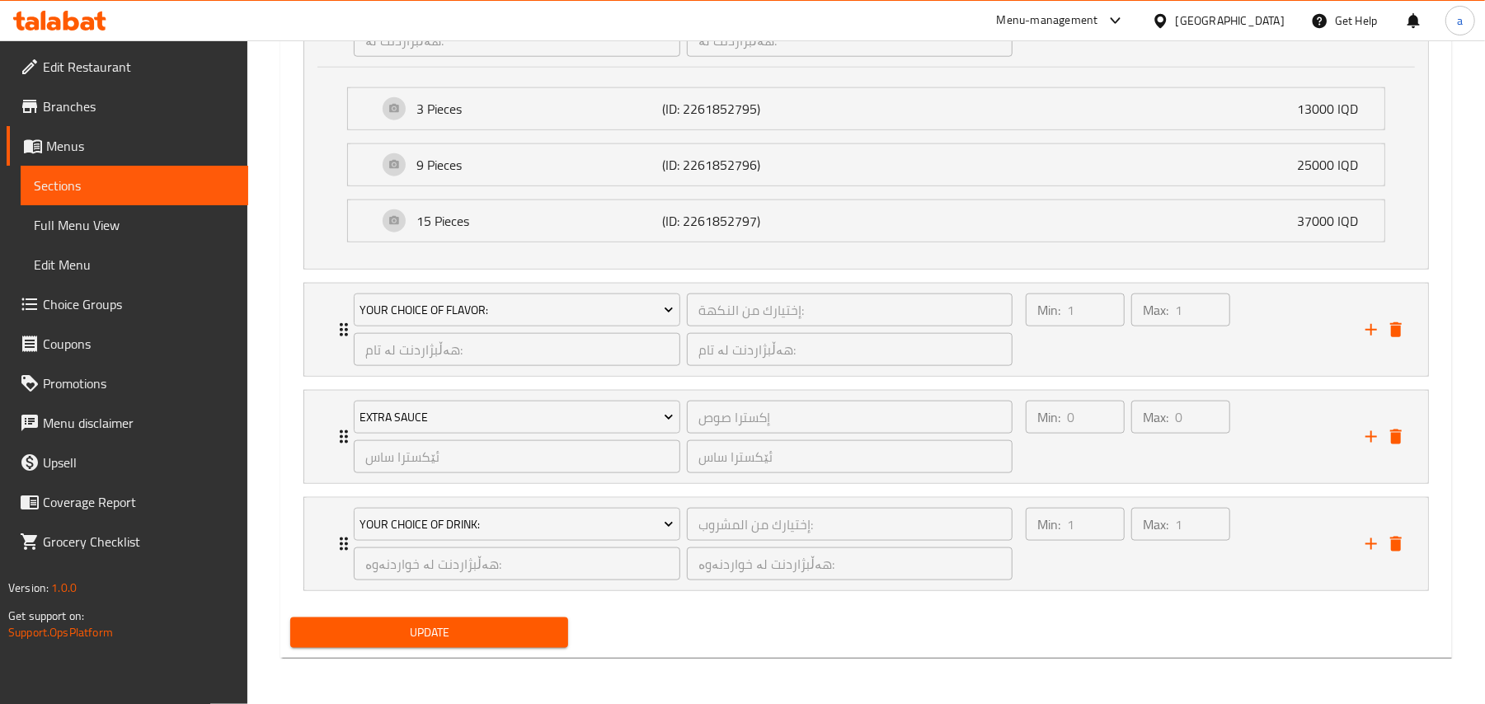
click at [555, 636] on span "Update" at bounding box center [428, 632] width 251 height 21
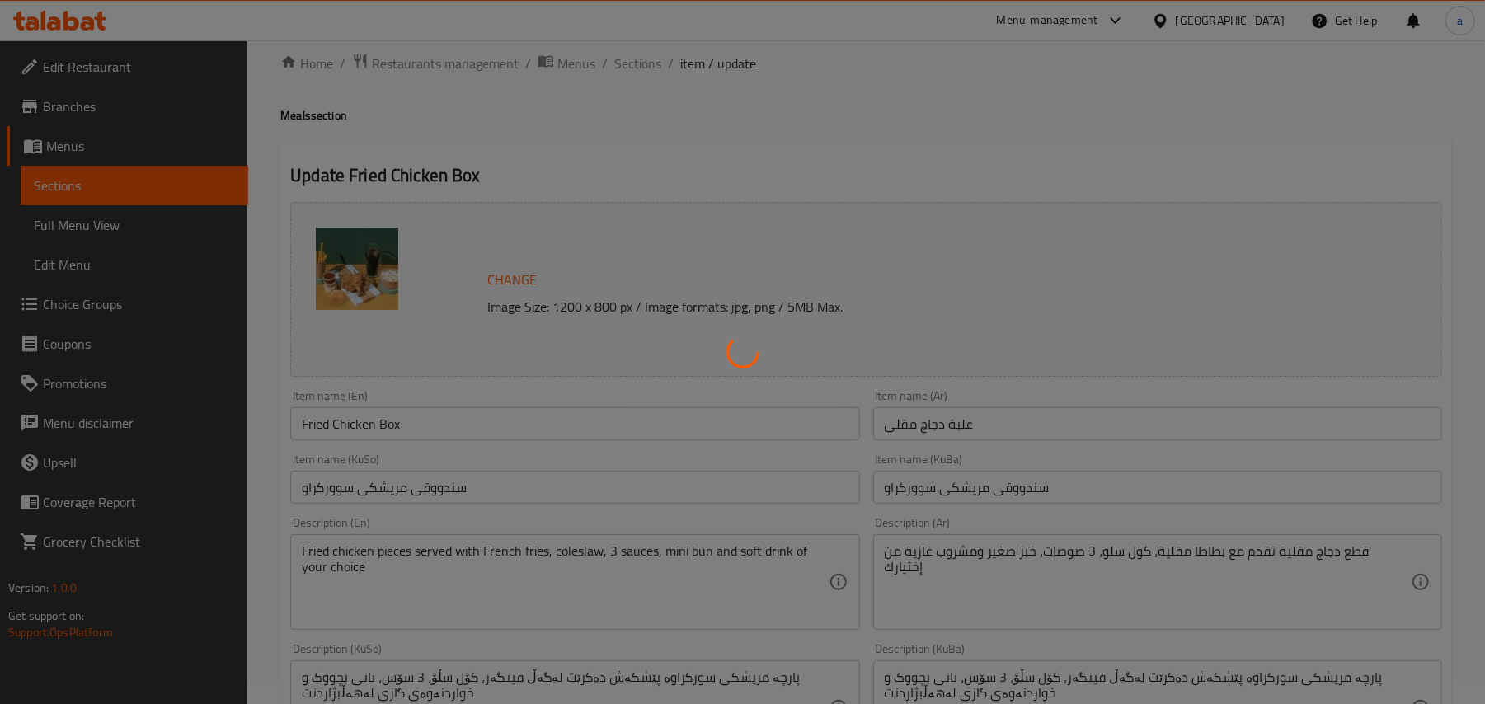
scroll to position [20, 0]
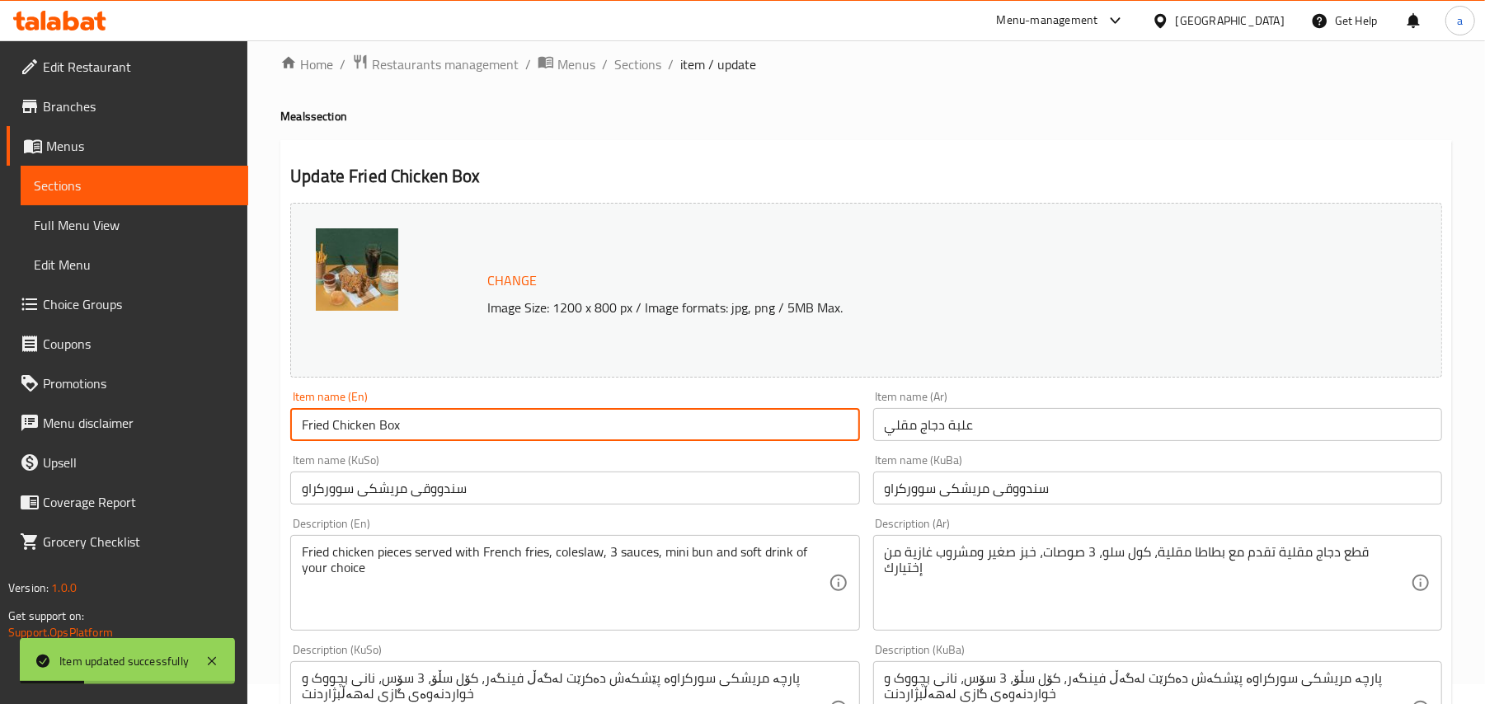
drag, startPoint x: 406, startPoint y: 429, endPoint x: 252, endPoint y: 404, distance: 156.3
click at [126, 222] on span "Full Menu View" at bounding box center [134, 225] width 201 height 20
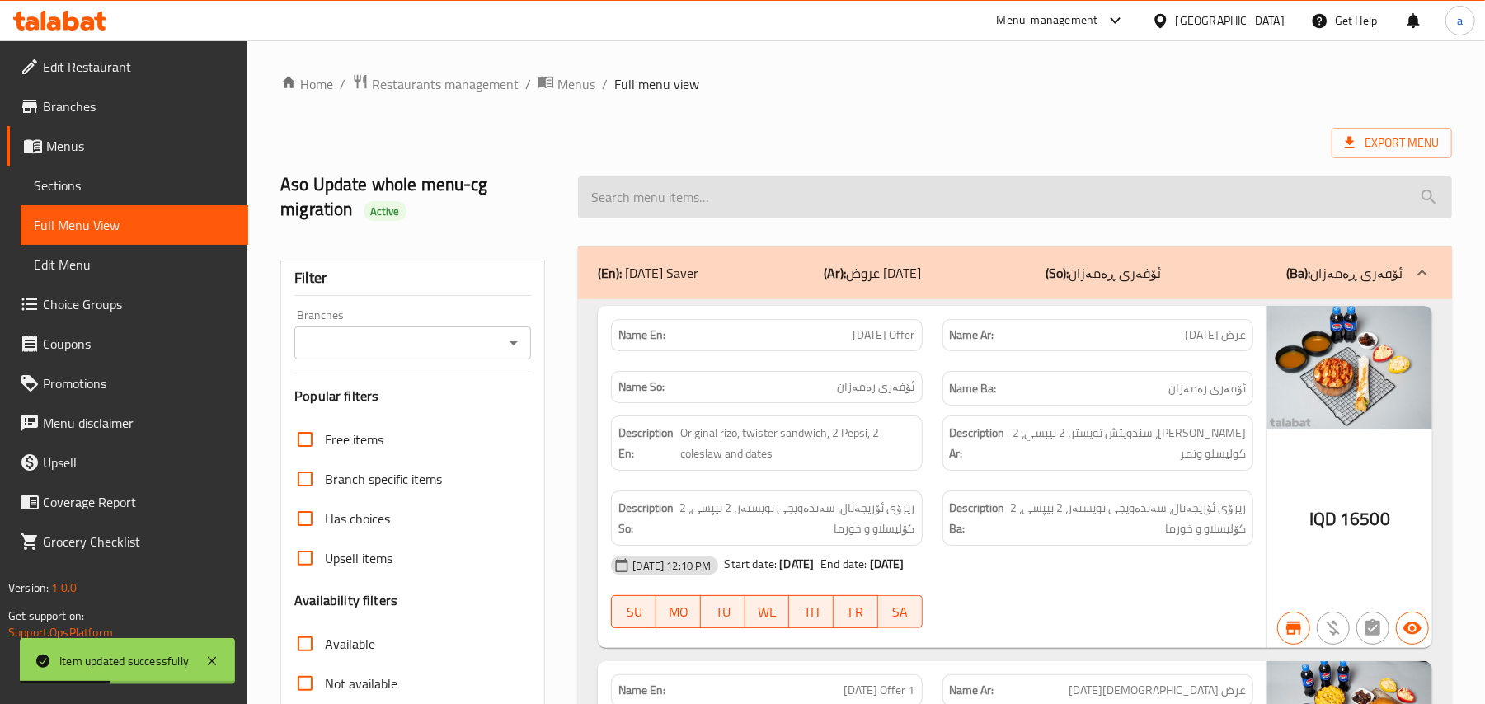
click at [755, 206] on input "search" at bounding box center [1015, 197] width 874 height 42
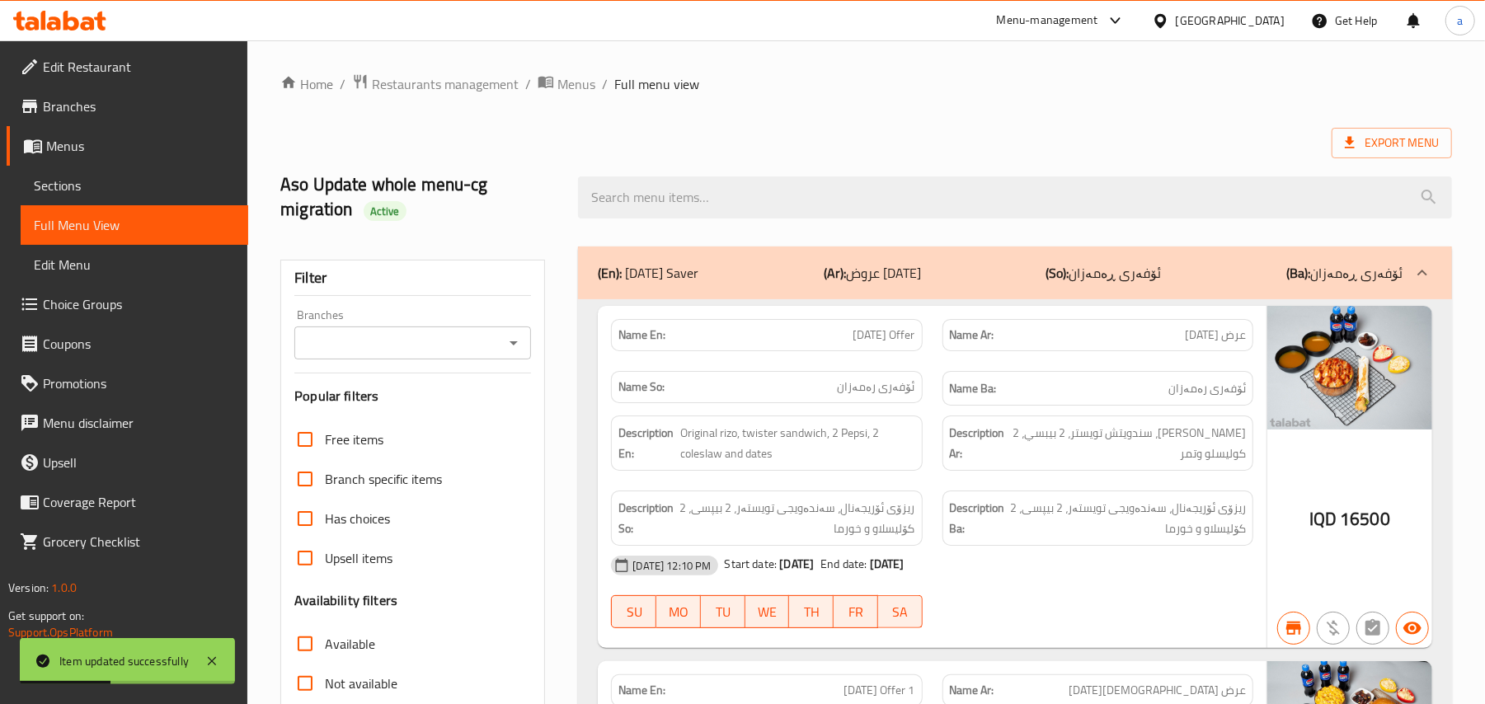
paste input "Fried Chicken Box"
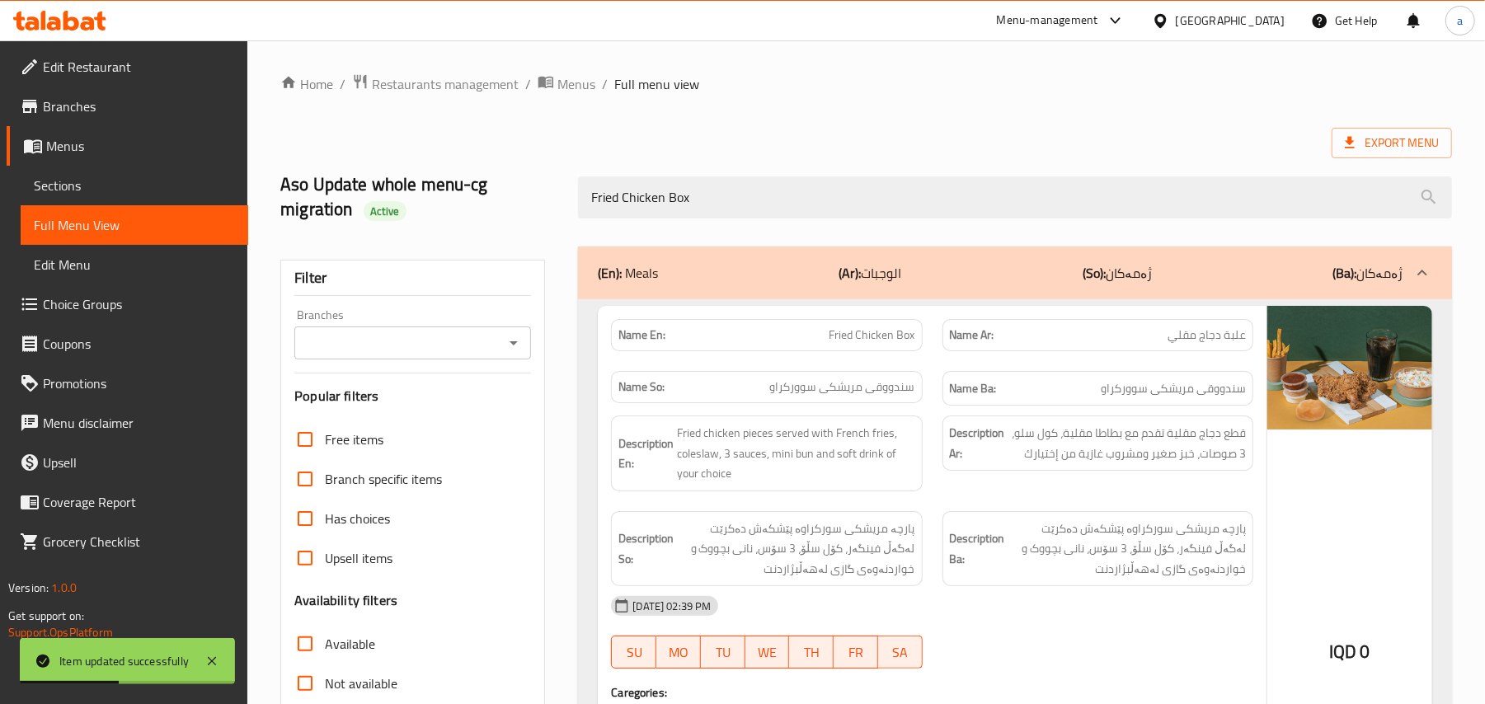
click at [513, 345] on icon "Open" at bounding box center [513, 343] width 8 height 4
type input "Fried Chicken Box"
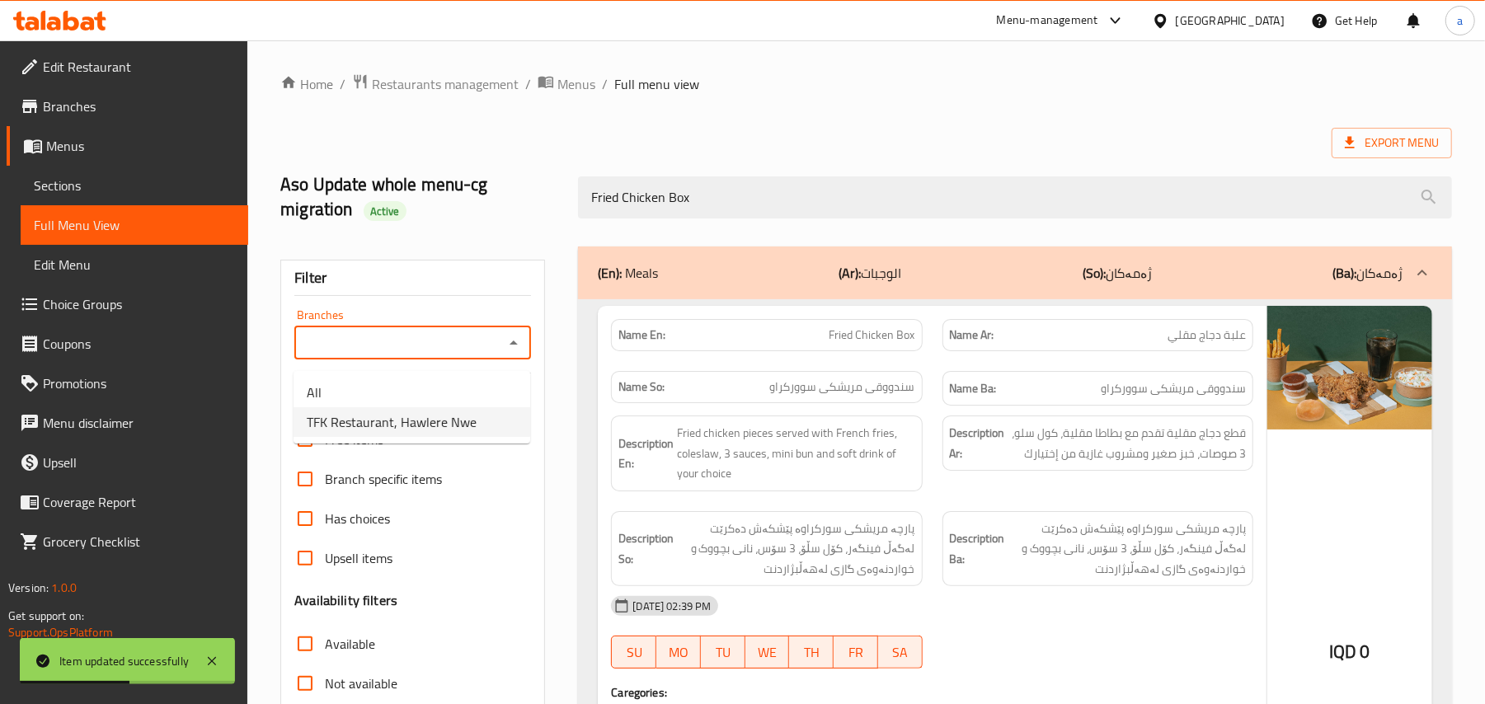
click at [436, 439] on ul "All TFK Restaurant, Hawlere Nwe" at bounding box center [411, 407] width 237 height 73
click at [468, 427] on span "TFK Restaurant, Hawlere Nwe" at bounding box center [392, 422] width 170 height 20
type input "TFK Restaurant, Hawlere Nwe"
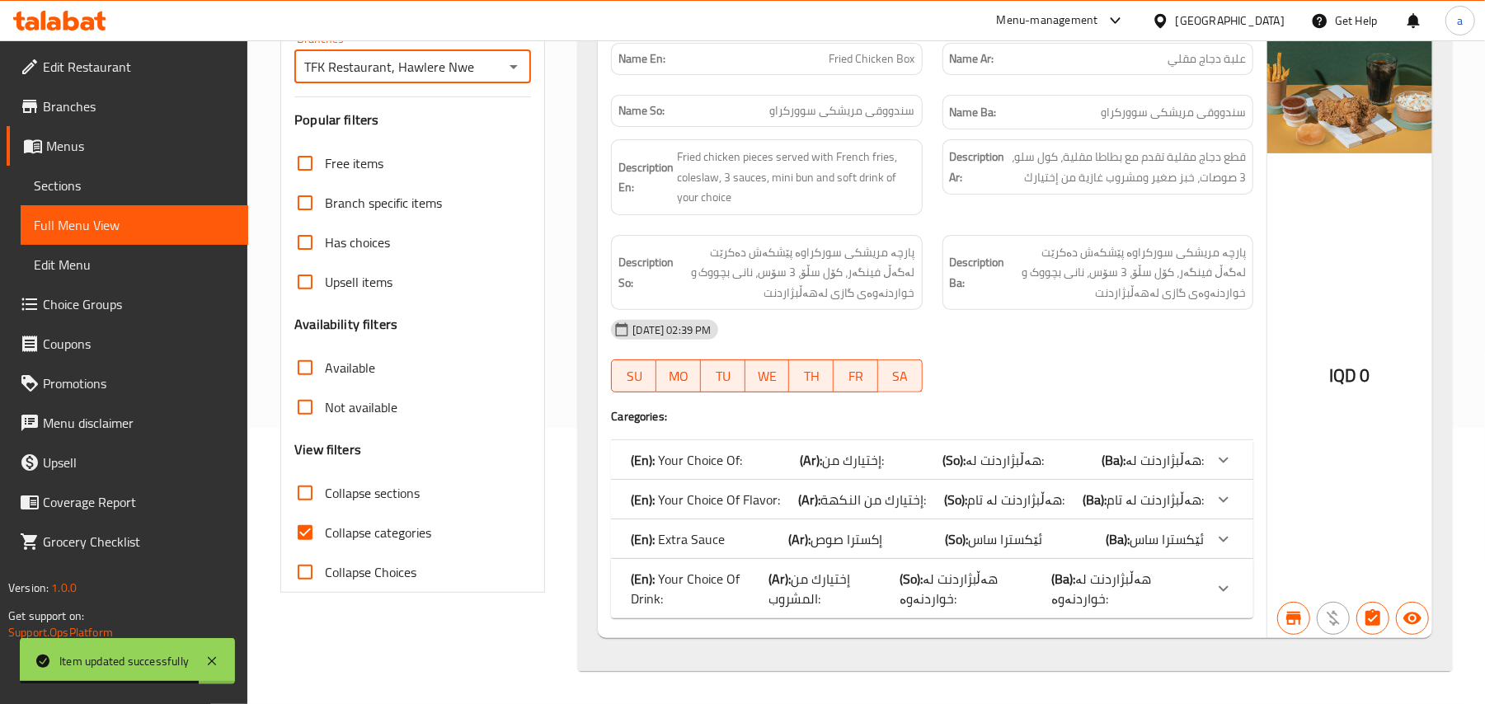
click at [737, 450] on p "(En): Your Choice Of:" at bounding box center [686, 460] width 111 height 20
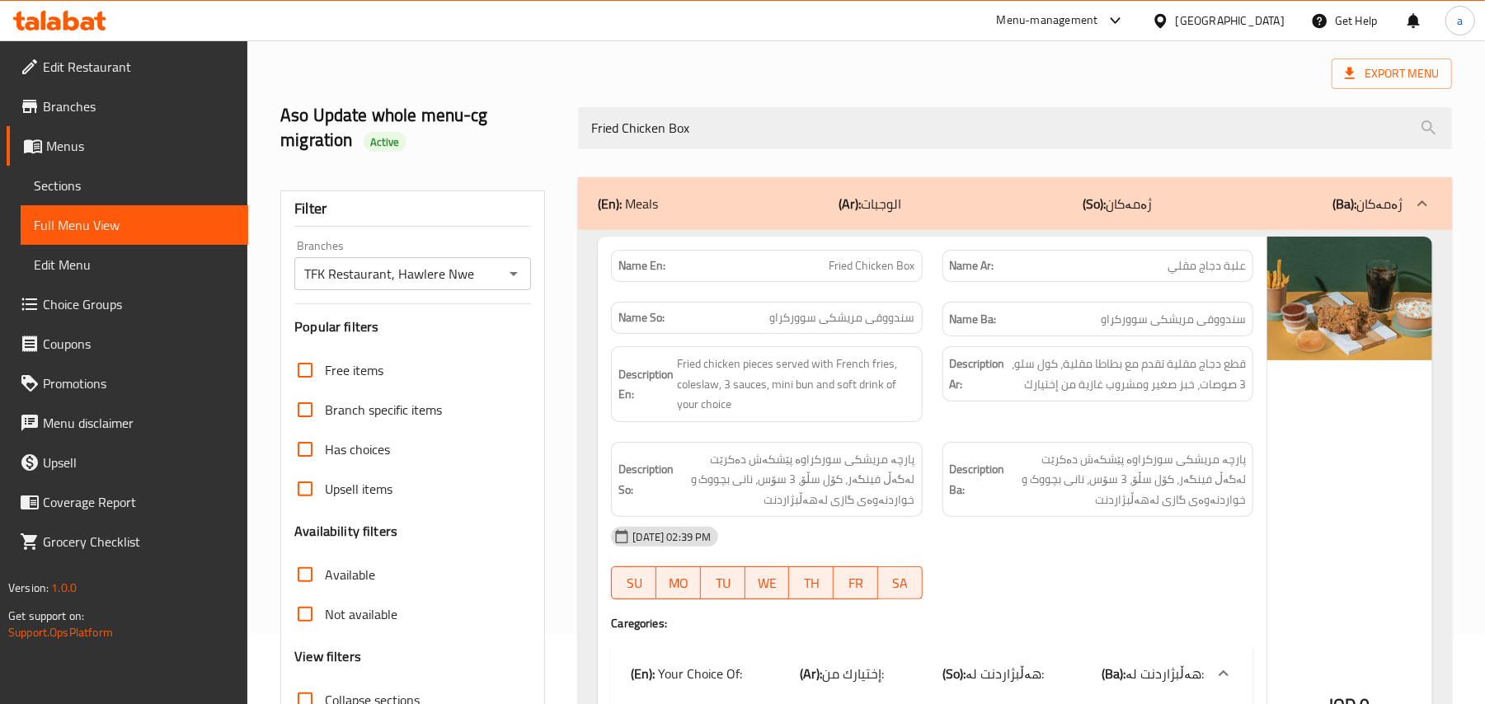
scroll to position [27, 0]
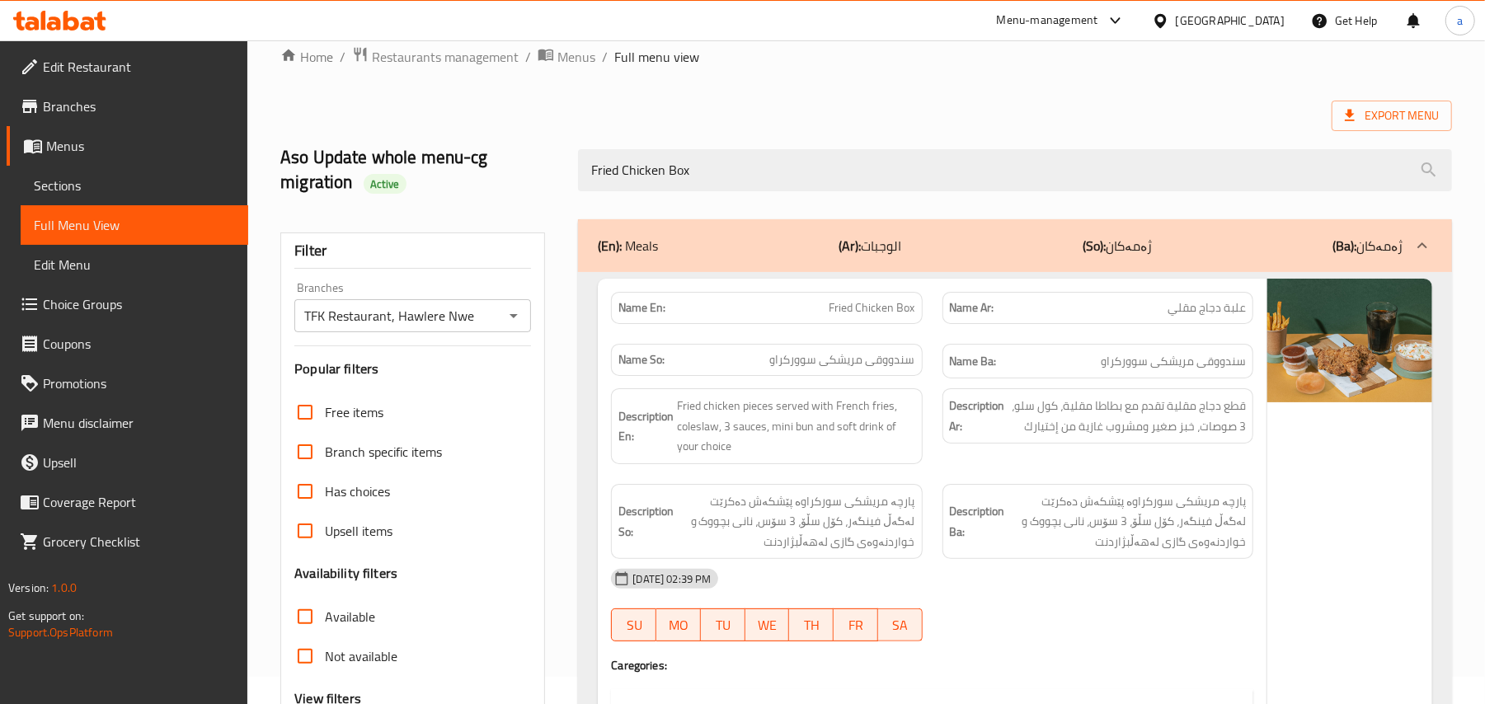
drag, startPoint x: 509, startPoint y: 172, endPoint x: 496, endPoint y: 172, distance: 13.2
click at [496, 172] on div "Aso Update whole menu-cg migration Active Fried Chicken Box" at bounding box center [865, 170] width 1191 height 98
paste input "Crispy tender"
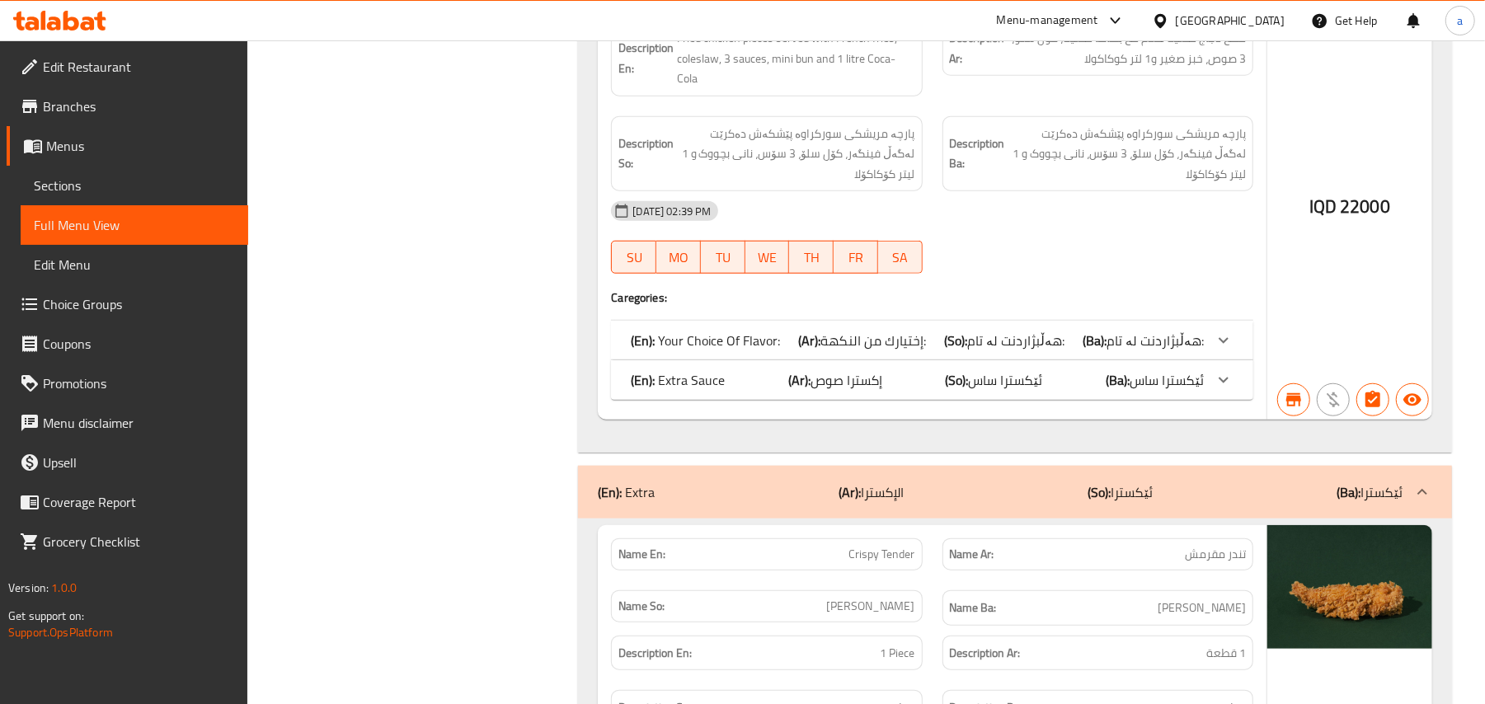
scroll to position [1026, 0]
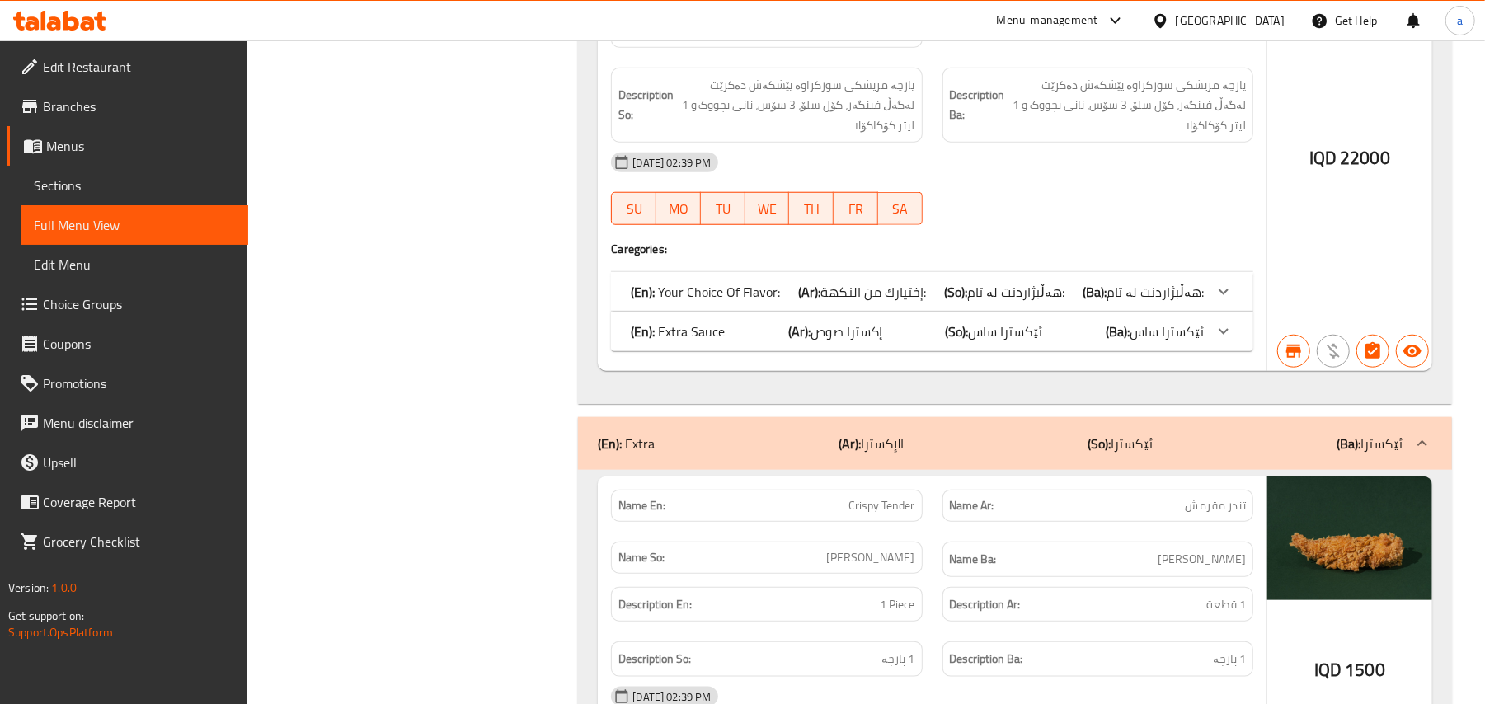
type input "Crispy tender"
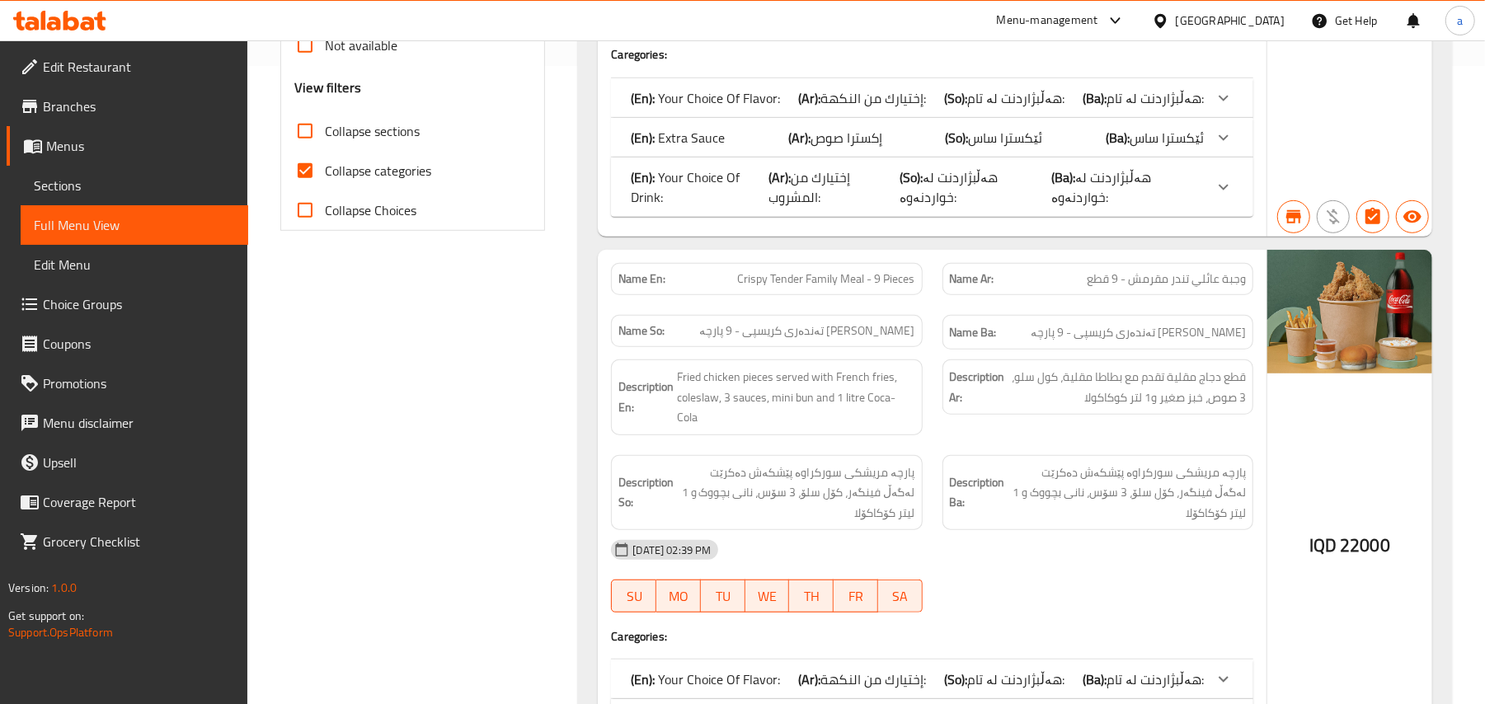
scroll to position [256, 0]
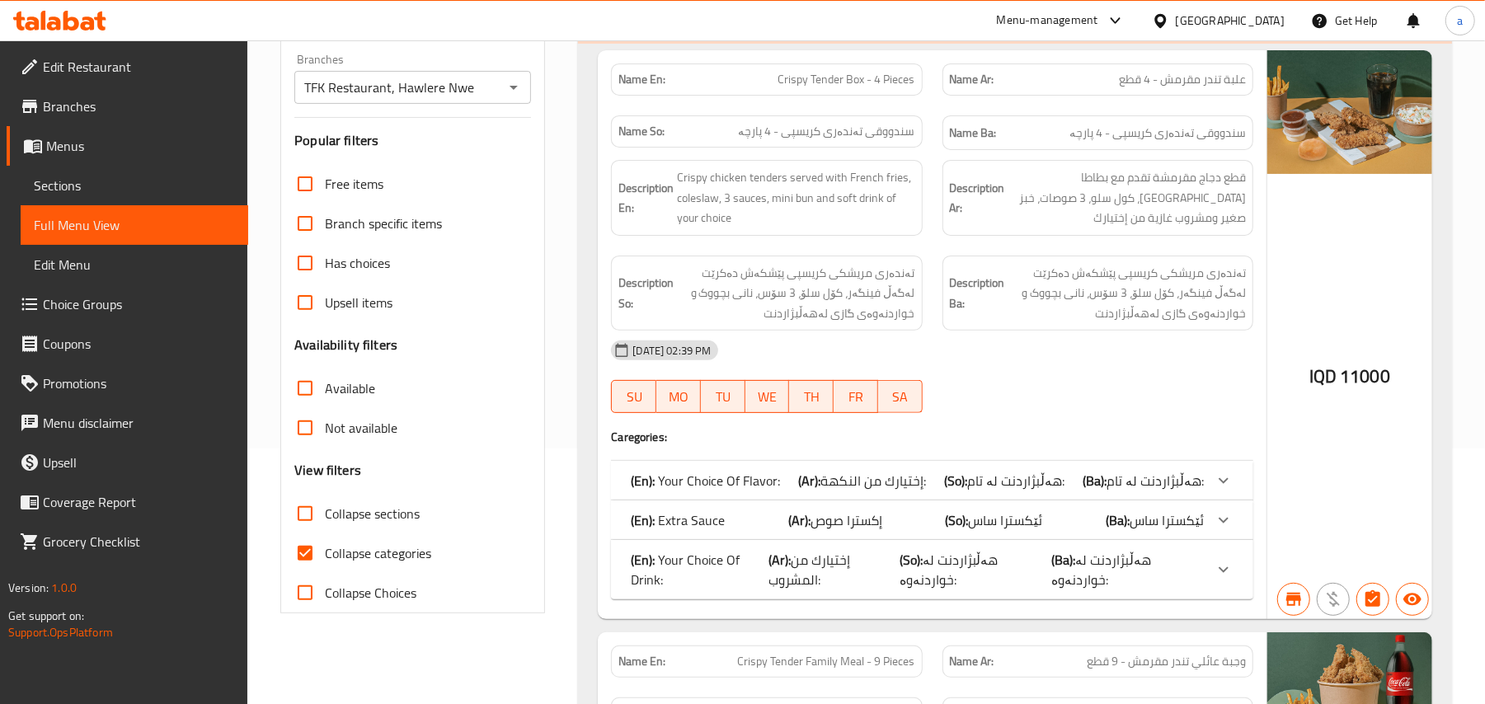
click at [841, 80] on span "Crispy Tender Box - 4 Pieces" at bounding box center [846, 79] width 137 height 17
copy span "Crispy Tender Box - 4 Pieces"
click at [99, 182] on span "Sections" at bounding box center [134, 186] width 201 height 20
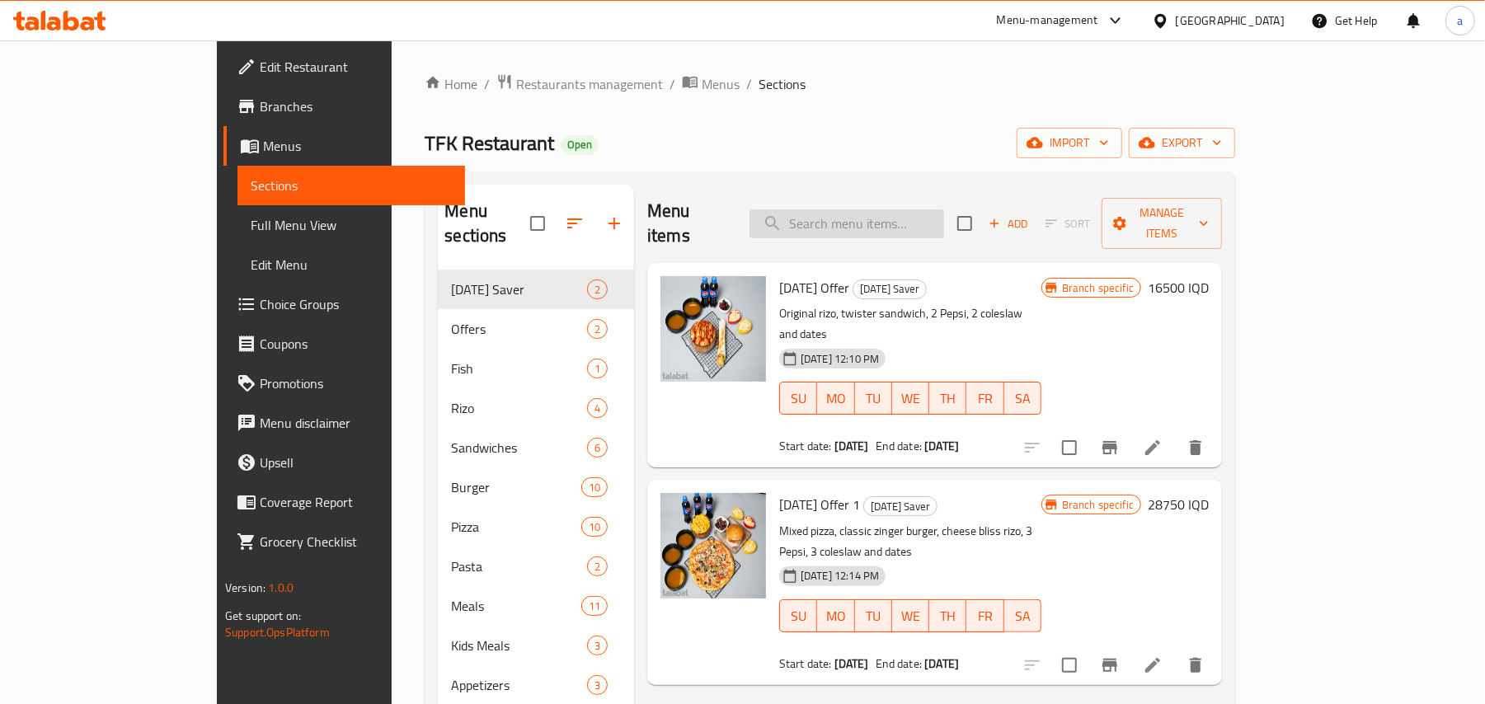
click at [927, 228] on input "search" at bounding box center [846, 223] width 195 height 29
paste input "Crispy Tender Box - 4 Pieces"
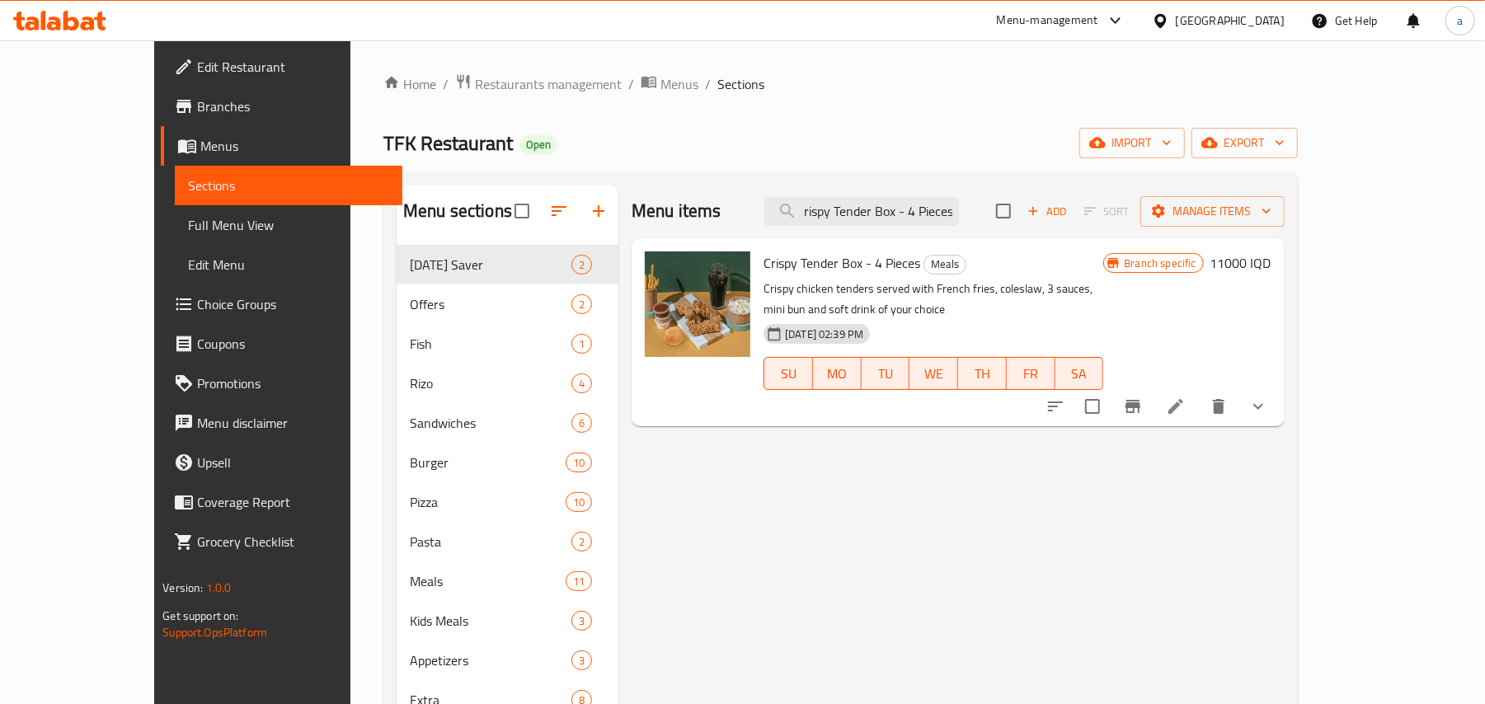
type input "Crispy Tender Box - 4 Pieces"
click at [1268, 416] on icon "show more" at bounding box center [1258, 407] width 20 height 20
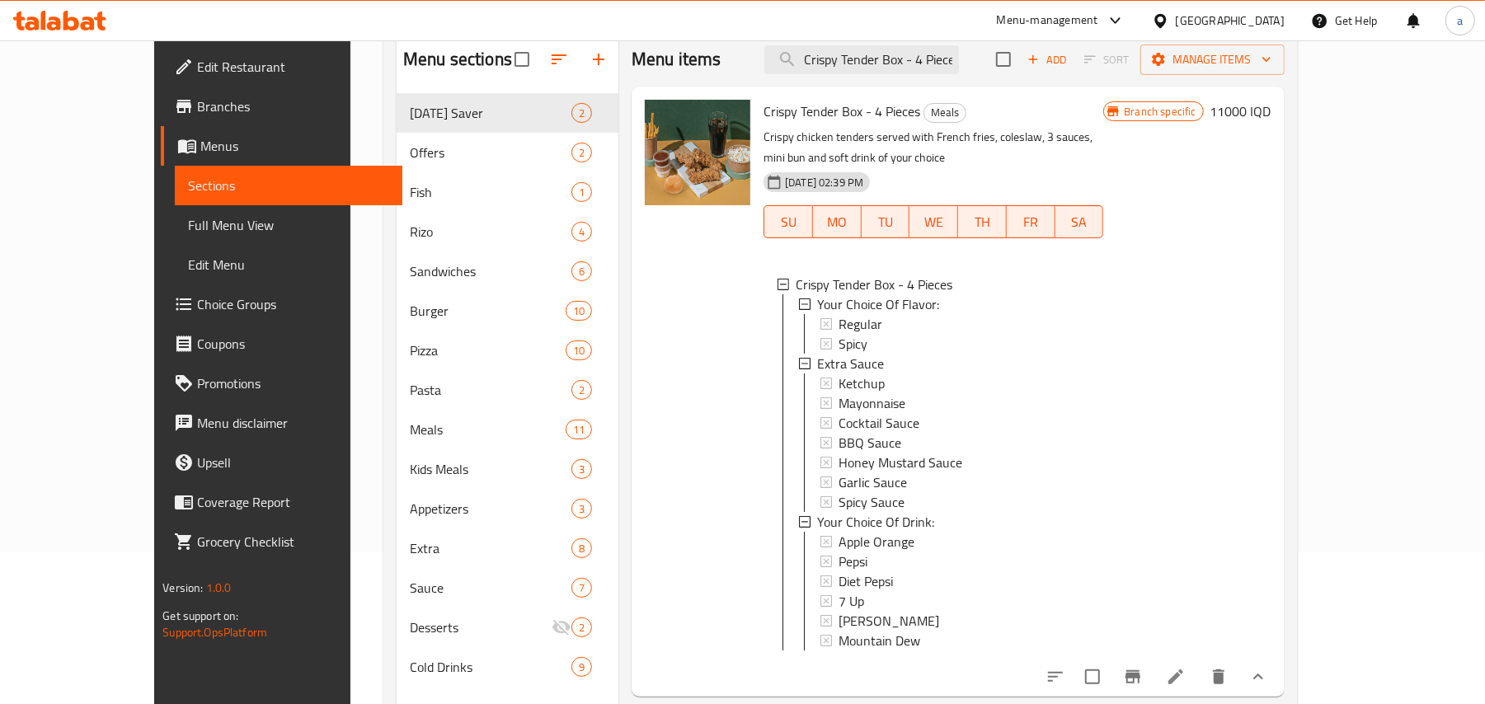
scroll to position [0, 0]
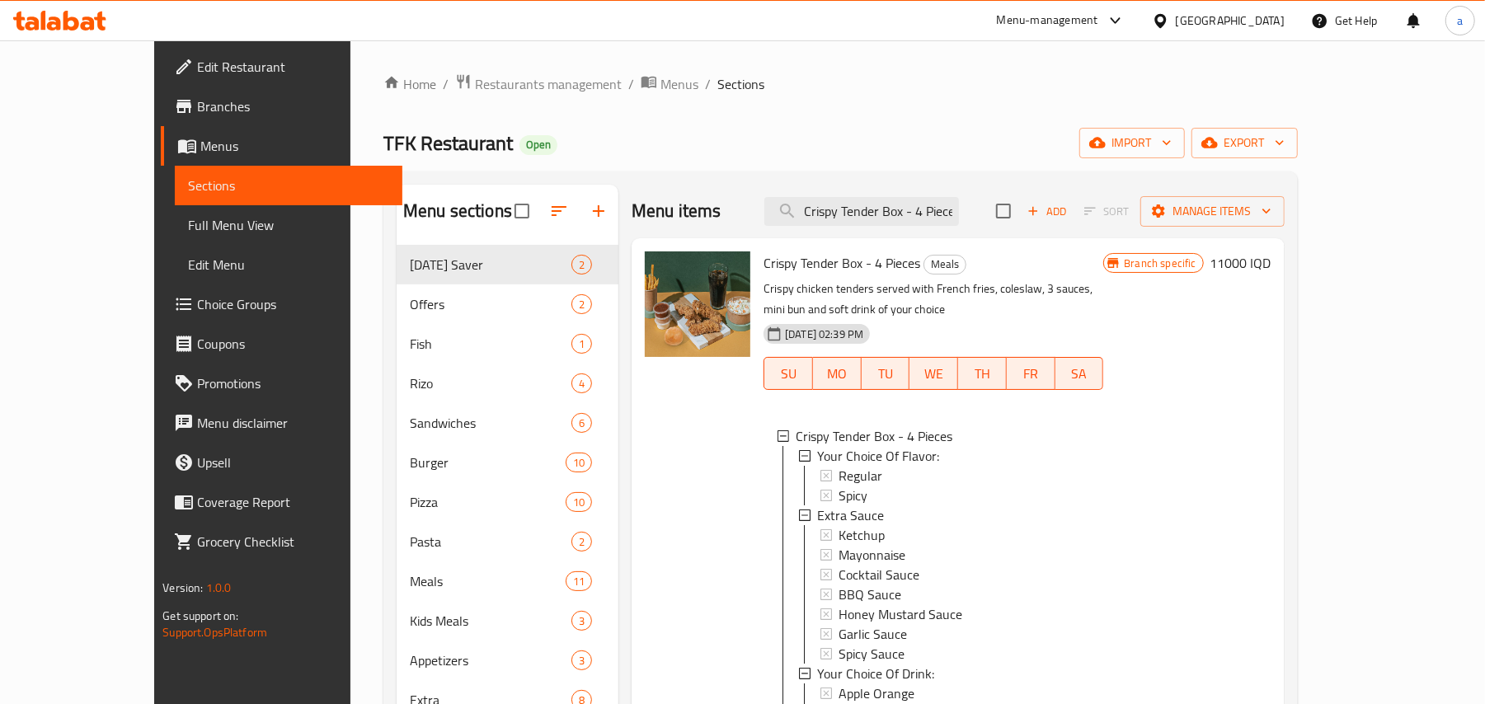
click at [833, 275] on span "Crispy Tender Box - 4 Pieces" at bounding box center [841, 263] width 157 height 25
copy h6 "Crispy Tender Box - 4 Pieces"
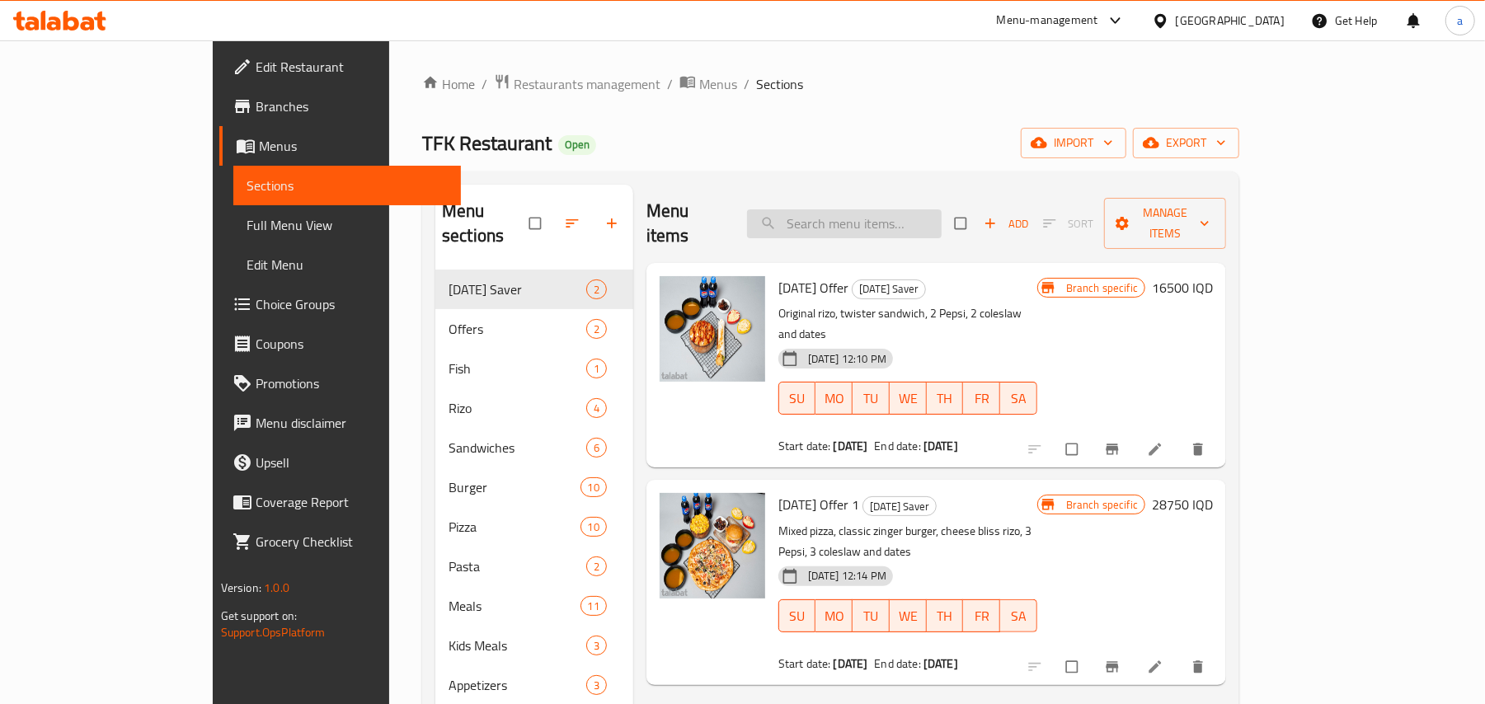
click at [910, 215] on input "search" at bounding box center [844, 223] width 195 height 29
paste input "Crispy Tender Box - 4 Pieces"
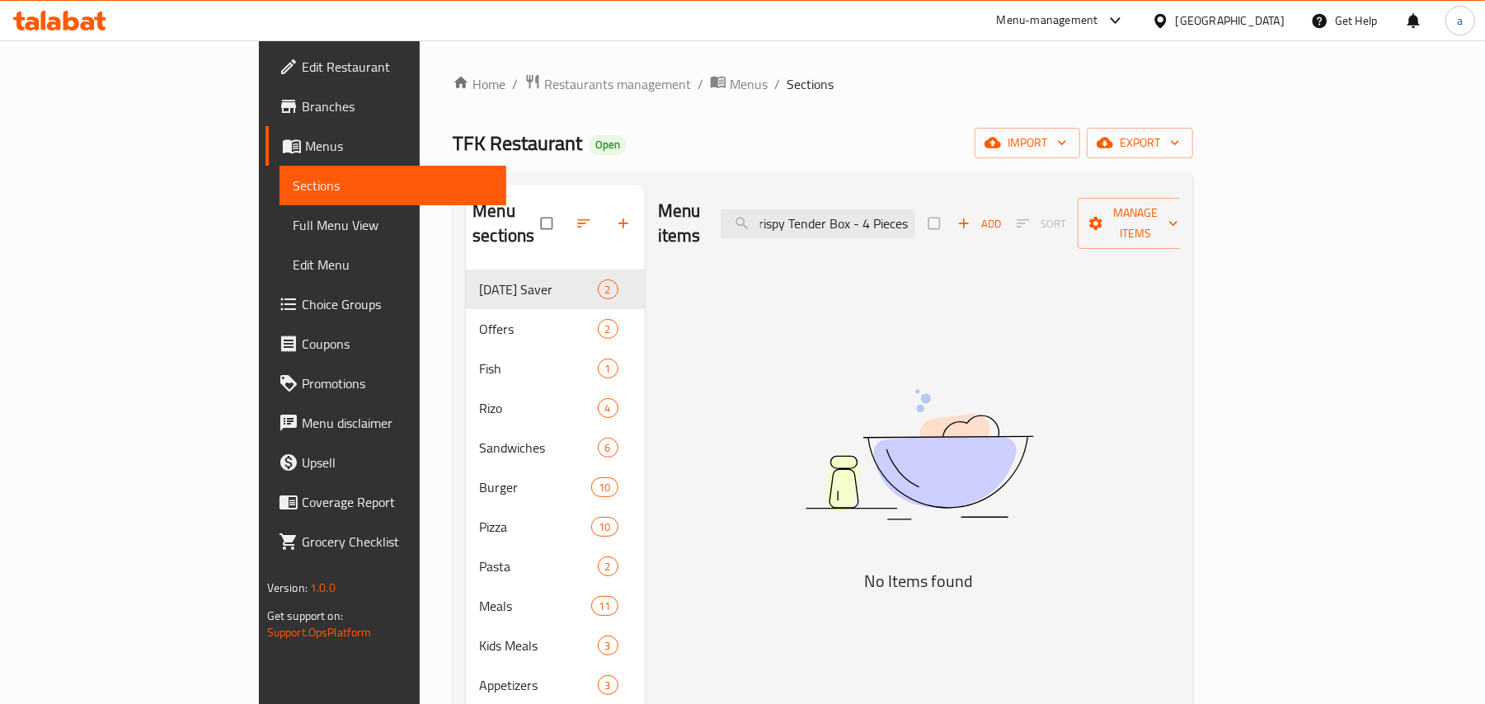
scroll to position [0, 8]
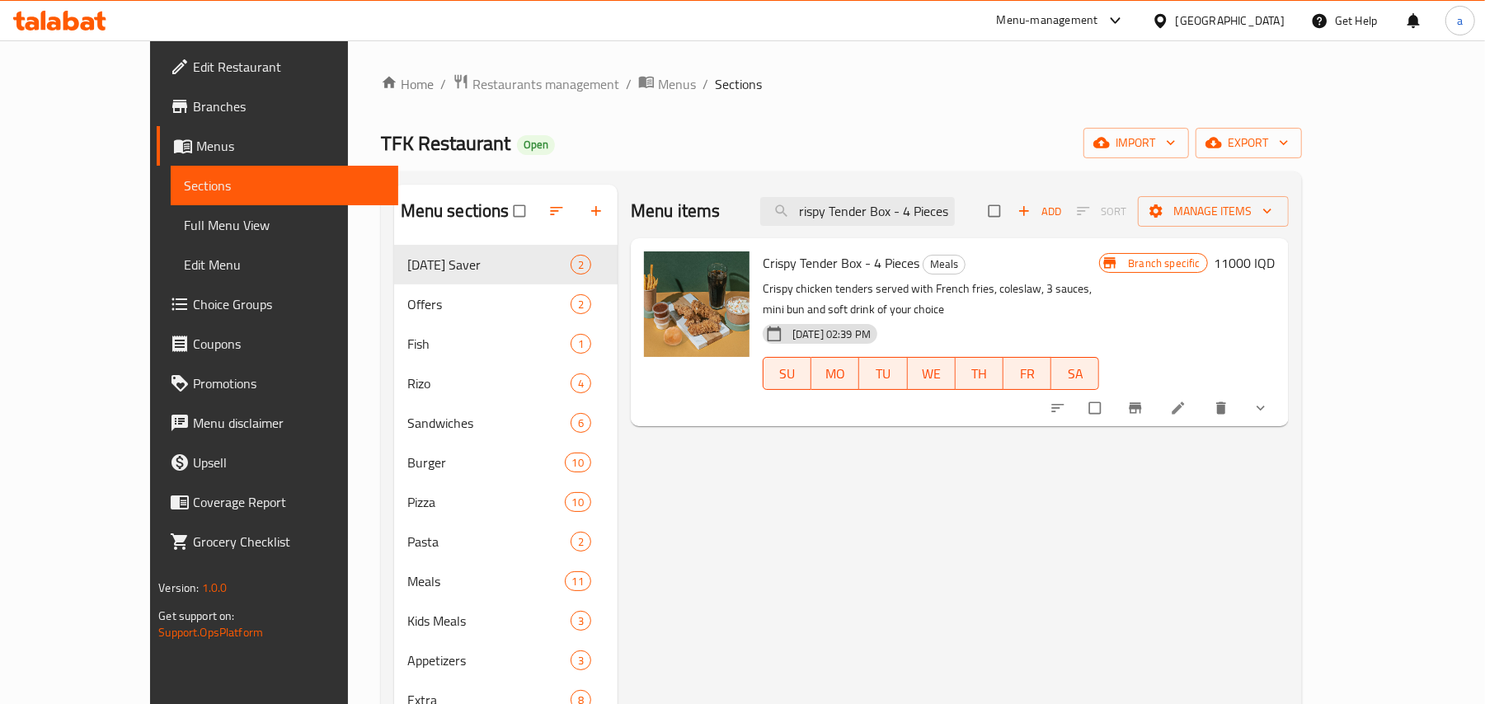
type input "Crispy Tender Box - 4 Pieces"
click at [1186, 416] on icon at bounding box center [1178, 408] width 16 height 16
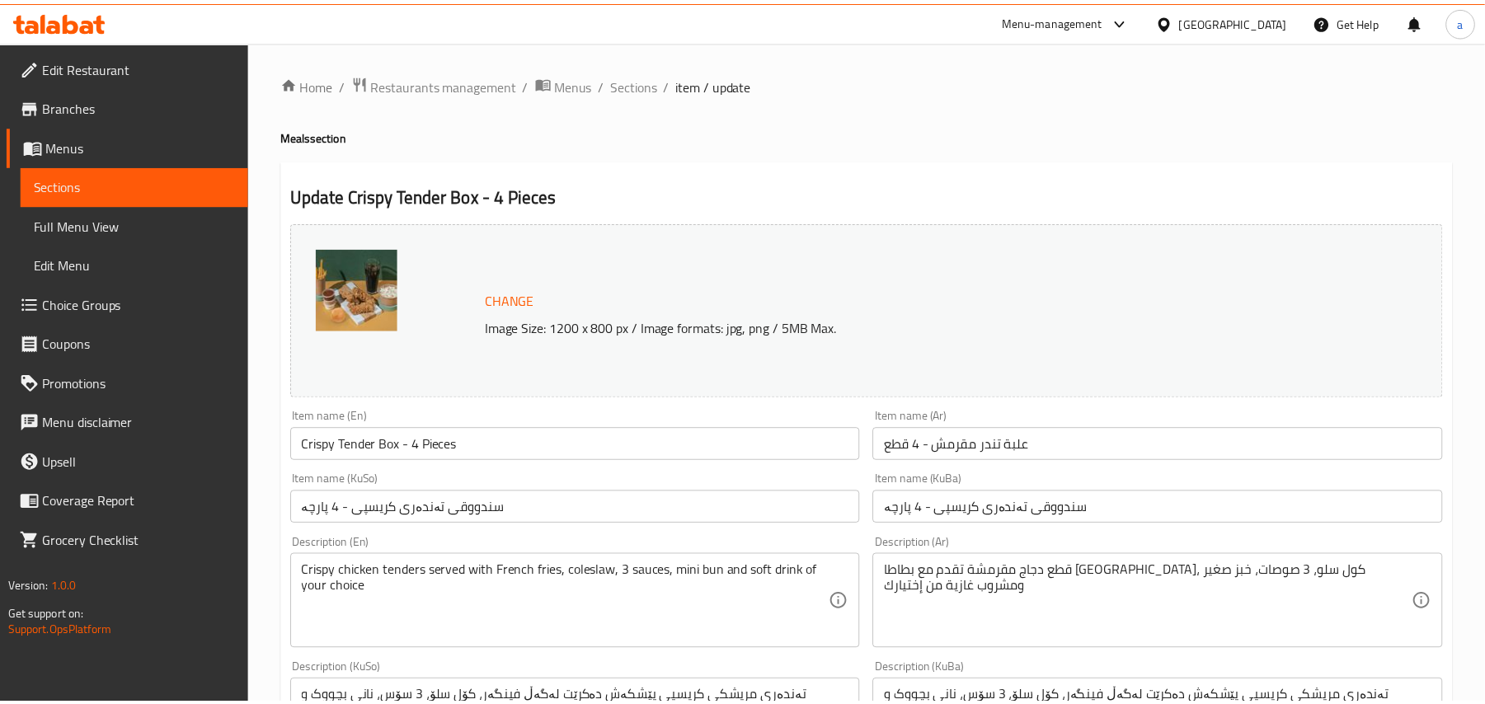
scroll to position [256, 0]
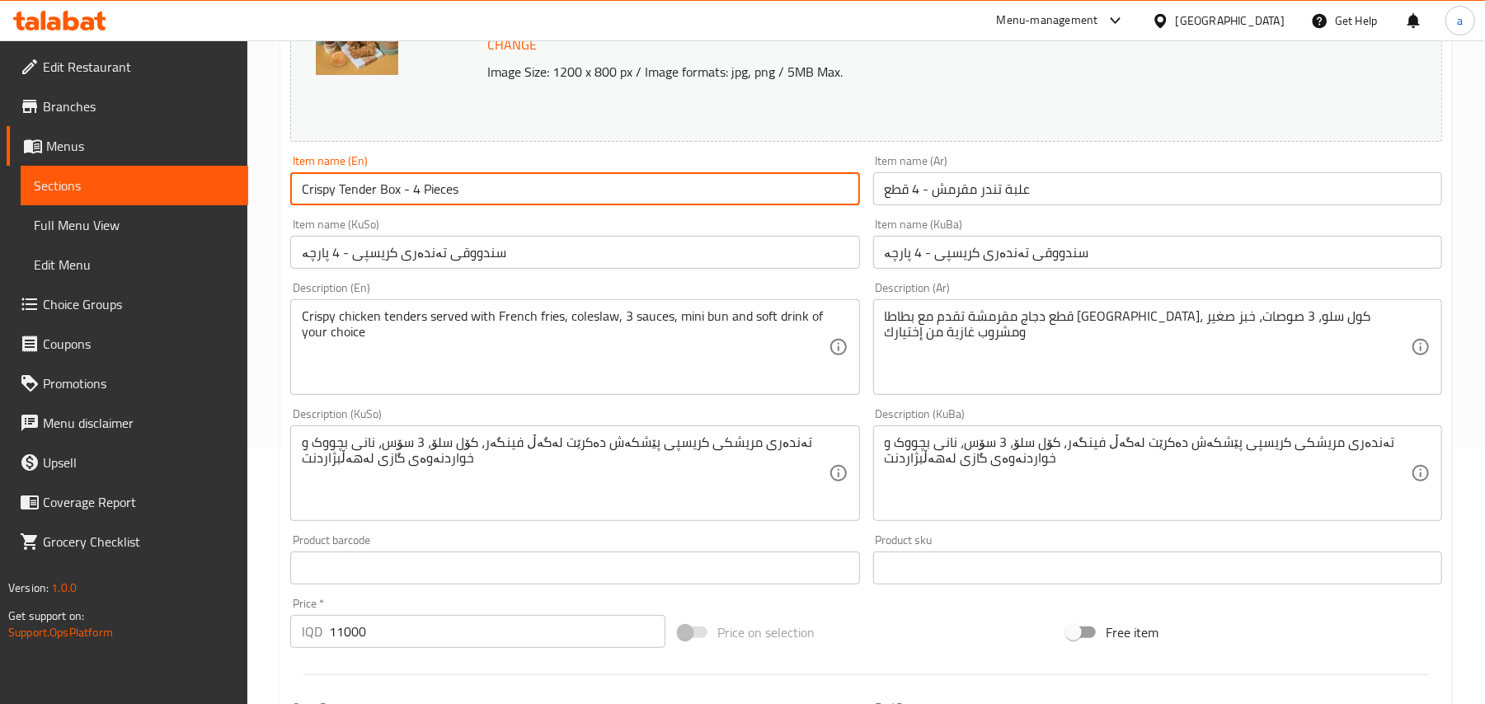
drag, startPoint x: 492, startPoint y: 201, endPoint x: 407, endPoint y: 195, distance: 85.1
click at [407, 195] on input "Crispy Tender Box - 4 Pieces" at bounding box center [574, 188] width 569 height 33
type input "Crispy Tender Box"
click at [1087, 202] on input "علبة تندر مقرمش - 4 قطع" at bounding box center [1157, 188] width 569 height 33
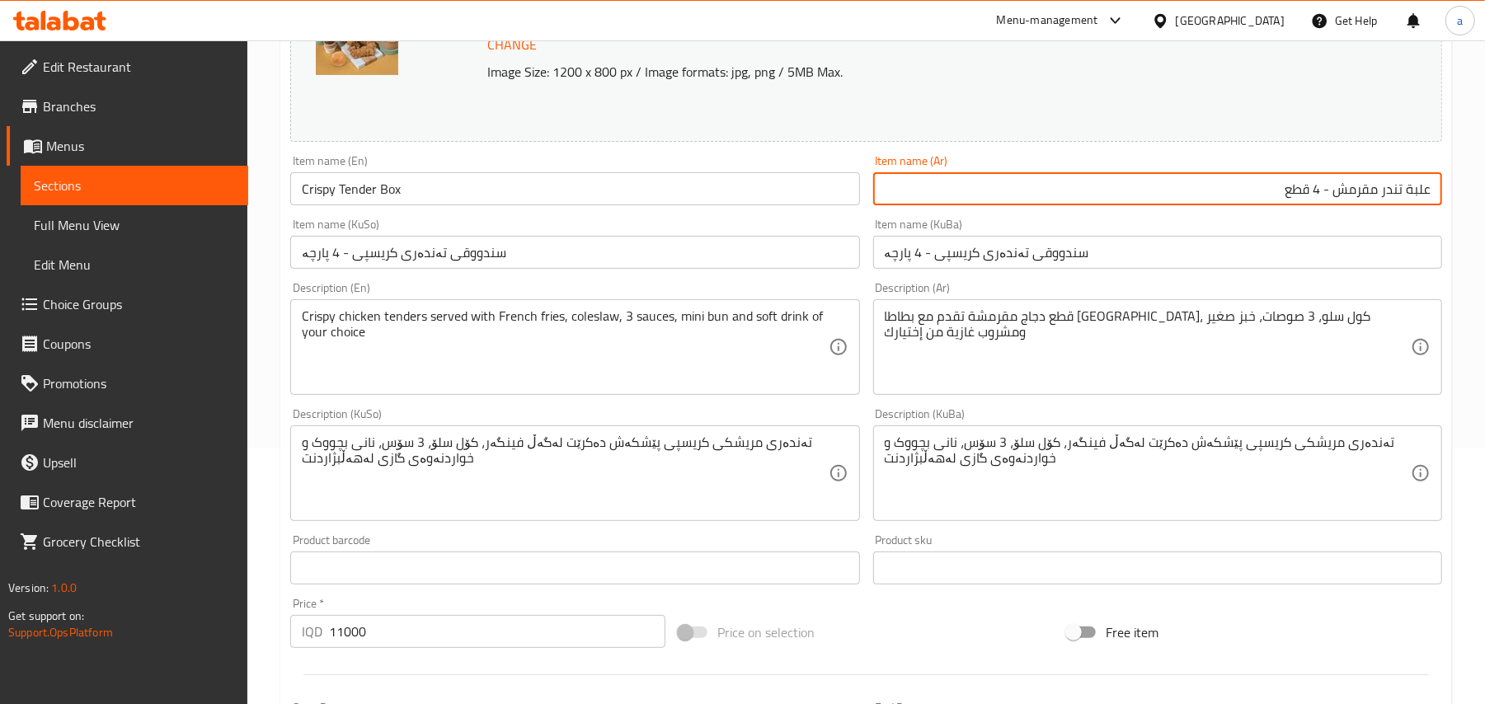
drag, startPoint x: 1121, startPoint y: 209, endPoint x: 1331, endPoint y: 211, distance: 209.4
click at [1331, 205] on input "علبة تندر مقرمش - 4 قطع" at bounding box center [1157, 188] width 569 height 33
type input "علبة تندر مقرمش"
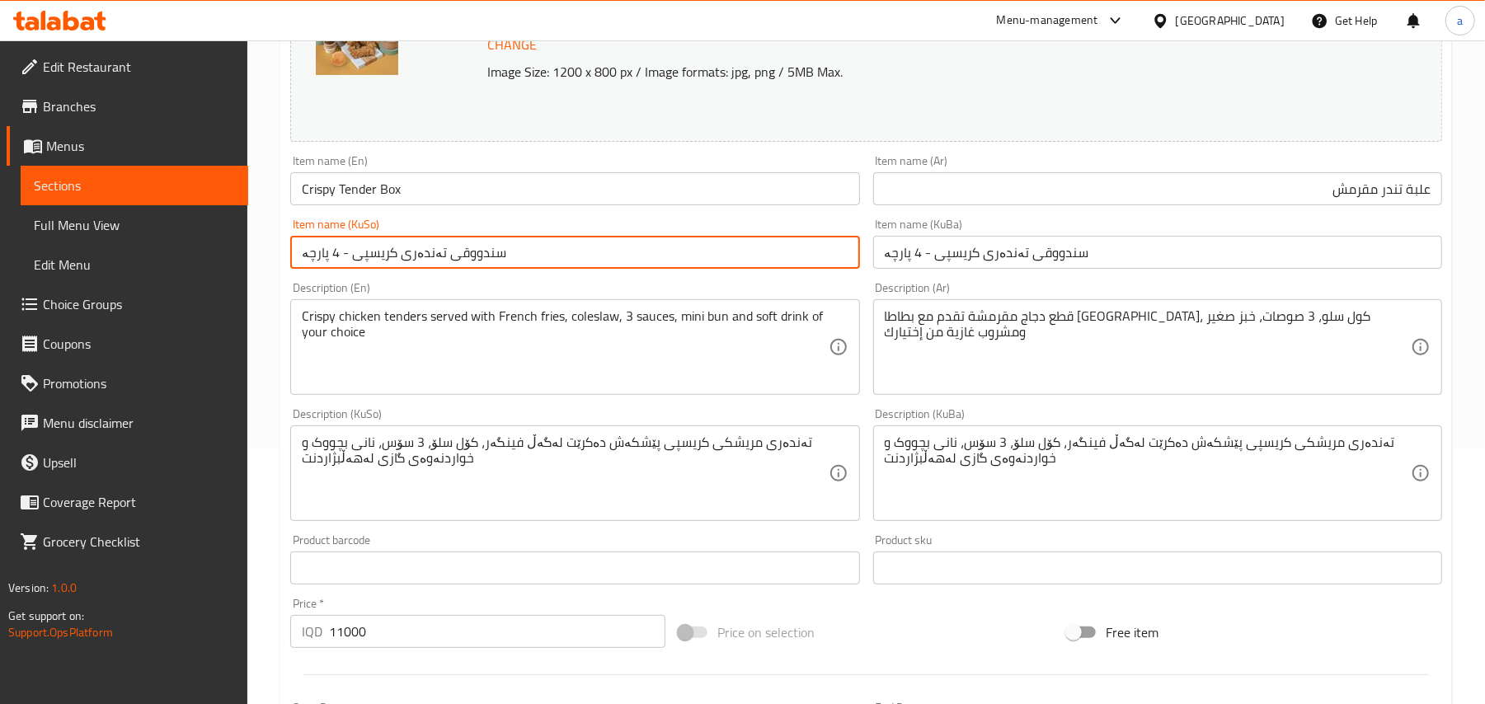
click at [631, 251] on input "سندووقی تەندەری کریسپی - 4 پارچە" at bounding box center [574, 252] width 569 height 33
drag, startPoint x: 595, startPoint y: 258, endPoint x: 694, endPoint y: 261, distance: 99.0
click at [694, 261] on input "سندووقی تەندەری کریسپی - 4 پارچە" at bounding box center [574, 252] width 569 height 33
type input "سندووقی تەندەری کریسپی"
click at [968, 260] on input "سندووقی تەندەری کریسپی - 4 پارچە" at bounding box center [1157, 252] width 569 height 33
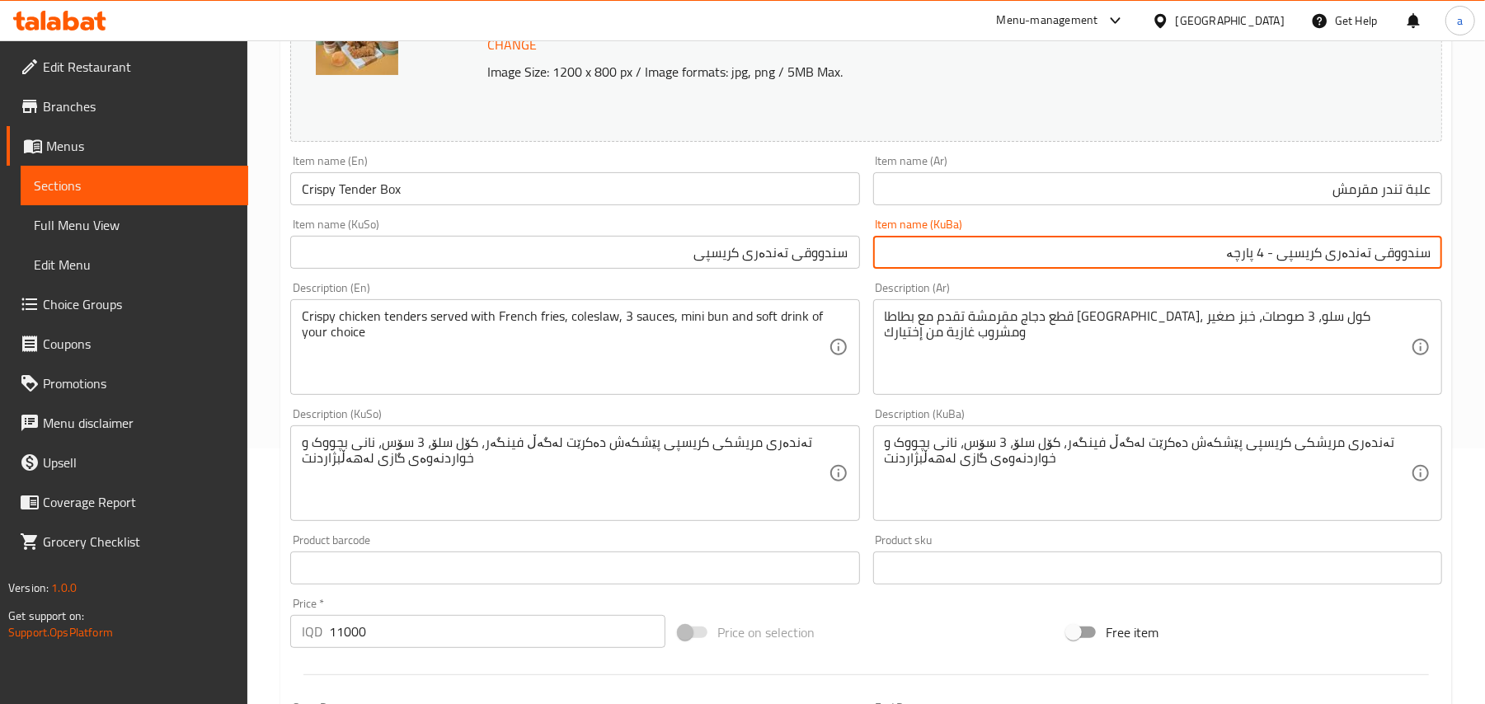
drag, startPoint x: 1044, startPoint y: 258, endPoint x: 1274, endPoint y: 272, distance: 231.2
click at [1274, 269] on input "سندووقی تەندەری کریسپی - 4 پارچە" at bounding box center [1157, 252] width 569 height 33
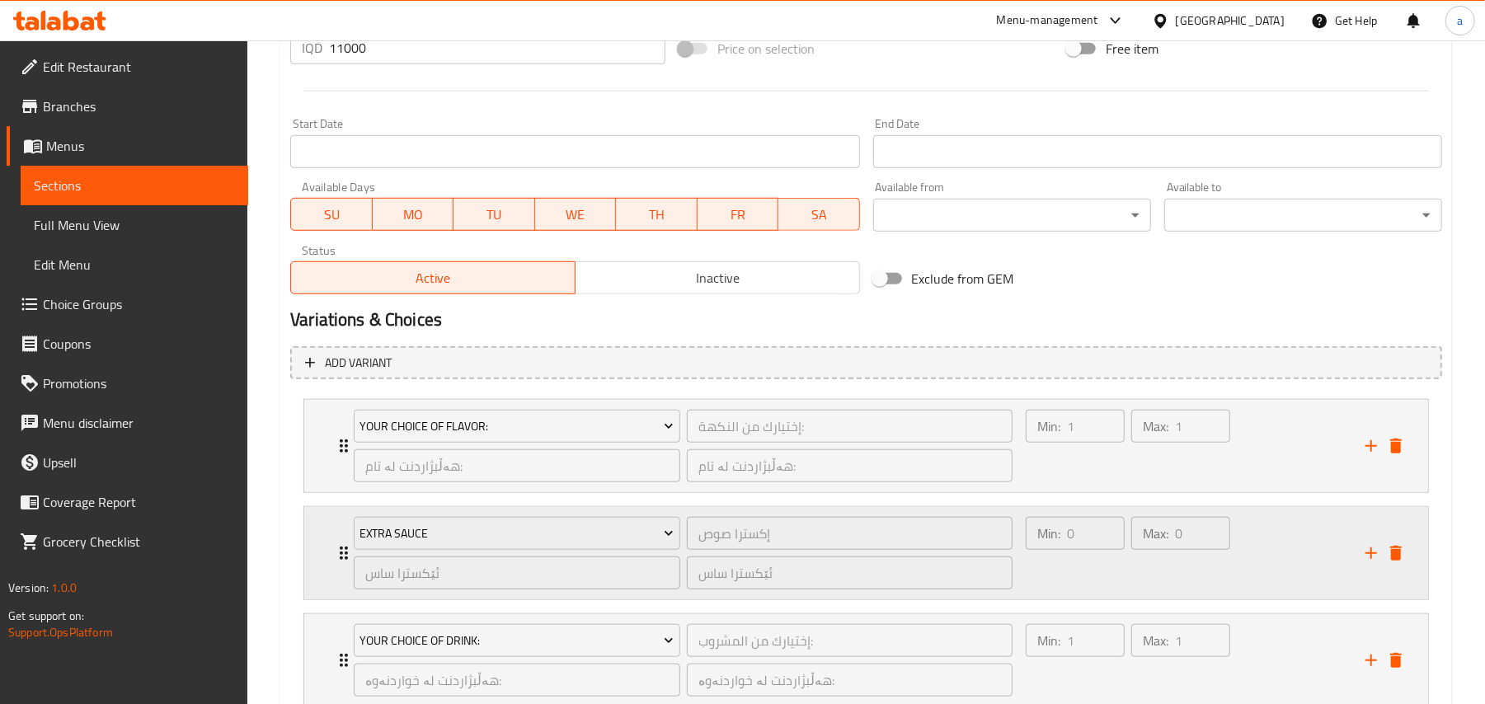
scroll to position [989, 0]
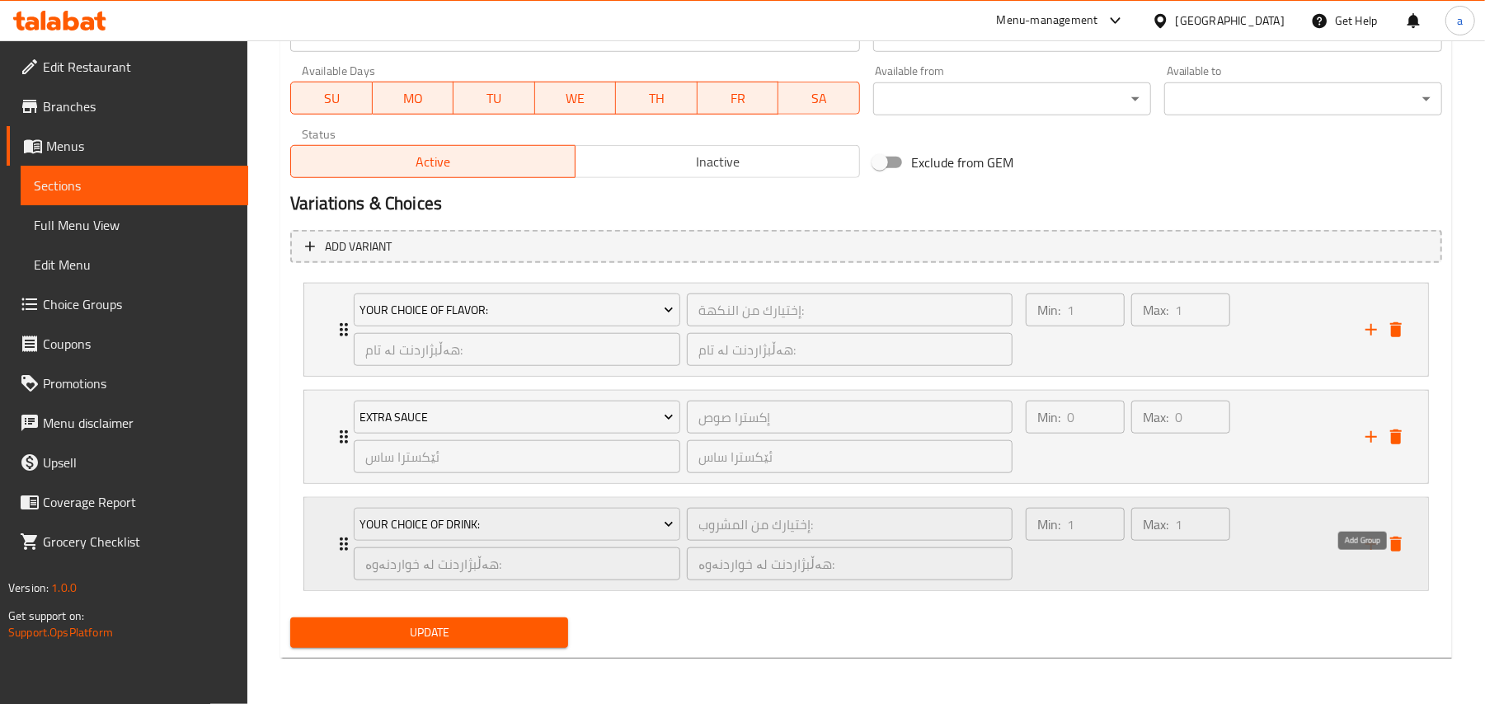
drag, startPoint x: 1368, startPoint y: 539, endPoint x: 1255, endPoint y: 506, distance: 118.4
click at [1368, 538] on icon "add" at bounding box center [1371, 544] width 12 height 12
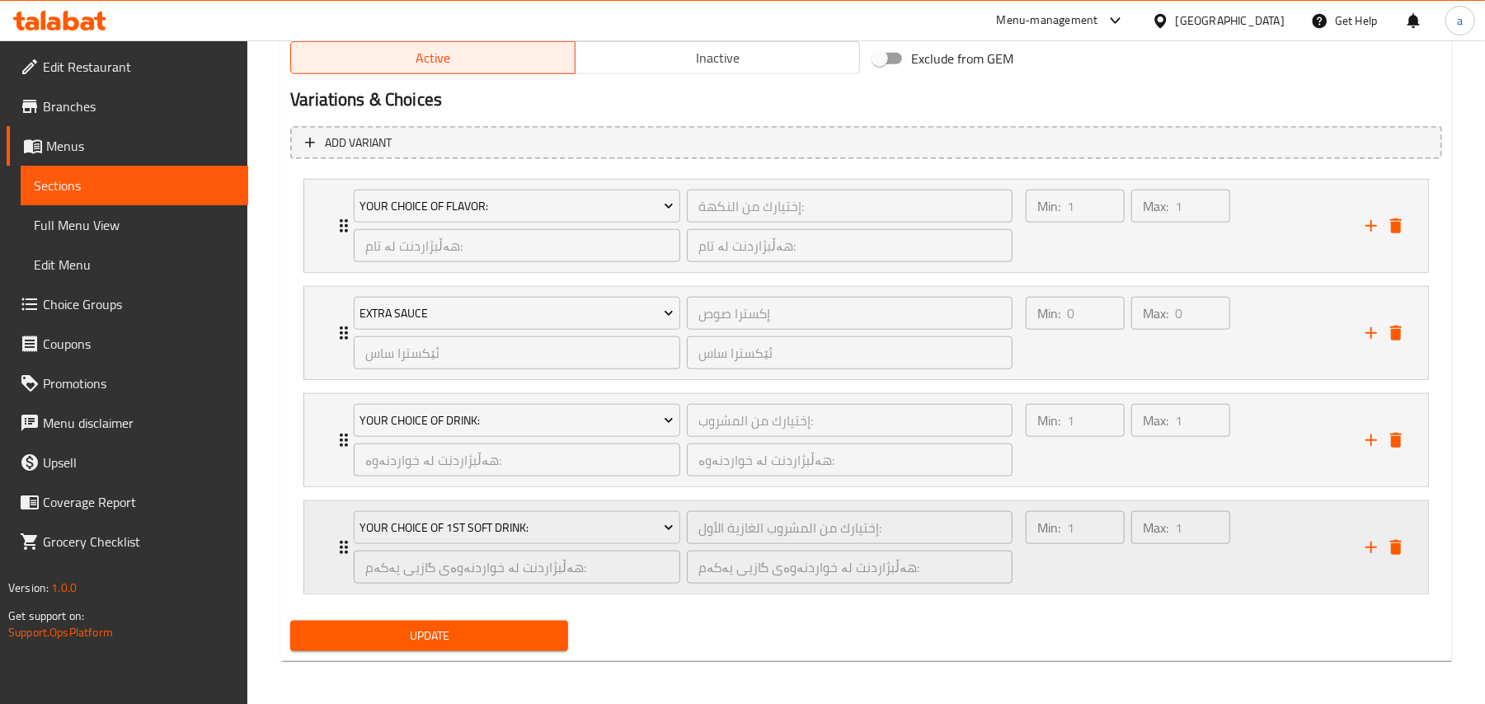
scroll to position [1099, 0]
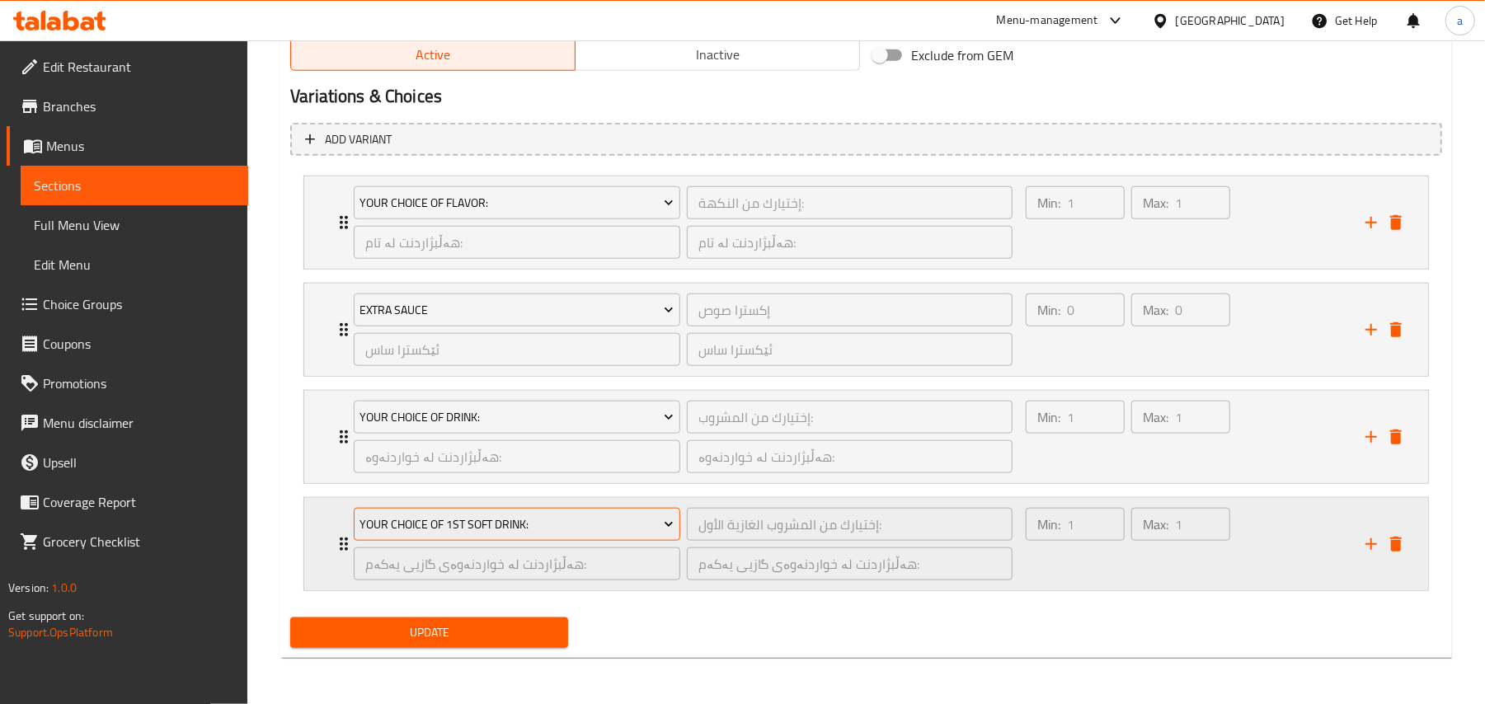
type input "سندووقی تەندەری کریسپی"
click at [538, 525] on span "Your Choice Of 1st Soft Drink:" at bounding box center [517, 524] width 314 height 21
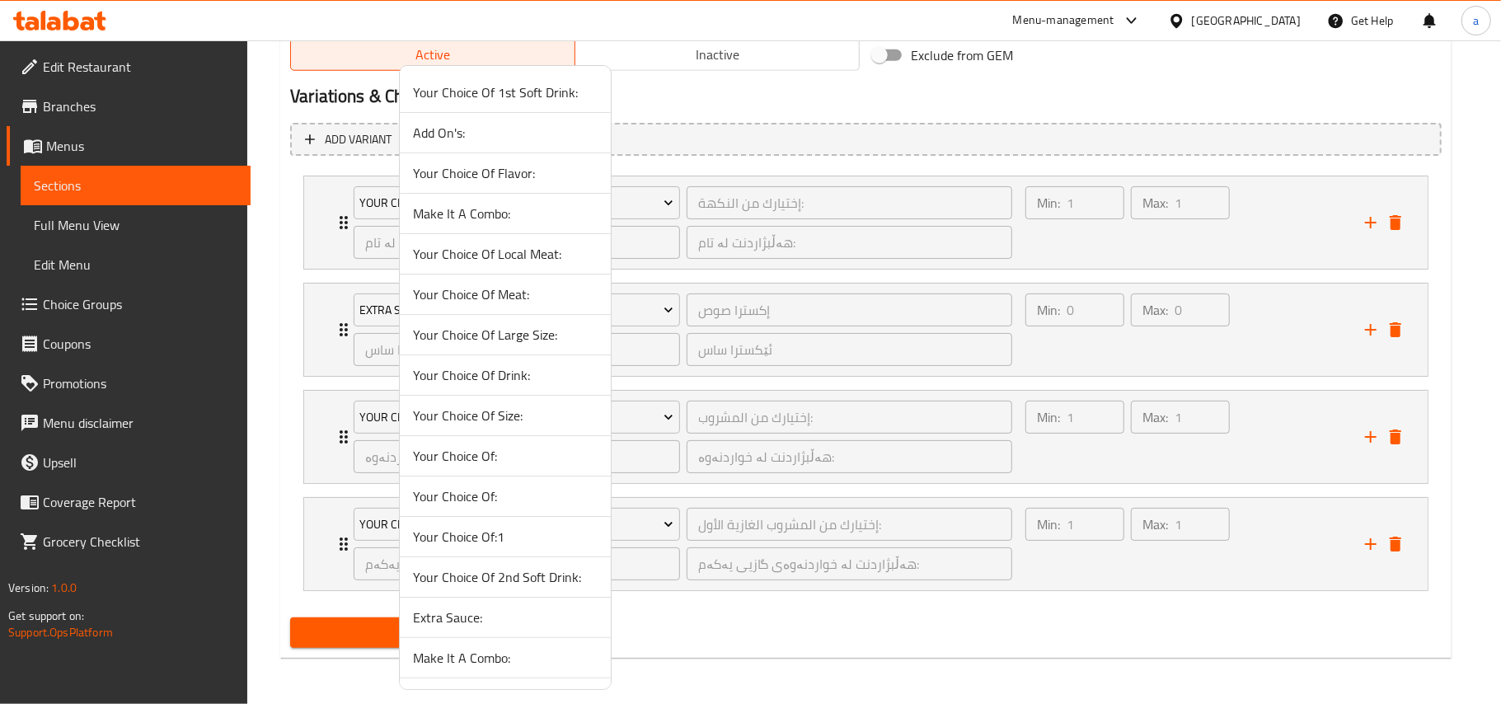
click at [499, 557] on li "Your Choice Of:1" at bounding box center [505, 537] width 211 height 40
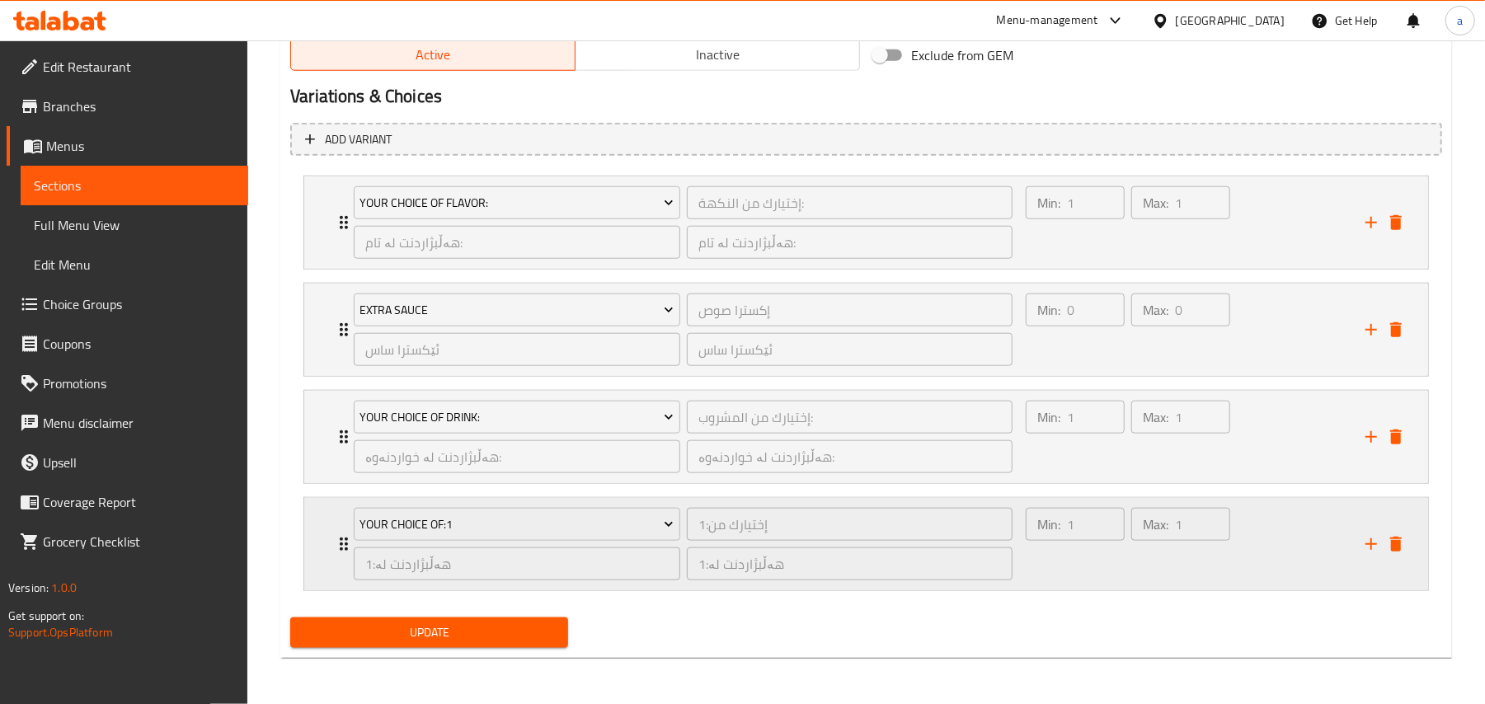
click at [1115, 582] on div "Min: 1 ​ Max: 1 ​" at bounding box center [1128, 544] width 218 height 86
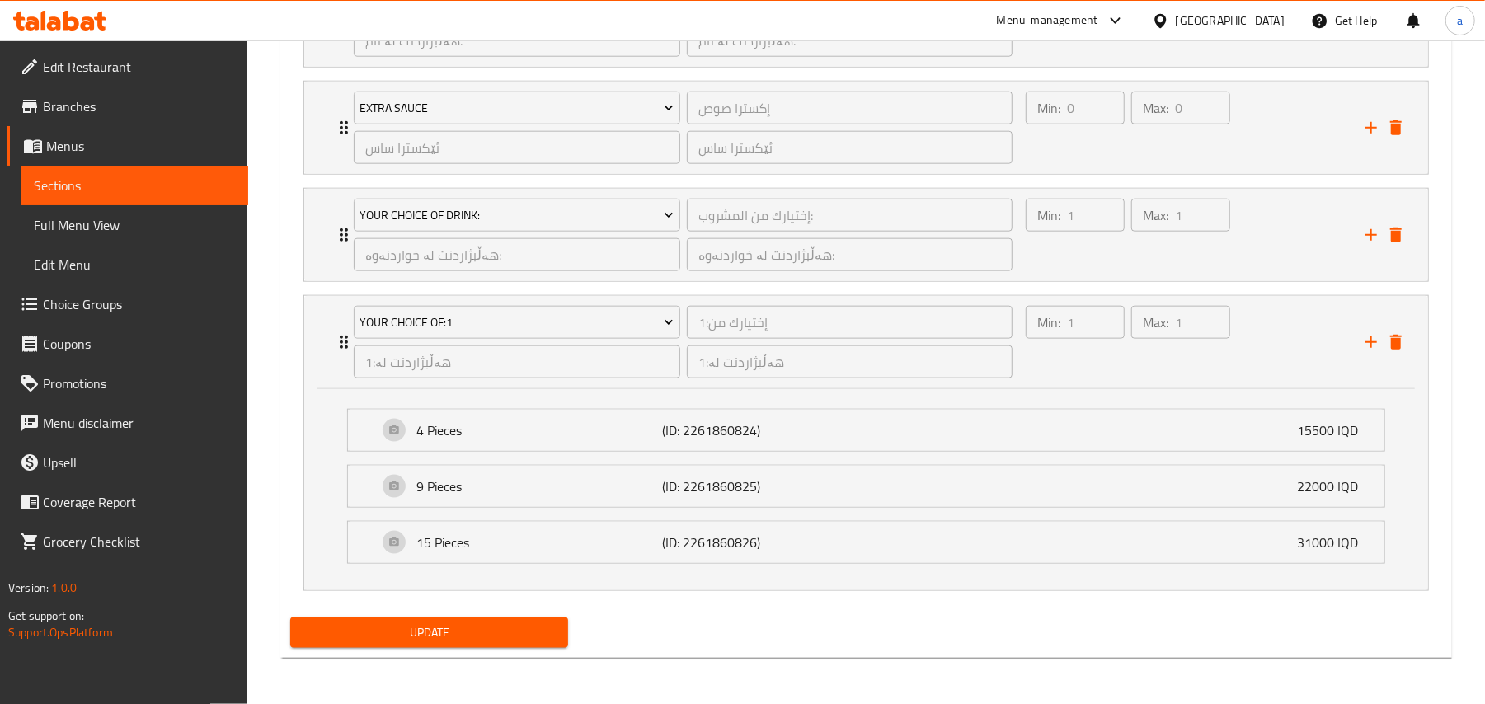
scroll to position [1302, 0]
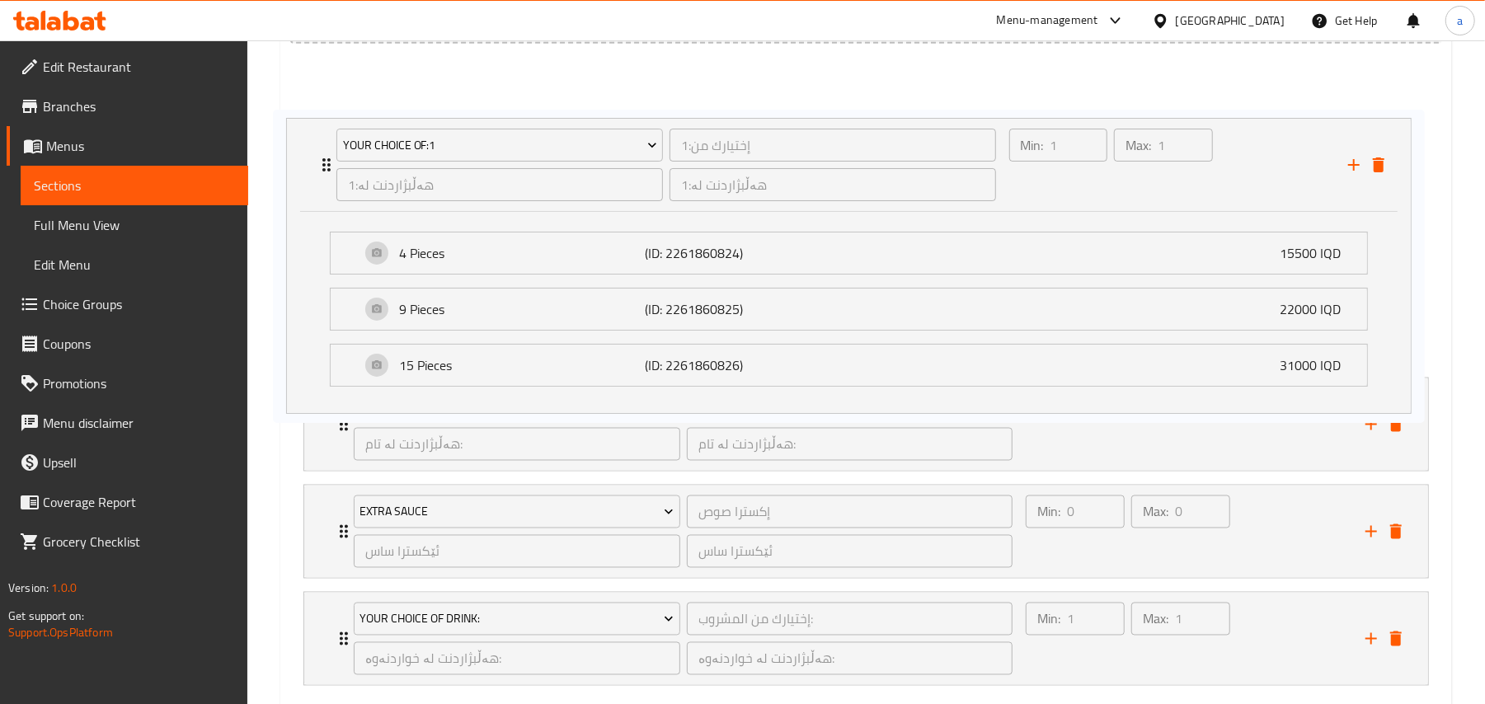
drag, startPoint x: 338, startPoint y: 335, endPoint x: 321, endPoint y: 157, distance: 178.9
click at [321, 157] on div "Your Choice Of Flavor: إختيارك من النكهة: ​ هەڵبژاردنت لە تام: ​ هەڵبژاردنت لە …" at bounding box center [866, 375] width 1152 height 636
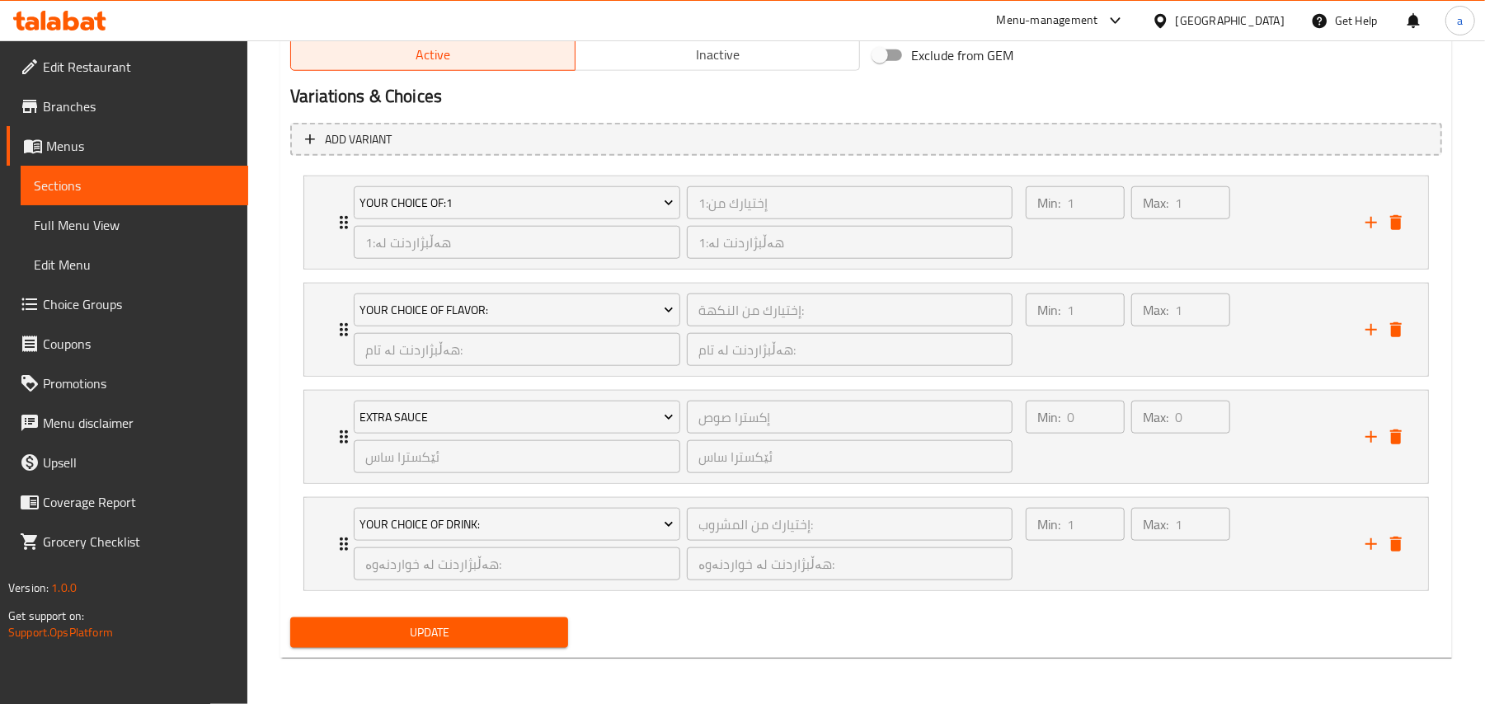
click at [512, 640] on span "Update" at bounding box center [428, 632] width 251 height 21
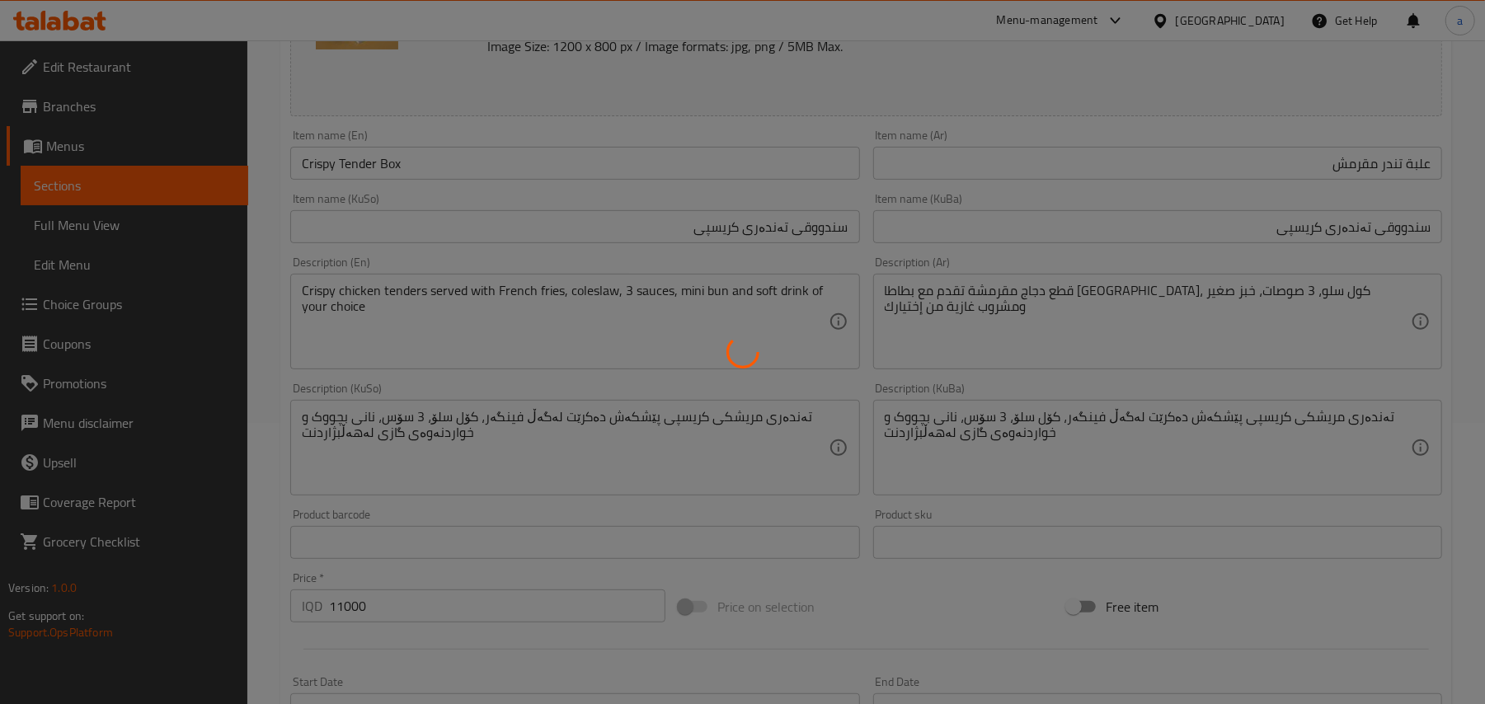
scroll to position [330, 0]
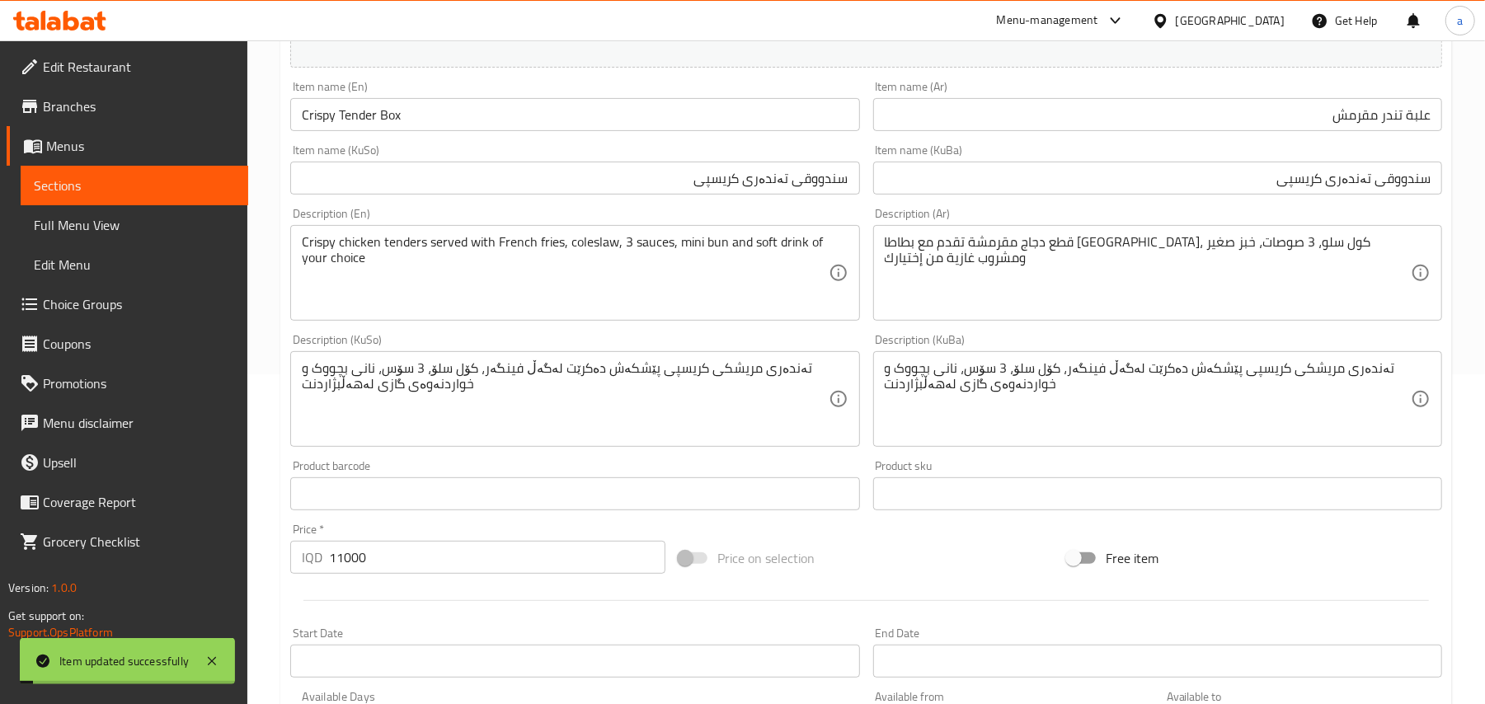
drag, startPoint x: 391, startPoint y: 584, endPoint x: 344, endPoint y: 590, distance: 47.3
click at [289, 580] on div "Price   * IQD 11000 Price *" at bounding box center [478, 548] width 388 height 63
type input "0"
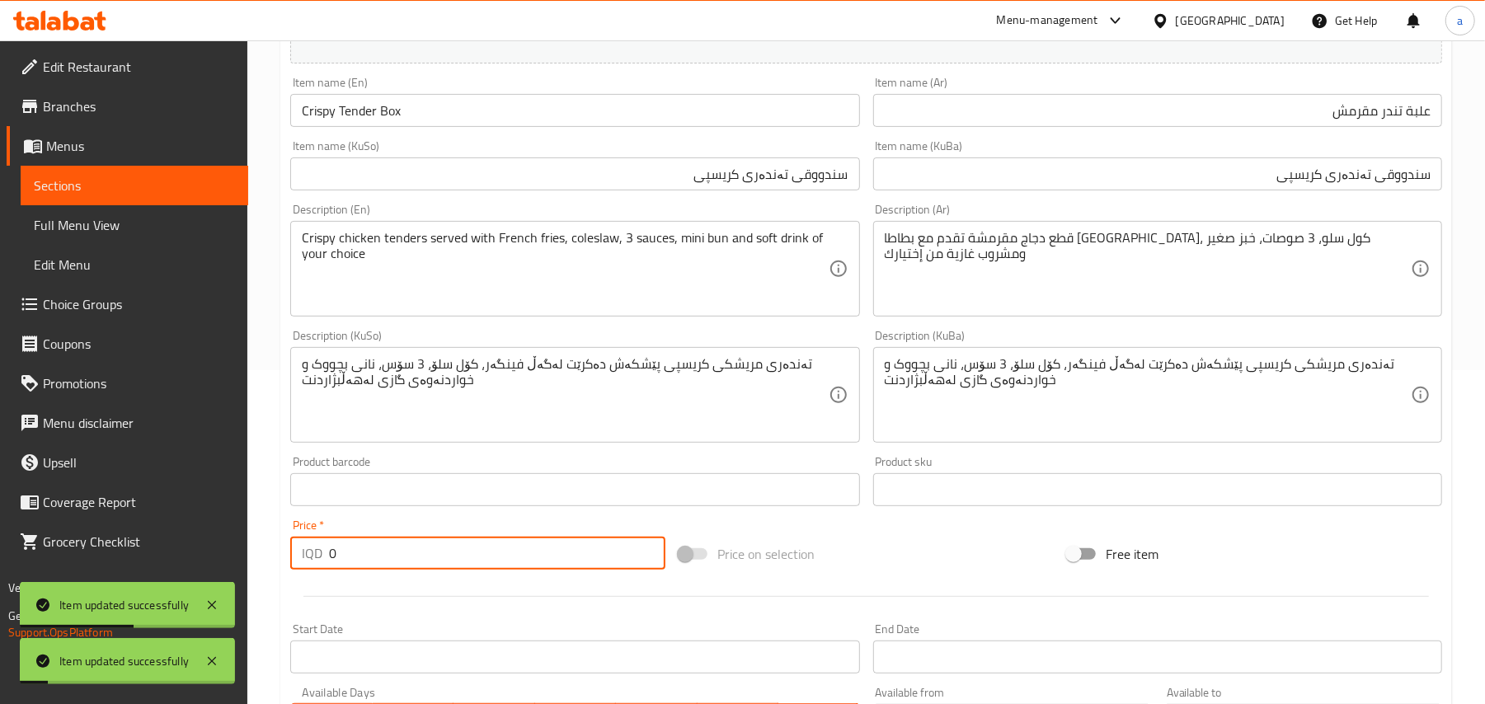
scroll to position [0, 0]
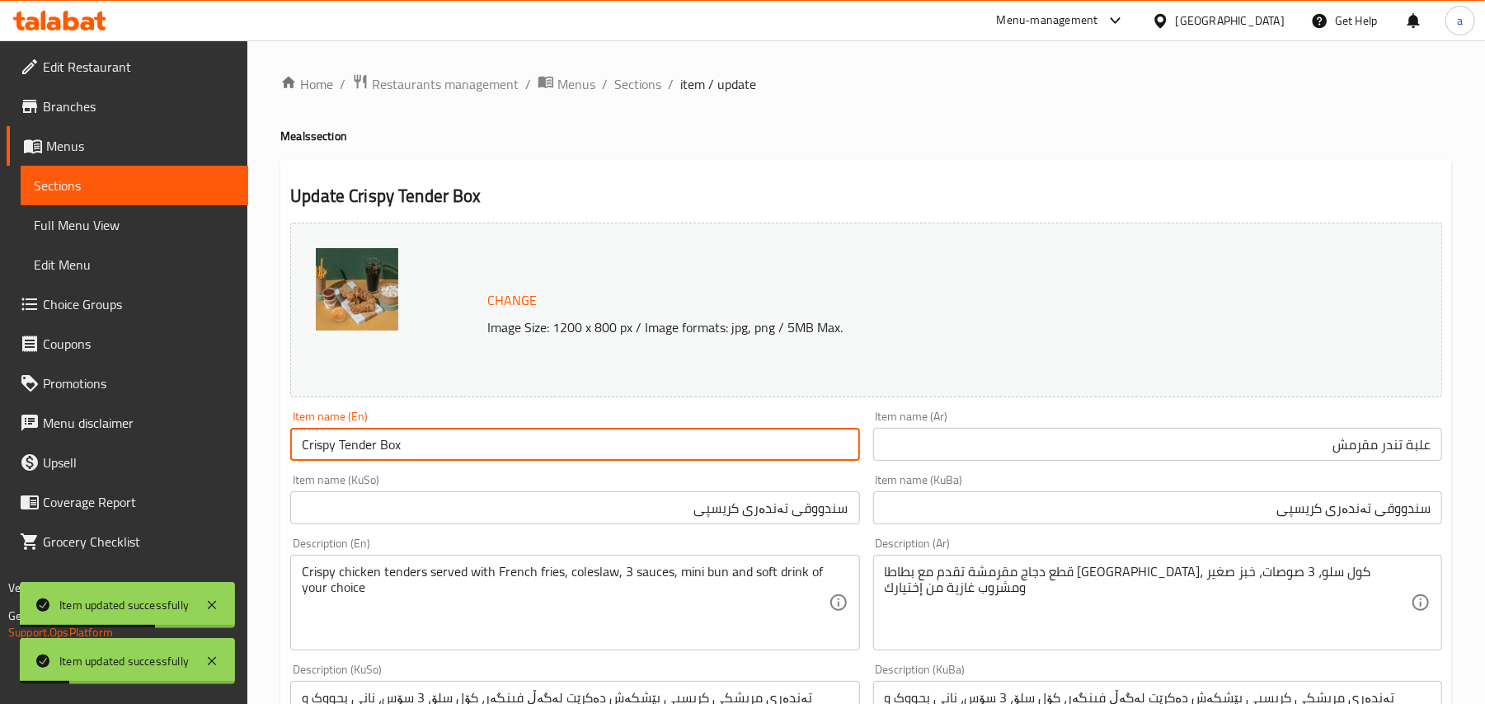
drag, startPoint x: 433, startPoint y: 452, endPoint x: 280, endPoint y: 444, distance: 152.7
click at [455, 452] on input "Crispy Tender Box" at bounding box center [574, 444] width 569 height 33
click at [641, 74] on span "Sections" at bounding box center [637, 84] width 47 height 20
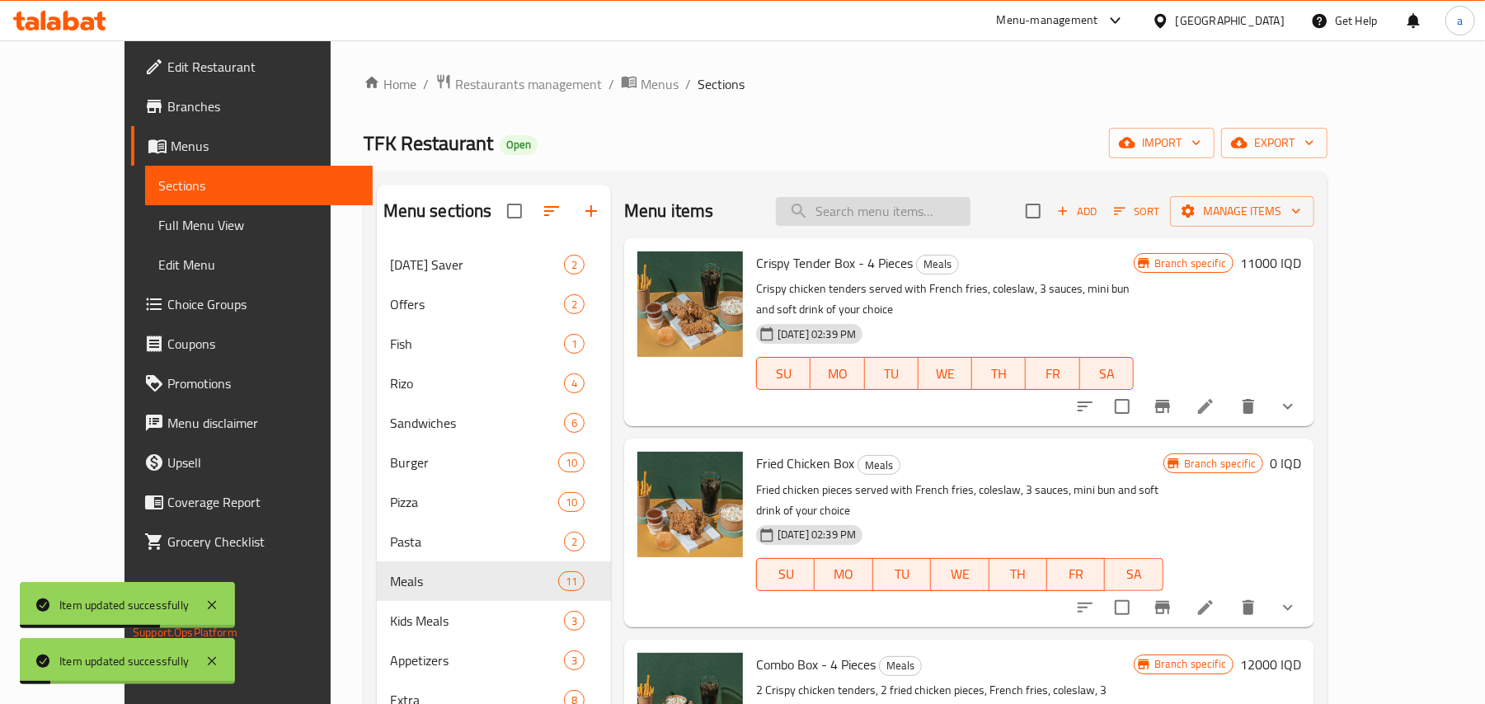
click at [913, 216] on input "search" at bounding box center [873, 211] width 195 height 29
paste input "Crispy Tender Box"
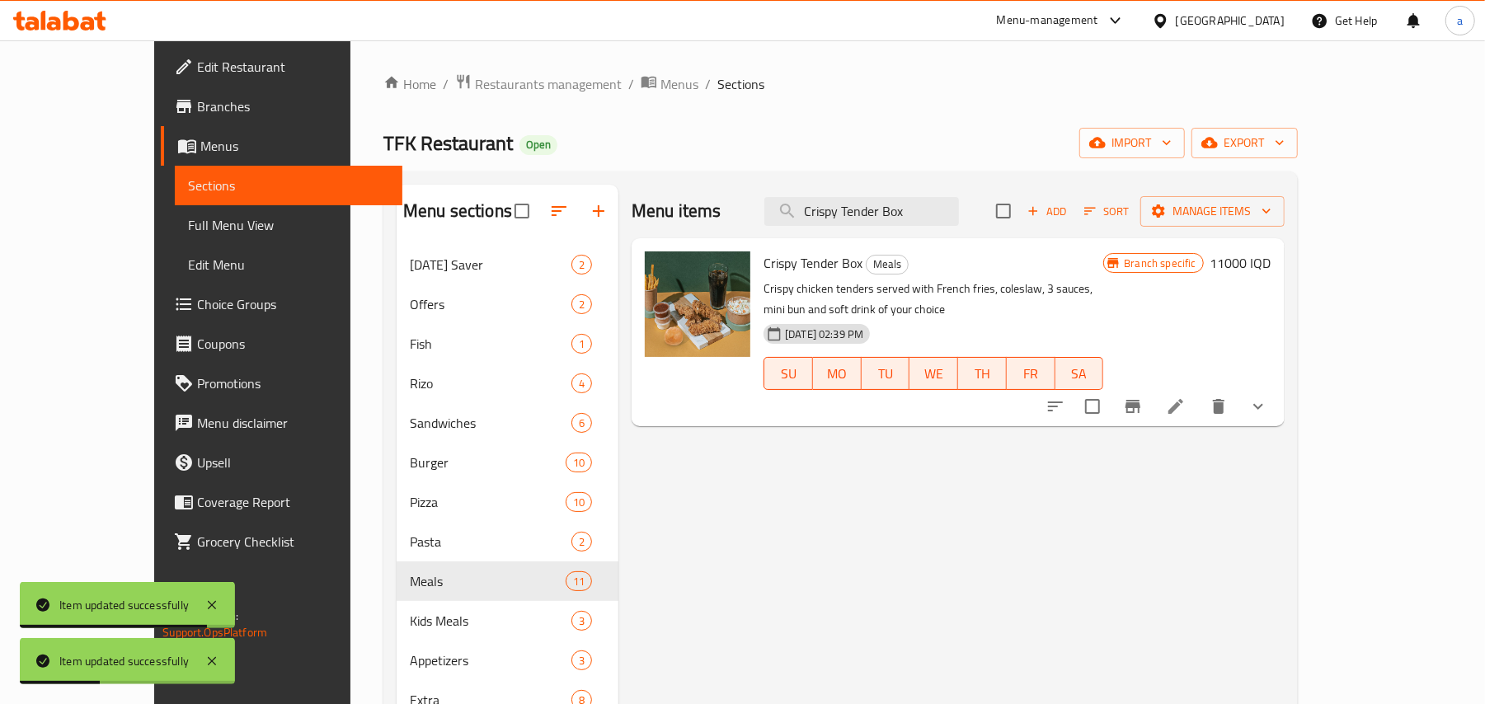
type input "Crispy Tender Box"
click at [1143, 416] on icon "Branch-specific-item" at bounding box center [1133, 407] width 20 height 20
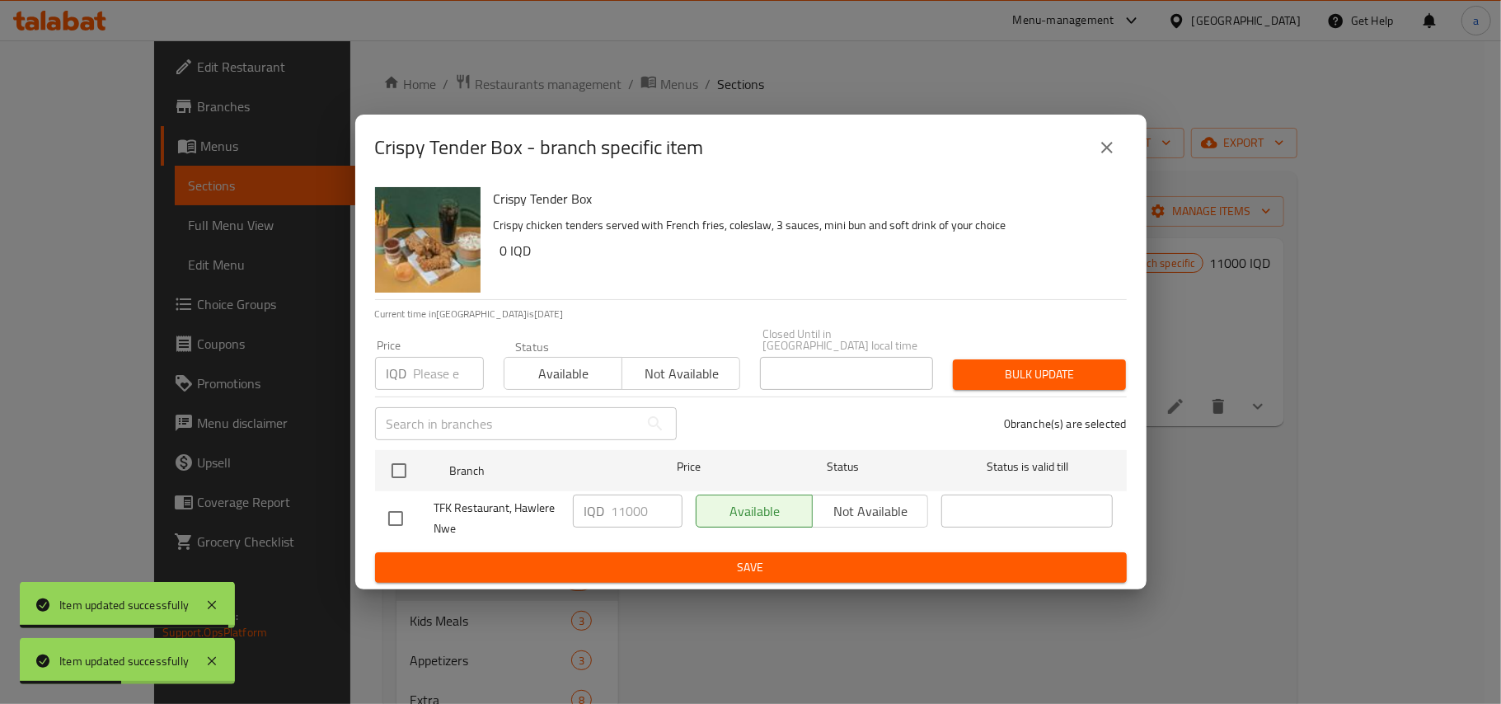
click at [399, 514] on input "checkbox" at bounding box center [395, 518] width 35 height 35
checkbox input "true"
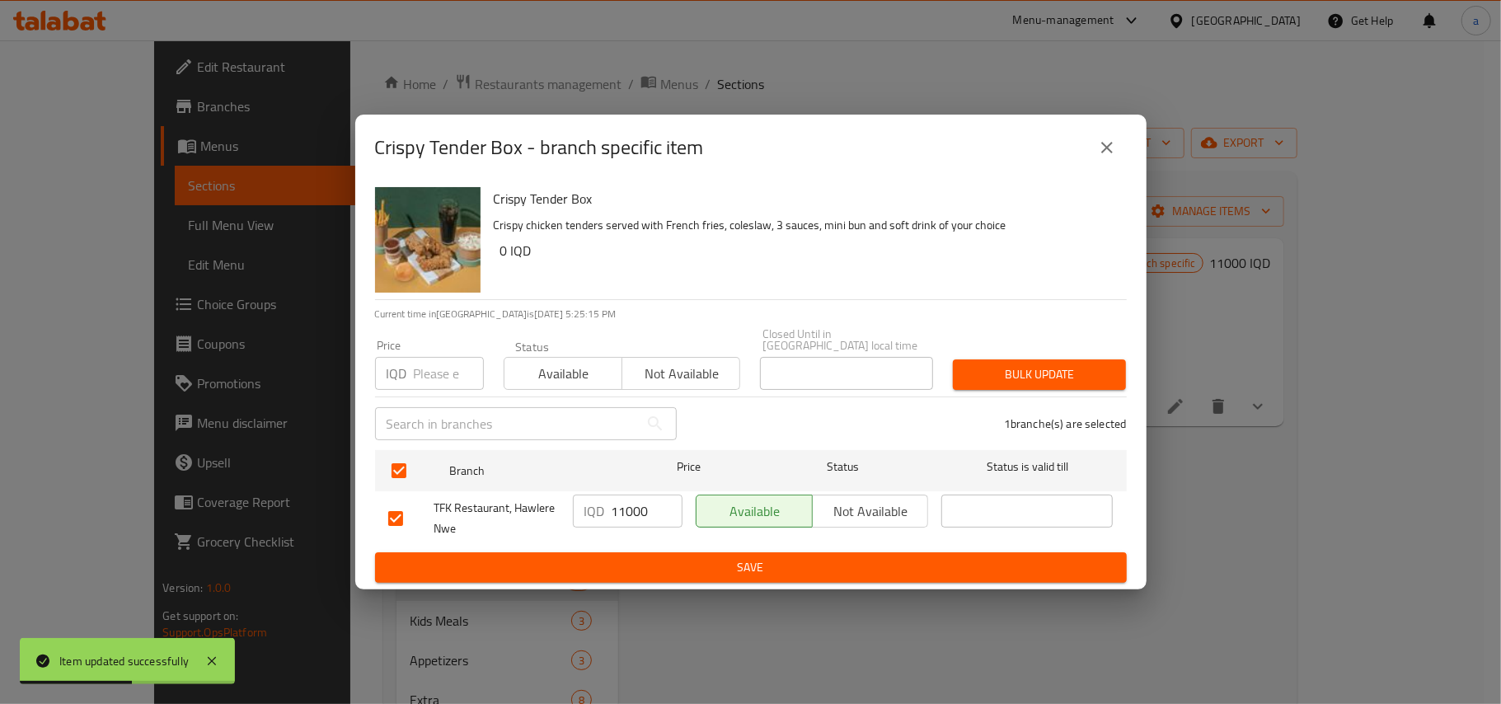
click at [633, 511] on input "11000" at bounding box center [647, 511] width 71 height 33
click at [644, 515] on input "11000" at bounding box center [647, 511] width 71 height 33
type input "0"
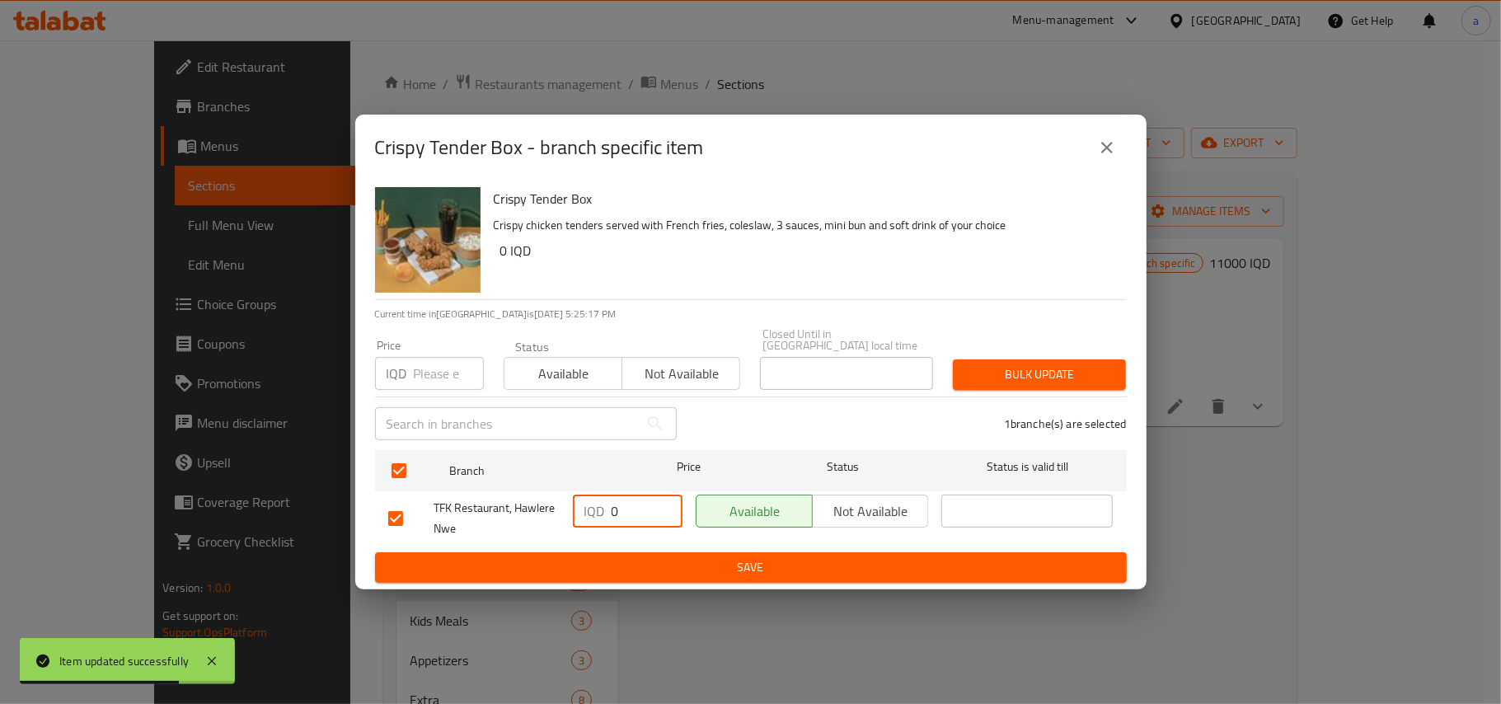
click at [692, 571] on span "Save" at bounding box center [750, 567] width 725 height 21
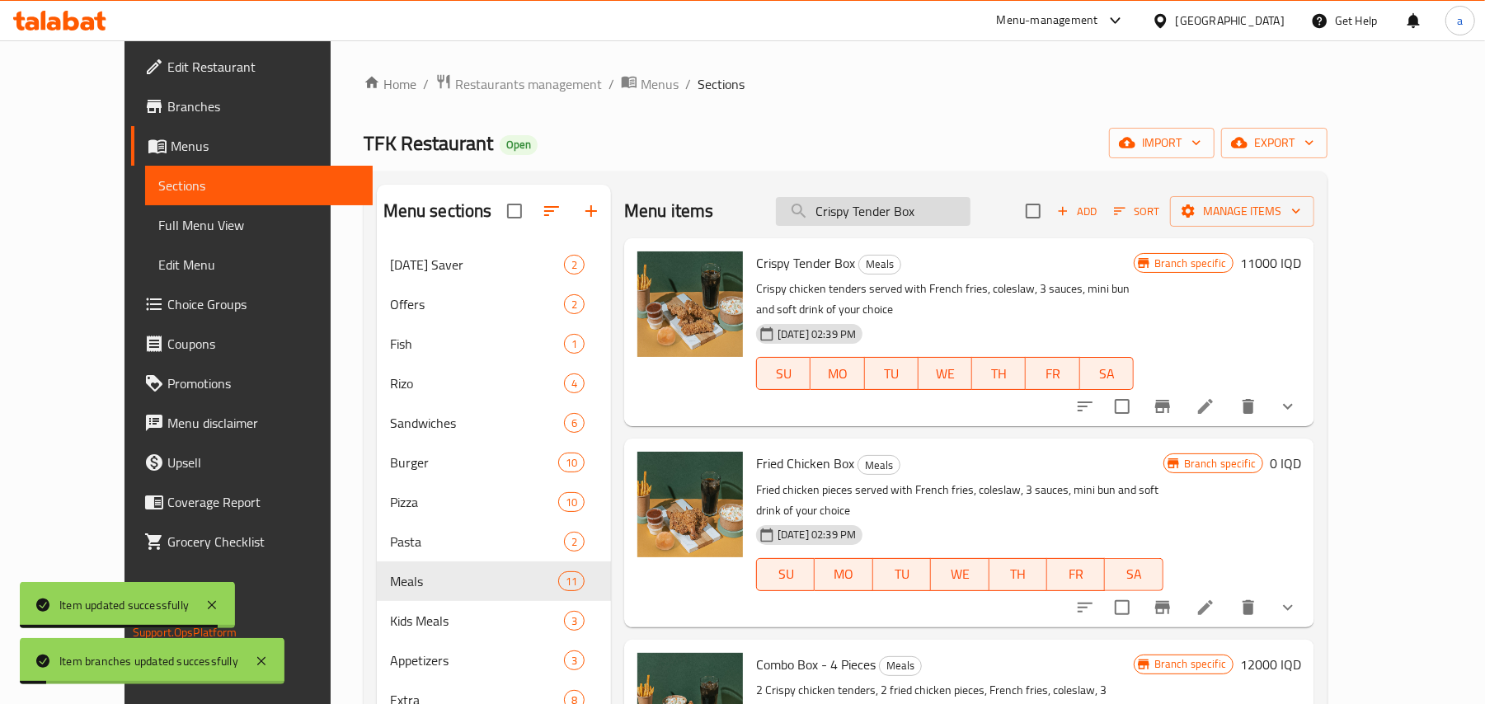
click at [970, 219] on input "Crispy Tender Box" at bounding box center [873, 211] width 195 height 29
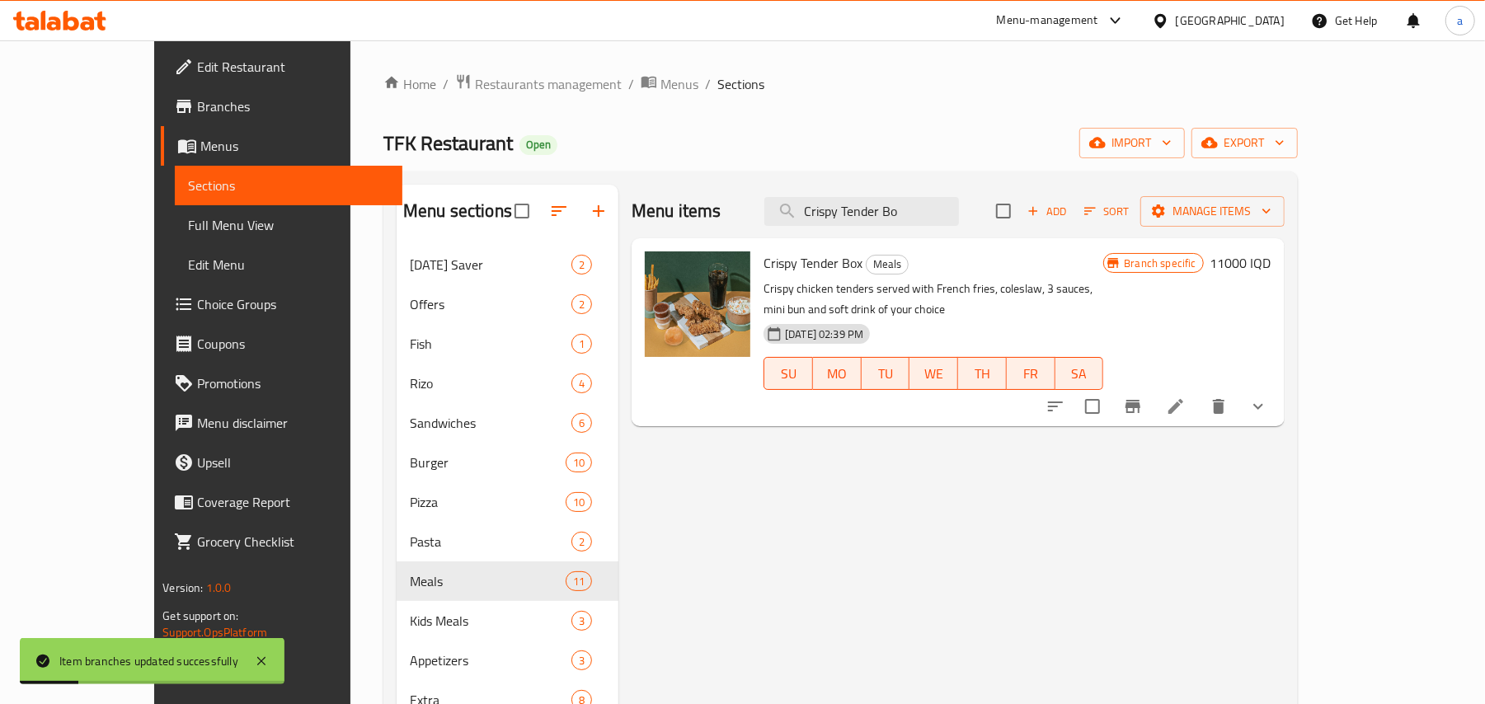
click at [1271, 274] on h6 "11000 IQD" at bounding box center [1240, 262] width 61 height 23
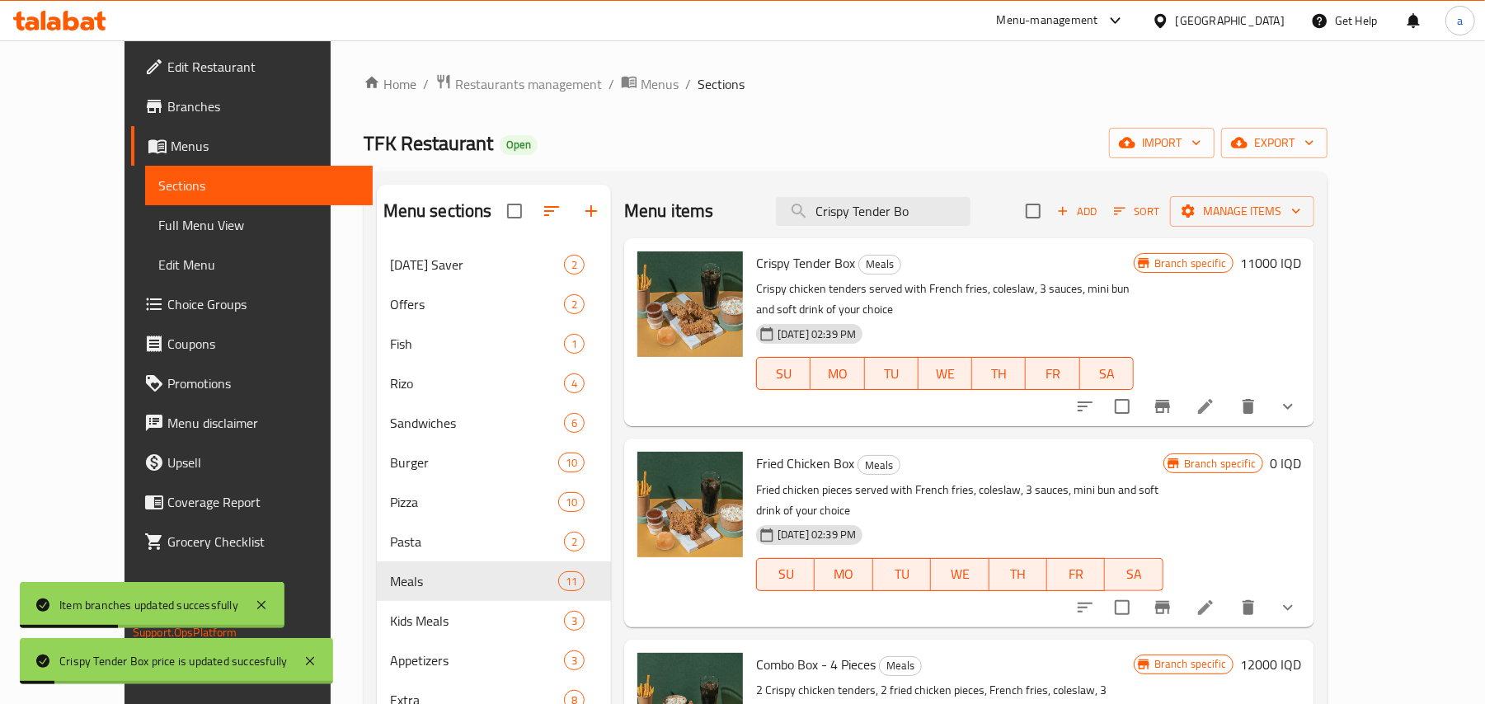
click at [1301, 275] on h6 "11000 IQD" at bounding box center [1270, 262] width 61 height 23
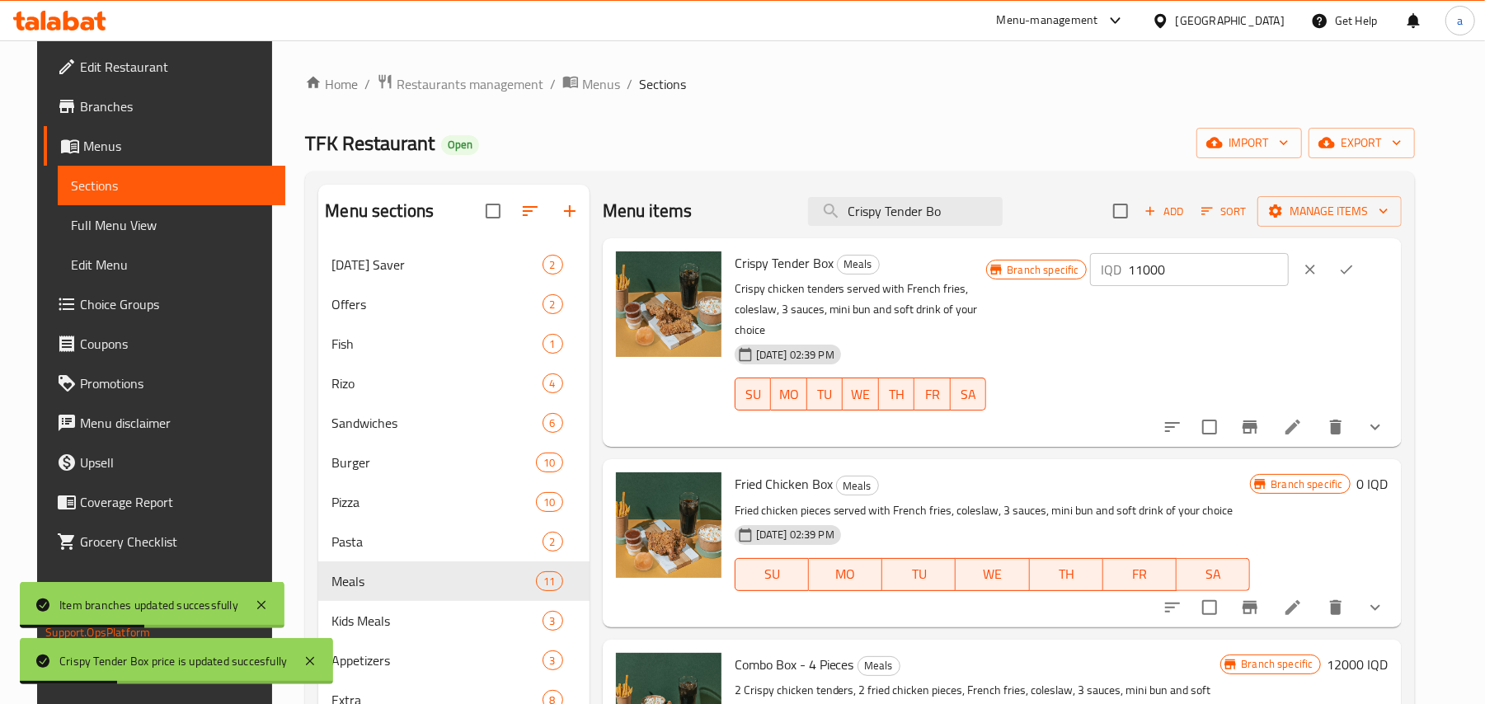
click at [1318, 275] on icon "clear" at bounding box center [1310, 269] width 16 height 16
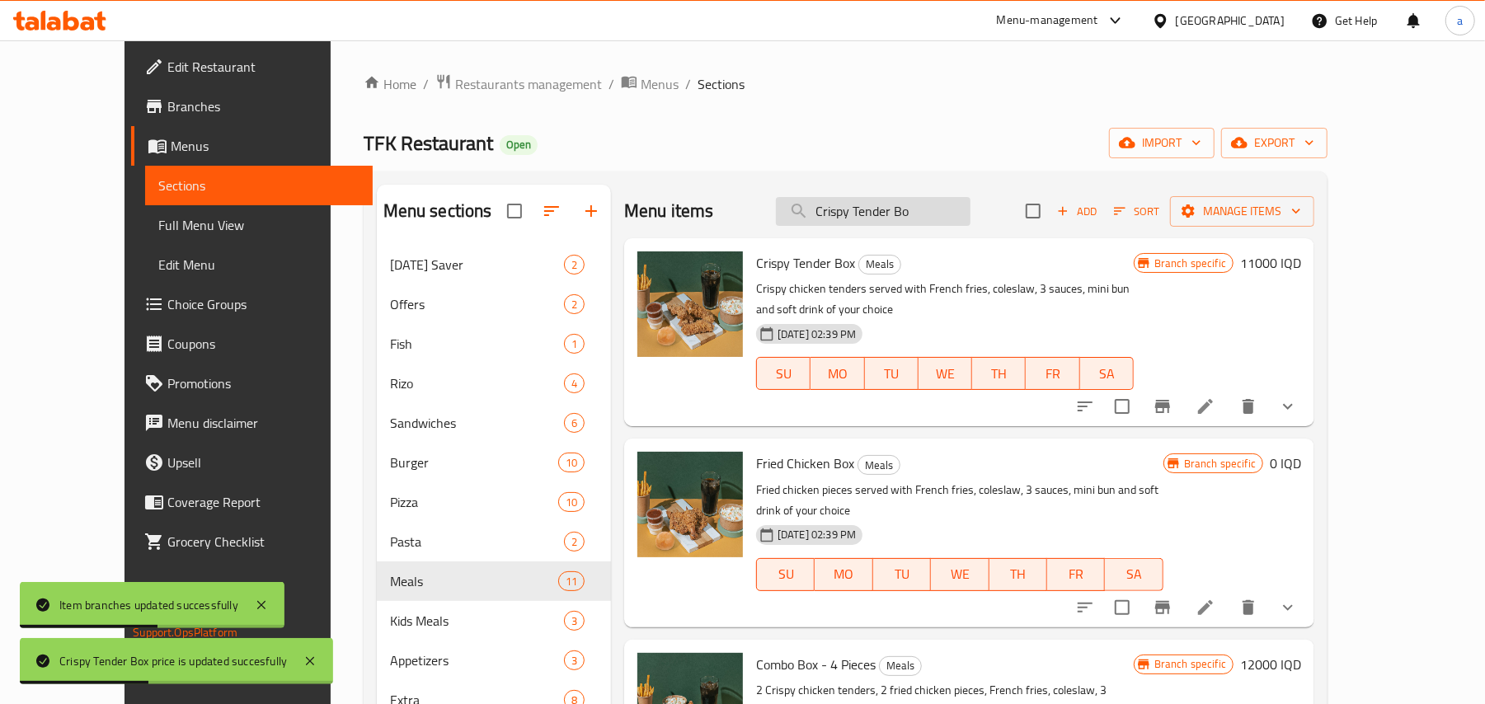
click at [970, 214] on input "Crispy Tender Bo" at bounding box center [873, 211] width 195 height 29
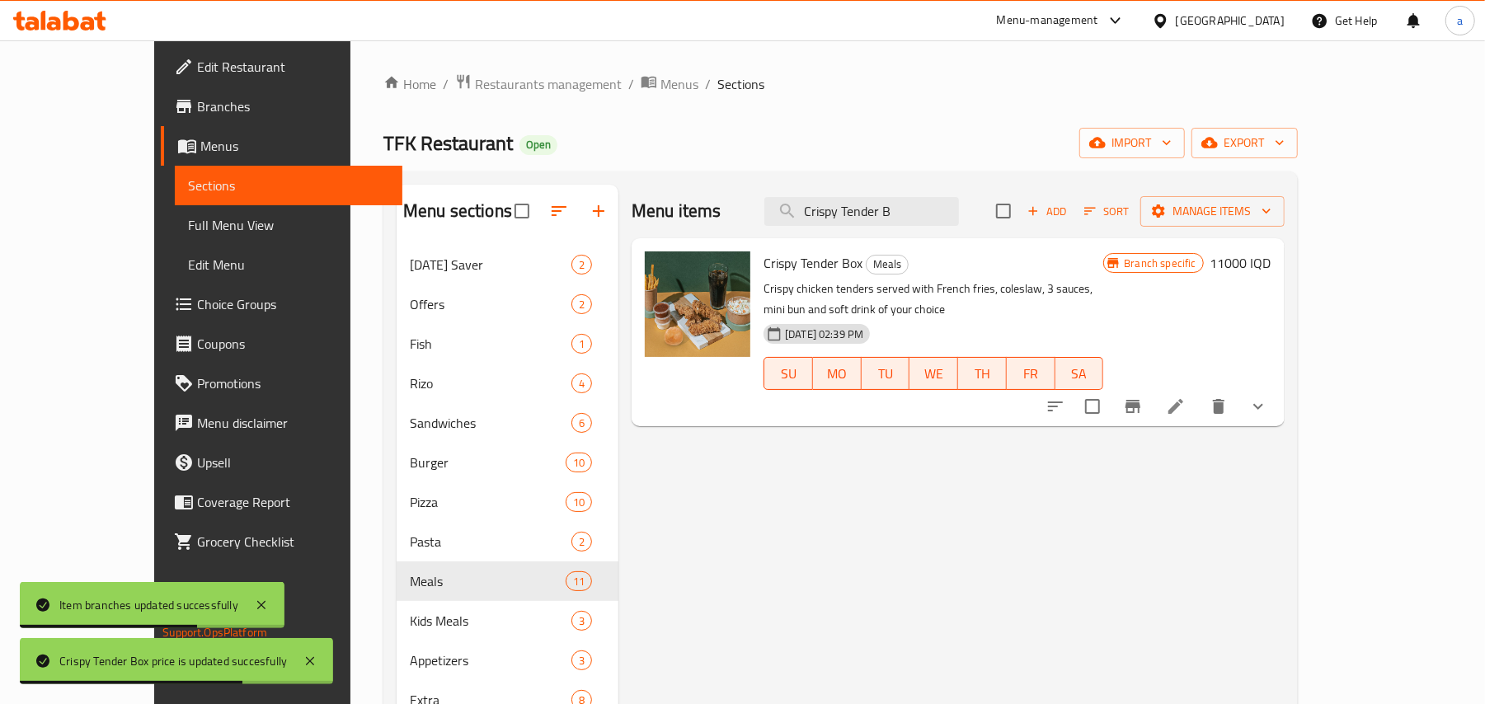
type input "Crispy Tender B"
click at [1270, 275] on div "Branch specific 11000 IQD" at bounding box center [1186, 262] width 167 height 23
click at [1271, 275] on h6 "11000 IQD" at bounding box center [1240, 262] width 61 height 23
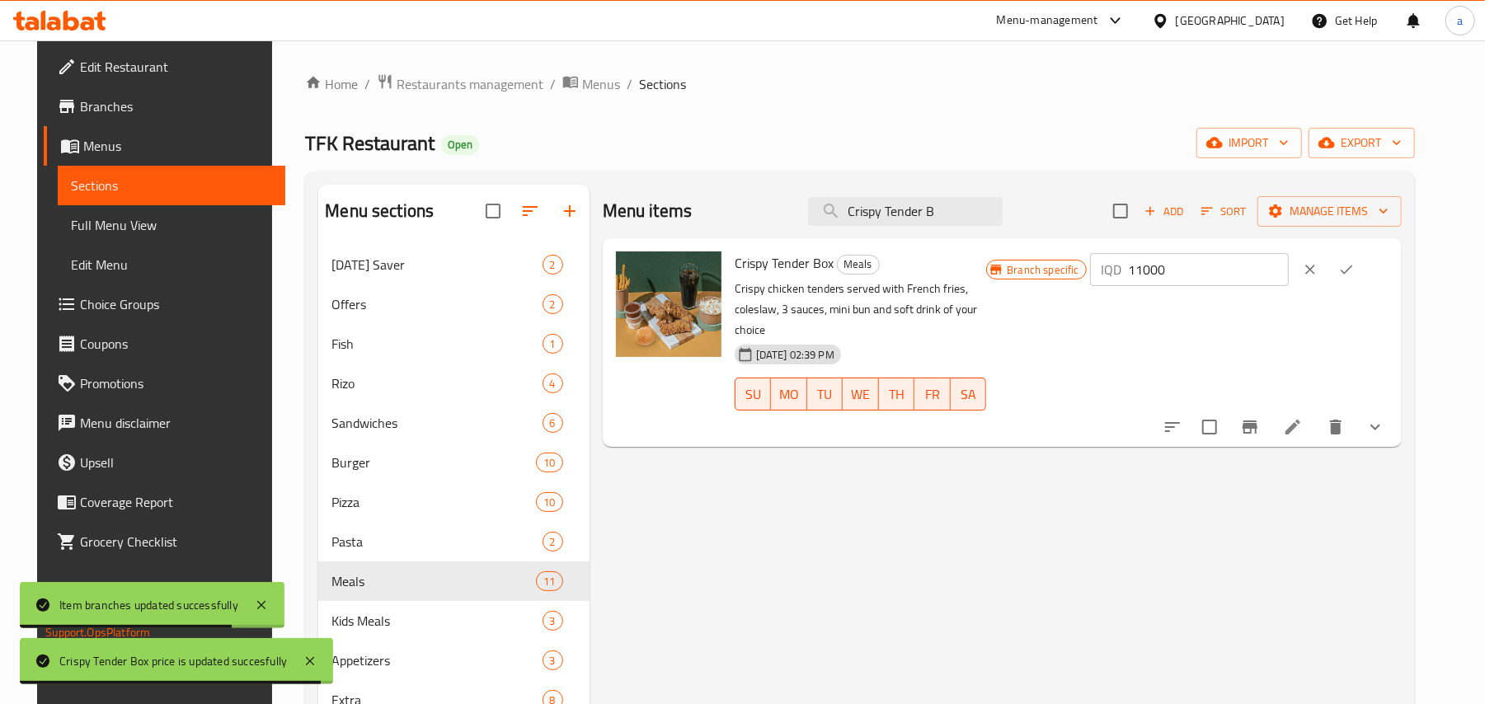
click at [1218, 277] on input "11000" at bounding box center [1209, 269] width 160 height 33
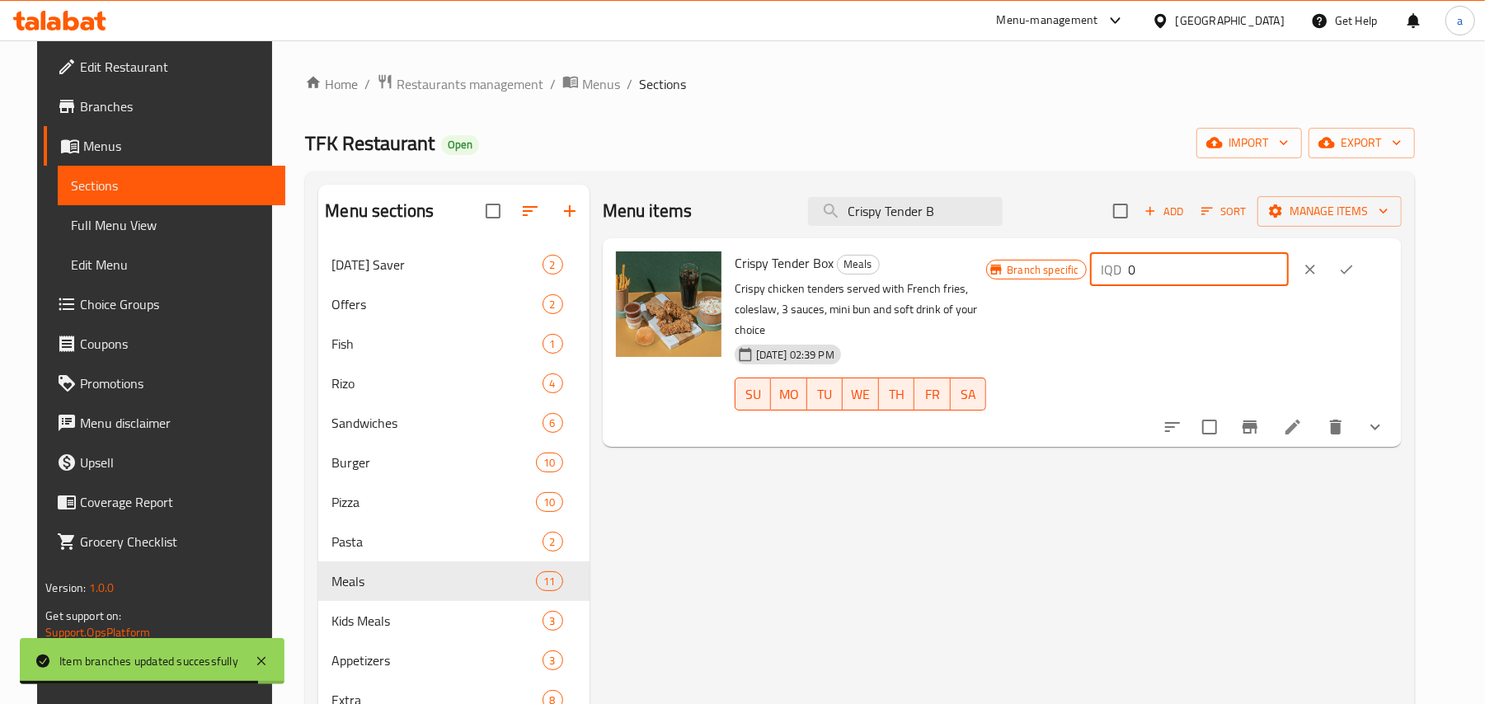
type input "0"
click at [1354, 277] on icon "ok" at bounding box center [1346, 269] width 16 height 16
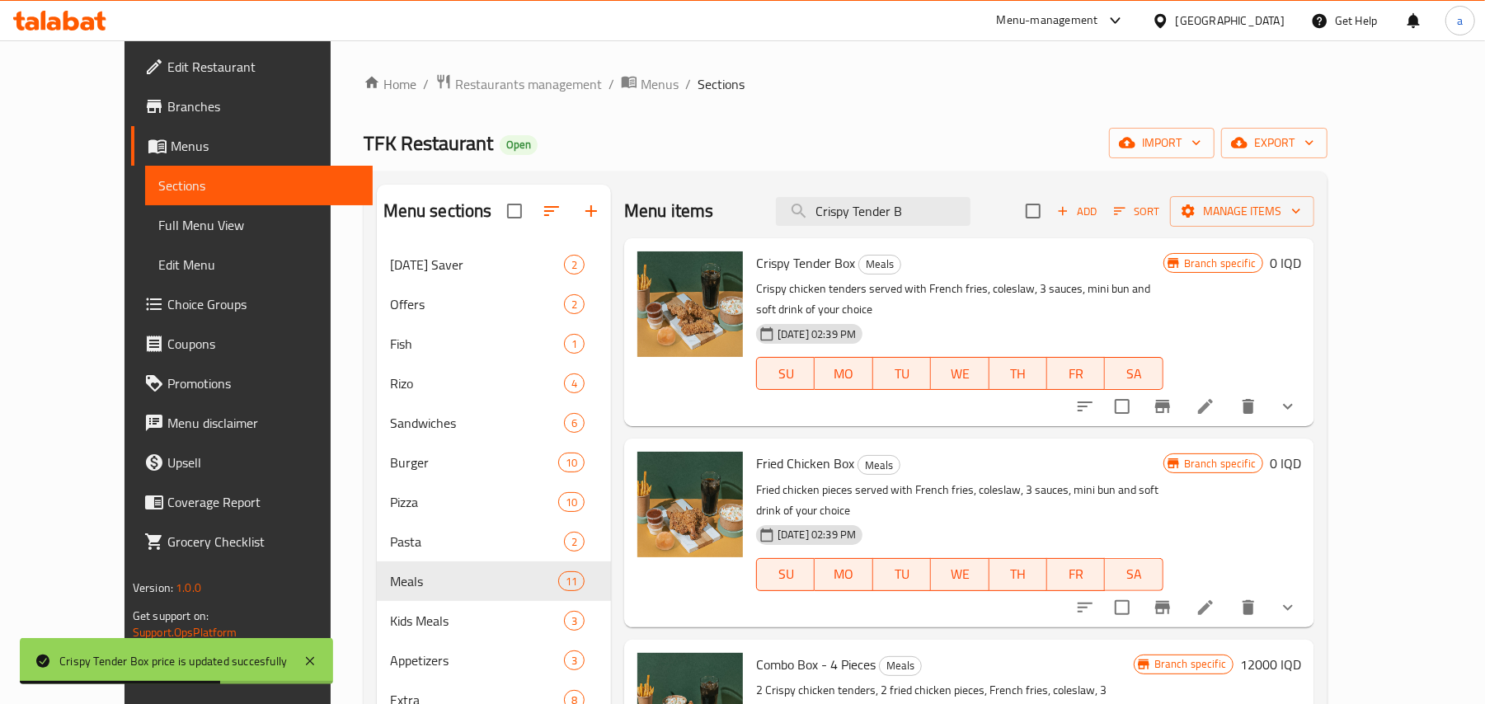
click at [158, 235] on span "Full Menu View" at bounding box center [258, 225] width 201 height 20
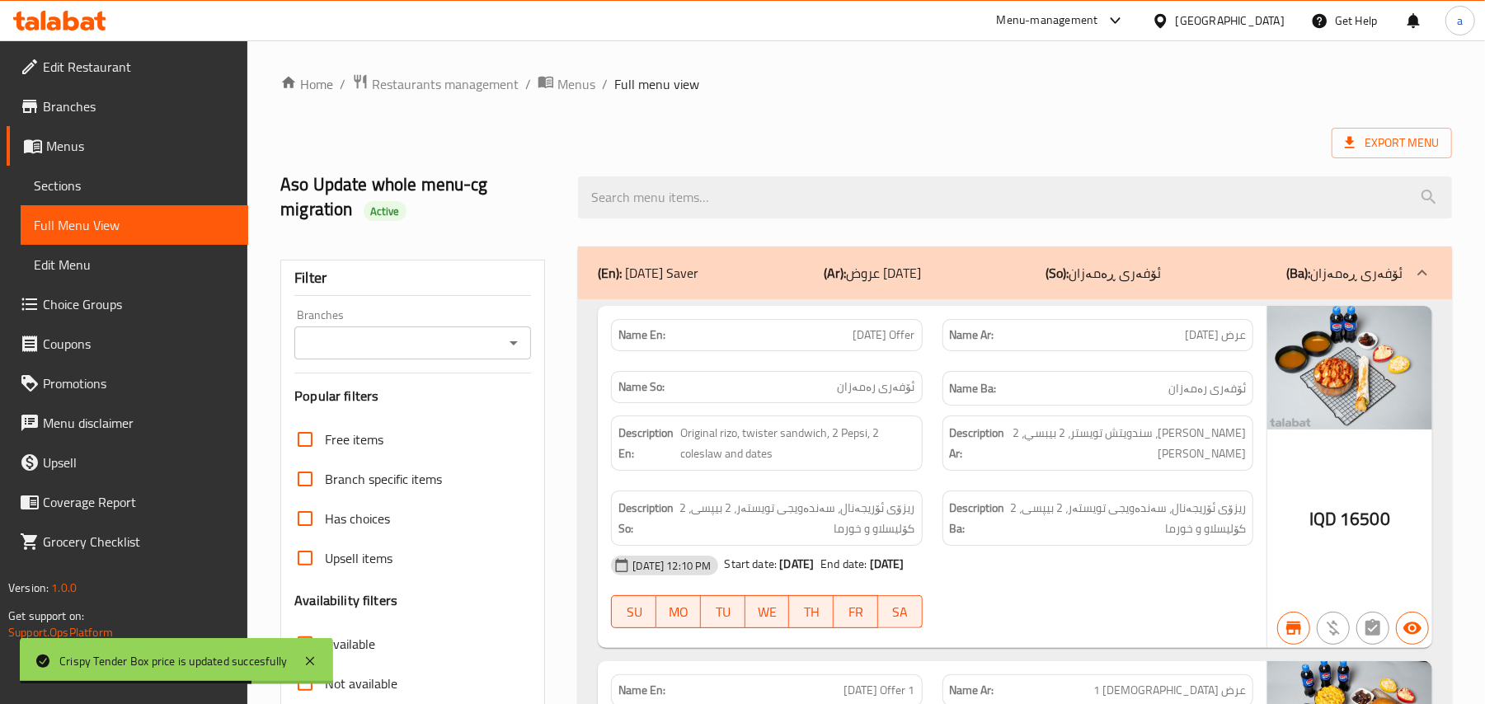
click at [499, 354] on div "Branches" at bounding box center [412, 342] width 237 height 33
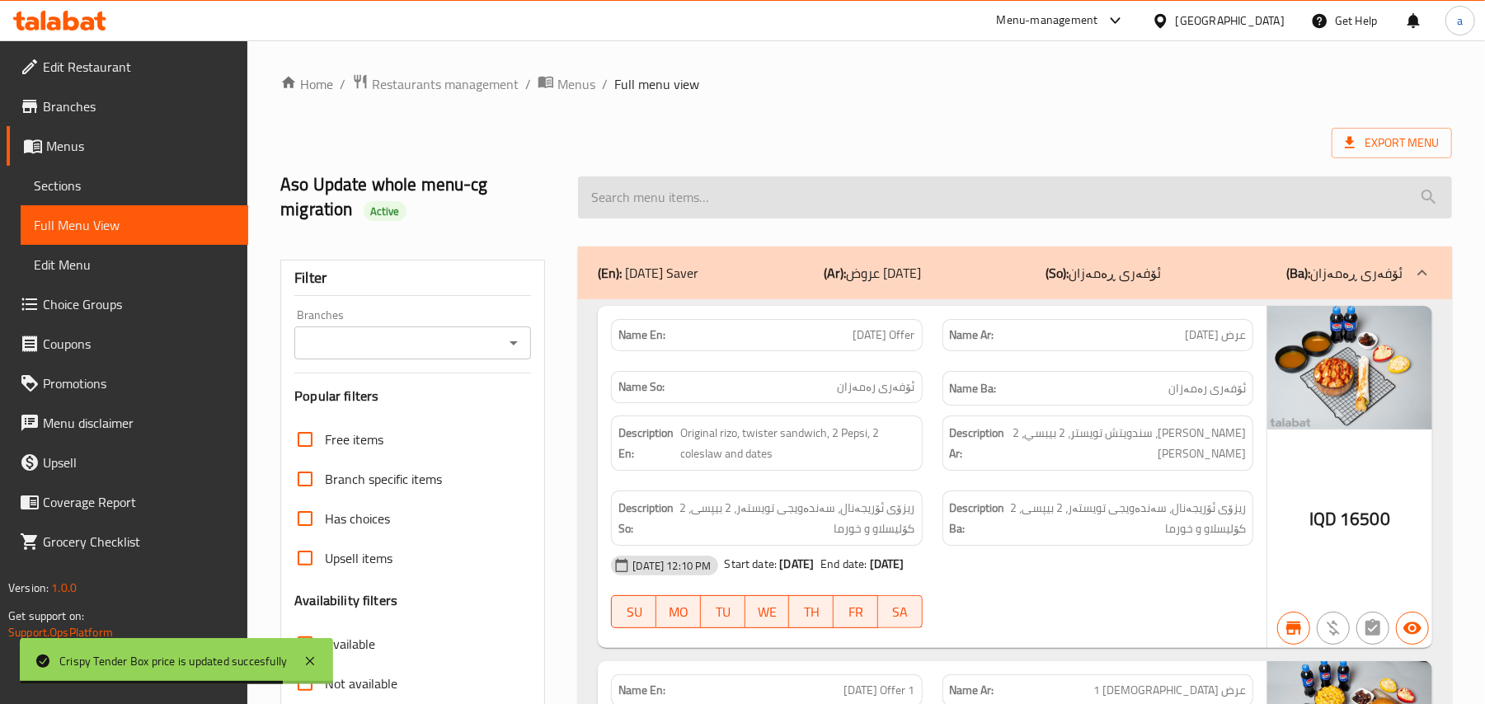
drag, startPoint x: 579, startPoint y: 224, endPoint x: 627, endPoint y: 215, distance: 49.5
click at [580, 224] on div at bounding box center [1015, 198] width 894 height 62
click at [636, 205] on input "search" at bounding box center [1015, 197] width 874 height 42
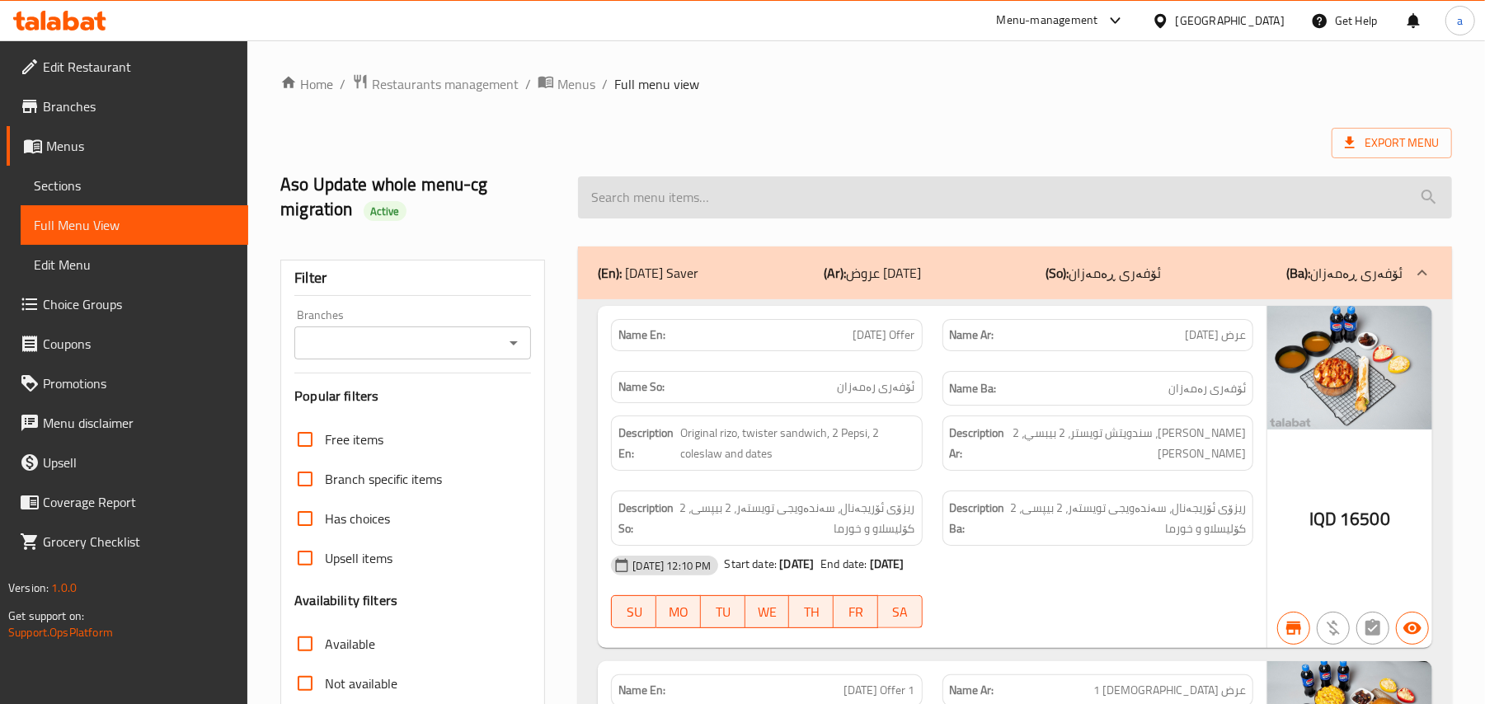
paste input "Crispy Tender Box"
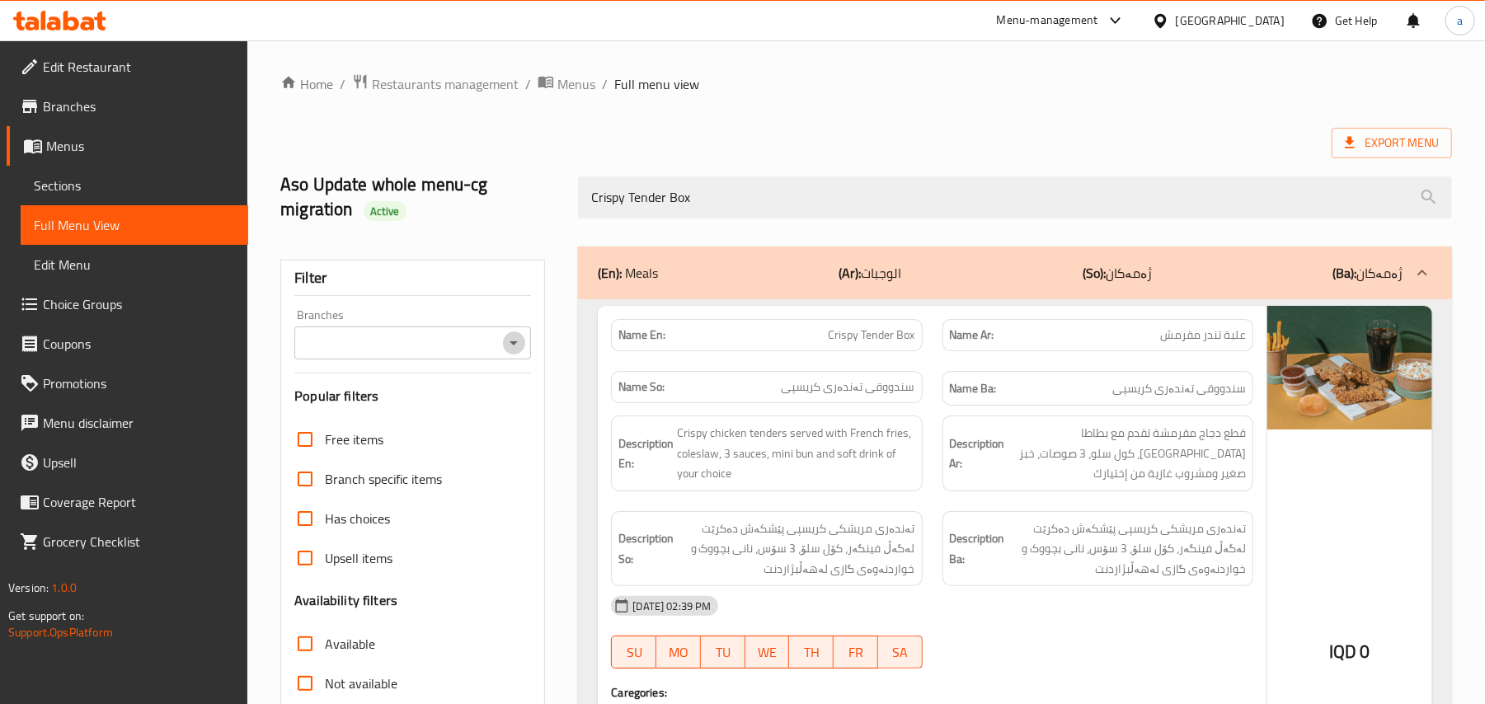
click at [516, 353] on icon "Open" at bounding box center [514, 343] width 20 height 20
type input "Crispy Tender Box"
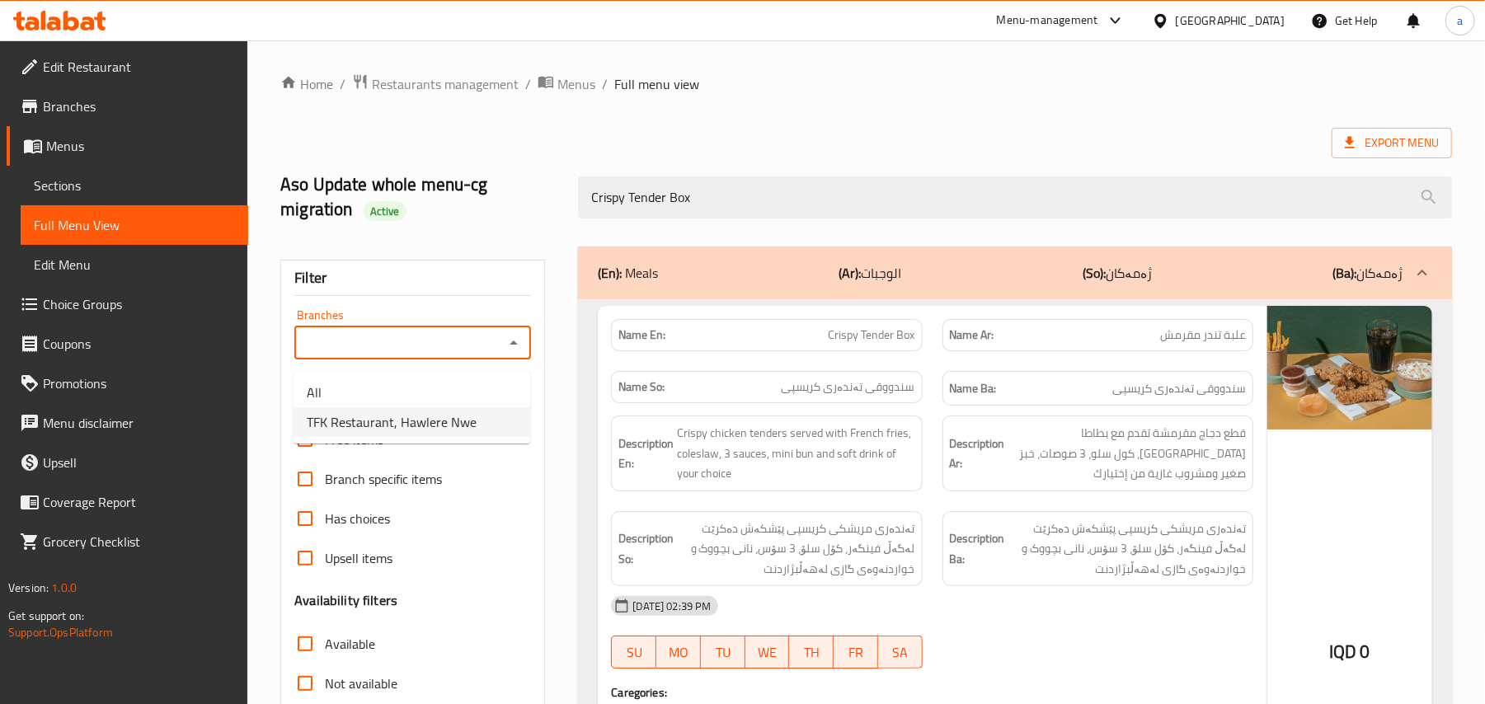
click at [488, 415] on li "TFK Restaurant, Hawlere Nwe" at bounding box center [411, 422] width 237 height 30
type input "TFK Restaurant, Hawlere Nwe"
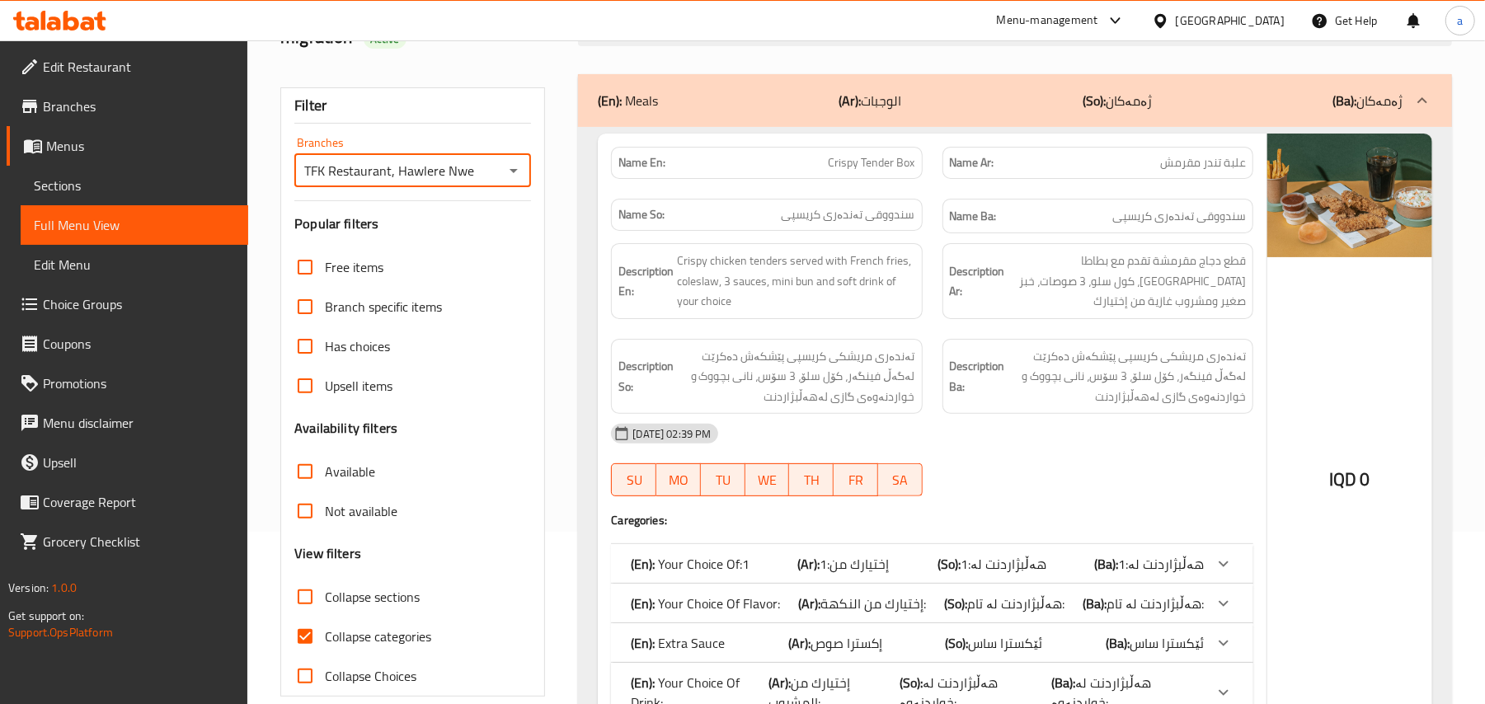
scroll to position [226, 0]
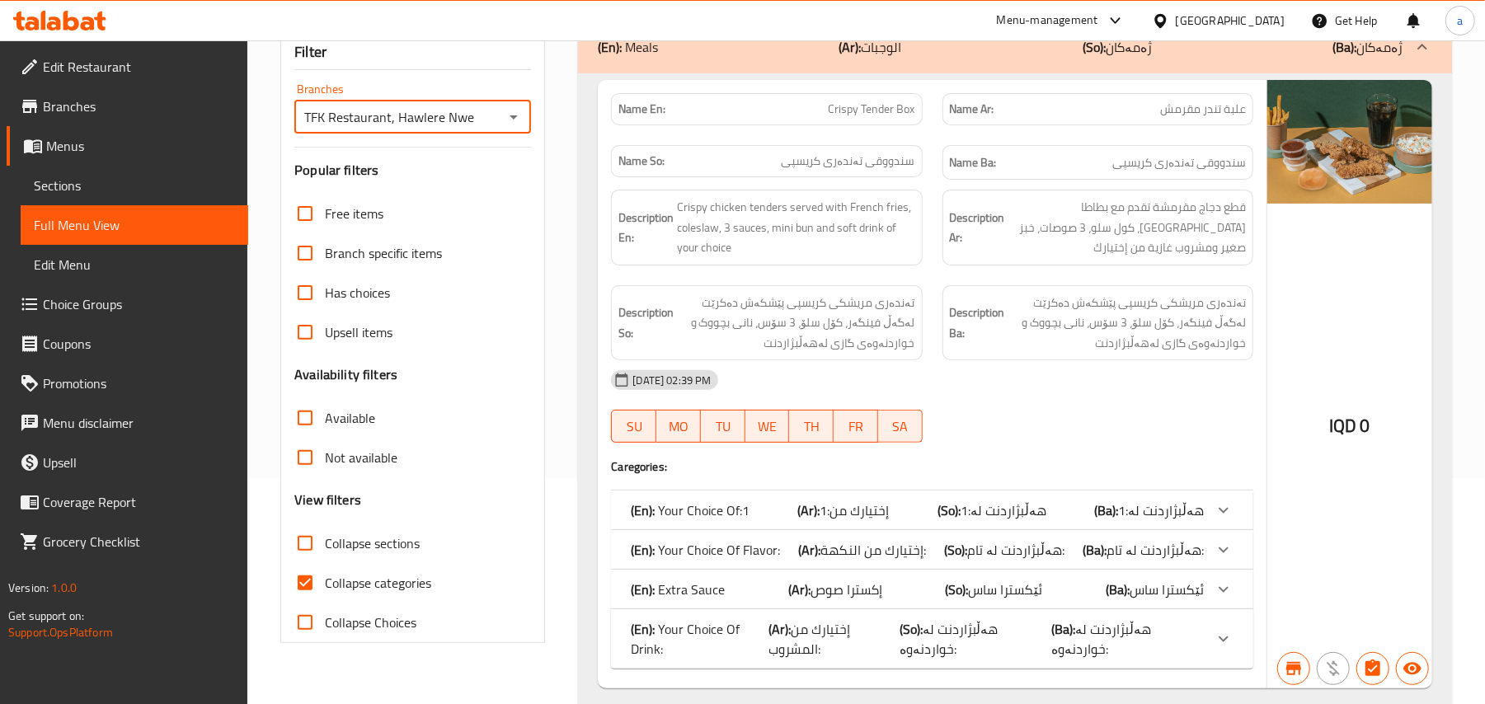
click at [770, 520] on div "(En): Your Choice Of:1 (Ar): إختيارك من:1 (So): هەڵبژاردنت لە:1 (Ba): هەڵبژاردن…" at bounding box center [917, 510] width 573 height 20
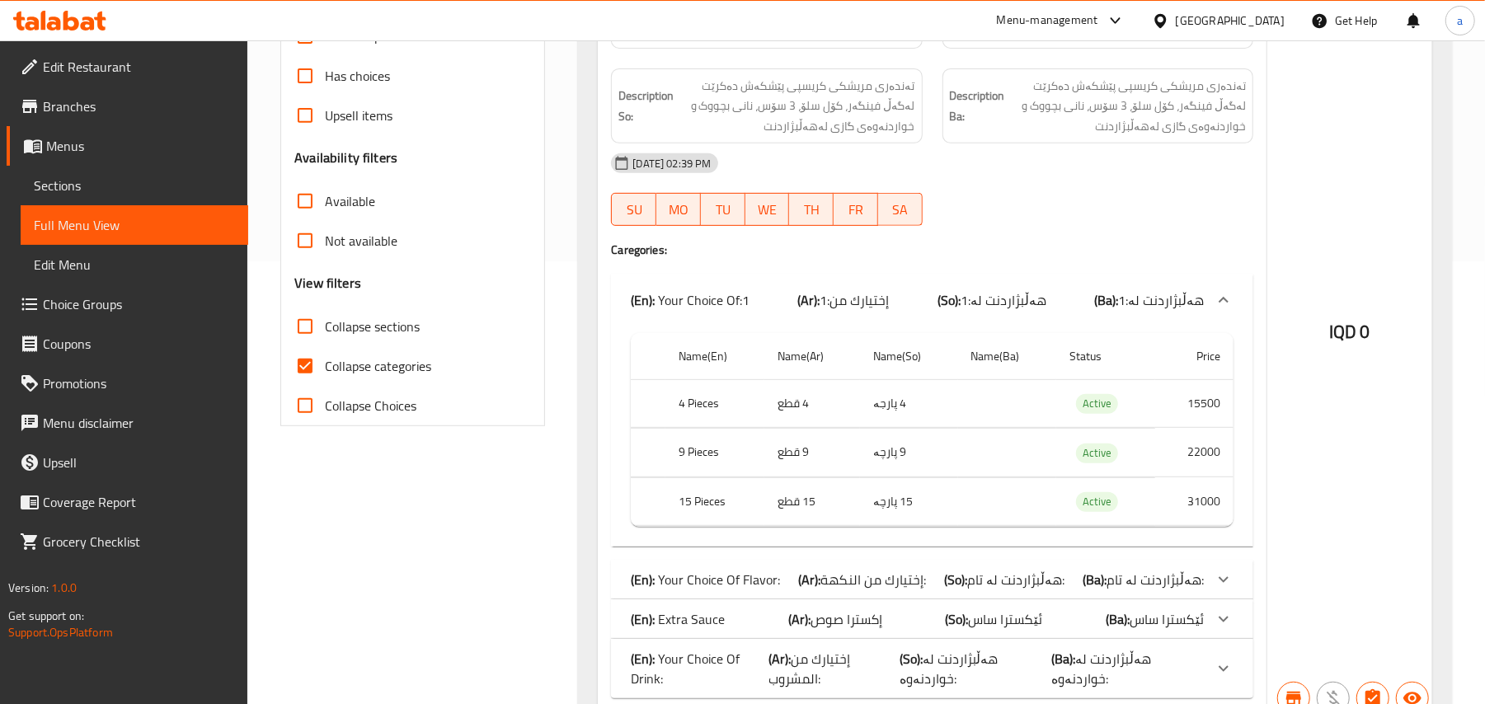
scroll to position [482, 0]
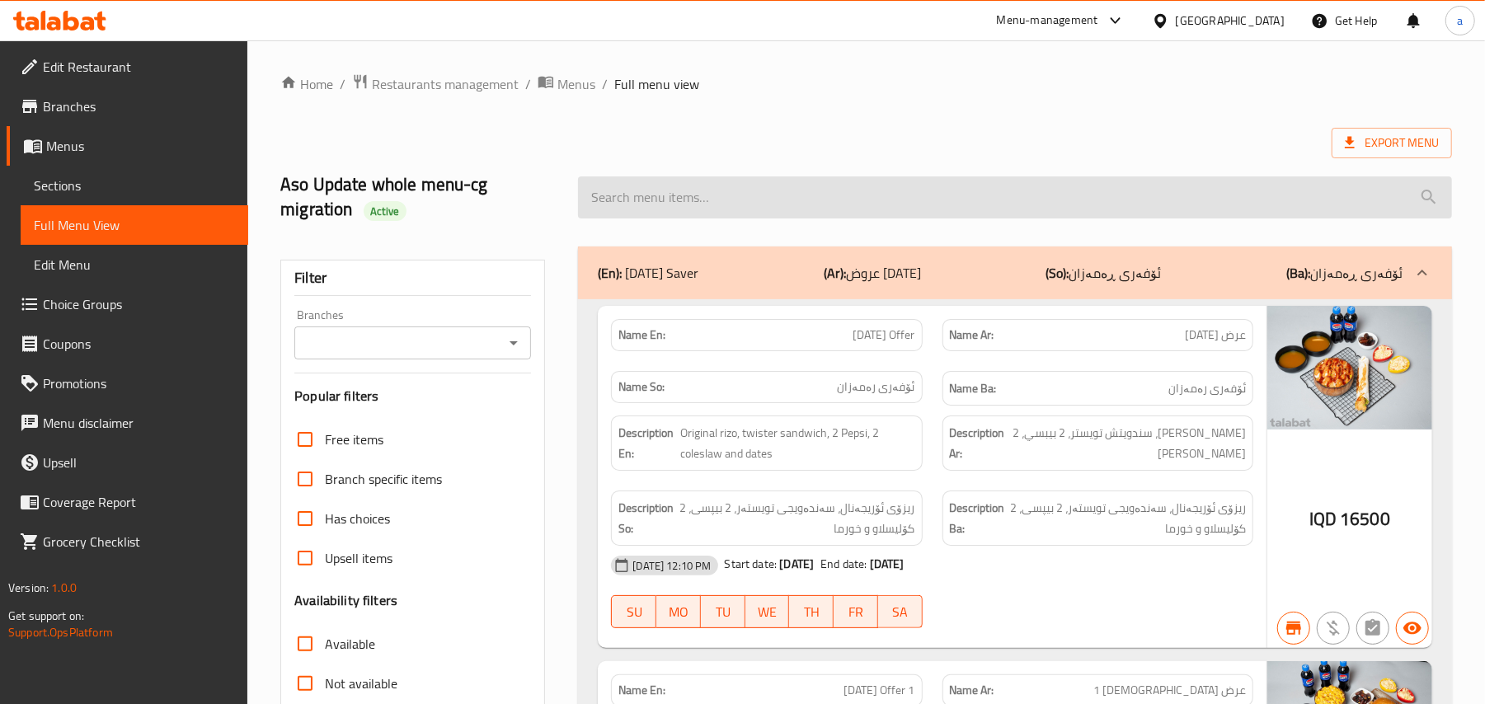
click at [654, 196] on input "search" at bounding box center [1015, 197] width 874 height 42
paste input "Crispy Tender Box"
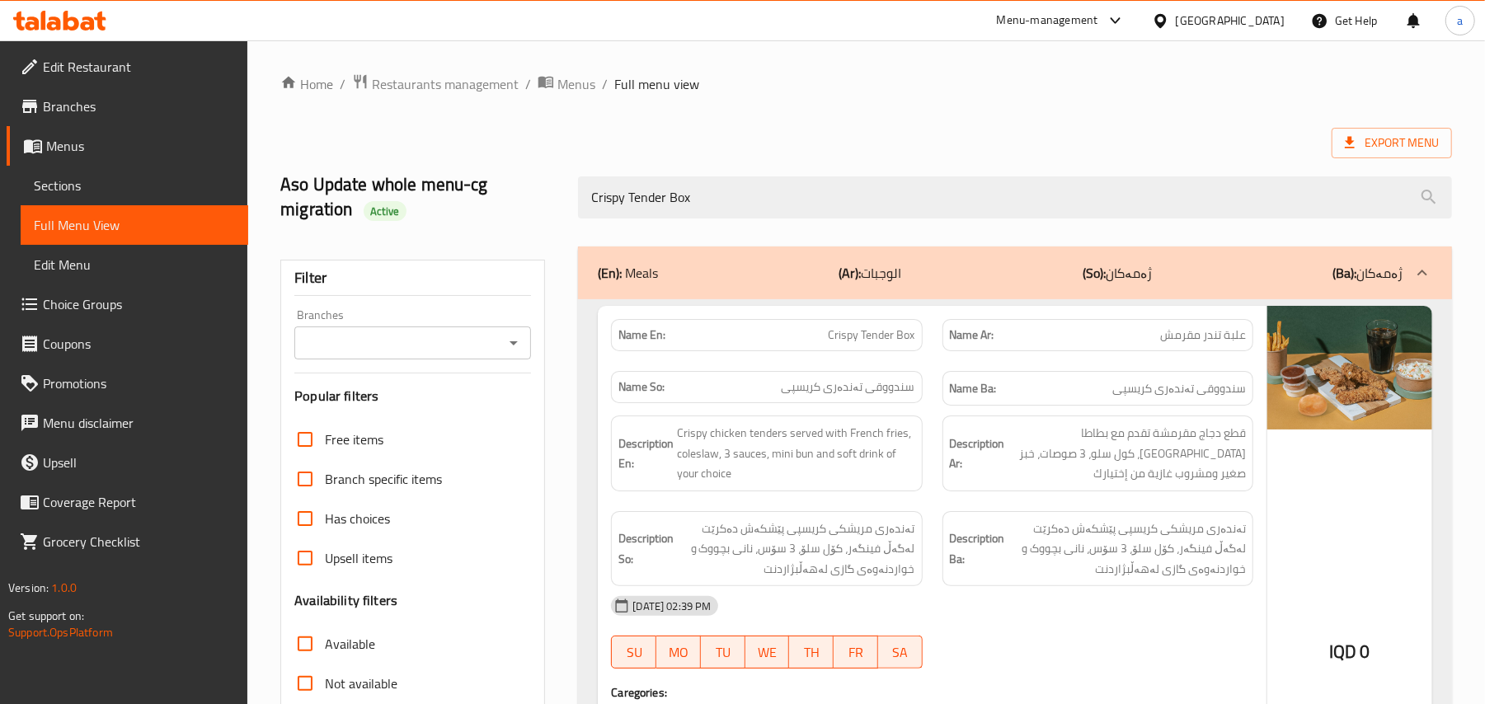
click at [512, 350] on icon "Open" at bounding box center [514, 343] width 20 height 20
type input "Crispy Tender Box"
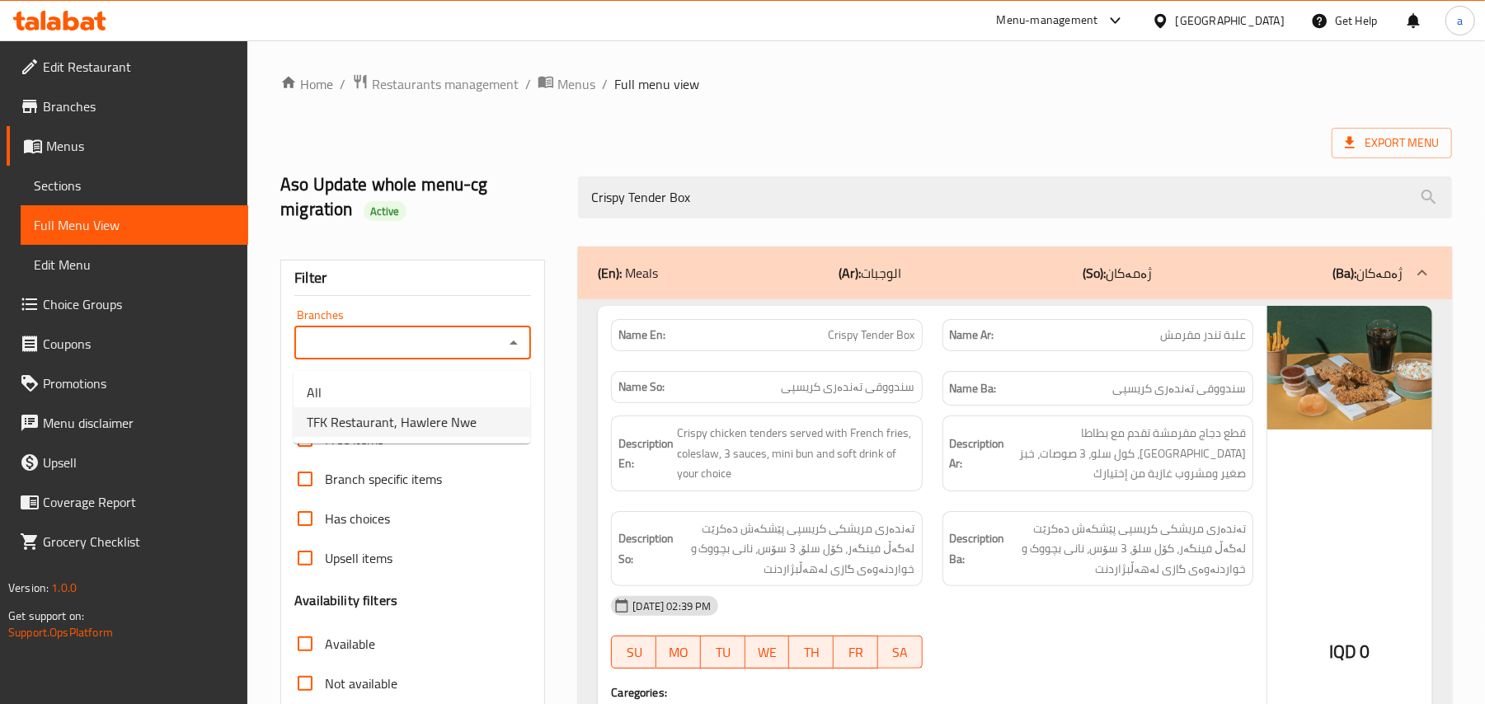
click at [450, 415] on span "TFK Restaurant, Hawlere Nwe" at bounding box center [392, 422] width 170 height 20
type input "TFK Restaurant, Hawlere Nwe"
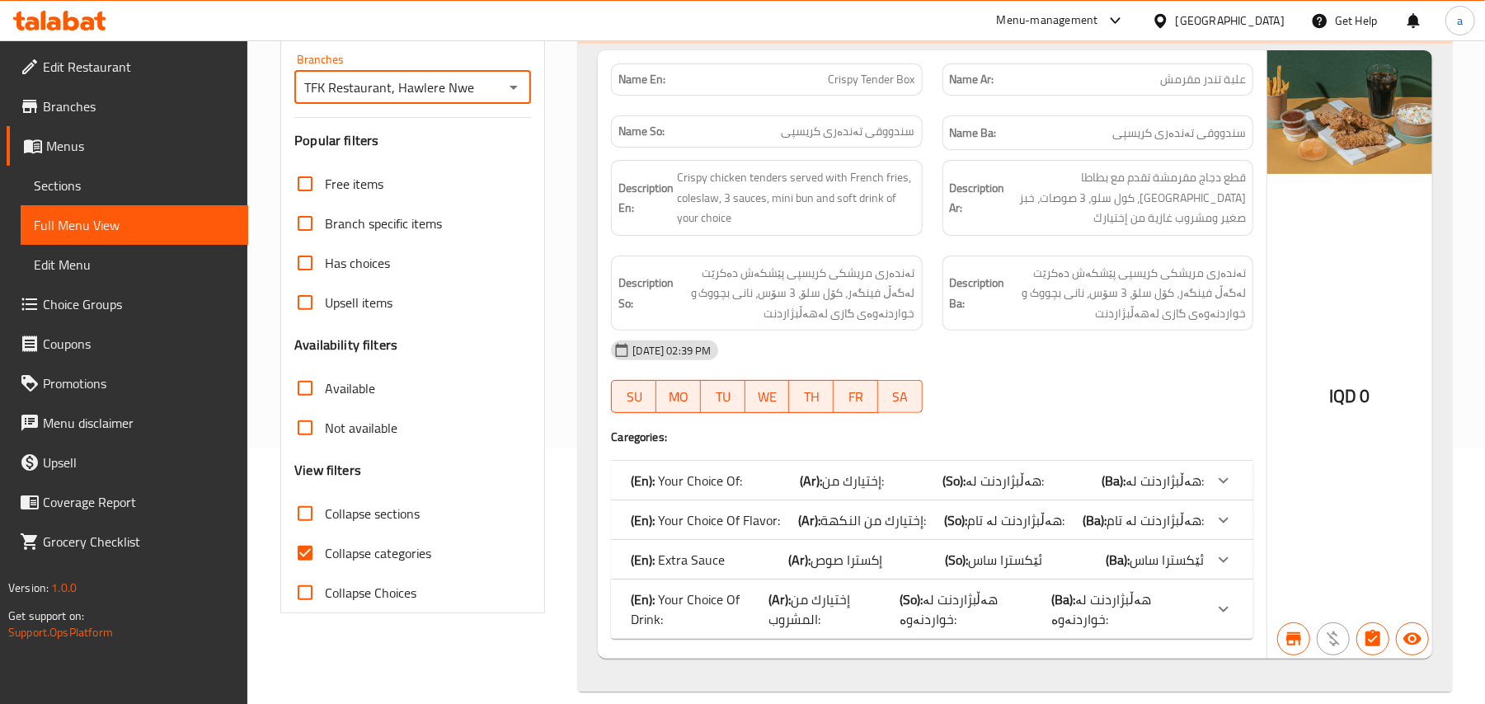
click at [789, 489] on div "(En): Your Choice Of: (Ar): إختيارك من: (So): هەڵبژاردنت لە: (Ba): هەڵبژاردنت ل…" at bounding box center [917, 481] width 573 height 20
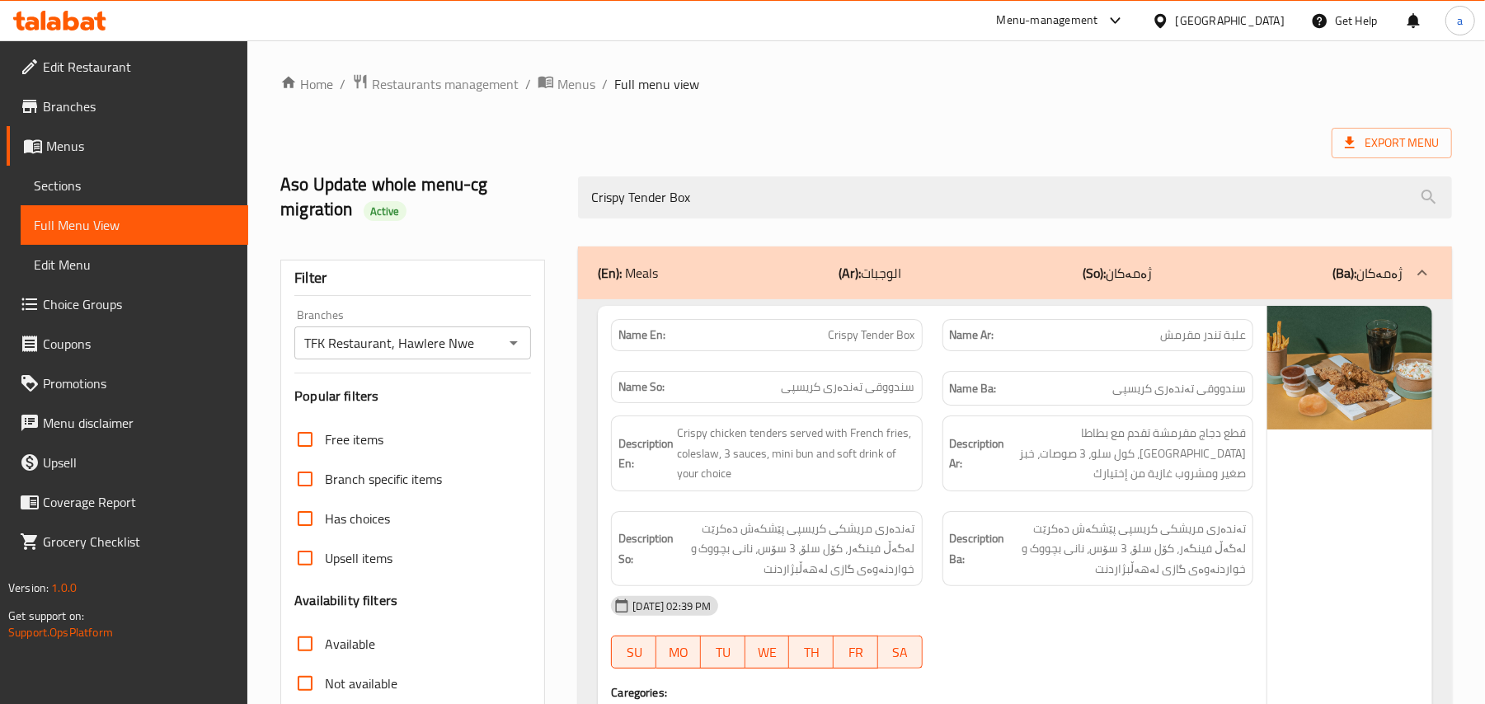
drag, startPoint x: 744, startPoint y: 193, endPoint x: 386, endPoint y: 251, distance: 362.4
click at [386, 251] on div "Home / Restaurants management / Menus / Full menu view Export Menu Aso Update w…" at bounding box center [865, 633] width 1171 height 1120
paste input "Fried Chicken"
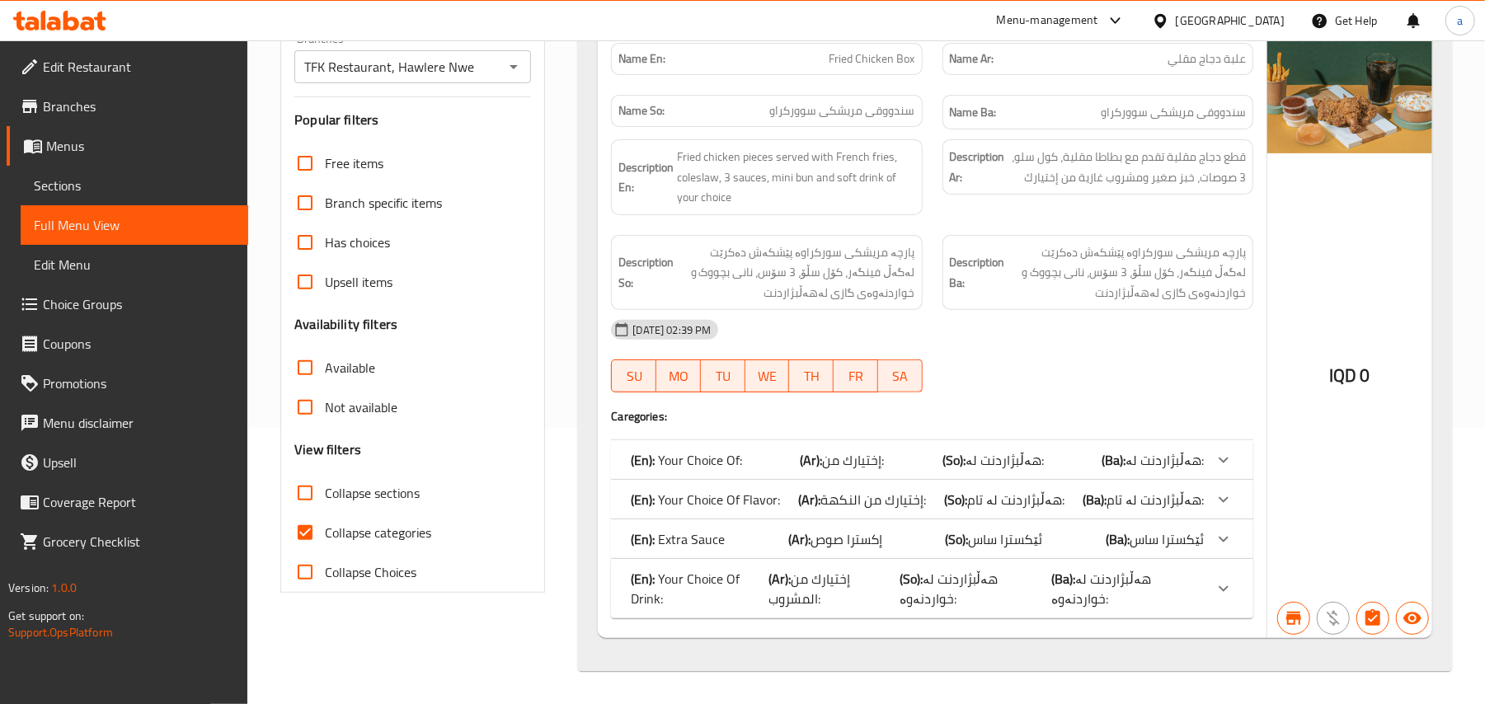
type input "Fried Chicken Box"
click at [841, 448] on span "إختيارك من:" at bounding box center [854, 460] width 62 height 25
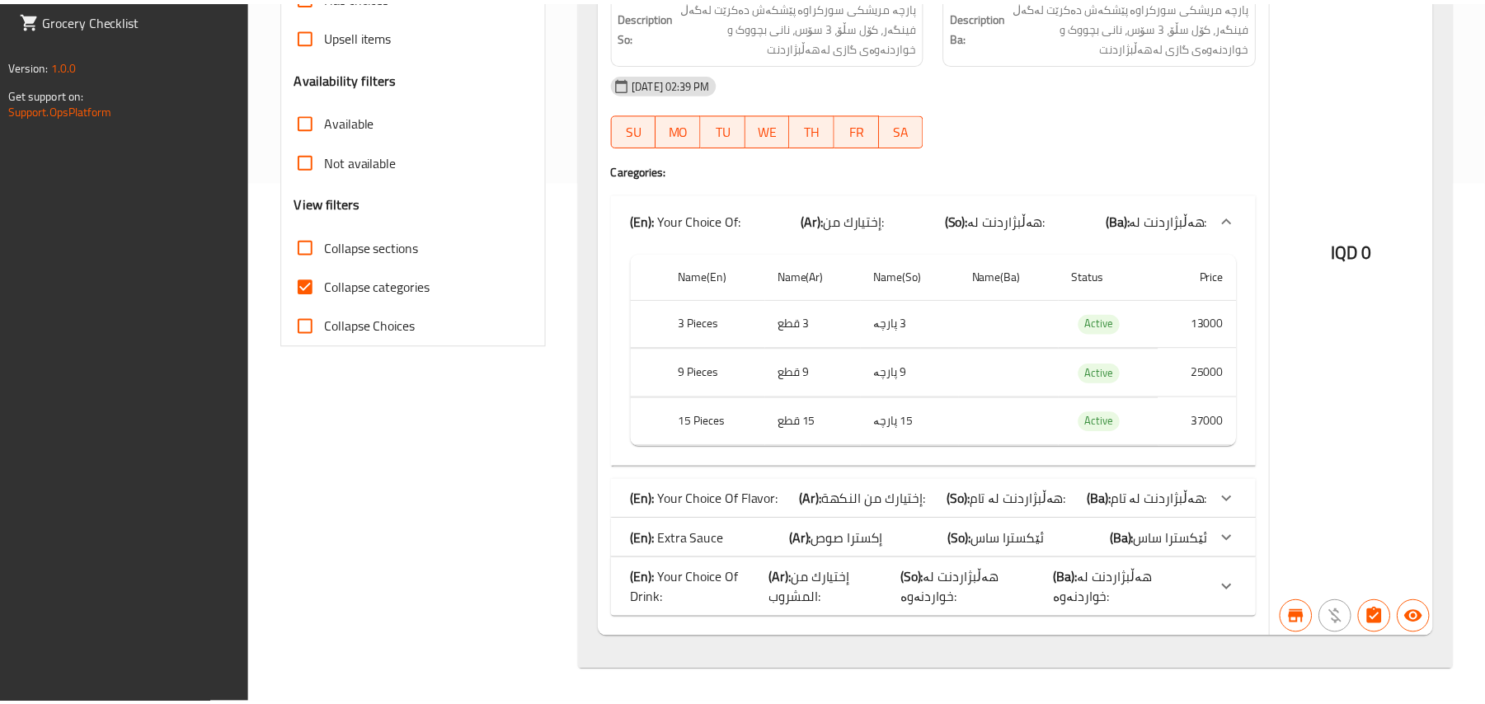
scroll to position [548, 0]
